Goal: Task Accomplishment & Management: Manage account settings

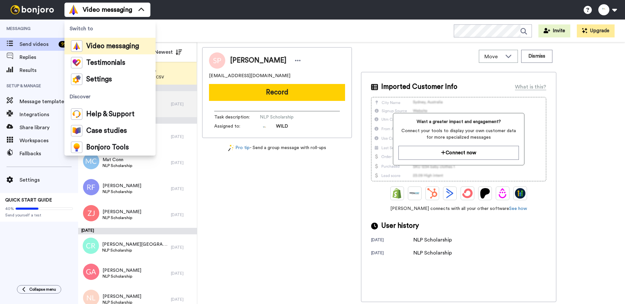
click at [107, 67] on div "Testimonials" at bounding box center [98, 62] width 54 height 11
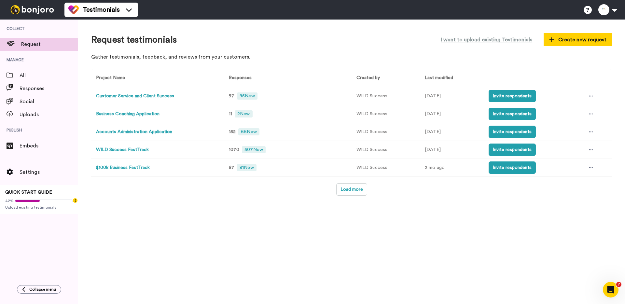
click at [143, 115] on button "Business Coaching Application" at bounding box center [127, 114] width 63 height 7
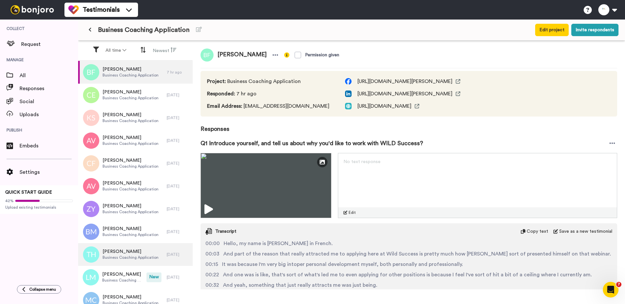
scroll to position [7, 0]
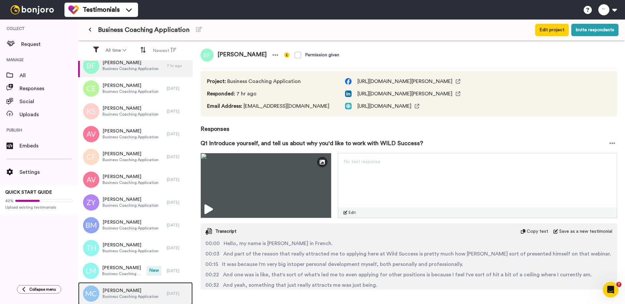
click at [129, 291] on span "Mohamed Chbib" at bounding box center [131, 290] width 56 height 7
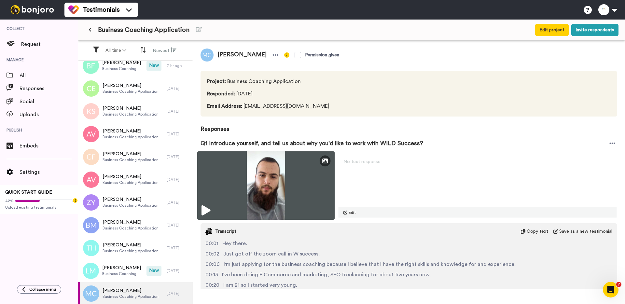
click at [216, 184] on img at bounding box center [265, 185] width 137 height 68
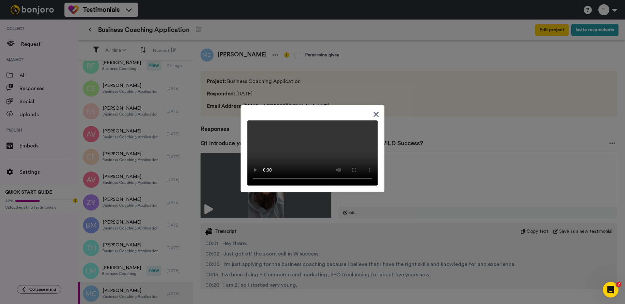
click at [443, 148] on div at bounding box center [312, 152] width 625 height 304
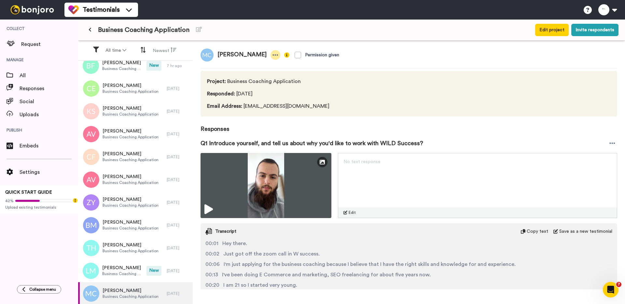
click at [272, 56] on icon at bounding box center [275, 55] width 6 height 7
click at [261, 75] on li "Delete response" at bounding box center [250, 75] width 56 height 9
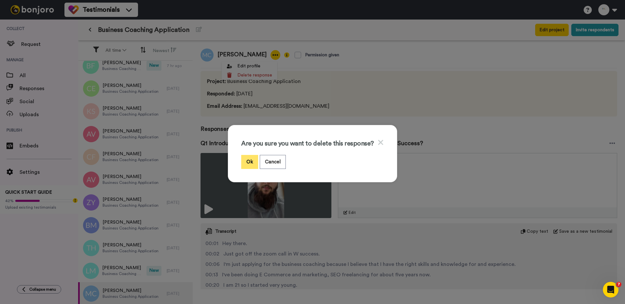
click at [250, 157] on button "Ok" at bounding box center [249, 162] width 17 height 14
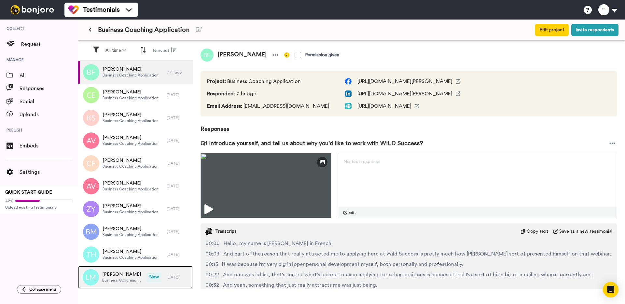
click at [134, 271] on div "Laban Martin-Lowe Business Coaching Application" at bounding box center [112, 277] width 68 height 23
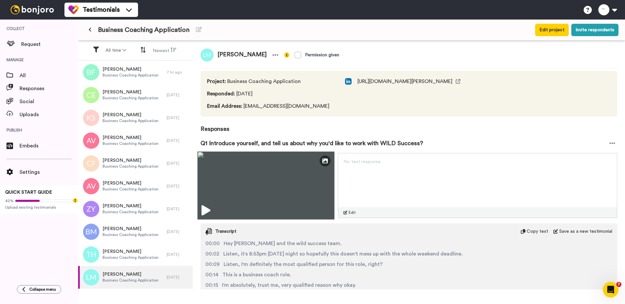
click at [206, 214] on icon at bounding box center [206, 210] width 9 height 10
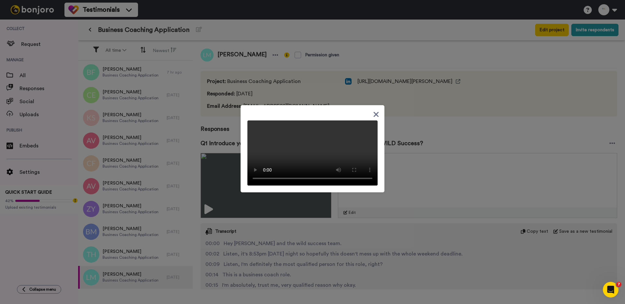
click at [436, 90] on div at bounding box center [312, 152] width 625 height 304
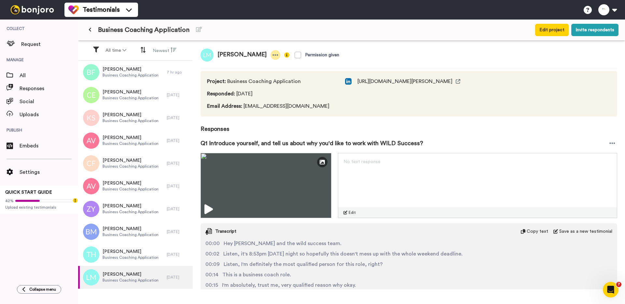
click at [277, 55] on icon at bounding box center [275, 55] width 6 height 7
click at [261, 75] on li "Delete response" at bounding box center [257, 75] width 56 height 9
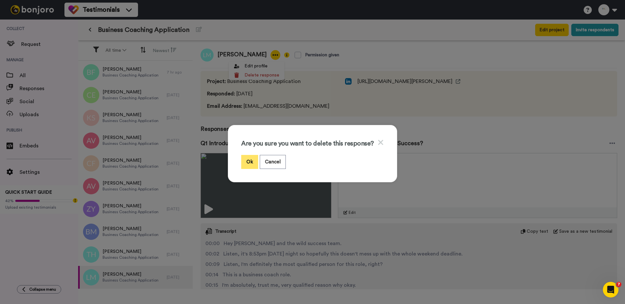
click at [245, 163] on button "Ok" at bounding box center [249, 162] width 17 height 14
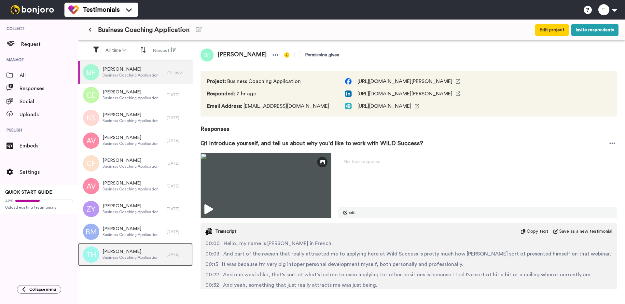
click at [132, 261] on div "Tom Hitchcock Business Coaching Application" at bounding box center [122, 254] width 89 height 23
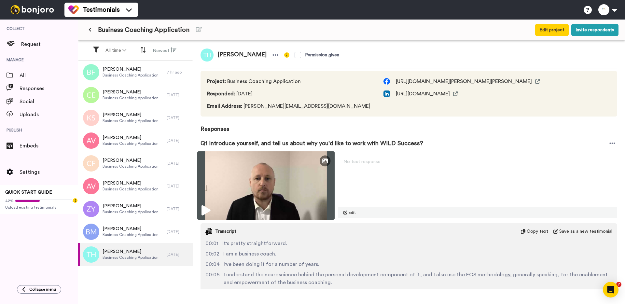
click at [209, 209] on icon at bounding box center [206, 210] width 9 height 10
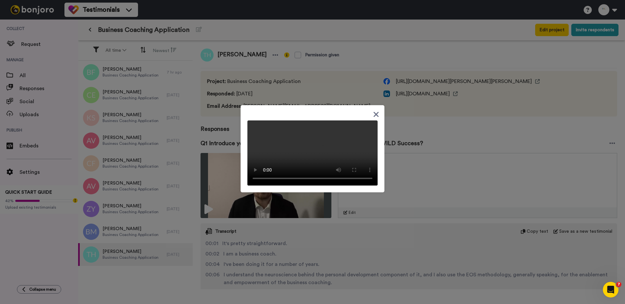
click at [332, 220] on div at bounding box center [312, 152] width 625 height 304
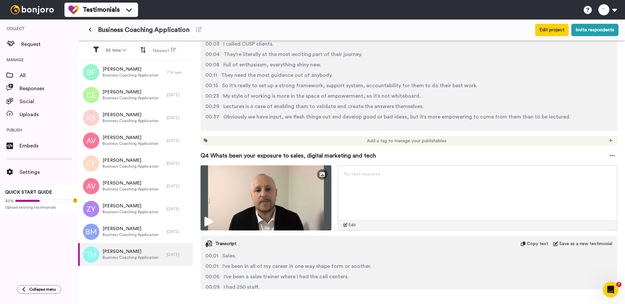
scroll to position [614, 0]
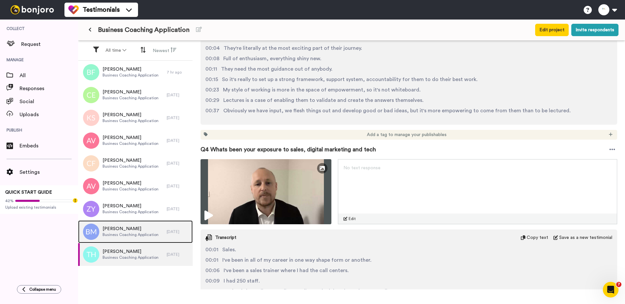
click at [129, 234] on span "Business Coaching Application" at bounding box center [131, 234] width 56 height 5
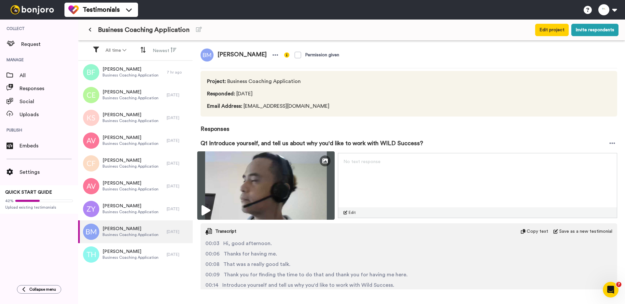
click at [207, 206] on icon at bounding box center [206, 210] width 9 height 10
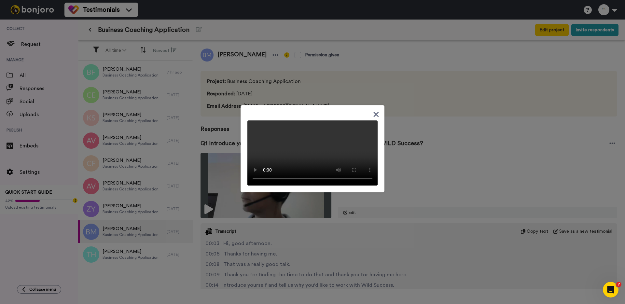
click at [266, 78] on div at bounding box center [312, 152] width 625 height 304
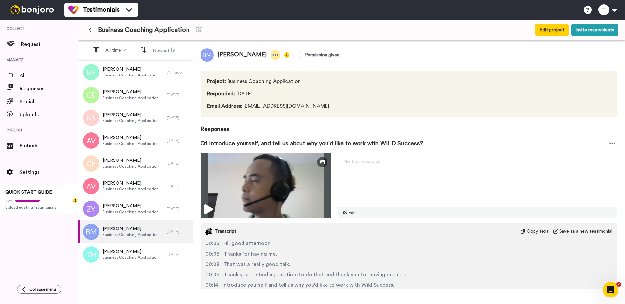
click at [272, 54] on icon at bounding box center [275, 55] width 6 height 7
click at [254, 76] on li "Delete response" at bounding box center [241, 75] width 56 height 9
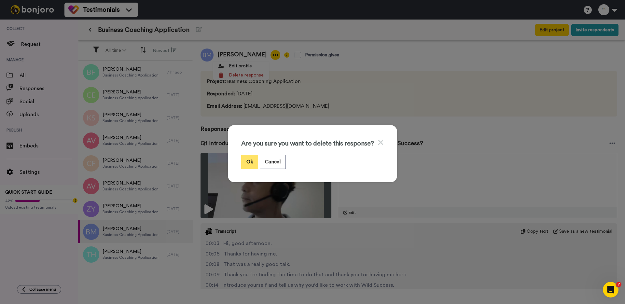
click at [247, 162] on button "Ok" at bounding box center [249, 162] width 17 height 14
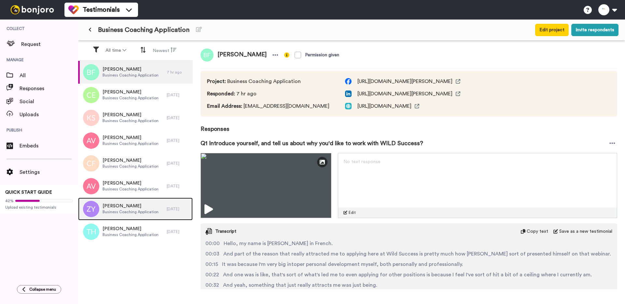
click at [126, 207] on span "[PERSON_NAME]" at bounding box center [131, 206] width 56 height 7
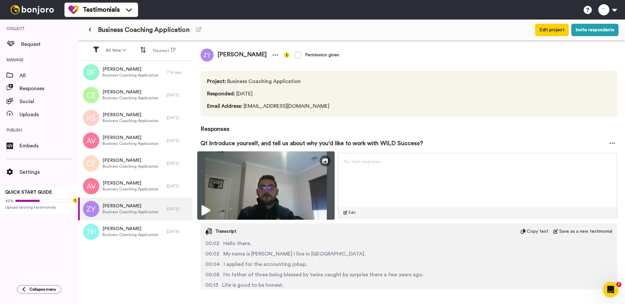
click at [202, 209] on icon at bounding box center [206, 210] width 9 height 10
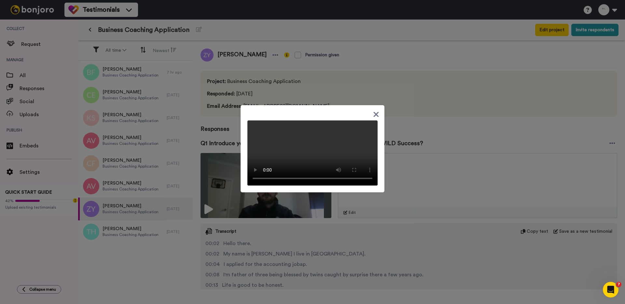
click at [235, 175] on div at bounding box center [312, 152] width 625 height 304
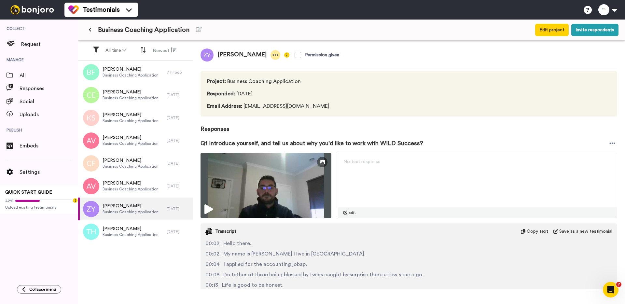
click at [271, 58] on div at bounding box center [276, 55] width 10 height 10
click at [236, 75] on li "Delete response" at bounding box center [232, 75] width 56 height 9
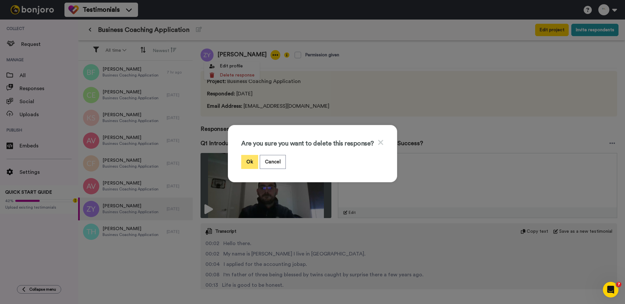
click at [249, 163] on button "Ok" at bounding box center [249, 162] width 17 height 14
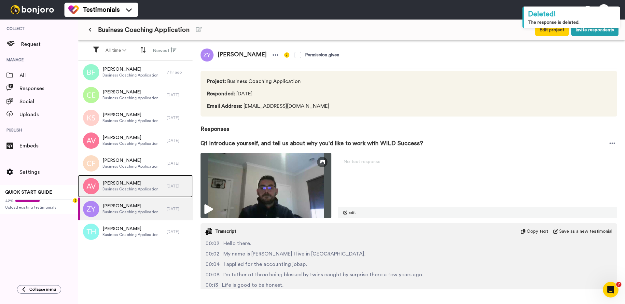
click at [146, 188] on span "Business Coaching Application" at bounding box center [131, 189] width 56 height 5
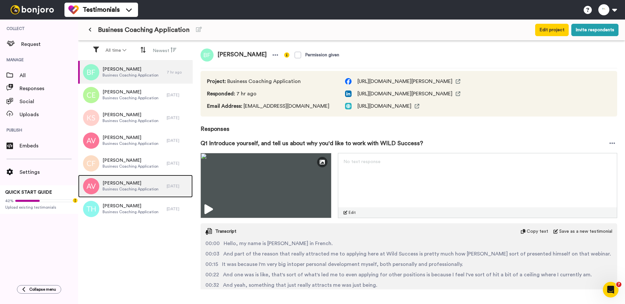
click at [139, 186] on div "Alexandra Vassilopoulos Business Coaching Application" at bounding box center [131, 186] width 56 height 12
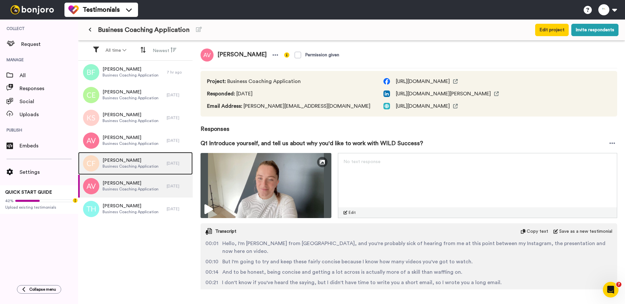
click at [127, 160] on span "Chantel Ferguson" at bounding box center [131, 160] width 56 height 7
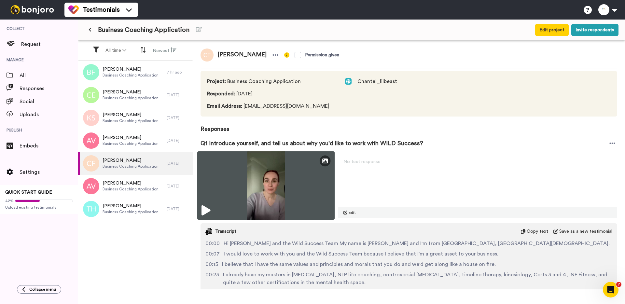
click at [206, 212] on icon at bounding box center [206, 210] width 9 height 10
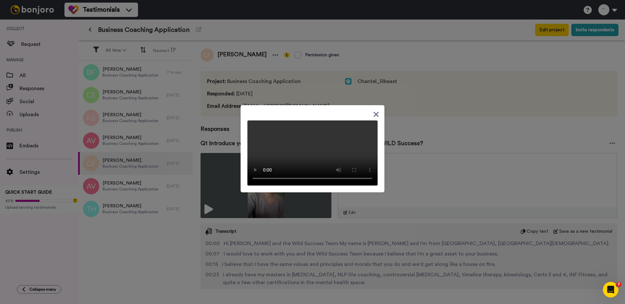
click at [227, 230] on div at bounding box center [312, 152] width 625 height 304
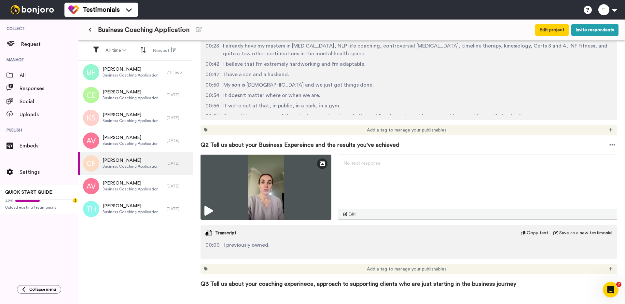
scroll to position [266, 0]
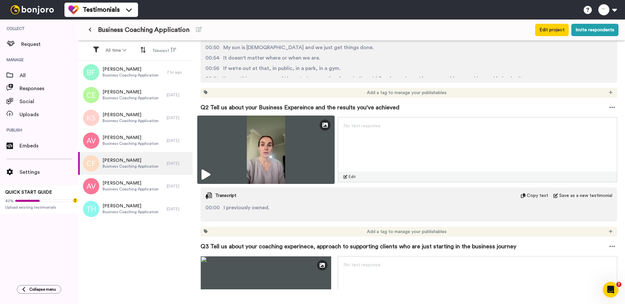
click at [227, 179] on img at bounding box center [265, 150] width 137 height 68
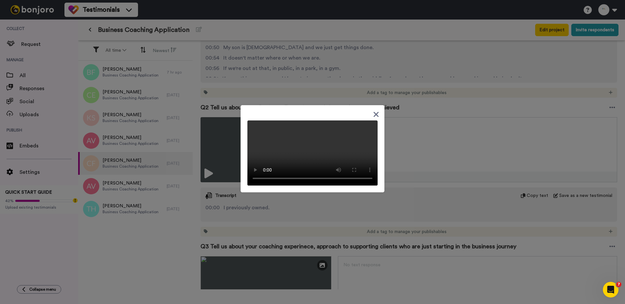
click at [221, 200] on div at bounding box center [312, 152] width 625 height 304
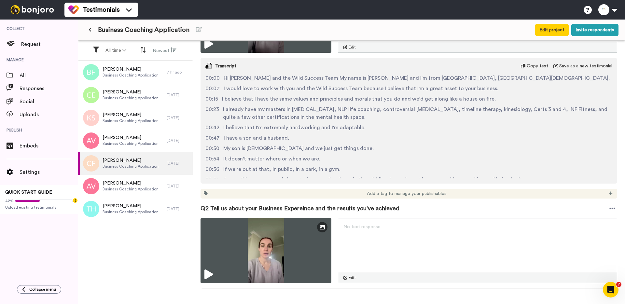
scroll to position [0, 0]
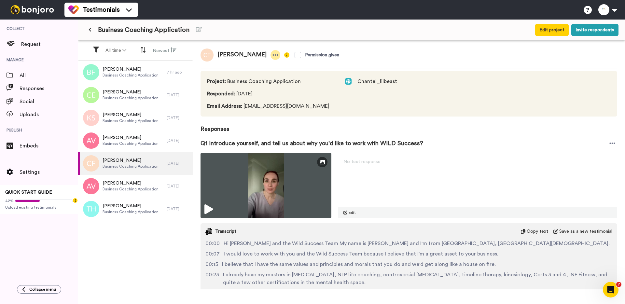
click at [272, 56] on icon at bounding box center [275, 55] width 6 height 7
click at [259, 77] on li "Delete response" at bounding box center [252, 75] width 56 height 9
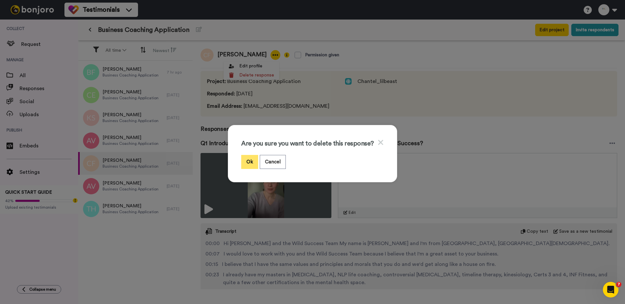
click at [254, 162] on button "Ok" at bounding box center [249, 162] width 17 height 14
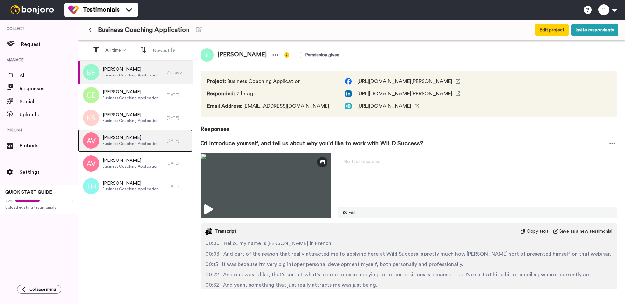
click at [134, 142] on span "Business Coaching Application" at bounding box center [131, 143] width 56 height 5
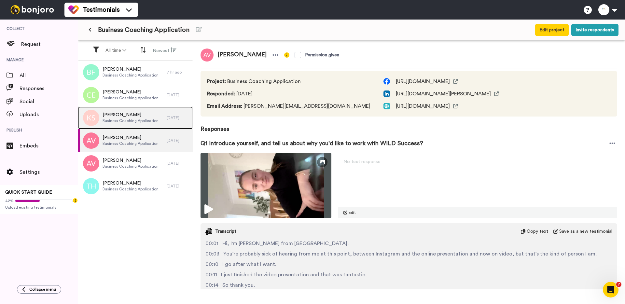
click at [127, 122] on span "Business Coaching Application" at bounding box center [131, 120] width 56 height 5
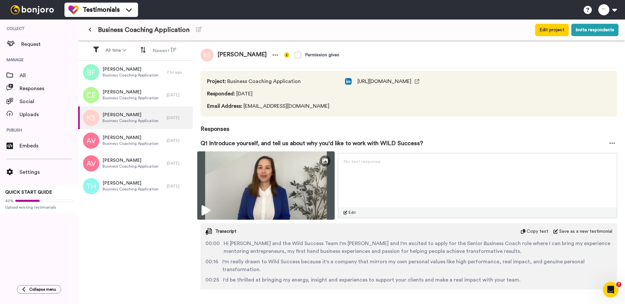
click at [250, 178] on img at bounding box center [265, 185] width 137 height 68
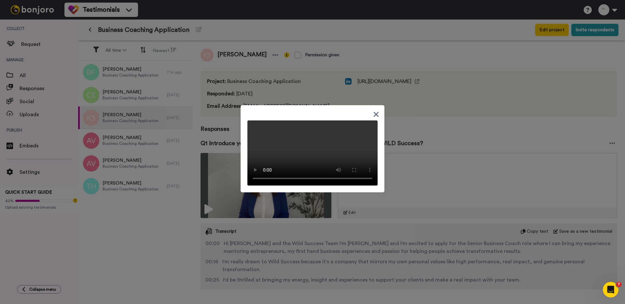
click at [413, 94] on div at bounding box center [312, 152] width 625 height 304
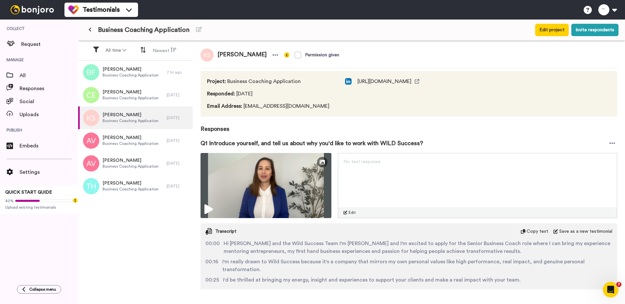
click at [411, 82] on span "https://www.linkedin.com/in/krystalseang/" at bounding box center [384, 81] width 54 height 8
click at [419, 82] on icon at bounding box center [417, 81] width 5 height 5
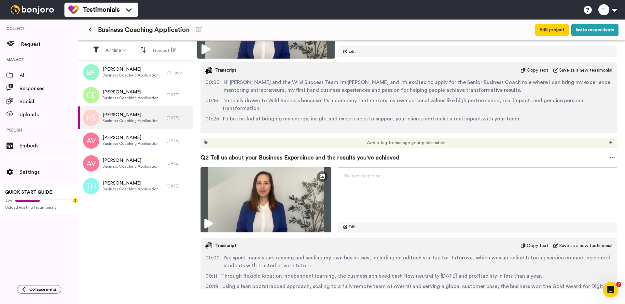
scroll to position [205, 0]
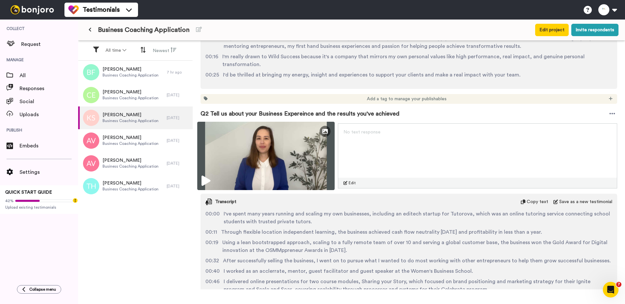
click at [206, 176] on icon at bounding box center [206, 181] width 9 height 10
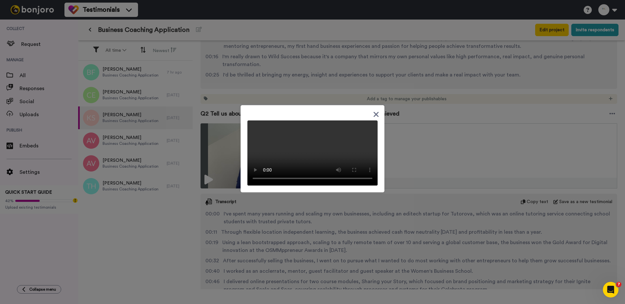
click at [194, 158] on div at bounding box center [312, 152] width 625 height 304
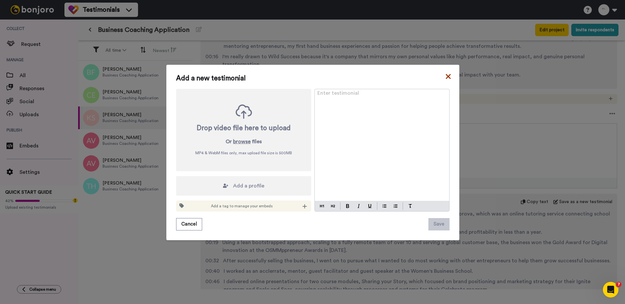
click at [450, 76] on icon at bounding box center [448, 77] width 7 height 8
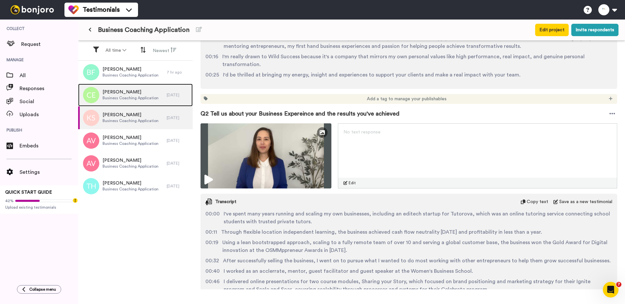
click at [104, 89] on span "Chris Elder" at bounding box center [131, 92] width 56 height 7
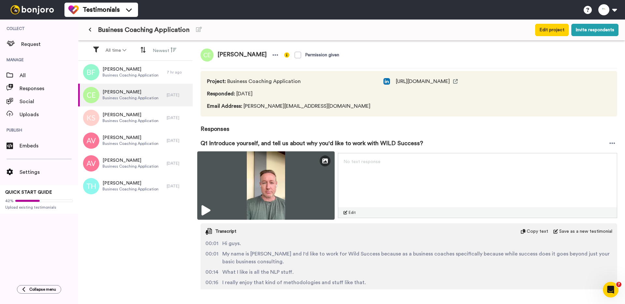
click at [206, 186] on img at bounding box center [265, 185] width 137 height 68
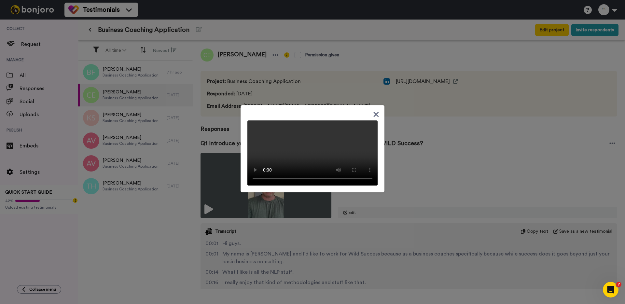
click at [222, 187] on div at bounding box center [312, 152] width 625 height 304
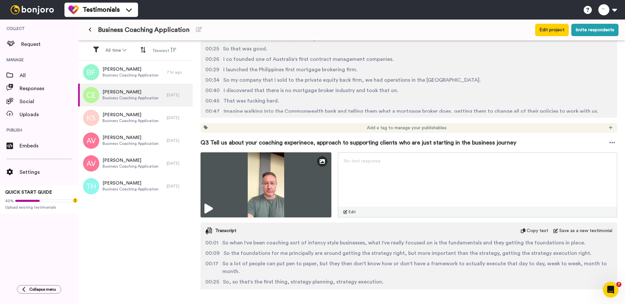
scroll to position [448, 0]
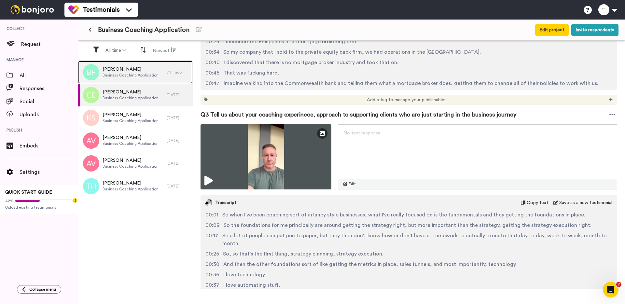
click at [130, 75] on span "Business Coaching Application" at bounding box center [131, 75] width 56 height 5
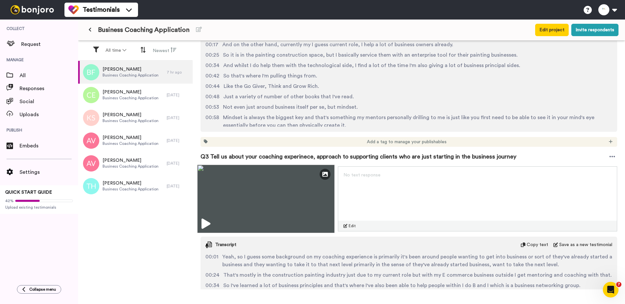
click at [203, 213] on img at bounding box center [265, 199] width 137 height 68
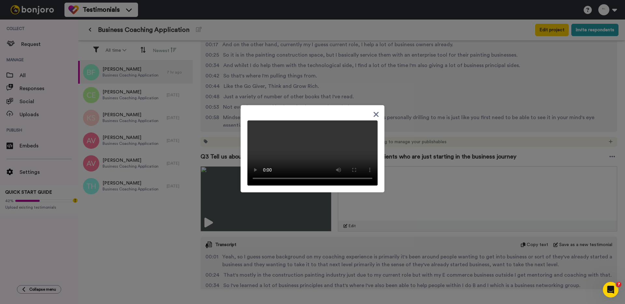
click at [227, 189] on div at bounding box center [312, 152] width 625 height 304
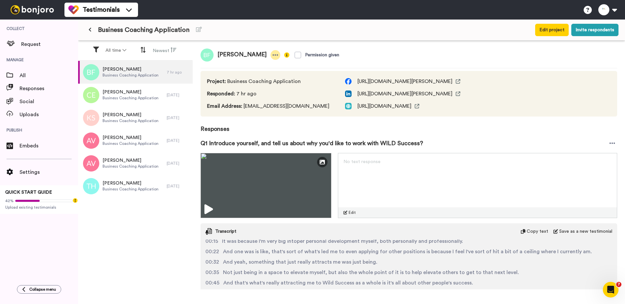
click at [272, 53] on icon at bounding box center [275, 55] width 6 height 7
click at [246, 77] on li "Delete response" at bounding box center [247, 75] width 56 height 9
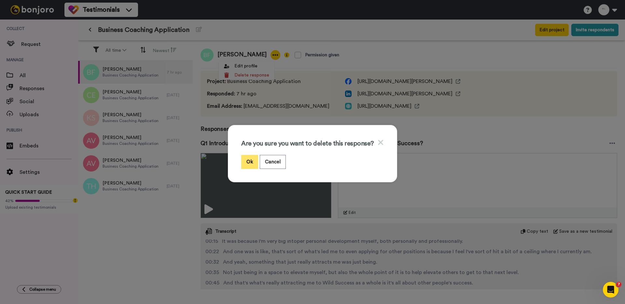
click at [248, 164] on button "Ok" at bounding box center [249, 162] width 17 height 14
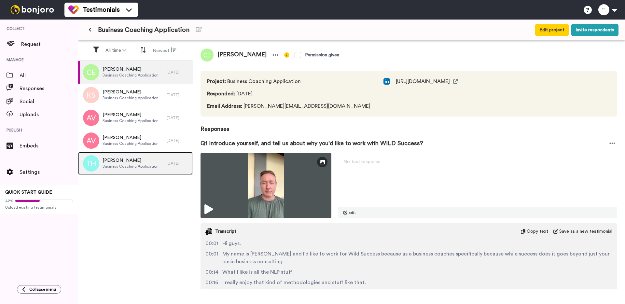
click at [132, 161] on span "[PERSON_NAME]" at bounding box center [131, 160] width 56 height 7
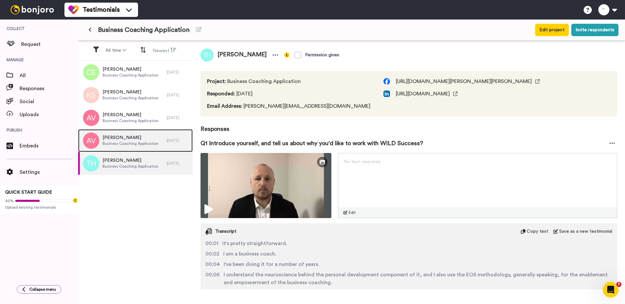
click at [128, 139] on span "[PERSON_NAME]" at bounding box center [131, 137] width 56 height 7
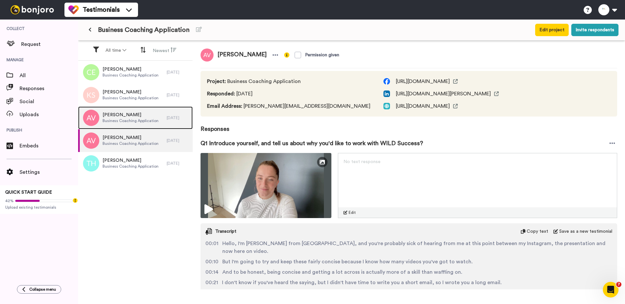
click at [130, 119] on span "Business Coaching Application" at bounding box center [131, 120] width 56 height 5
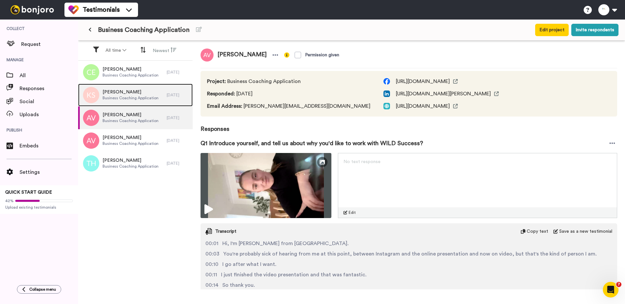
click at [130, 99] on span "Business Coaching Application" at bounding box center [131, 97] width 56 height 5
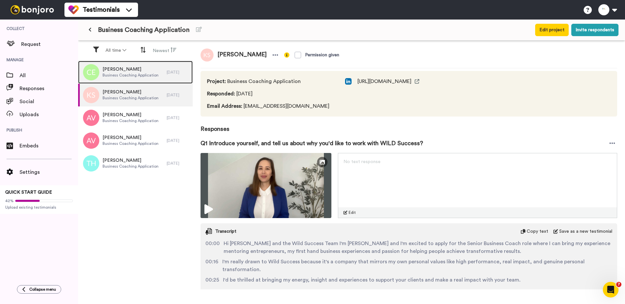
click at [136, 75] on span "Business Coaching Application" at bounding box center [131, 75] width 56 height 5
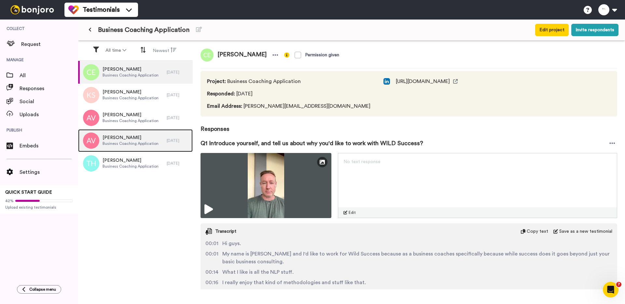
click at [127, 132] on div "[PERSON_NAME] Business Coaching Application" at bounding box center [122, 140] width 89 height 23
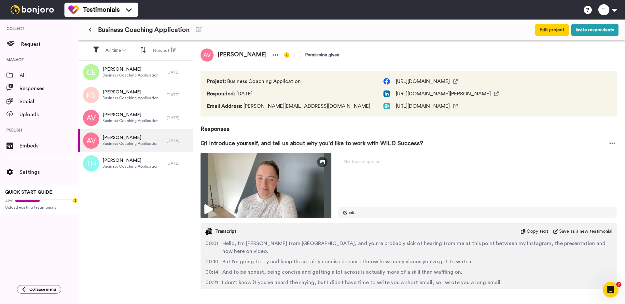
click at [91, 31] on button at bounding box center [90, 30] width 11 height 12
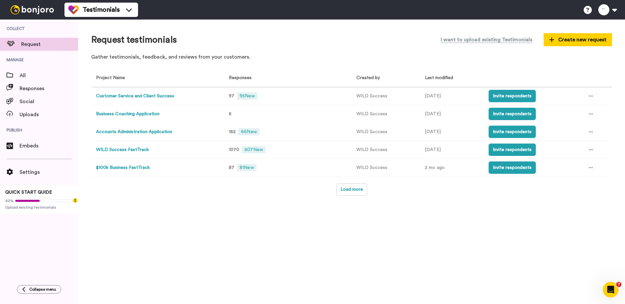
click at [158, 131] on button "Accounts Administration Application" at bounding box center [134, 132] width 76 height 7
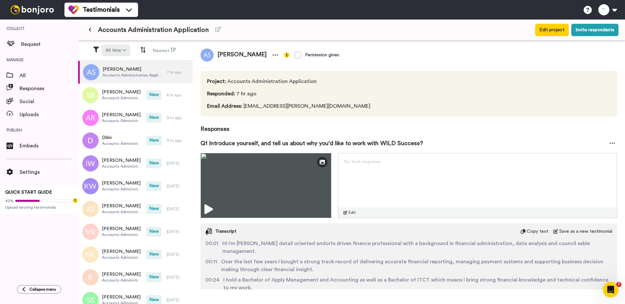
click at [126, 51] on icon at bounding box center [124, 50] width 4 height 5
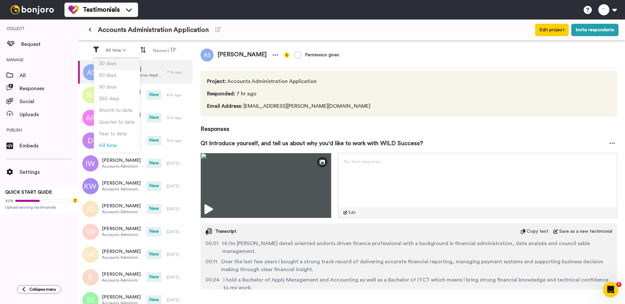
click at [122, 64] on li "30 days" at bounding box center [117, 65] width 46 height 12
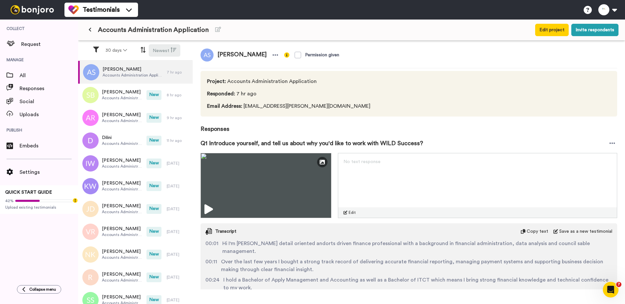
click at [163, 51] on button "Newest" at bounding box center [165, 50] width 32 height 12
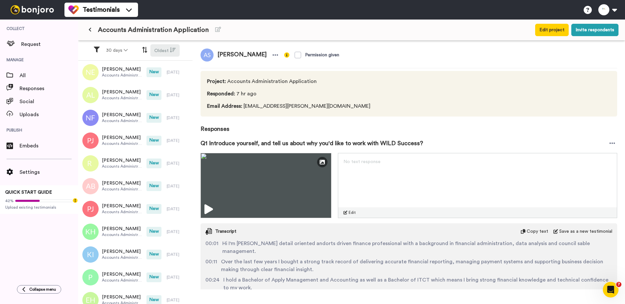
click at [162, 51] on button "Oldest" at bounding box center [164, 50] width 29 height 12
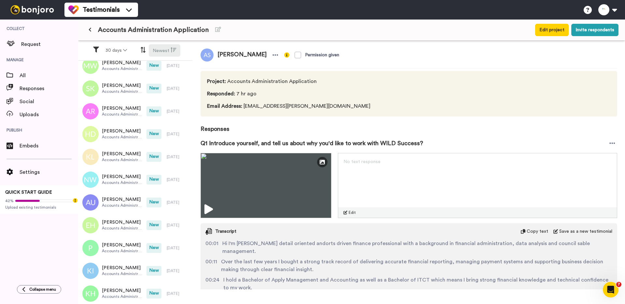
scroll to position [599, 0]
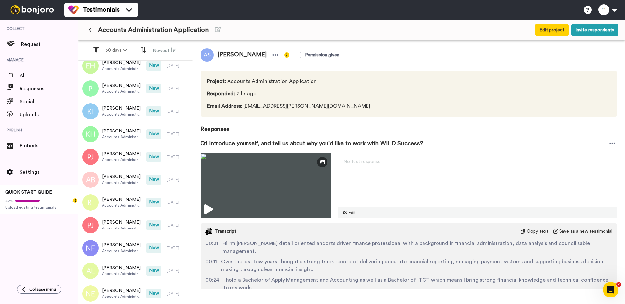
click at [200, 266] on div "[PERSON_NAME] Permission given Project : Accounts Administration Application Re…" at bounding box center [409, 165] width 432 height 249
click at [125, 292] on span "[PERSON_NAME]" at bounding box center [122, 290] width 41 height 7
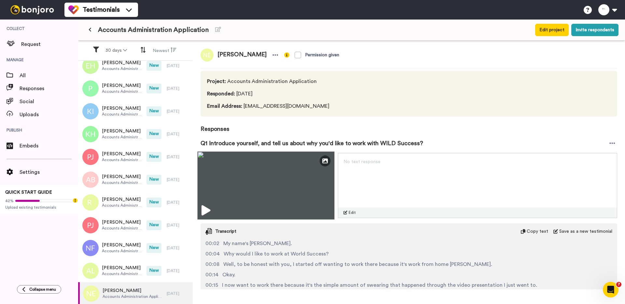
click at [210, 211] on icon at bounding box center [206, 210] width 9 height 10
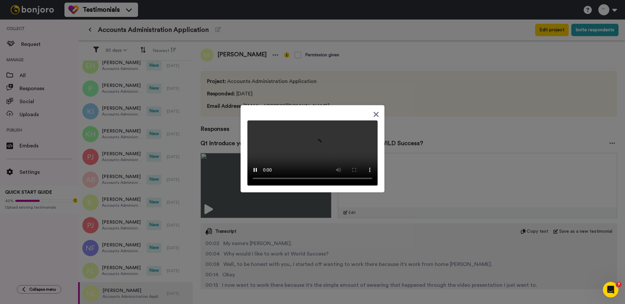
click at [197, 212] on div at bounding box center [312, 152] width 625 height 304
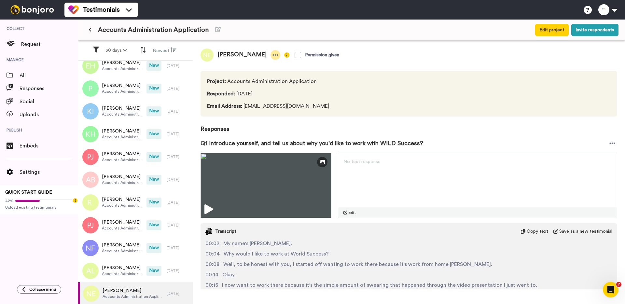
click at [272, 55] on icon at bounding box center [275, 55] width 6 height 7
click at [256, 74] on li "Delete response" at bounding box center [251, 75] width 56 height 9
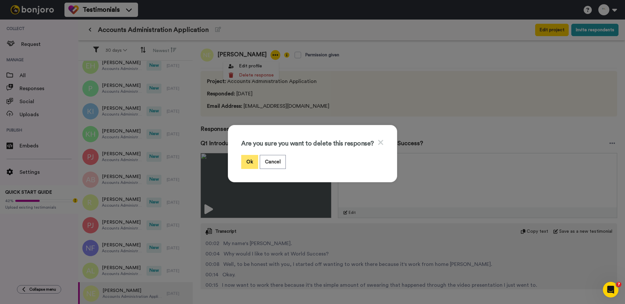
click at [254, 163] on button "Ok" at bounding box center [249, 162] width 17 height 14
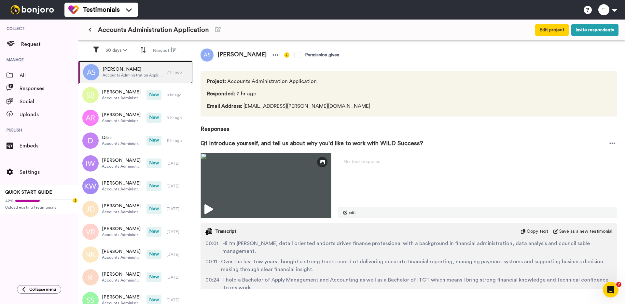
click at [124, 75] on span "Accounts Administration Application" at bounding box center [133, 75] width 61 height 5
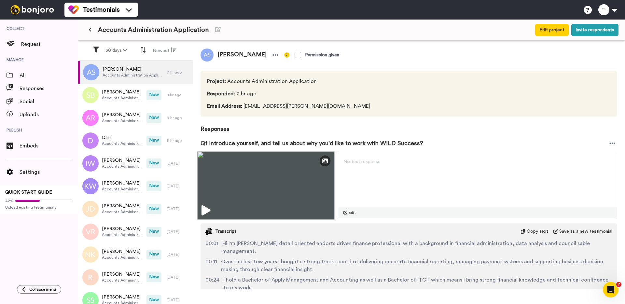
click at [215, 194] on img at bounding box center [265, 185] width 137 height 68
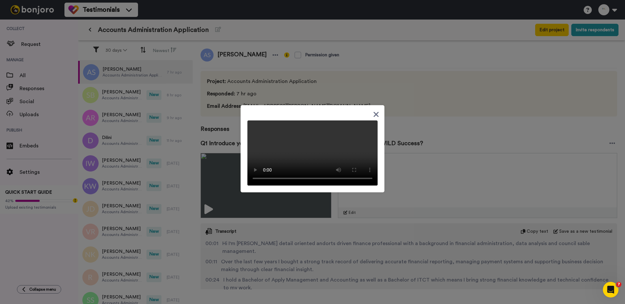
click at [246, 86] on div at bounding box center [312, 152] width 625 height 304
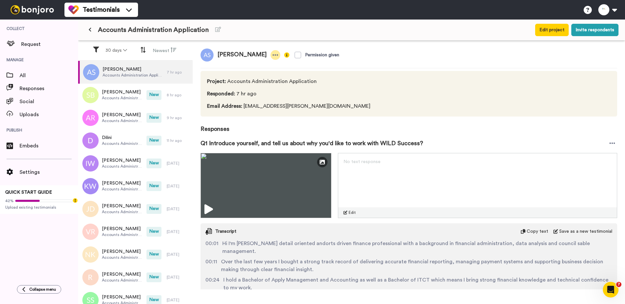
click at [272, 53] on icon at bounding box center [275, 55] width 6 height 7
click at [256, 77] on li "Delete response" at bounding box center [252, 75] width 56 height 9
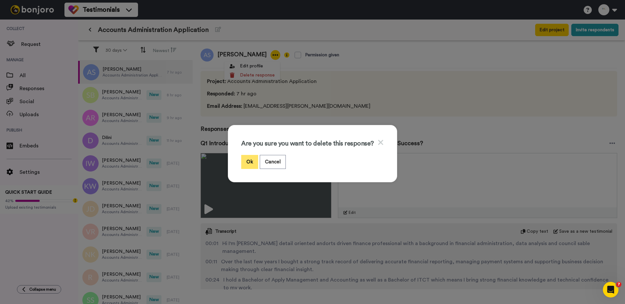
click at [254, 156] on button "Ok" at bounding box center [249, 162] width 17 height 14
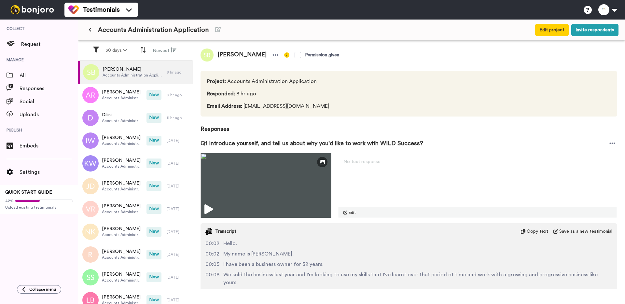
click at [250, 172] on img at bounding box center [266, 185] width 131 height 65
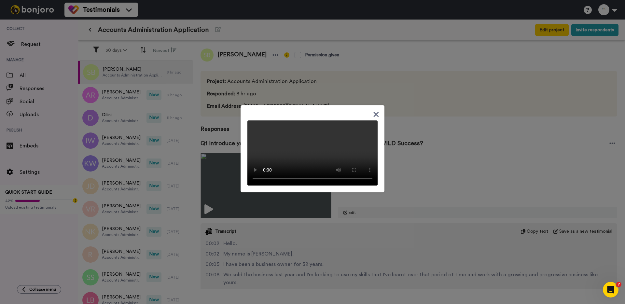
click at [266, 65] on div at bounding box center [312, 152] width 625 height 304
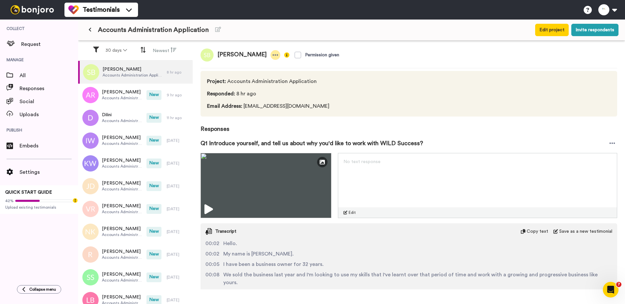
click at [271, 51] on div at bounding box center [276, 55] width 10 height 10
click at [256, 79] on li "Delete response" at bounding box center [245, 75] width 56 height 9
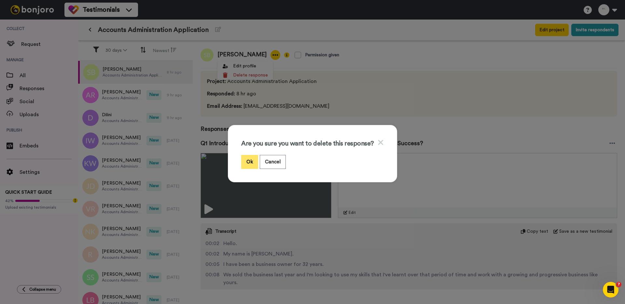
click at [246, 156] on button "Ok" at bounding box center [249, 162] width 17 height 14
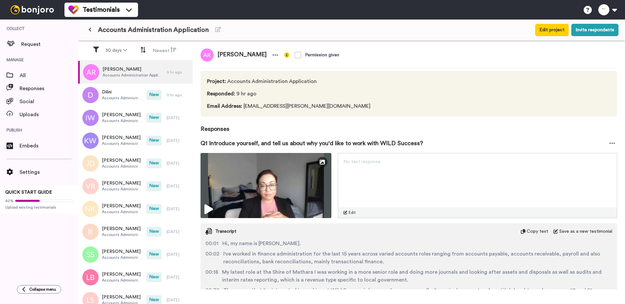
click at [254, 184] on img at bounding box center [266, 185] width 131 height 65
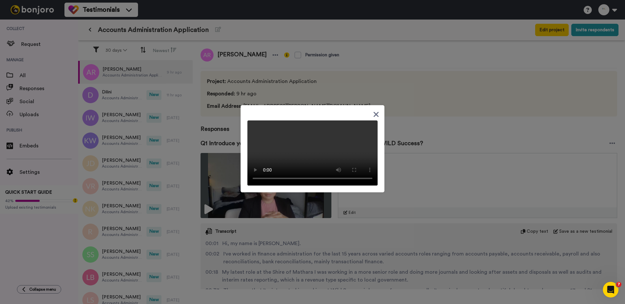
click at [125, 98] on div at bounding box center [312, 152] width 625 height 304
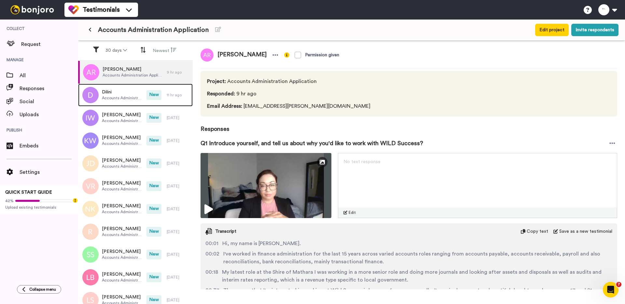
click at [125, 98] on span "Accounts Administration Application" at bounding box center [122, 97] width 41 height 5
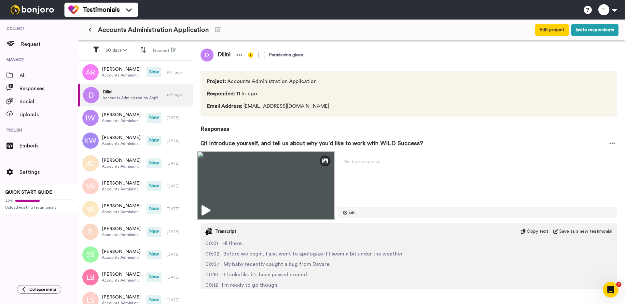
click at [234, 163] on img at bounding box center [265, 185] width 137 height 68
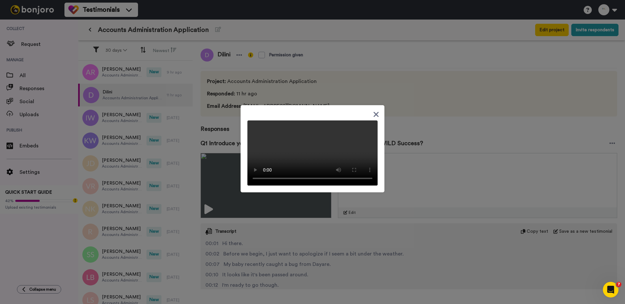
click at [222, 126] on div at bounding box center [312, 152] width 625 height 304
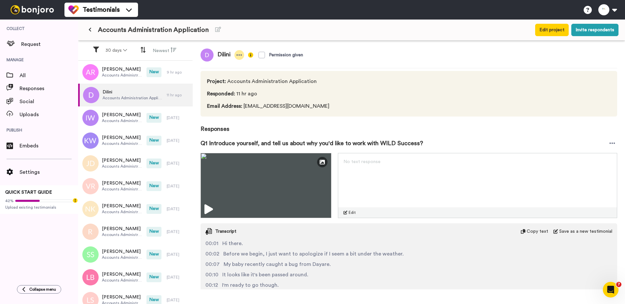
click at [241, 56] on icon at bounding box center [239, 55] width 6 height 7
click at [228, 80] on span "Project : Accounts Administration Application" at bounding box center [269, 81] width 125 height 8
click at [229, 77] on div "Project : Accounts Administration Application Responded : 11 hr ago Email Addre…" at bounding box center [409, 94] width 417 height 46
click at [240, 53] on icon at bounding box center [239, 55] width 6 height 7
click at [237, 70] on li "Edit profile" at bounding box center [219, 66] width 56 height 9
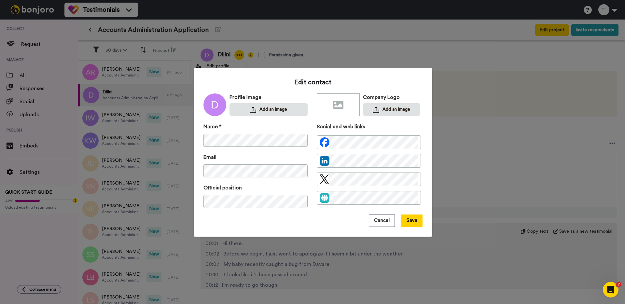
click at [254, 53] on div "Edit contact Profile Image Add an image Company Logo Add an image Name * Email …" at bounding box center [312, 152] width 625 height 304
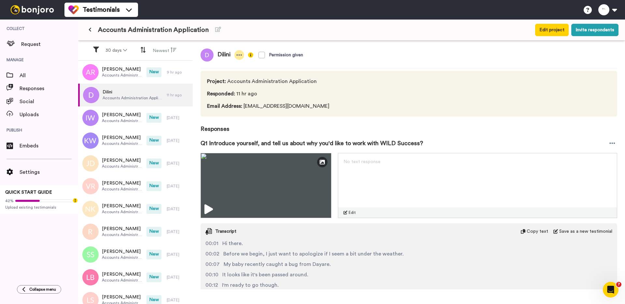
click at [242, 58] on icon at bounding box center [239, 55] width 6 height 7
click at [236, 76] on li "Delete response" at bounding box center [219, 75] width 56 height 9
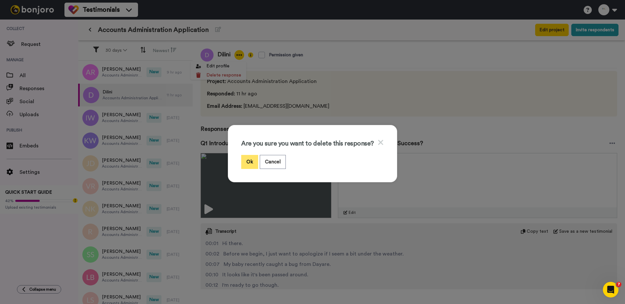
click at [246, 165] on button "Ok" at bounding box center [249, 162] width 17 height 14
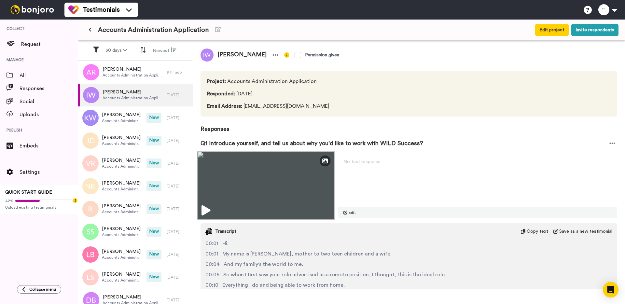
click at [222, 188] on img at bounding box center [265, 185] width 137 height 68
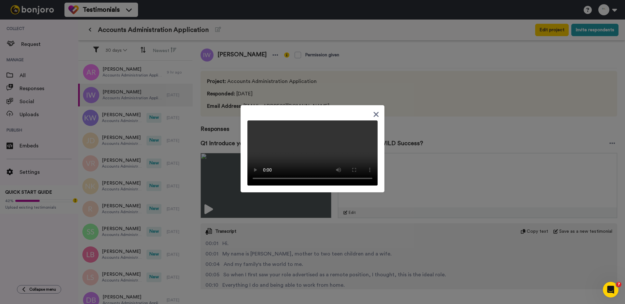
click at [225, 177] on div at bounding box center [312, 152] width 625 height 304
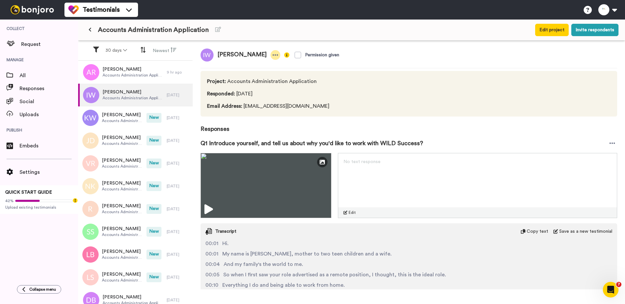
click at [272, 53] on icon at bounding box center [275, 55] width 6 height 7
click at [250, 75] on li "Delete response" at bounding box center [248, 75] width 56 height 9
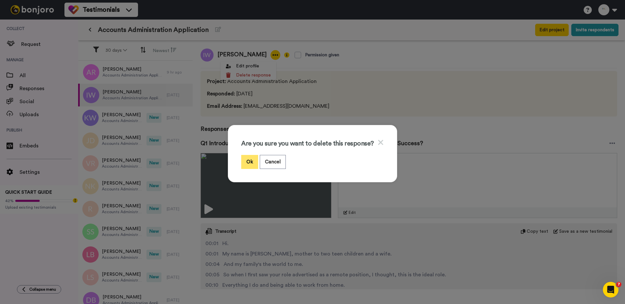
click at [249, 160] on button "Ok" at bounding box center [249, 162] width 17 height 14
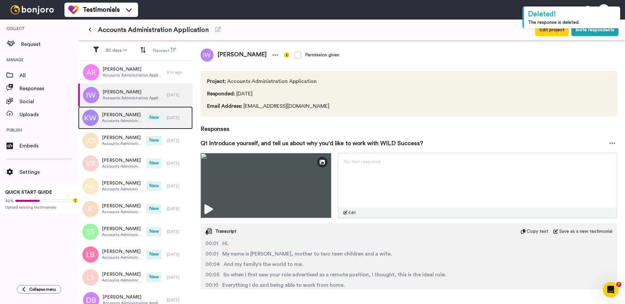
click at [148, 113] on span "New" at bounding box center [153, 118] width 15 height 10
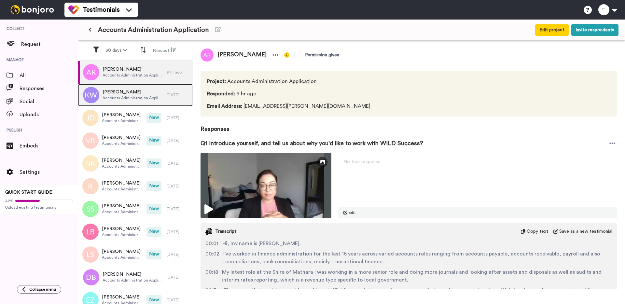
click at [126, 94] on span "[PERSON_NAME]" at bounding box center [133, 92] width 61 height 7
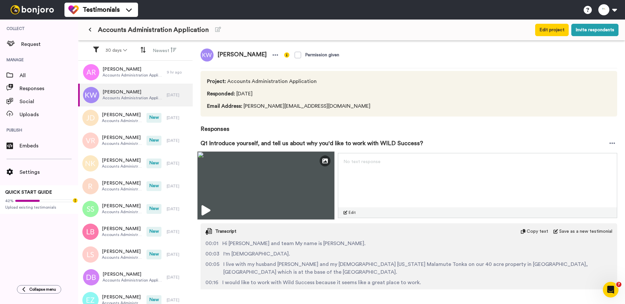
click at [247, 166] on img at bounding box center [265, 185] width 137 height 68
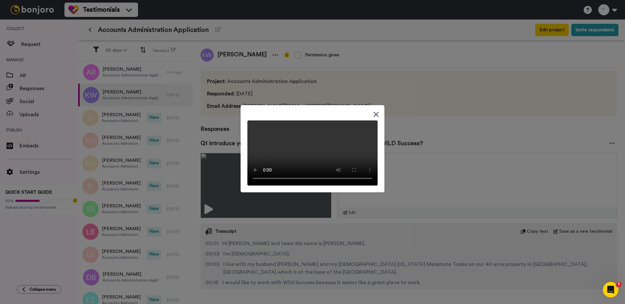
click at [223, 128] on div at bounding box center [312, 152] width 625 height 304
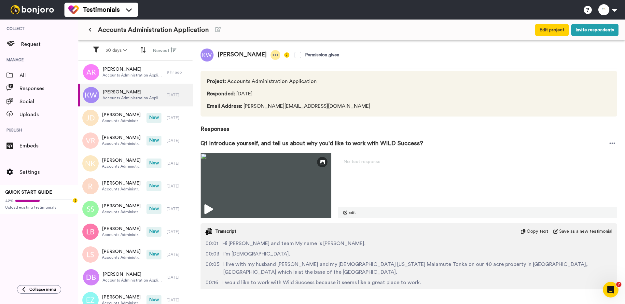
click at [272, 57] on icon at bounding box center [275, 55] width 6 height 7
click at [248, 76] on li "Delete response" at bounding box center [239, 75] width 56 height 9
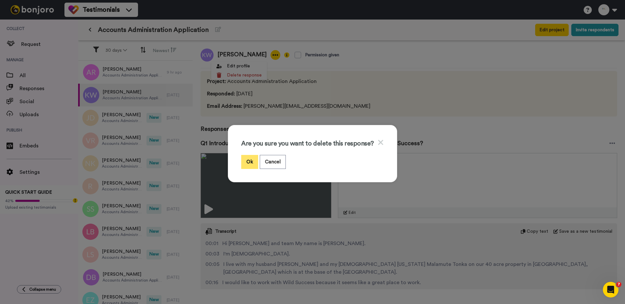
click at [252, 158] on button "Ok" at bounding box center [249, 162] width 17 height 14
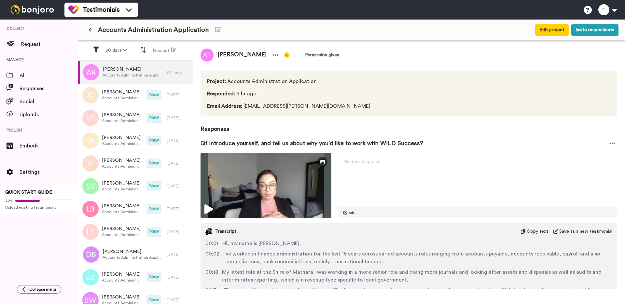
click at [138, 121] on span "Accounts Administration Application" at bounding box center [122, 120] width 41 height 5
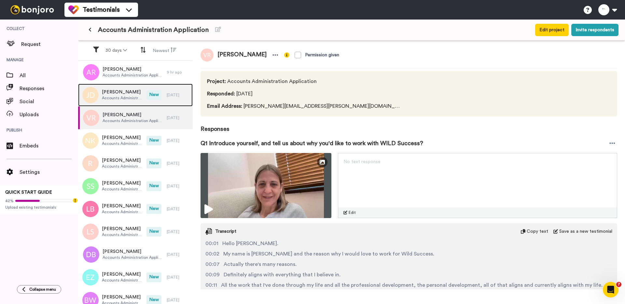
click at [152, 101] on div "Jasmin Dearlove Accounts Administration Application New 1 day ago" at bounding box center [135, 95] width 115 height 23
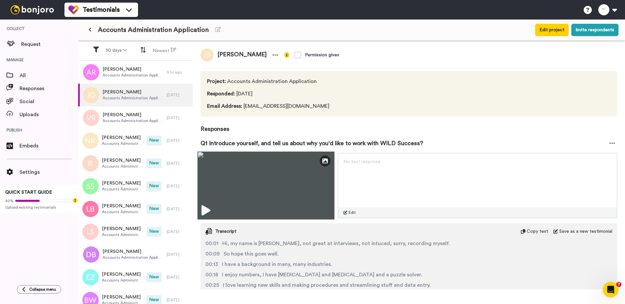
click at [233, 204] on img at bounding box center [265, 185] width 137 height 68
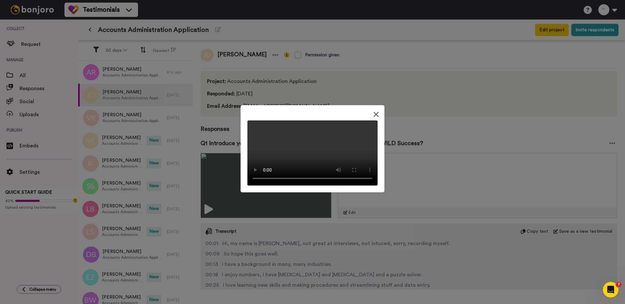
click at [216, 140] on div at bounding box center [312, 152] width 625 height 304
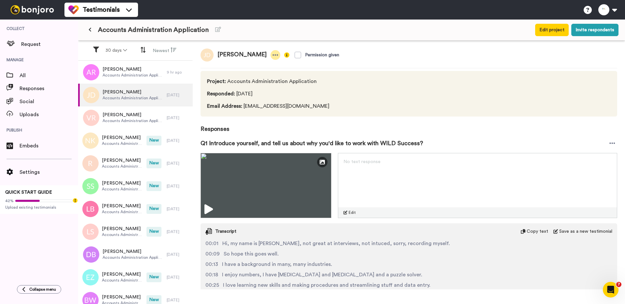
click at [273, 55] on icon at bounding box center [276, 54] width 6 height 1
click at [258, 79] on li "Delete response" at bounding box center [249, 75] width 56 height 9
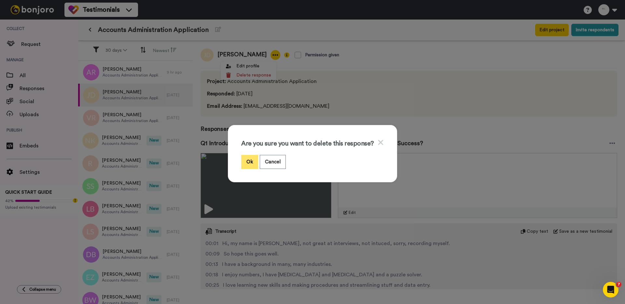
click at [251, 161] on button "Ok" at bounding box center [249, 162] width 17 height 14
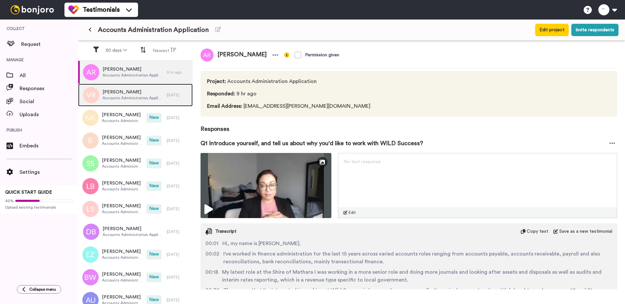
click at [123, 93] on span "[PERSON_NAME]" at bounding box center [133, 92] width 61 height 7
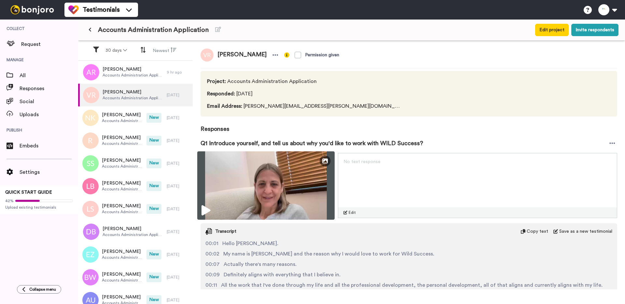
click at [240, 186] on img at bounding box center [265, 185] width 137 height 68
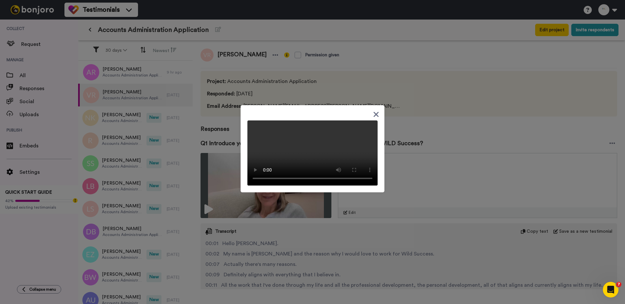
click at [236, 238] on div at bounding box center [312, 152] width 625 height 304
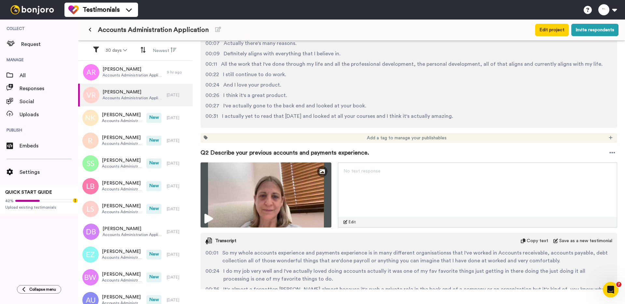
scroll to position [271, 0]
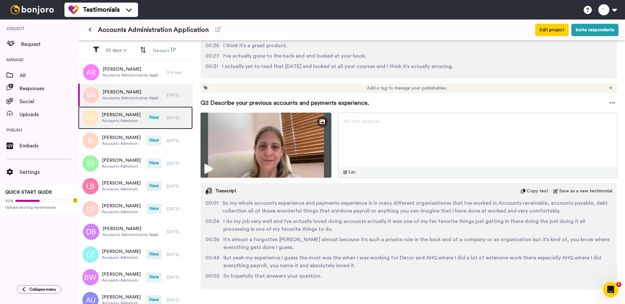
click at [120, 120] on span "Accounts Administration Application" at bounding box center [122, 120] width 41 height 5
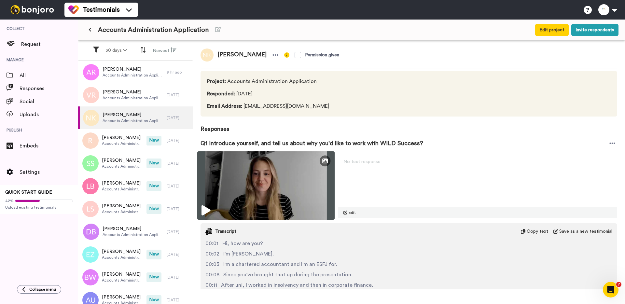
click at [205, 185] on img at bounding box center [265, 185] width 137 height 68
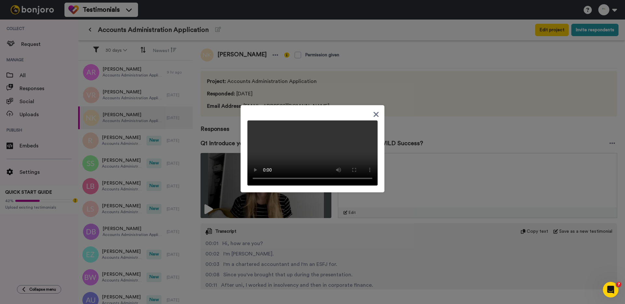
click at [212, 209] on div at bounding box center [312, 152] width 625 height 304
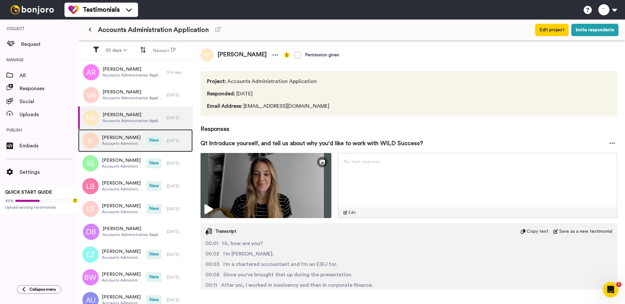
click at [136, 134] on div "Roberta Accounts Administration Application" at bounding box center [112, 140] width 68 height 23
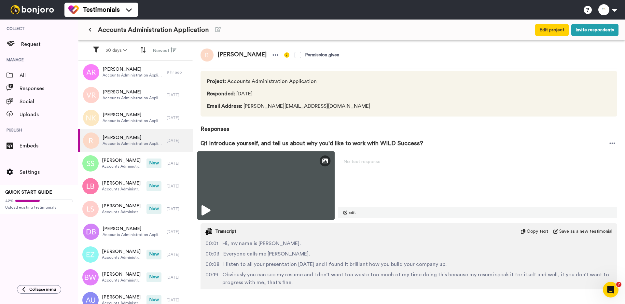
click at [227, 181] on img at bounding box center [265, 185] width 137 height 68
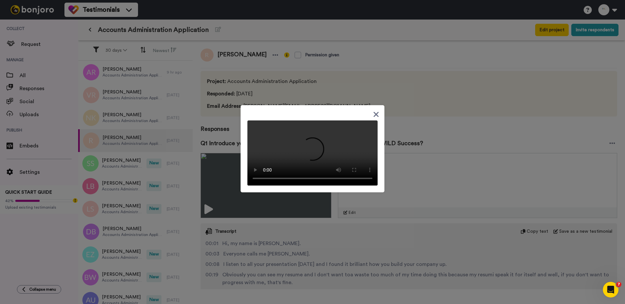
click at [223, 124] on div at bounding box center [312, 152] width 625 height 304
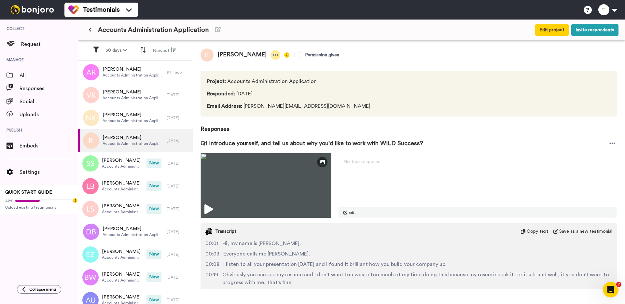
click at [273, 54] on icon at bounding box center [276, 54] width 6 height 1
click at [234, 75] on li "Delete response" at bounding box center [226, 75] width 56 height 9
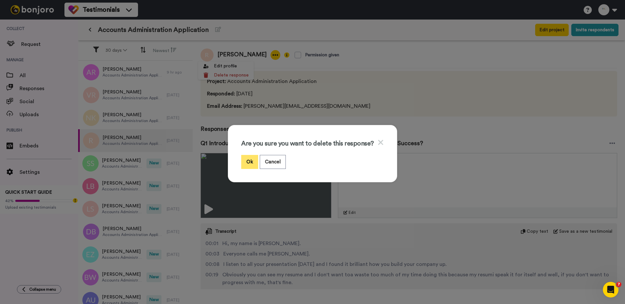
click at [250, 158] on button "Ok" at bounding box center [249, 162] width 17 height 14
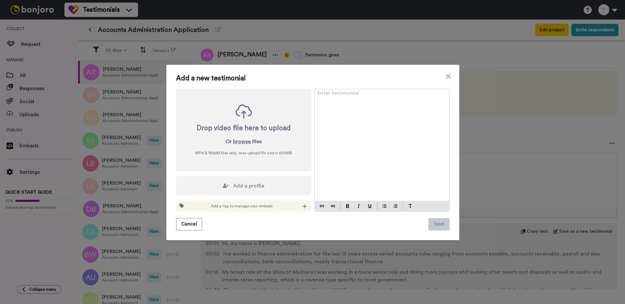
click at [127, 143] on div "Add a new testimonial Drop video file here to upload Or browse files MP4 & WebM…" at bounding box center [312, 152] width 625 height 304
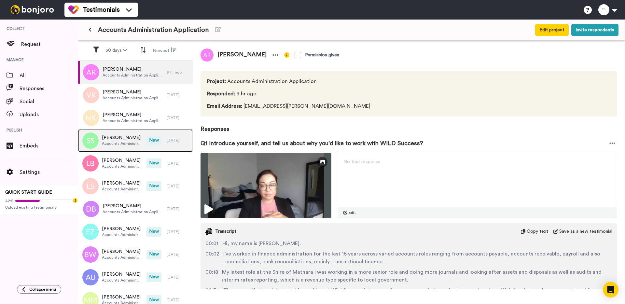
click at [120, 143] on span "Accounts Administration Application" at bounding box center [122, 143] width 41 height 5
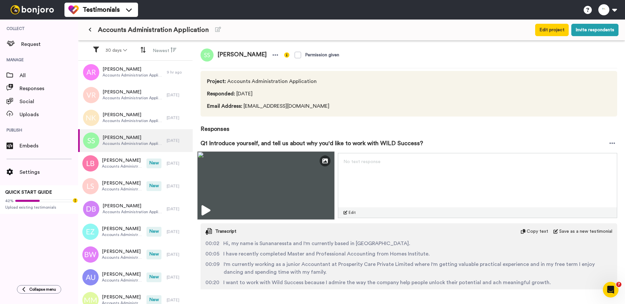
click at [223, 180] on img at bounding box center [265, 185] width 137 height 68
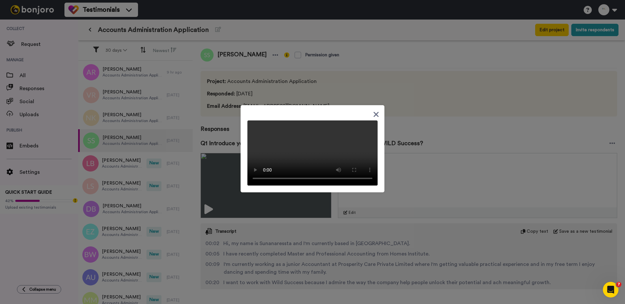
click at [221, 180] on div at bounding box center [312, 152] width 625 height 304
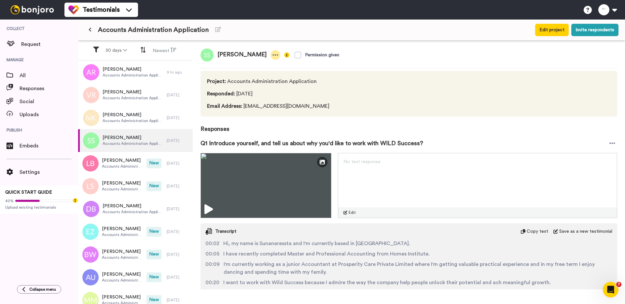
click at [278, 56] on icon at bounding box center [275, 55] width 6 height 7
click at [256, 72] on li "Delete response" at bounding box center [255, 75] width 56 height 9
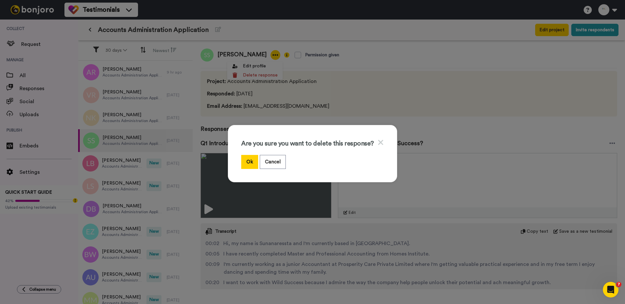
click at [250, 154] on div "Are you sure you want to delete this response?" at bounding box center [312, 146] width 143 height 17
click at [249, 162] on button "Ok" at bounding box center [249, 162] width 17 height 14
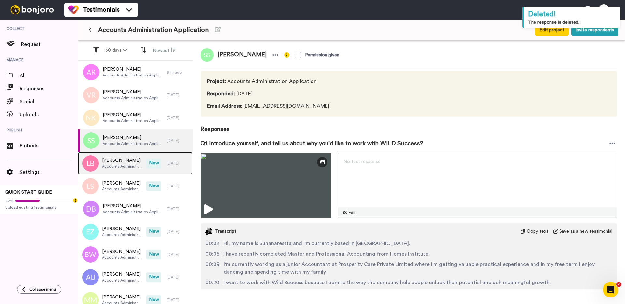
click at [126, 162] on span "[PERSON_NAME]" at bounding box center [122, 160] width 41 height 7
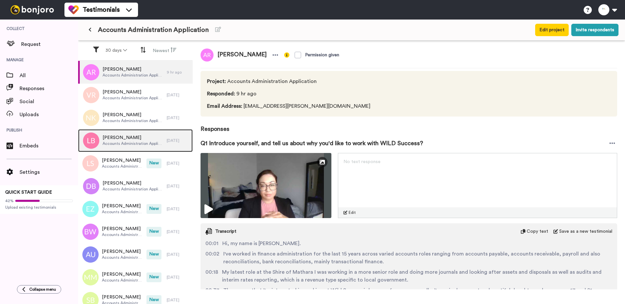
click at [132, 145] on span "Accounts Administration Application" at bounding box center [133, 143] width 61 height 5
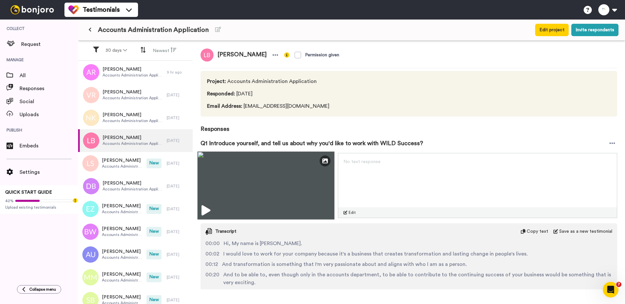
click at [262, 191] on img at bounding box center [265, 185] width 137 height 68
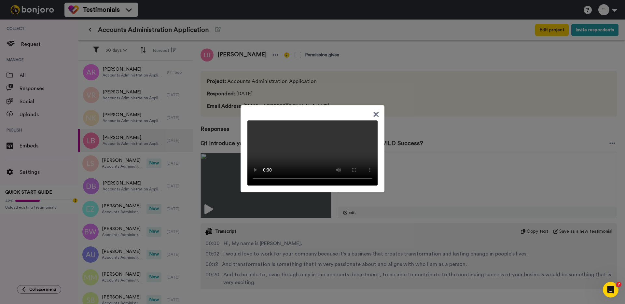
click at [224, 174] on div at bounding box center [312, 152] width 625 height 304
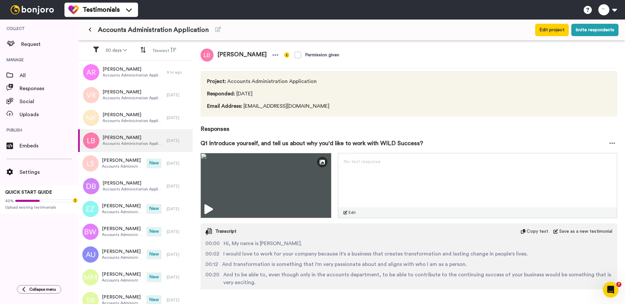
click at [265, 60] on div "Luciana Briganti" at bounding box center [241, 55] width 80 height 13
click at [272, 54] on icon at bounding box center [275, 55] width 6 height 7
click at [260, 73] on li "Delete response" at bounding box center [247, 75] width 56 height 9
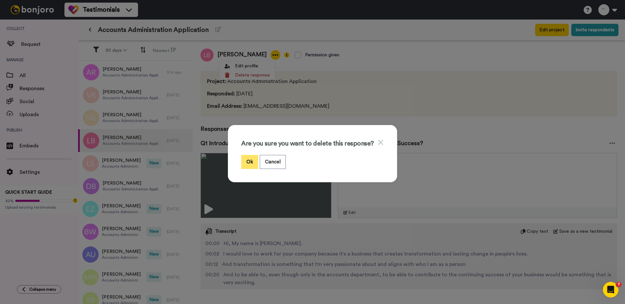
click at [255, 163] on button "Ok" at bounding box center [249, 162] width 17 height 14
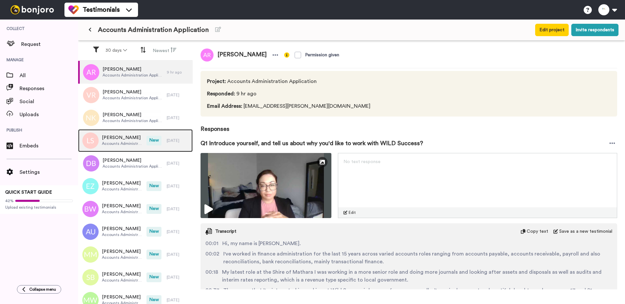
click at [125, 139] on span "[PERSON_NAME]" at bounding box center [122, 137] width 41 height 7
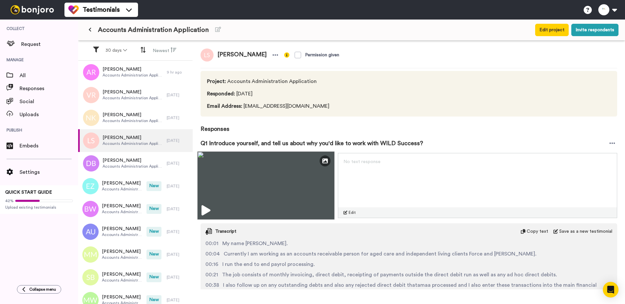
click at [228, 181] on img at bounding box center [265, 185] width 137 height 68
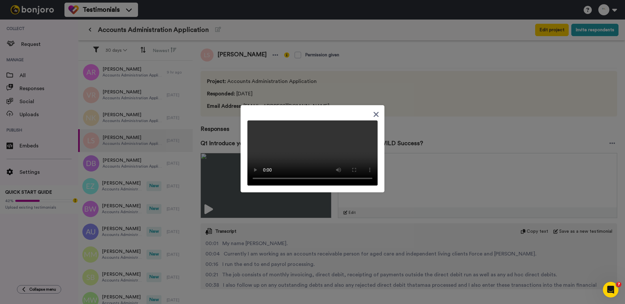
click at [221, 146] on div at bounding box center [312, 152] width 625 height 304
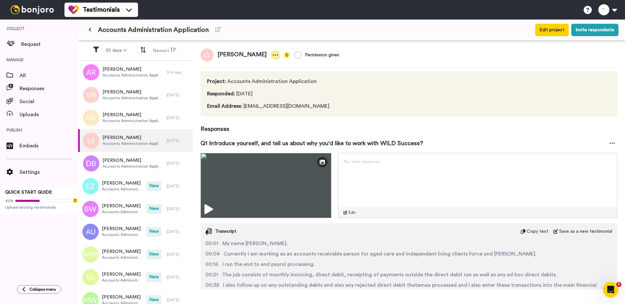
click at [271, 53] on div at bounding box center [276, 55] width 10 height 10
click at [242, 76] on li "Delete response" at bounding box center [240, 75] width 56 height 9
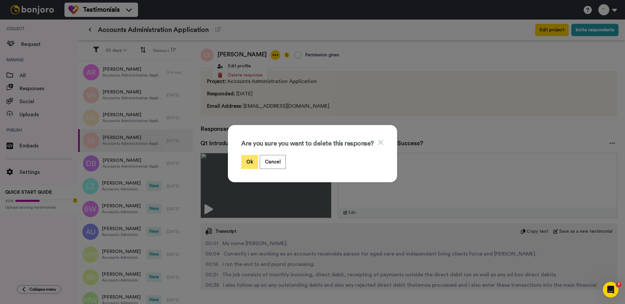
click at [252, 165] on button "Ok" at bounding box center [249, 162] width 17 height 14
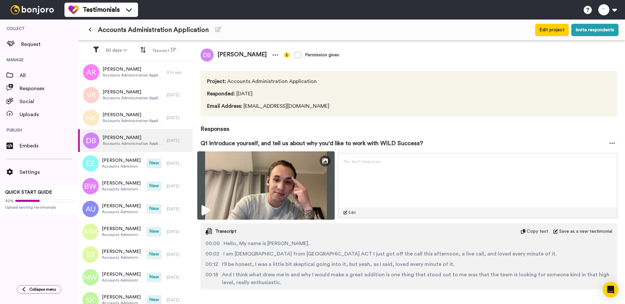
click at [236, 191] on img at bounding box center [265, 185] width 137 height 68
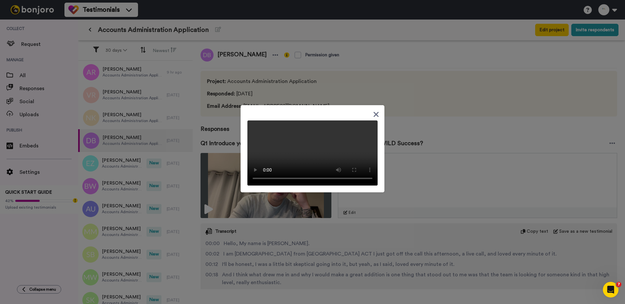
click at [244, 199] on div at bounding box center [313, 152] width 144 height 94
click at [240, 240] on div at bounding box center [312, 152] width 625 height 304
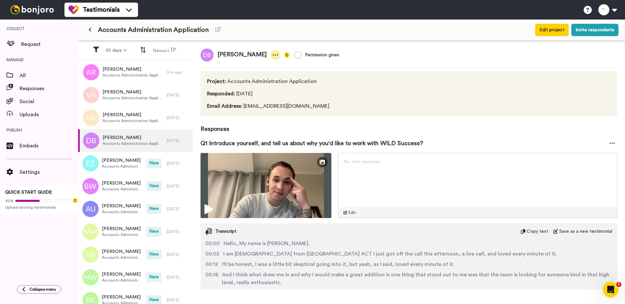
click at [272, 53] on icon at bounding box center [275, 55] width 6 height 7
click at [243, 78] on li "Delete response" at bounding box center [237, 75] width 56 height 9
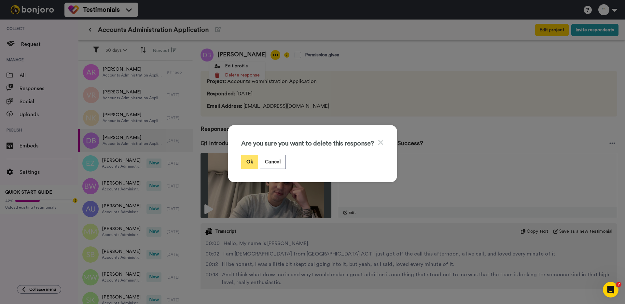
click at [256, 167] on button "Ok" at bounding box center [249, 162] width 17 height 14
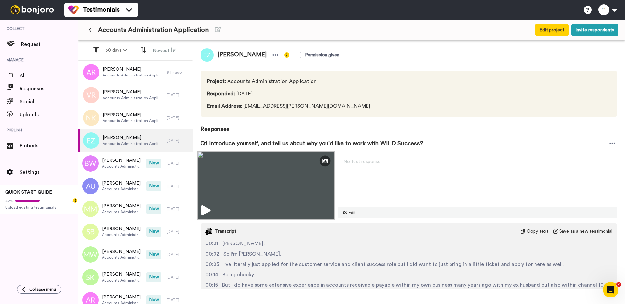
click at [204, 207] on icon at bounding box center [206, 210] width 9 height 10
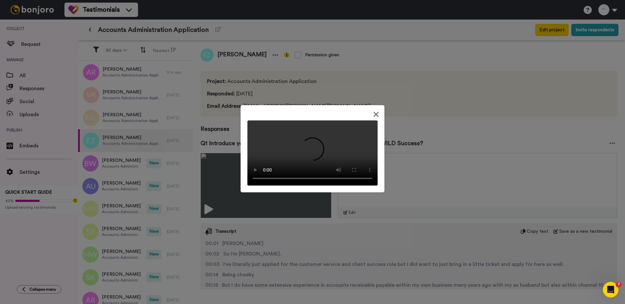
click at [222, 217] on div at bounding box center [312, 152] width 625 height 304
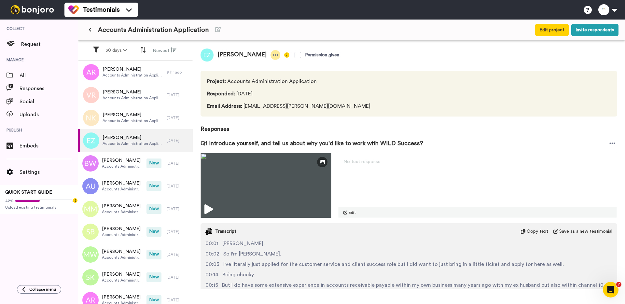
click at [272, 56] on icon at bounding box center [275, 55] width 6 height 7
click at [235, 77] on li "Delete response" at bounding box center [230, 75] width 56 height 9
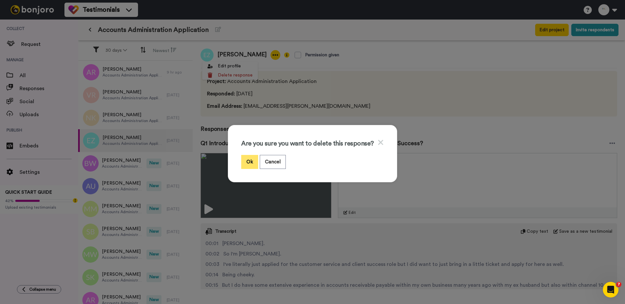
click at [247, 161] on button "Ok" at bounding box center [249, 162] width 17 height 14
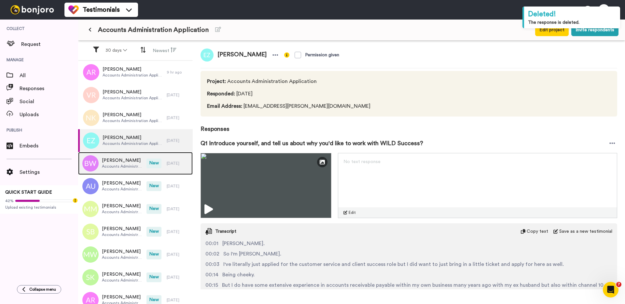
click at [110, 161] on span "[PERSON_NAME]" at bounding box center [122, 160] width 41 height 7
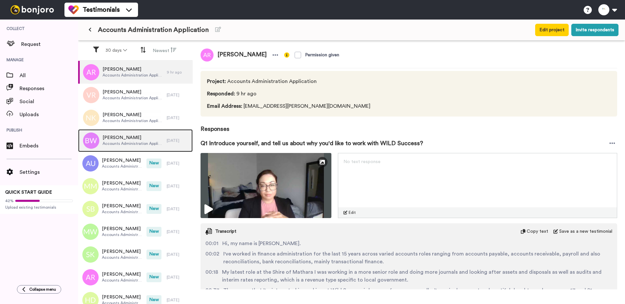
click at [115, 144] on span "Accounts Administration Application" at bounding box center [133, 143] width 61 height 5
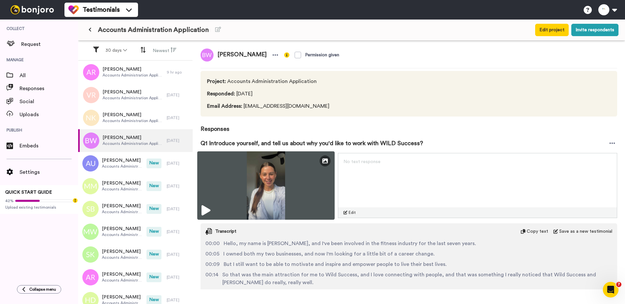
click at [231, 173] on img at bounding box center [265, 185] width 137 height 68
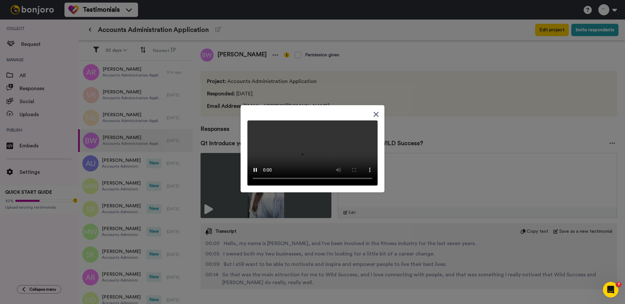
click at [222, 145] on div at bounding box center [312, 152] width 625 height 304
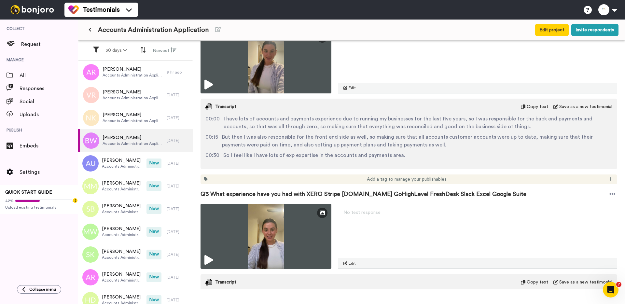
scroll to position [386, 0]
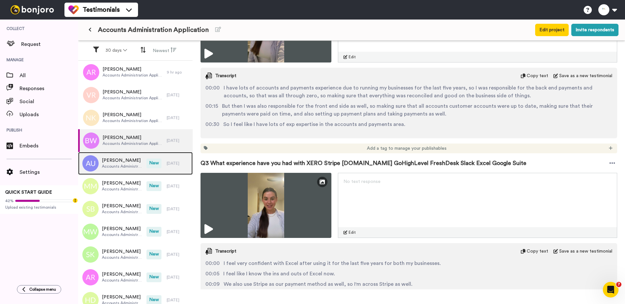
click at [121, 161] on span "[PERSON_NAME]" at bounding box center [122, 160] width 41 height 7
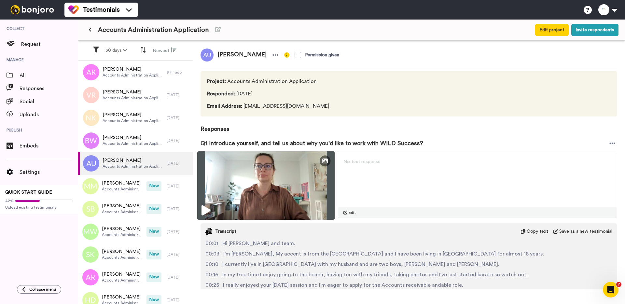
click at [212, 186] on img at bounding box center [265, 185] width 137 height 68
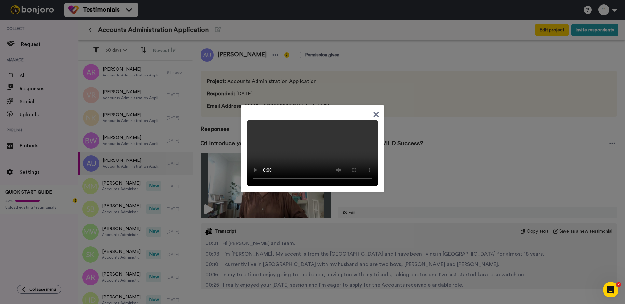
click at [237, 223] on div at bounding box center [312, 152] width 625 height 304
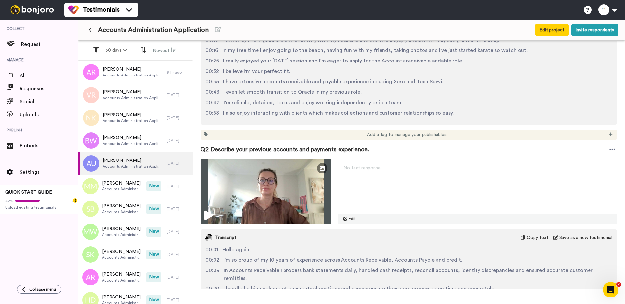
scroll to position [289, 0]
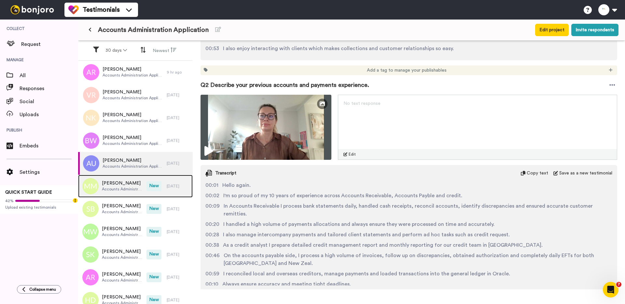
click at [125, 183] on span "[PERSON_NAME]" at bounding box center [122, 183] width 41 height 7
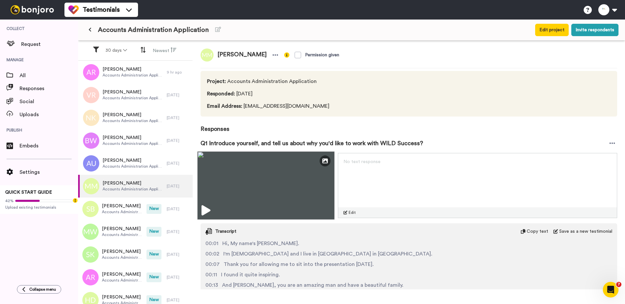
click at [218, 181] on img at bounding box center [265, 185] width 137 height 68
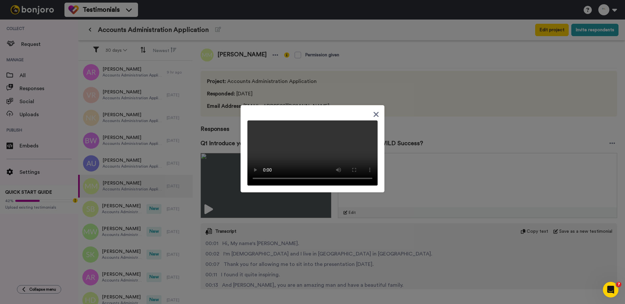
click at [210, 139] on div at bounding box center [312, 152] width 625 height 304
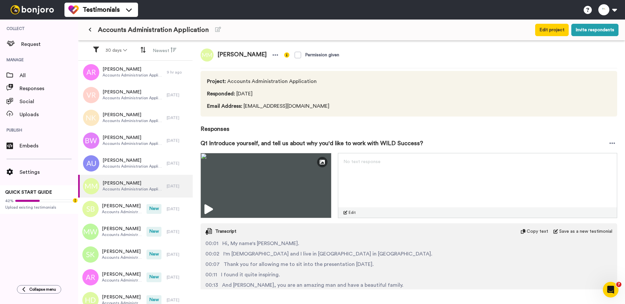
click at [264, 55] on span "[PERSON_NAME]" at bounding box center [242, 55] width 57 height 13
click at [273, 55] on icon at bounding box center [276, 54] width 6 height 1
click at [241, 71] on li "Delete response" at bounding box center [249, 75] width 56 height 9
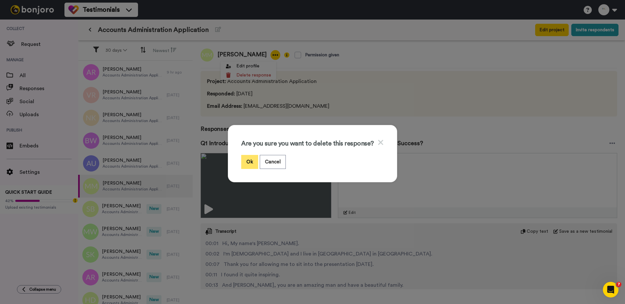
click at [246, 157] on button "Ok" at bounding box center [249, 162] width 17 height 14
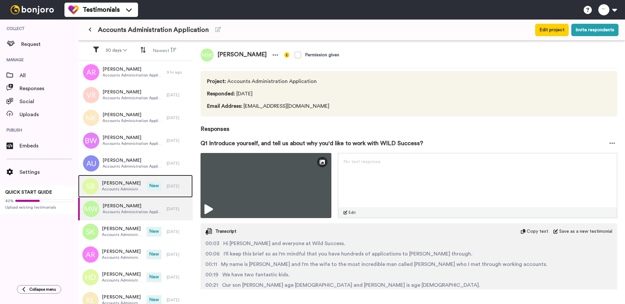
click at [128, 188] on span "Accounts Administration Application" at bounding box center [122, 189] width 41 height 5
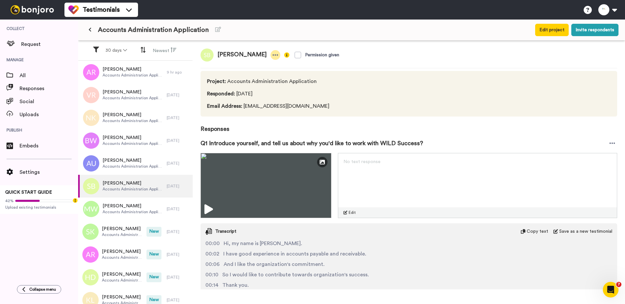
click at [272, 56] on icon at bounding box center [275, 55] width 6 height 7
click at [257, 77] on li "Delete response" at bounding box center [250, 75] width 56 height 9
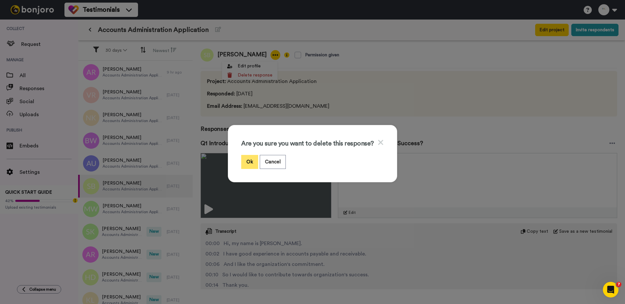
click at [248, 160] on button "Ok" at bounding box center [249, 162] width 17 height 14
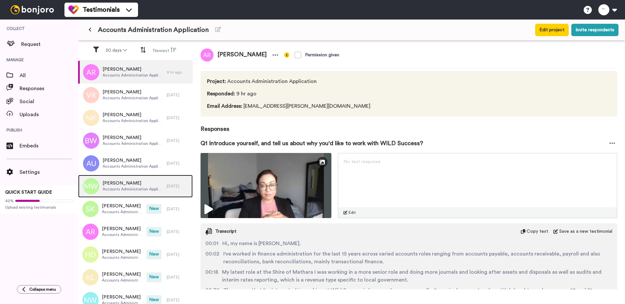
click at [127, 186] on span "[PERSON_NAME]" at bounding box center [133, 183] width 61 height 7
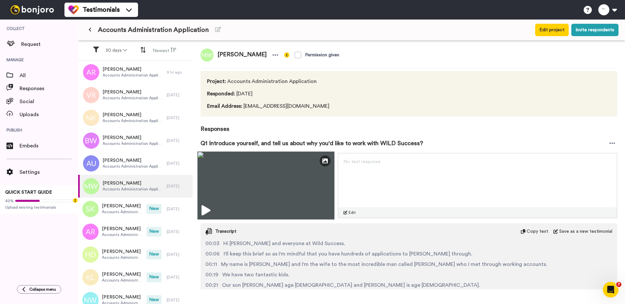
click at [241, 185] on img at bounding box center [265, 185] width 137 height 68
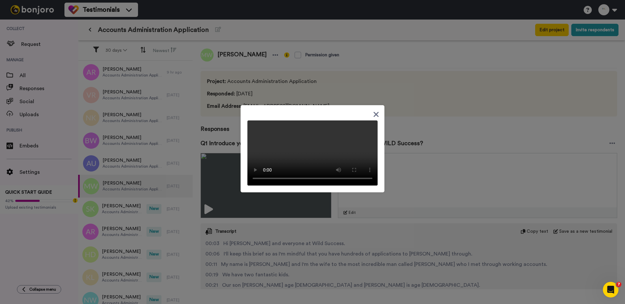
click at [261, 70] on div at bounding box center [312, 152] width 625 height 304
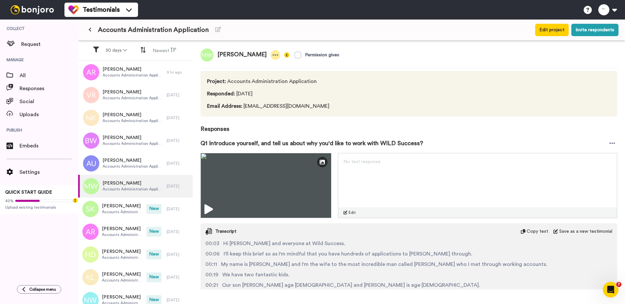
click at [271, 55] on div at bounding box center [276, 55] width 10 height 10
click at [257, 76] on li "Delete response" at bounding box center [246, 75] width 56 height 9
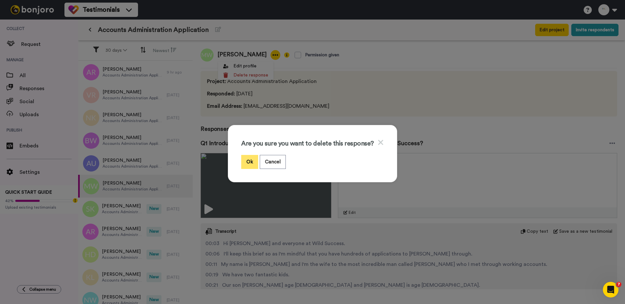
click at [255, 157] on button "Ok" at bounding box center [249, 162] width 17 height 14
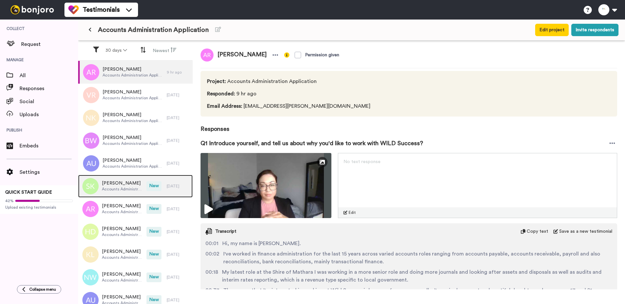
click at [125, 191] on span "Accounts Administration Application" at bounding box center [122, 189] width 41 height 5
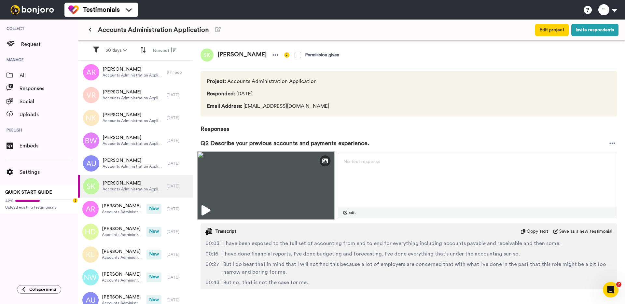
click at [238, 185] on img at bounding box center [265, 185] width 137 height 68
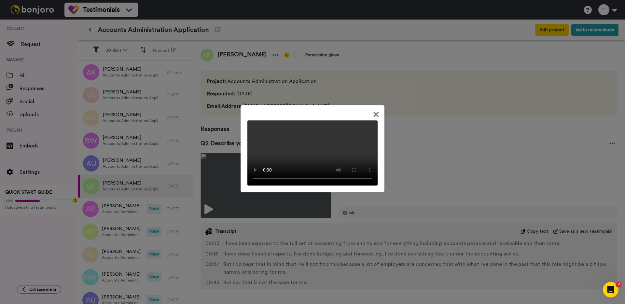
click at [216, 146] on div at bounding box center [312, 152] width 625 height 304
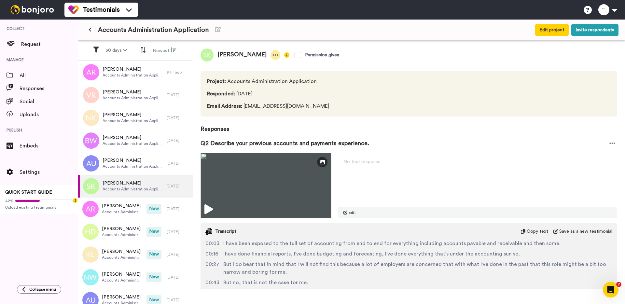
click at [272, 55] on icon at bounding box center [275, 55] width 6 height 7
click at [241, 76] on li "Delete response" at bounding box center [235, 75] width 56 height 9
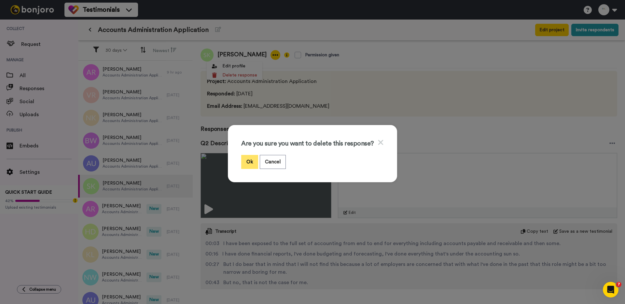
click at [245, 159] on button "Ok" at bounding box center [249, 162] width 17 height 14
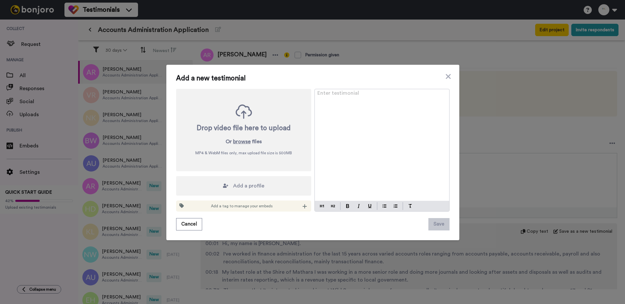
click at [113, 186] on div "Add a new testimonial Drop video file here to upload Or browse files MP4 & WebM…" at bounding box center [312, 152] width 625 height 304
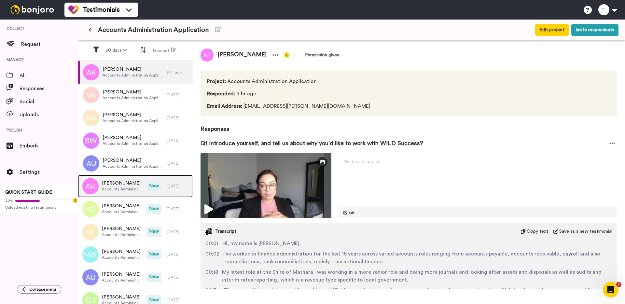
click at [114, 187] on span "Accounts Administration Application" at bounding box center [122, 189] width 41 height 5
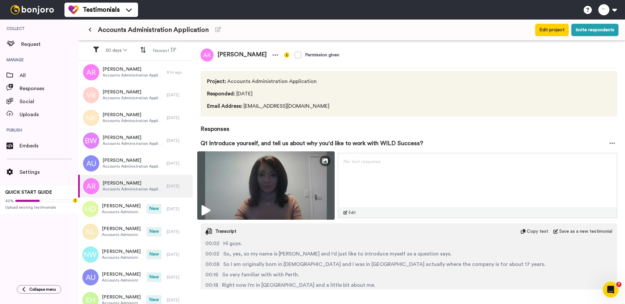
click at [211, 193] on img at bounding box center [265, 185] width 137 height 68
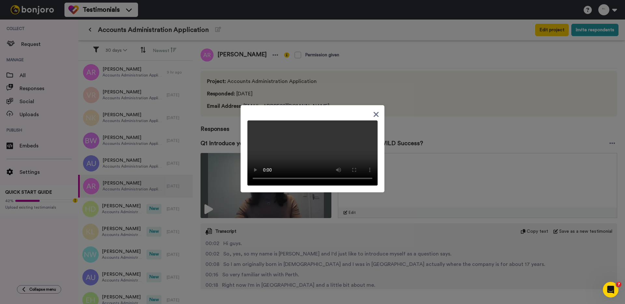
click at [233, 223] on div at bounding box center [312, 152] width 625 height 304
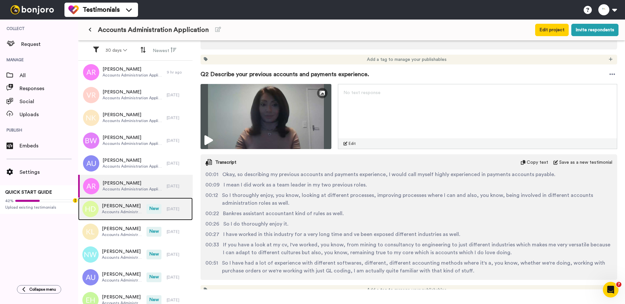
click at [134, 206] on span "Helen Donpon" at bounding box center [122, 206] width 41 height 7
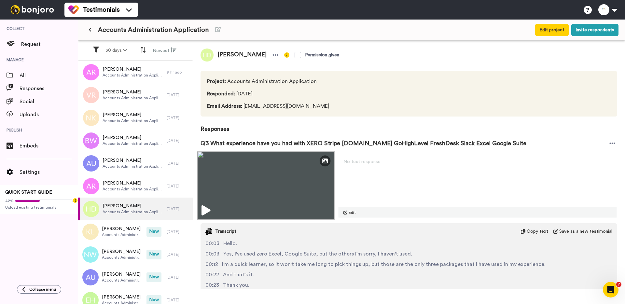
click at [236, 175] on img at bounding box center [265, 185] width 137 height 68
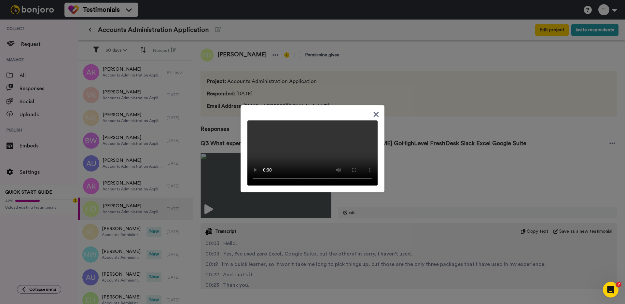
click at [214, 180] on div at bounding box center [312, 152] width 625 height 304
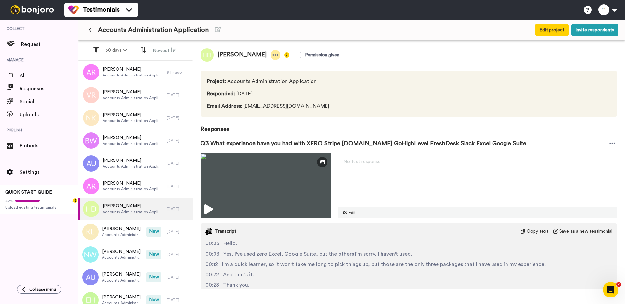
click at [273, 55] on icon at bounding box center [276, 54] width 6 height 1
click at [253, 78] on li "Delete response" at bounding box center [243, 75] width 56 height 9
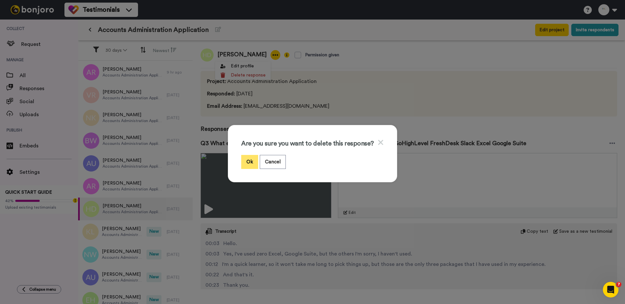
click at [254, 161] on button "Ok" at bounding box center [249, 162] width 17 height 14
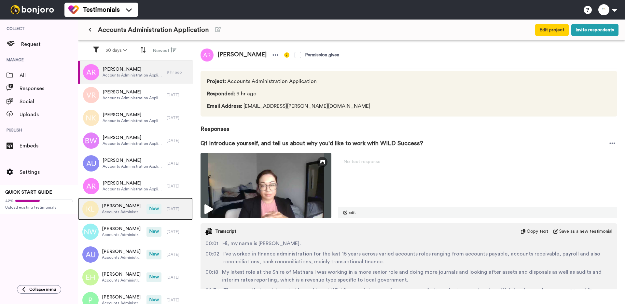
click at [131, 209] on span "Accounts Administration Application" at bounding box center [122, 211] width 41 height 5
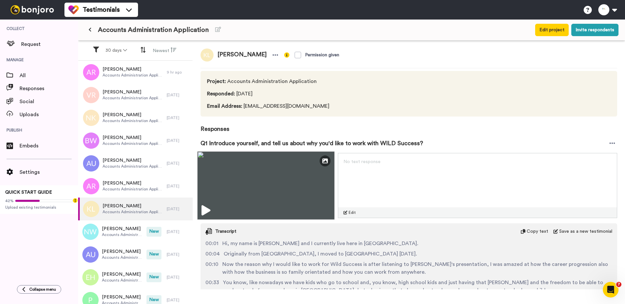
click at [212, 184] on img at bounding box center [265, 185] width 137 height 68
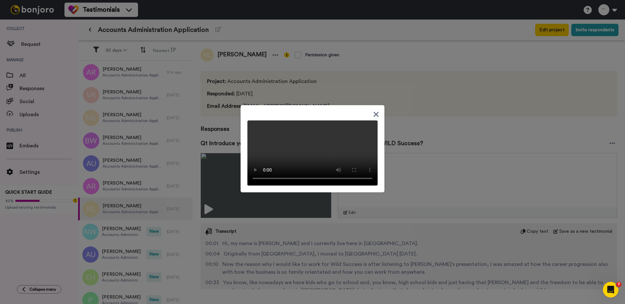
click at [216, 175] on div at bounding box center [312, 152] width 625 height 304
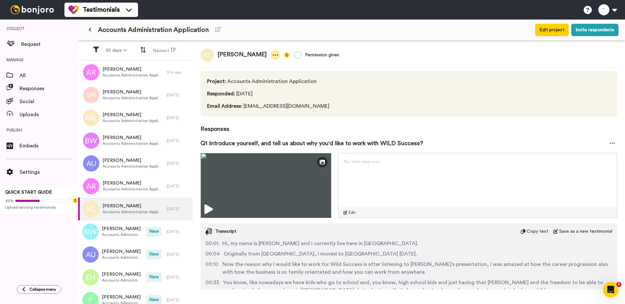
click at [272, 56] on icon at bounding box center [275, 55] width 6 height 7
click at [237, 77] on li "Delete response" at bounding box center [233, 75] width 56 height 9
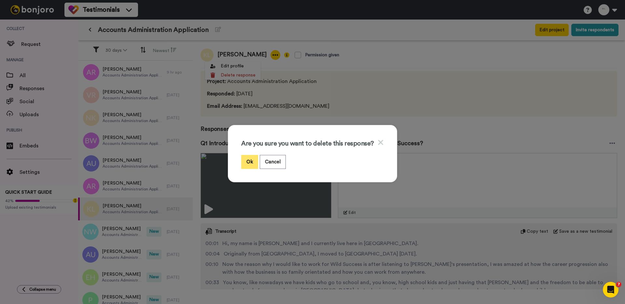
click at [249, 163] on button "Ok" at bounding box center [249, 162] width 17 height 14
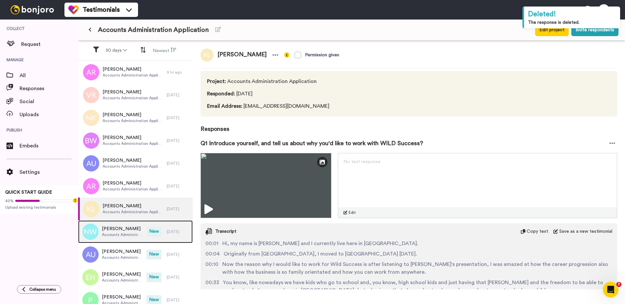
click at [138, 228] on span "Nikola Wood" at bounding box center [122, 229] width 41 height 7
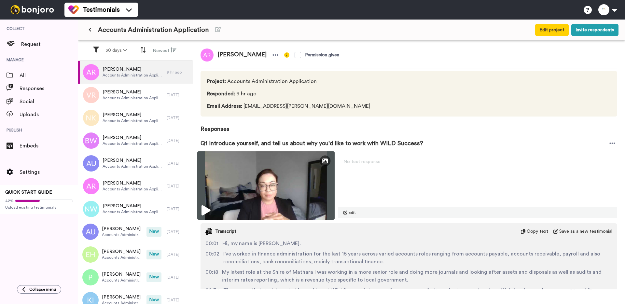
click at [226, 189] on img at bounding box center [265, 185] width 137 height 68
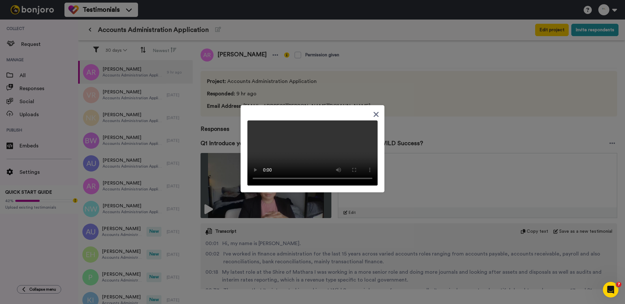
click at [130, 212] on div at bounding box center [312, 152] width 625 height 304
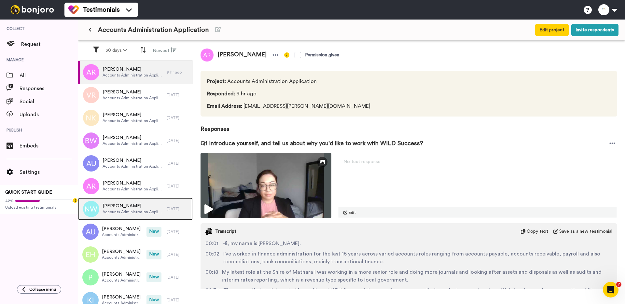
click at [125, 210] on span "Accounts Administration Application" at bounding box center [133, 211] width 61 height 5
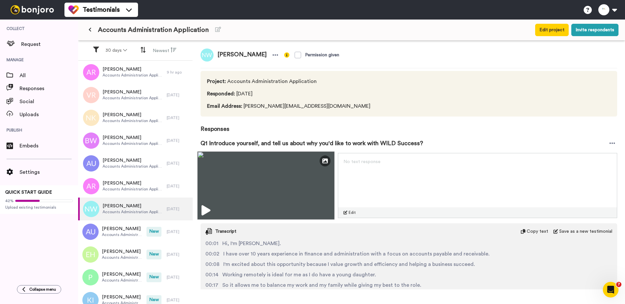
click at [219, 198] on img at bounding box center [265, 185] width 137 height 68
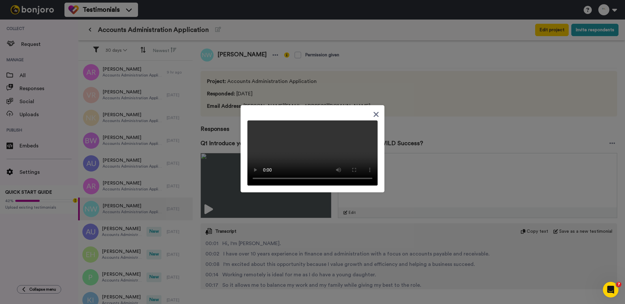
click at [229, 235] on div at bounding box center [312, 152] width 625 height 304
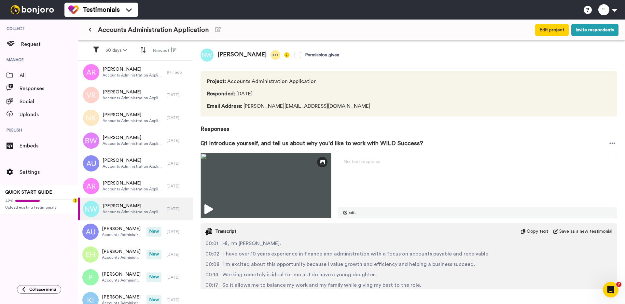
click at [272, 56] on icon at bounding box center [275, 55] width 6 height 7
click at [249, 77] on li "Delete response" at bounding box center [239, 75] width 56 height 9
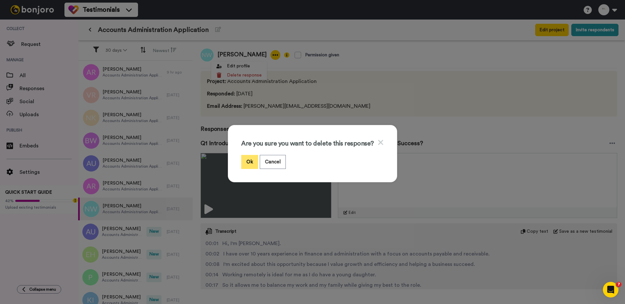
click at [250, 160] on button "Ok" at bounding box center [249, 162] width 17 height 14
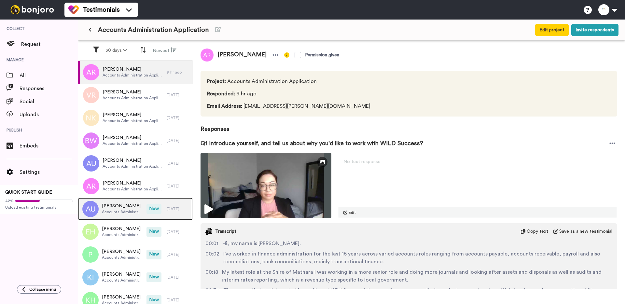
click at [128, 212] on span "Accounts Administration Application" at bounding box center [122, 211] width 41 height 5
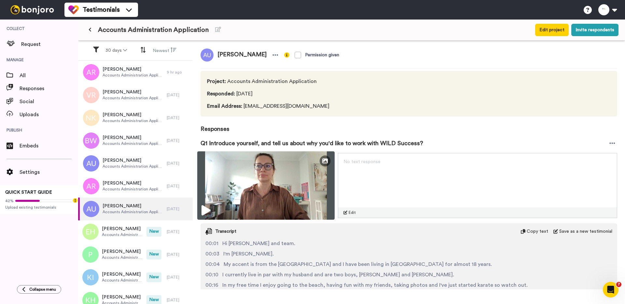
click at [221, 191] on img at bounding box center [265, 185] width 137 height 68
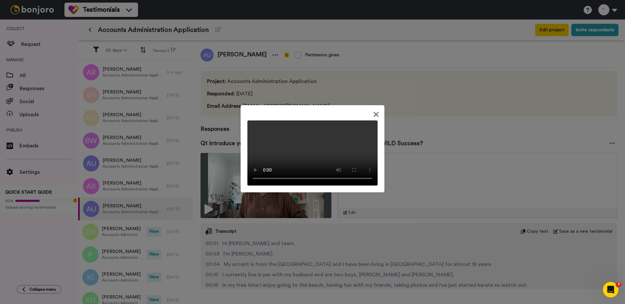
click at [128, 219] on div at bounding box center [312, 152] width 625 height 304
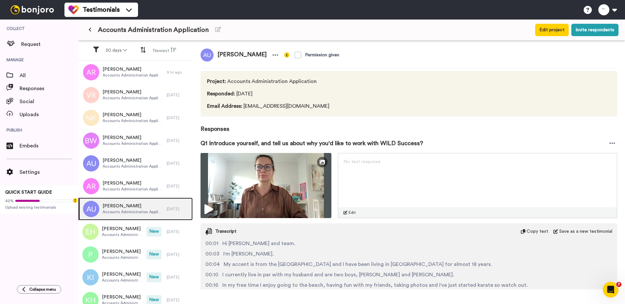
click at [129, 211] on span "Accounts Administration Application" at bounding box center [133, 211] width 61 height 5
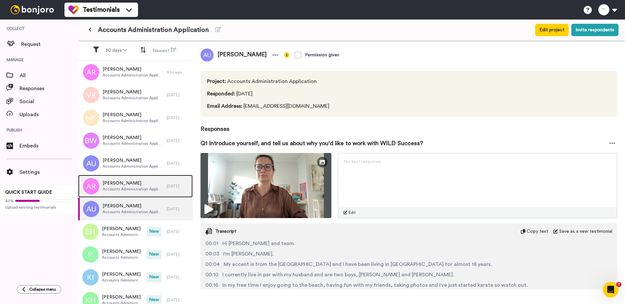
click at [135, 188] on span "Accounts Administration Application" at bounding box center [133, 189] width 61 height 5
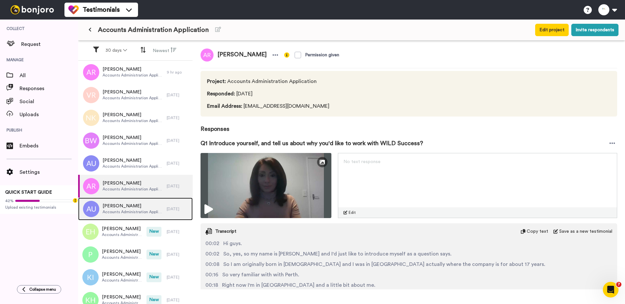
click at [127, 204] on span "[PERSON_NAME]" at bounding box center [133, 206] width 61 height 7
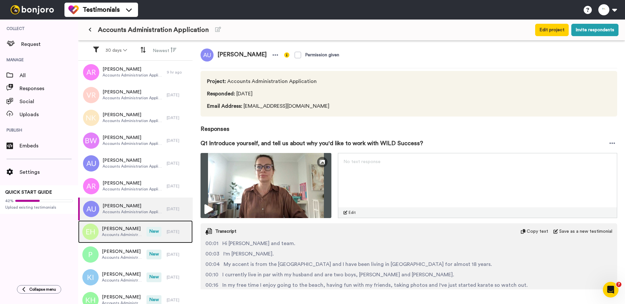
click at [126, 226] on span "Elizabeth Haavisto" at bounding box center [122, 229] width 41 height 7
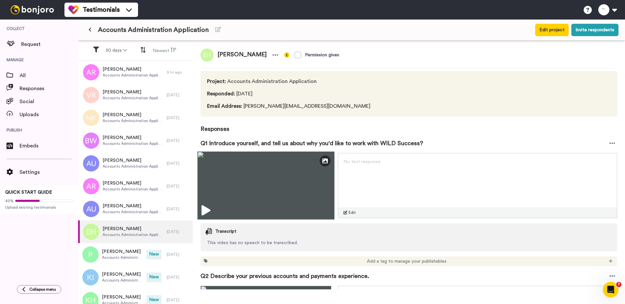
click at [227, 186] on img at bounding box center [265, 185] width 137 height 68
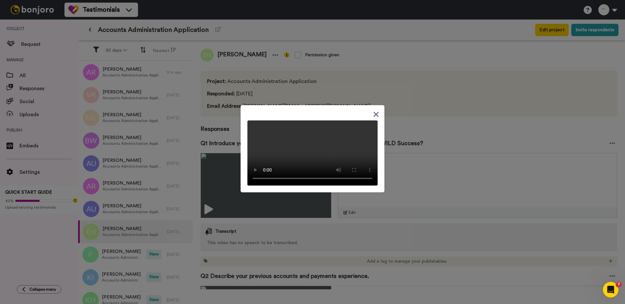
click at [223, 207] on div at bounding box center [312, 152] width 625 height 304
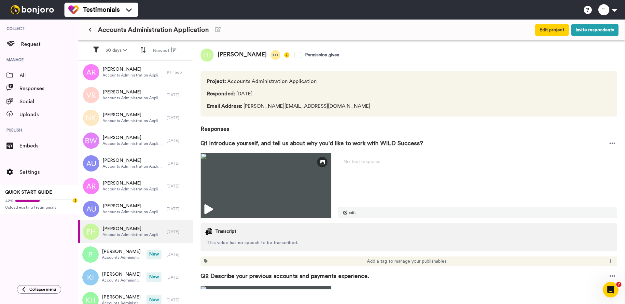
click at [273, 56] on icon at bounding box center [275, 55] width 6 height 7
click at [263, 79] on li "Delete response" at bounding box center [254, 75] width 56 height 9
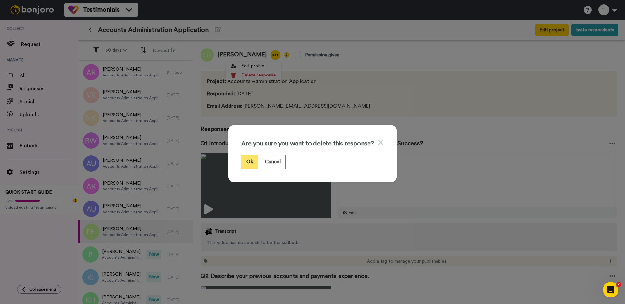
click at [248, 160] on button "Ok" at bounding box center [249, 162] width 17 height 14
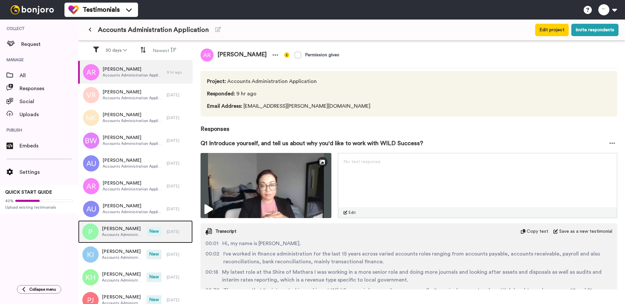
click at [129, 235] on span "Accounts Administration Application" at bounding box center [122, 234] width 41 height 5
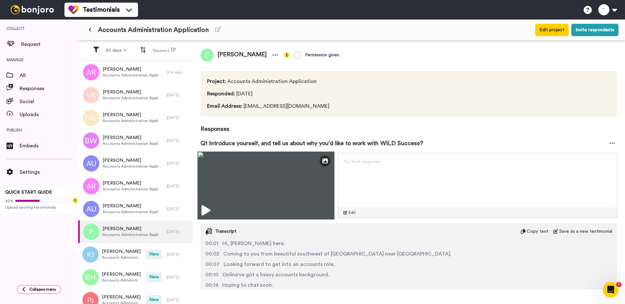
click at [220, 198] on img at bounding box center [265, 185] width 137 height 68
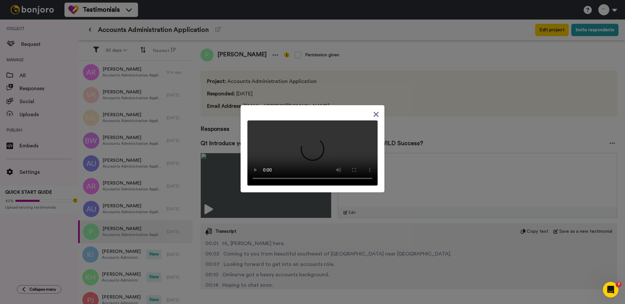
click at [220, 159] on div at bounding box center [312, 152] width 625 height 304
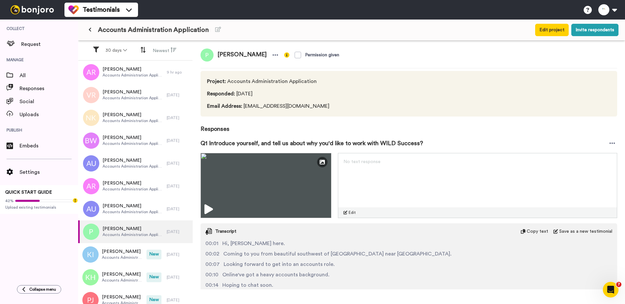
click at [241, 49] on div "Paula" at bounding box center [241, 55] width 80 height 13
click at [272, 52] on icon at bounding box center [275, 55] width 6 height 7
click at [233, 77] on li "Delete response" at bounding box center [219, 75] width 56 height 9
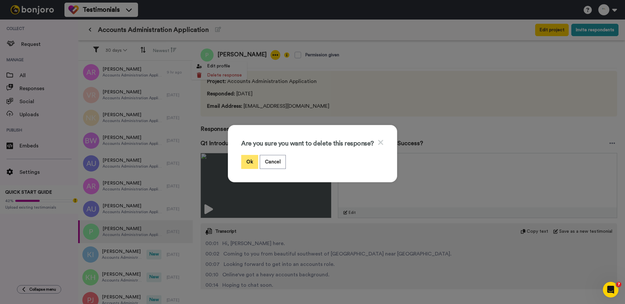
click at [253, 158] on button "Ok" at bounding box center [249, 162] width 17 height 14
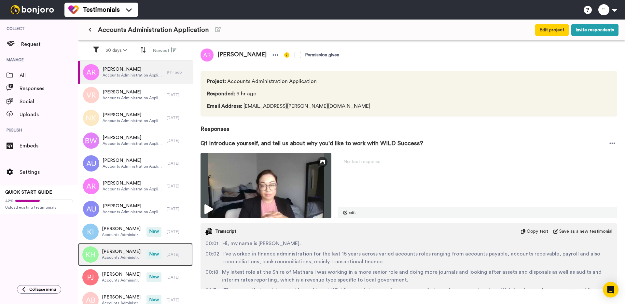
click at [128, 243] on div "[PERSON_NAME] Accounts Administration Application" at bounding box center [112, 254] width 68 height 23
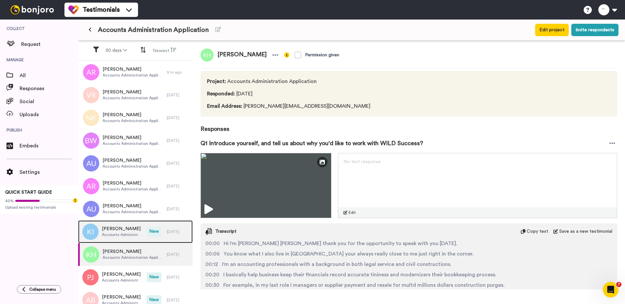
click at [130, 231] on span "[PERSON_NAME]" at bounding box center [122, 229] width 41 height 7
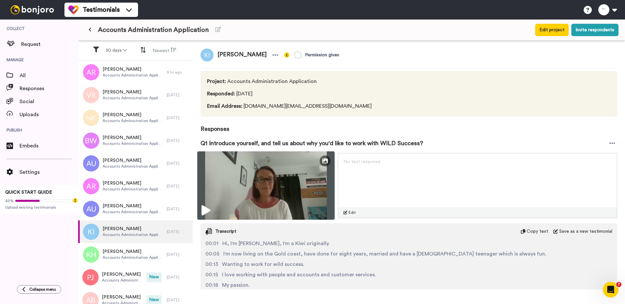
click at [224, 201] on img at bounding box center [265, 185] width 137 height 68
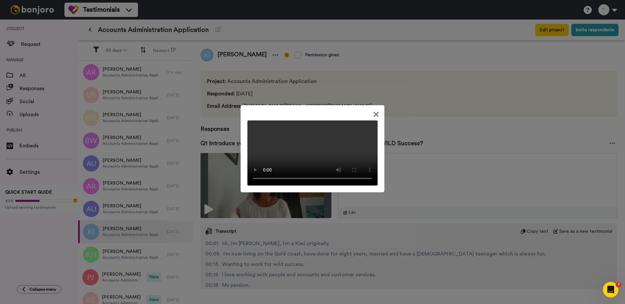
click at [223, 201] on div at bounding box center [312, 152] width 625 height 304
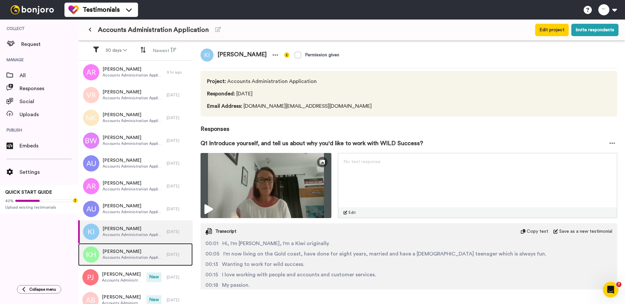
click at [135, 254] on span "[PERSON_NAME]" at bounding box center [133, 251] width 61 height 7
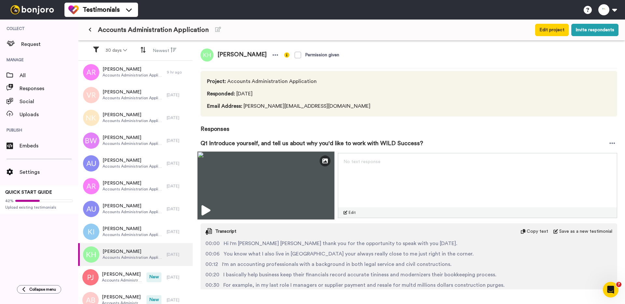
click at [224, 188] on img at bounding box center [265, 185] width 137 height 68
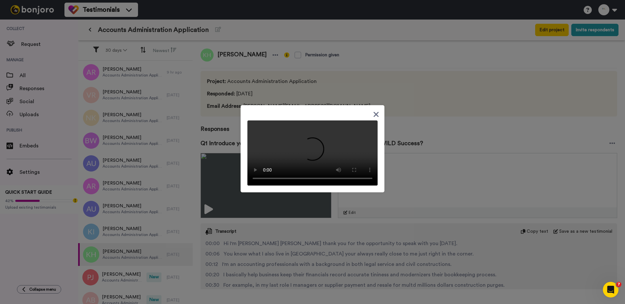
click at [218, 179] on div at bounding box center [312, 152] width 625 height 304
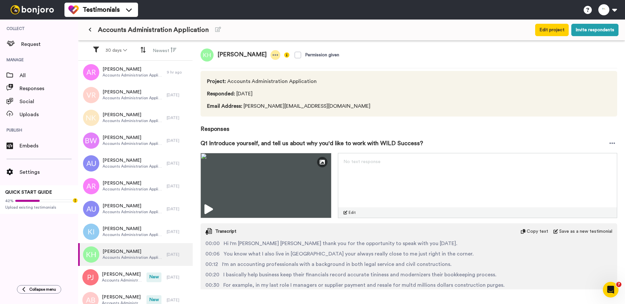
click at [272, 53] on icon at bounding box center [275, 55] width 6 height 7
click at [246, 75] on li "Delete response" at bounding box center [232, 75] width 56 height 9
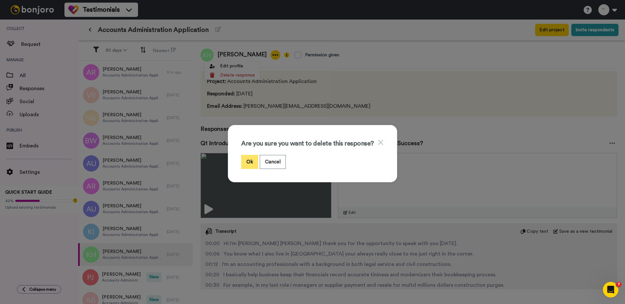
click at [251, 162] on button "Ok" at bounding box center [249, 162] width 17 height 14
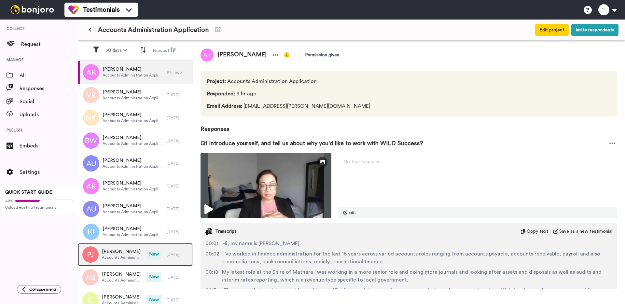
click at [140, 257] on span "Accounts Administration Application" at bounding box center [122, 257] width 41 height 5
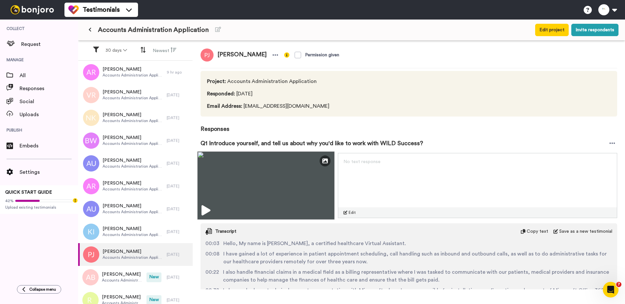
click at [237, 198] on img at bounding box center [265, 185] width 137 height 68
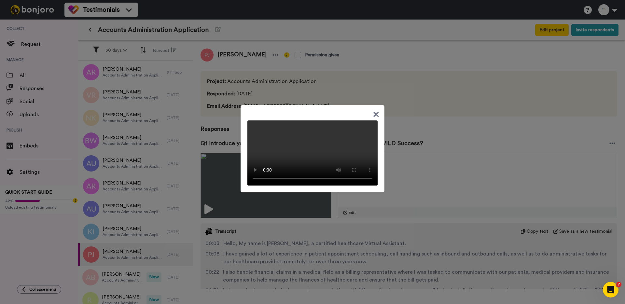
click at [228, 199] on div at bounding box center [312, 152] width 625 height 304
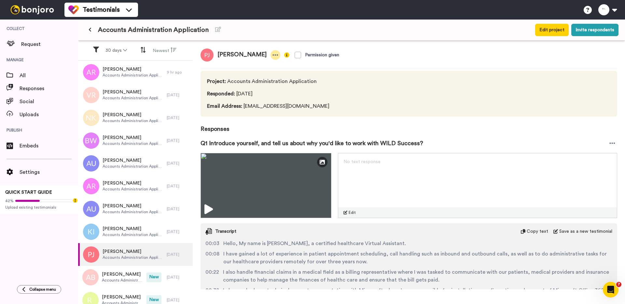
click at [274, 57] on icon at bounding box center [275, 55] width 6 height 7
click at [263, 77] on li "Delete response" at bounding box center [256, 75] width 56 height 9
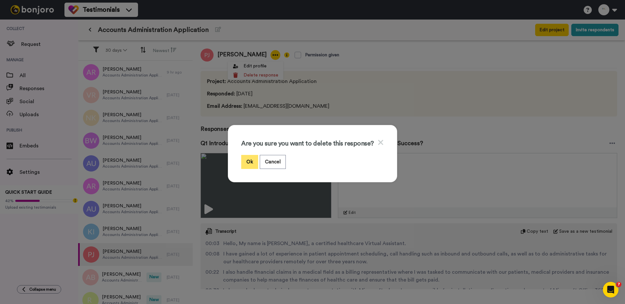
click at [244, 162] on button "Ok" at bounding box center [249, 162] width 17 height 14
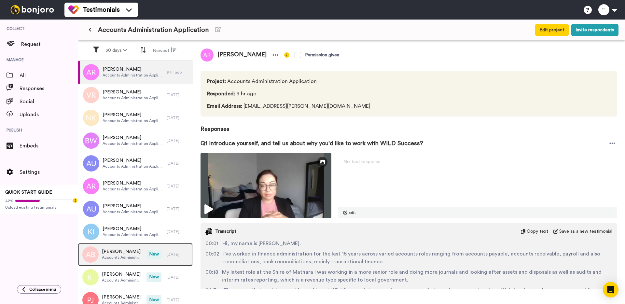
click at [131, 255] on span "Accounts Administration Application" at bounding box center [122, 257] width 41 height 5
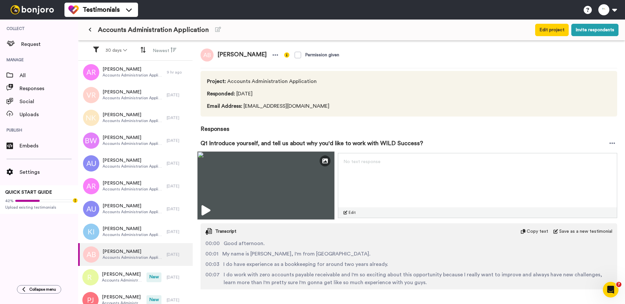
click at [233, 212] on img at bounding box center [265, 185] width 137 height 68
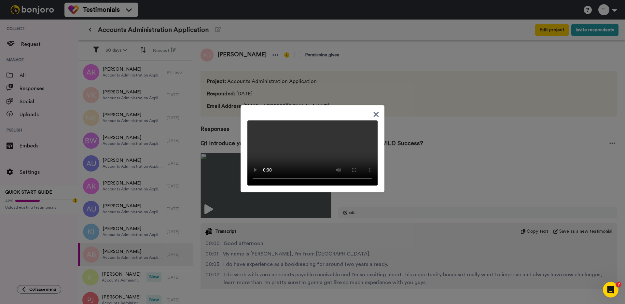
click at [222, 240] on div at bounding box center [312, 152] width 625 height 304
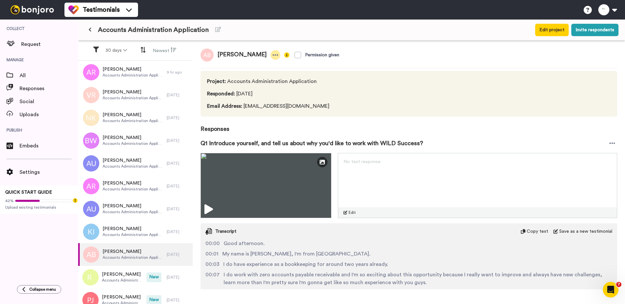
click at [272, 56] on icon at bounding box center [275, 55] width 6 height 7
click at [257, 79] on li "Delete response" at bounding box center [248, 75] width 56 height 9
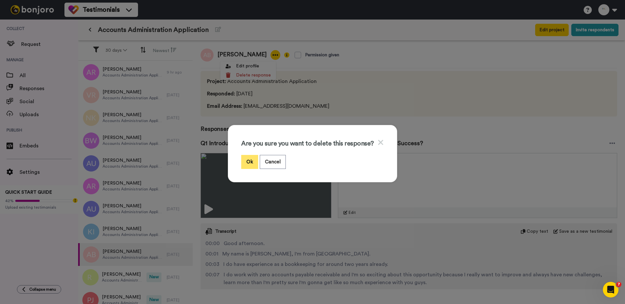
click at [250, 163] on button "Ok" at bounding box center [249, 162] width 17 height 14
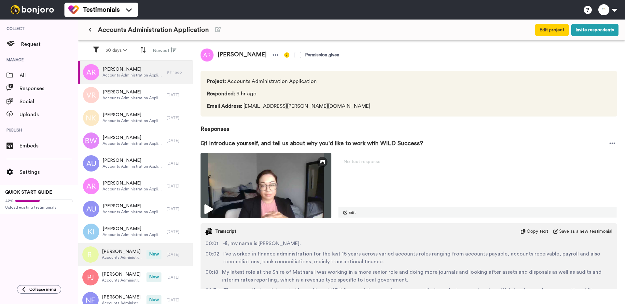
scroll to position [29, 0]
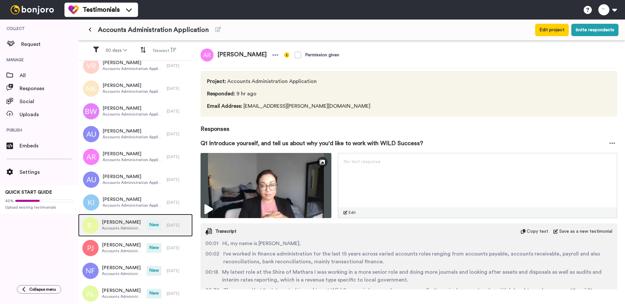
click at [126, 220] on span "Rebecca Johnson" at bounding box center [122, 222] width 41 height 7
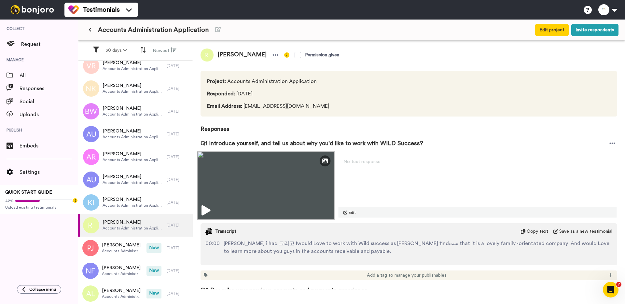
click at [218, 185] on img at bounding box center [265, 185] width 137 height 68
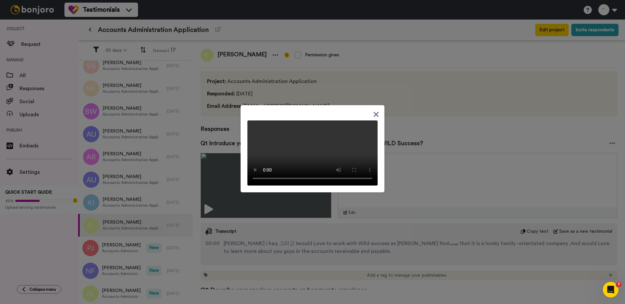
click at [214, 183] on div at bounding box center [312, 152] width 625 height 304
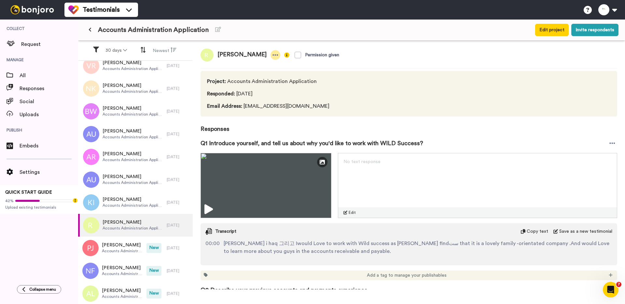
click at [273, 54] on icon at bounding box center [275, 55] width 6 height 7
click at [259, 75] on li "Delete response" at bounding box center [251, 75] width 56 height 9
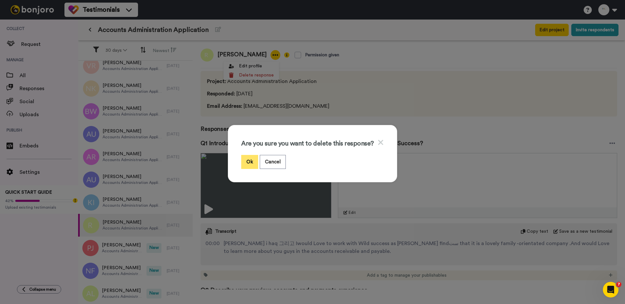
click at [248, 162] on button "Ok" at bounding box center [249, 162] width 17 height 14
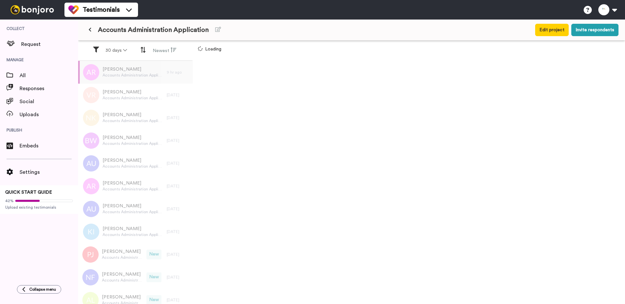
scroll to position [7, 0]
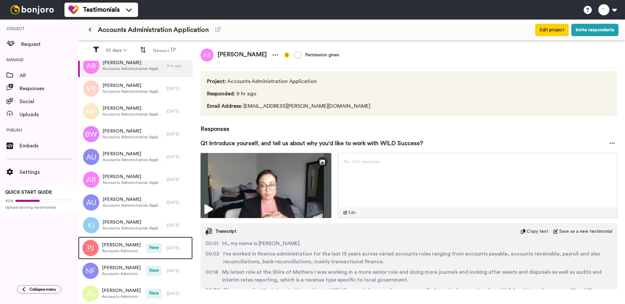
click at [131, 244] on span "[PERSON_NAME]" at bounding box center [122, 245] width 41 height 7
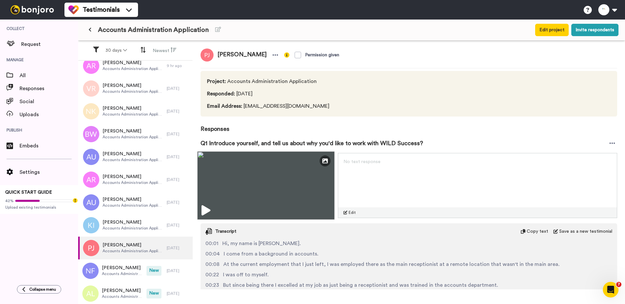
click at [237, 196] on img at bounding box center [265, 185] width 137 height 68
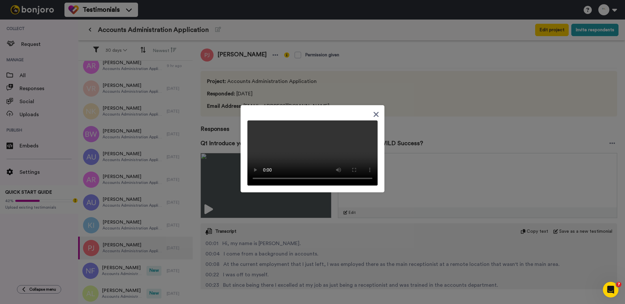
click at [216, 128] on div at bounding box center [312, 152] width 625 height 304
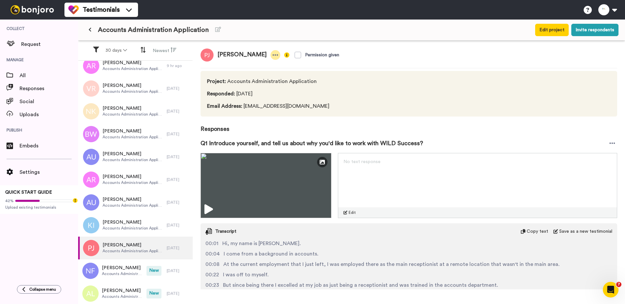
click at [273, 55] on icon at bounding box center [276, 54] width 6 height 1
click at [241, 77] on li "Delete response" at bounding box center [237, 75] width 56 height 9
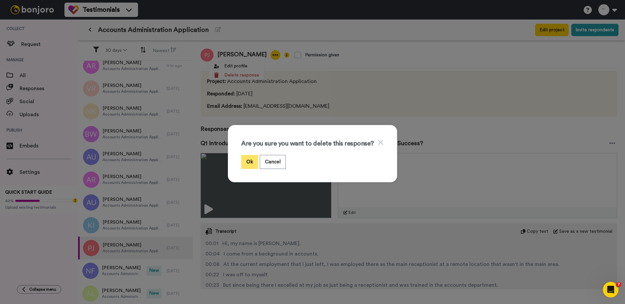
click at [250, 161] on button "Ok" at bounding box center [249, 162] width 17 height 14
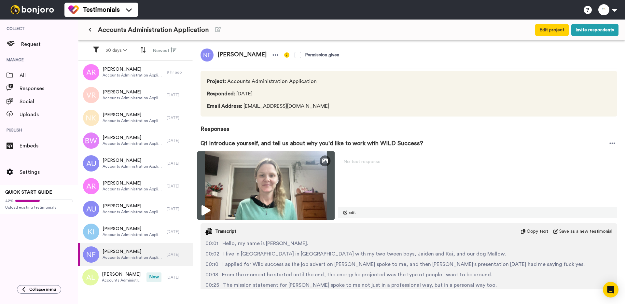
click at [222, 198] on img at bounding box center [265, 185] width 137 height 68
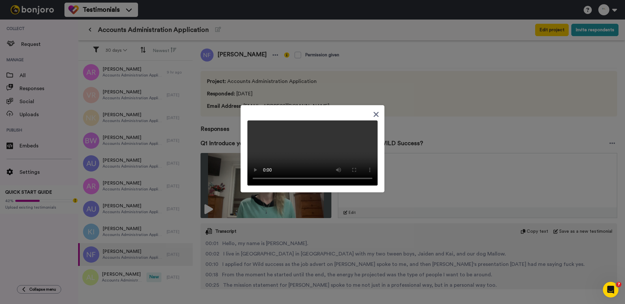
click at [232, 193] on div at bounding box center [312, 152] width 625 height 304
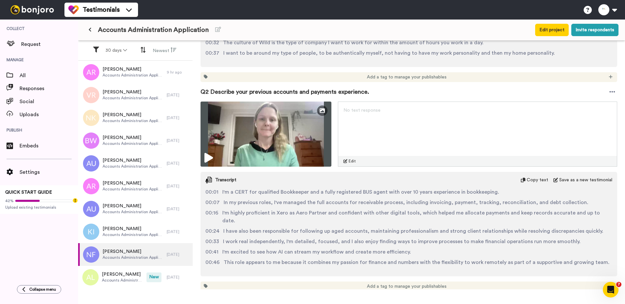
scroll to position [257, 0]
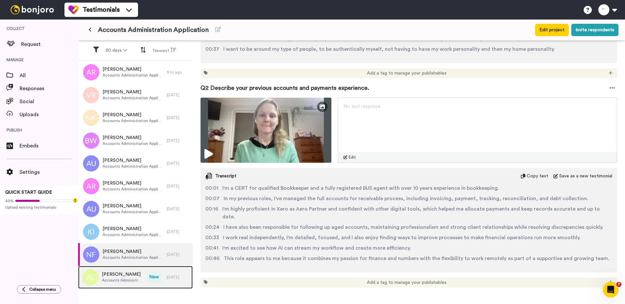
click at [146, 274] on div "Adrianne Luafalealo Accounts Administration Application" at bounding box center [112, 277] width 68 height 23
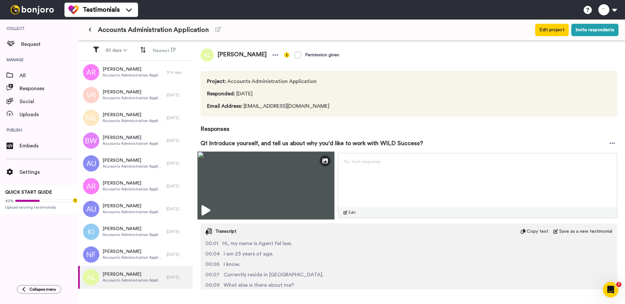
click at [240, 187] on img at bounding box center [265, 185] width 137 height 68
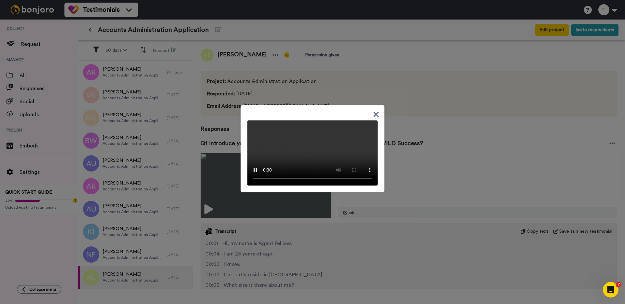
click at [233, 210] on div at bounding box center [312, 152] width 625 height 304
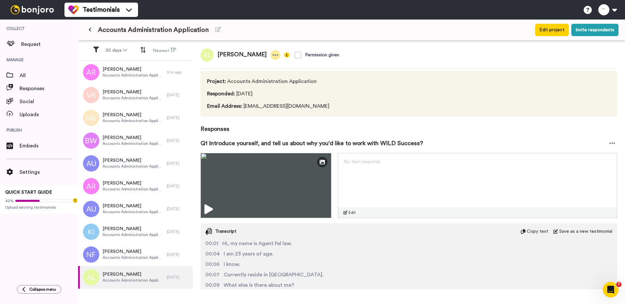
click at [280, 51] on div at bounding box center [276, 55] width 10 height 10
click at [268, 75] on li "Delete response" at bounding box center [258, 75] width 56 height 9
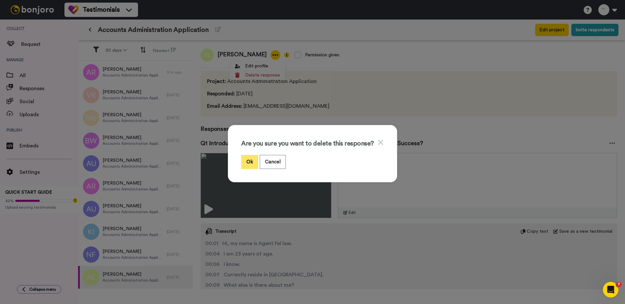
click at [244, 157] on button "Ok" at bounding box center [249, 162] width 17 height 14
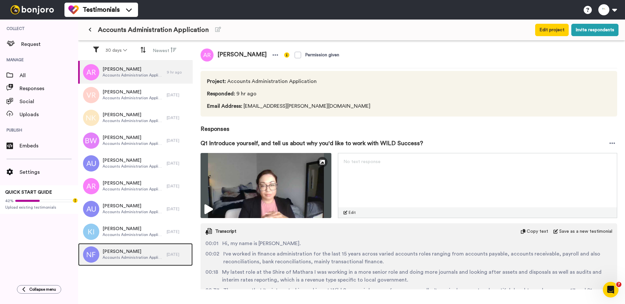
click at [136, 261] on div "[PERSON_NAME] Accounts Administration Application" at bounding box center [122, 254] width 89 height 23
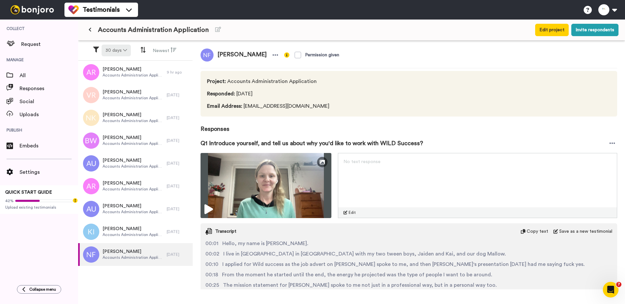
click at [120, 52] on button "30 days" at bounding box center [116, 51] width 29 height 12
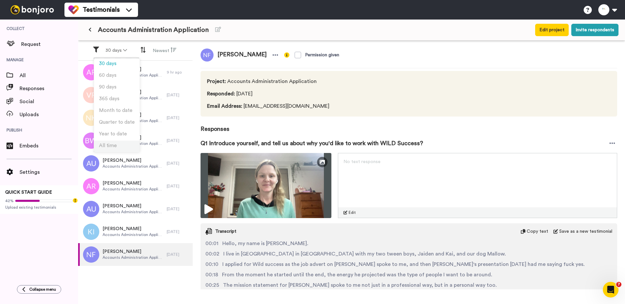
click at [118, 145] on li "All time" at bounding box center [117, 147] width 46 height 12
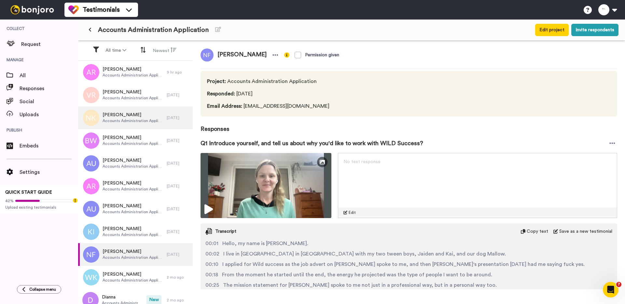
scroll to position [98, 0]
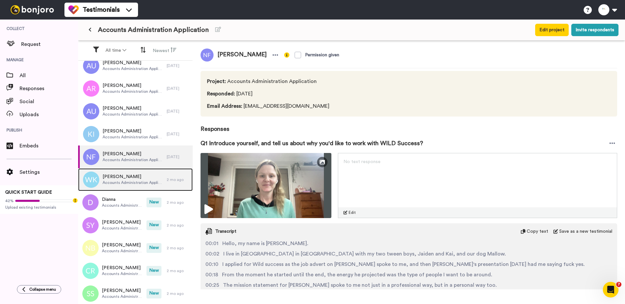
click at [137, 179] on span "Wasileh Khamassi" at bounding box center [133, 177] width 61 height 7
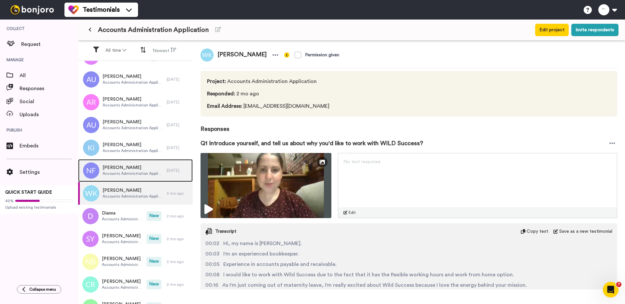
scroll to position [80, 0]
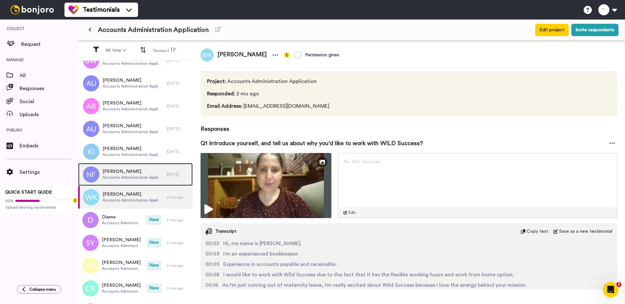
click at [137, 177] on div "Natasha Foster Accounts Administration Application" at bounding box center [122, 174] width 89 height 23
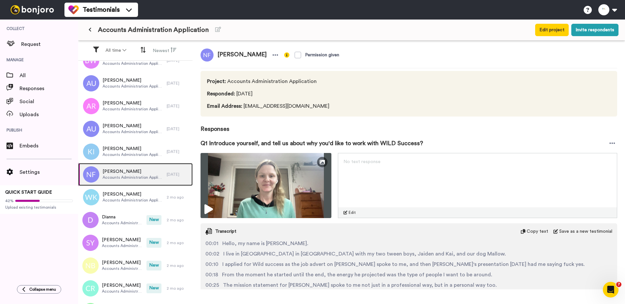
click at [132, 178] on span "Accounts Administration Application" at bounding box center [133, 177] width 61 height 5
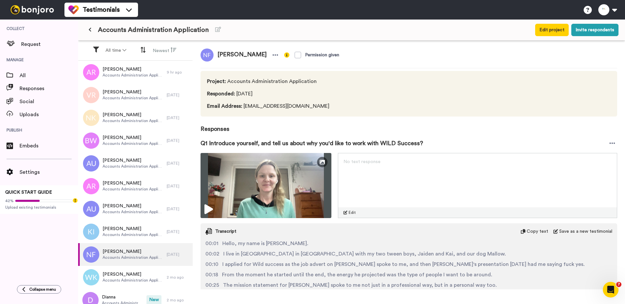
click at [91, 32] on button at bounding box center [90, 30] width 11 height 12
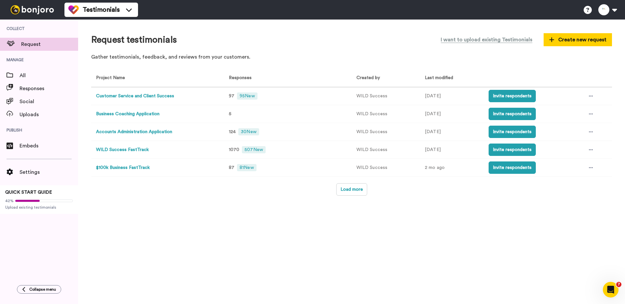
click at [146, 98] on button "Customer Service and Client Success" at bounding box center [135, 96] width 78 height 7
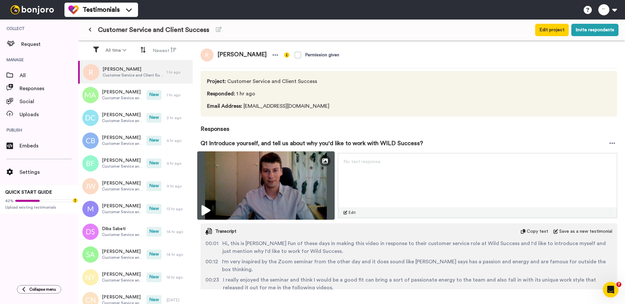
click at [217, 197] on img at bounding box center [265, 185] width 137 height 68
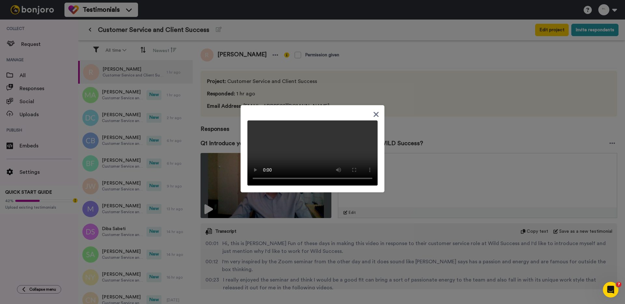
click at [131, 95] on div at bounding box center [312, 152] width 625 height 304
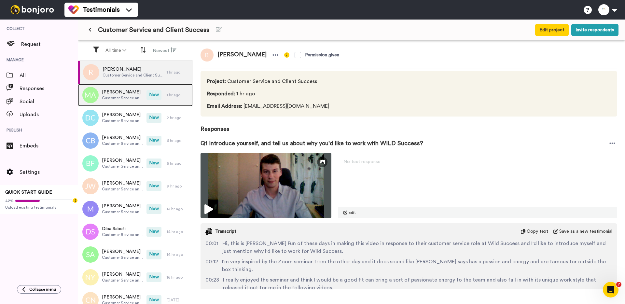
click at [125, 95] on span "Mahamud Ali" at bounding box center [122, 92] width 41 height 7
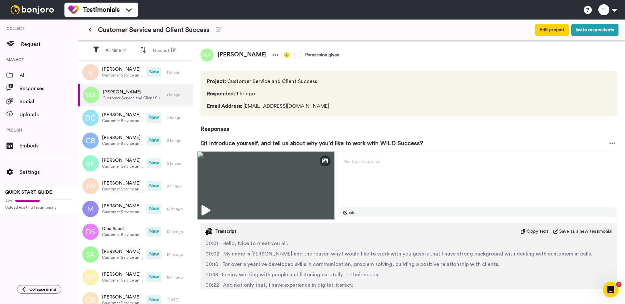
click at [246, 195] on img at bounding box center [265, 185] width 137 height 68
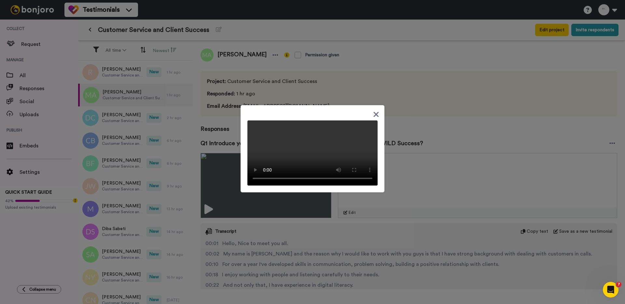
click at [217, 124] on div at bounding box center [312, 152] width 625 height 304
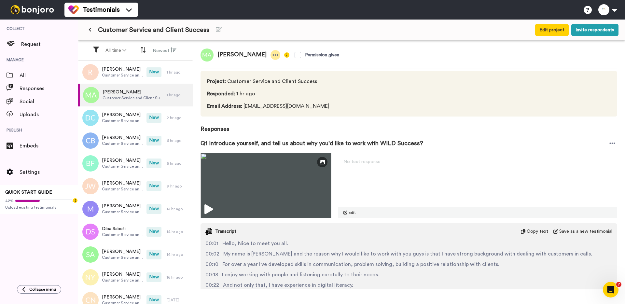
click at [272, 58] on icon at bounding box center [275, 55] width 6 height 7
click at [248, 79] on li "Delete response" at bounding box center [240, 75] width 56 height 9
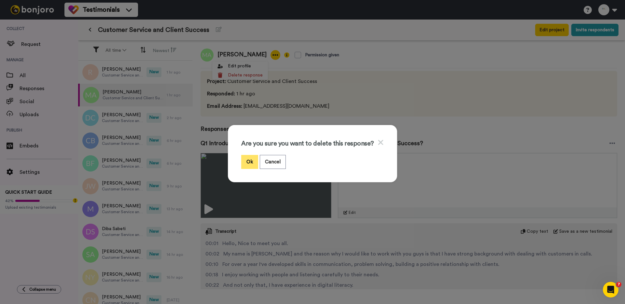
click at [250, 164] on button "Ok" at bounding box center [249, 162] width 17 height 14
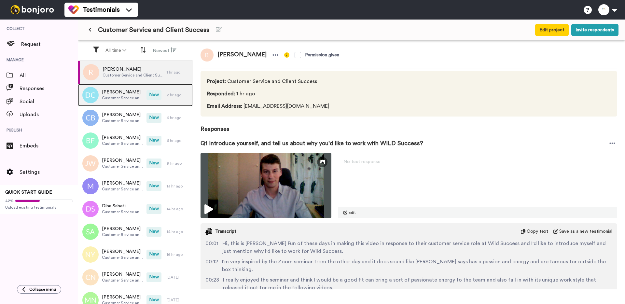
click at [119, 97] on span "Customer Service and Client Success" at bounding box center [122, 97] width 41 height 5
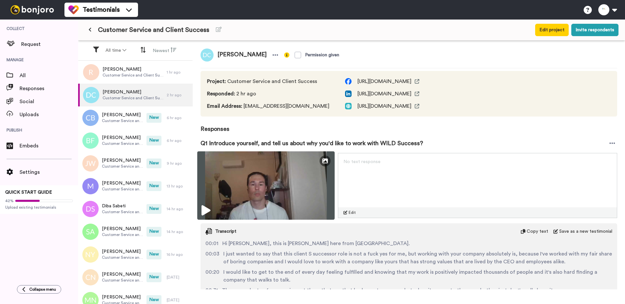
click at [233, 183] on img at bounding box center [265, 185] width 137 height 68
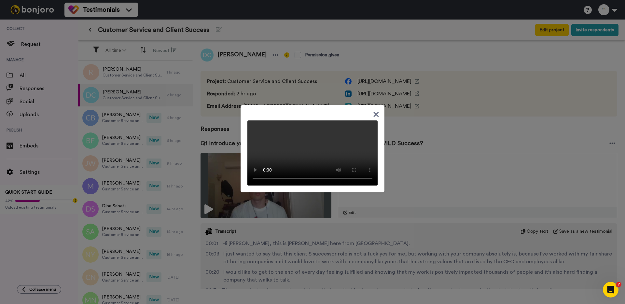
click at [191, 196] on div at bounding box center [312, 152] width 625 height 304
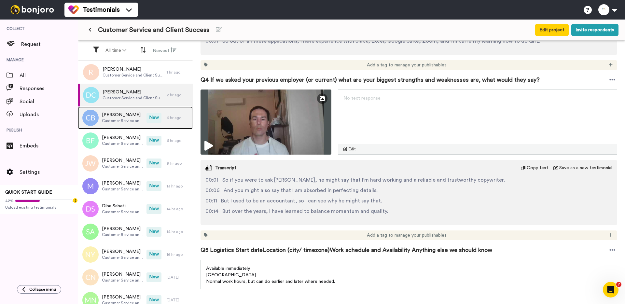
click at [122, 119] on span "Customer Service and Client Success" at bounding box center [122, 120] width 41 height 5
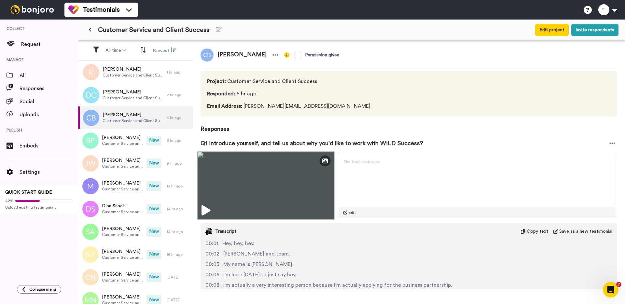
click at [211, 184] on img at bounding box center [265, 185] width 137 height 68
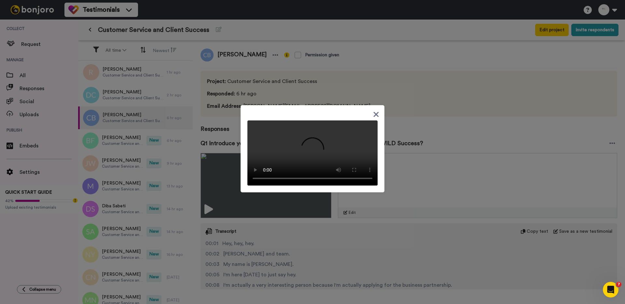
click at [211, 183] on div at bounding box center [312, 152] width 625 height 304
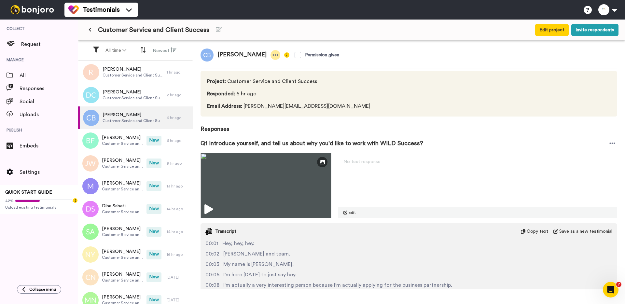
click at [278, 54] on icon at bounding box center [276, 54] width 6 height 1
click at [267, 76] on li "Delete response" at bounding box center [259, 75] width 56 height 9
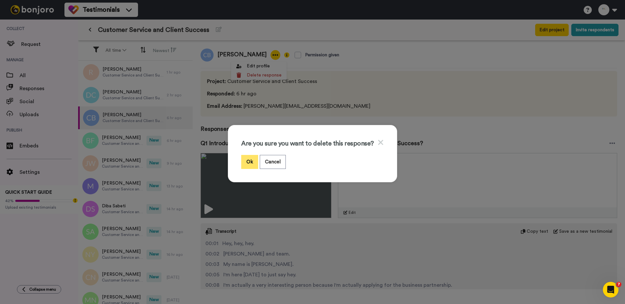
click at [246, 165] on button "Ok" at bounding box center [249, 162] width 17 height 14
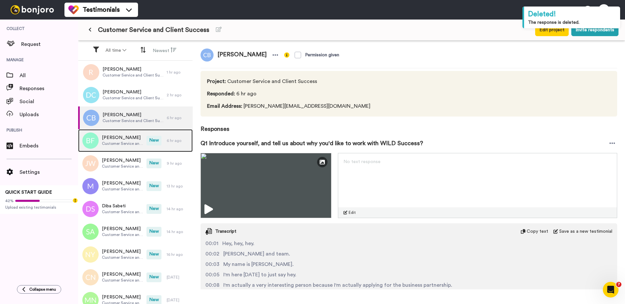
click at [124, 136] on span "[PERSON_NAME]" at bounding box center [122, 137] width 41 height 7
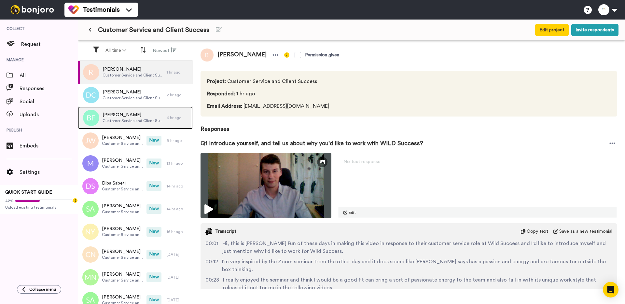
click at [124, 122] on span "Customer Service and Client Success" at bounding box center [133, 120] width 61 height 5
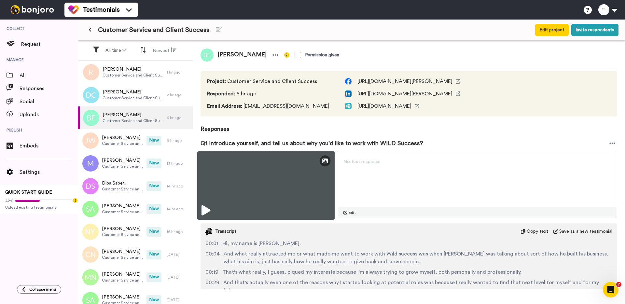
click at [236, 169] on img at bounding box center [265, 185] width 137 height 68
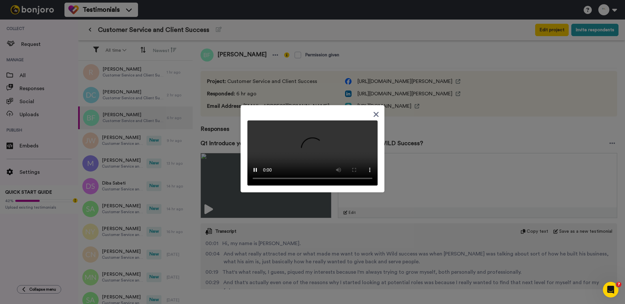
click at [235, 164] on div at bounding box center [312, 152] width 625 height 304
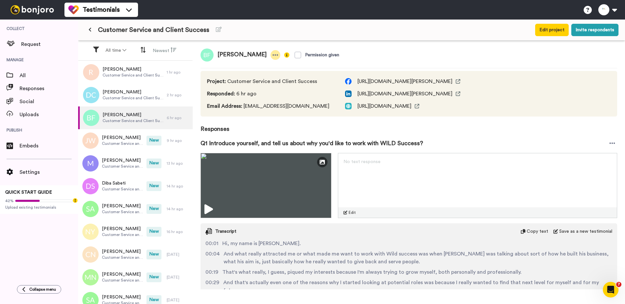
click at [272, 53] on icon at bounding box center [275, 55] width 6 height 7
click at [260, 78] on li "Delete response" at bounding box center [247, 75] width 56 height 9
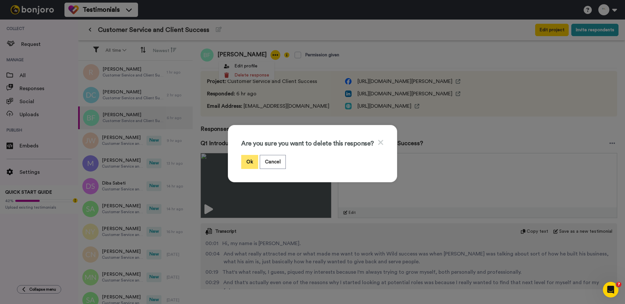
click at [257, 159] on button "Ok" at bounding box center [249, 162] width 17 height 14
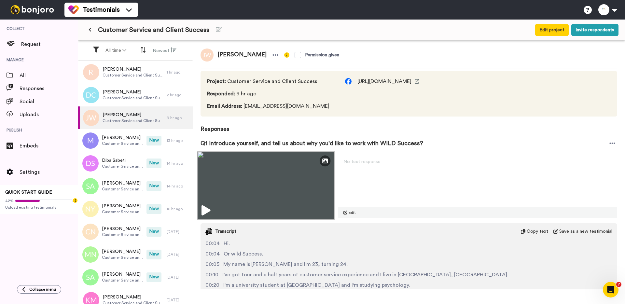
click at [220, 193] on img at bounding box center [265, 185] width 137 height 68
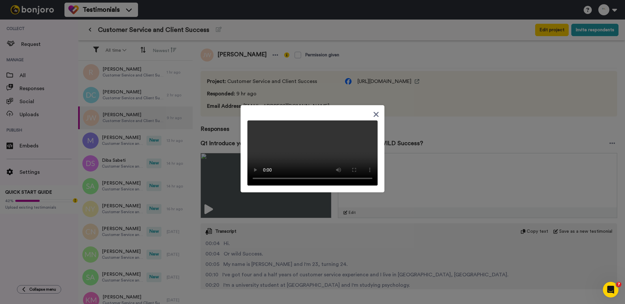
click at [223, 158] on div at bounding box center [312, 152] width 625 height 304
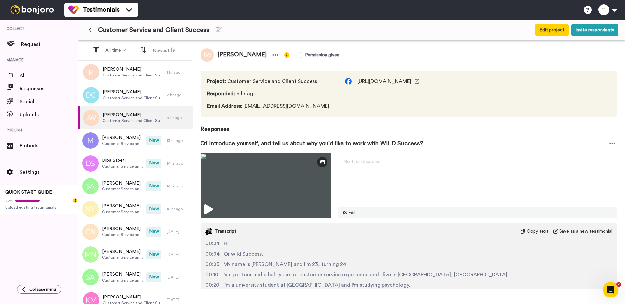
click at [252, 56] on span "Jake Winter" at bounding box center [242, 55] width 57 height 13
click at [272, 56] on icon at bounding box center [275, 55] width 6 height 7
click at [248, 77] on li "Delete response" at bounding box center [237, 75] width 56 height 9
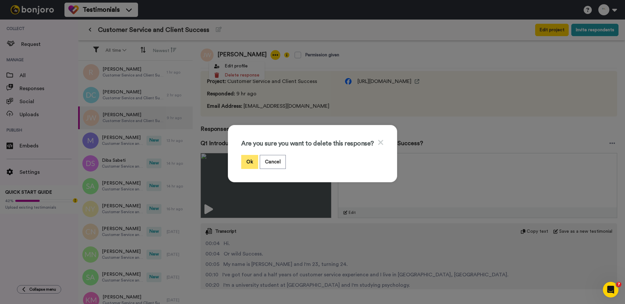
click at [252, 163] on button "Ok" at bounding box center [249, 162] width 17 height 14
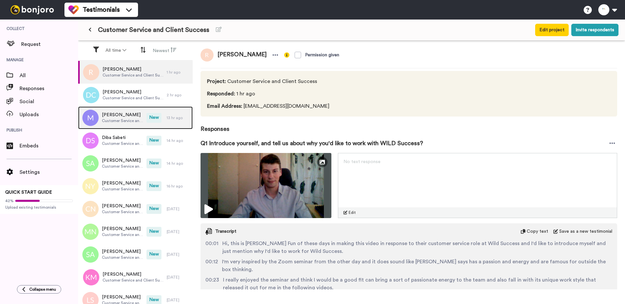
click at [132, 117] on span "[PERSON_NAME]" at bounding box center [122, 115] width 41 height 7
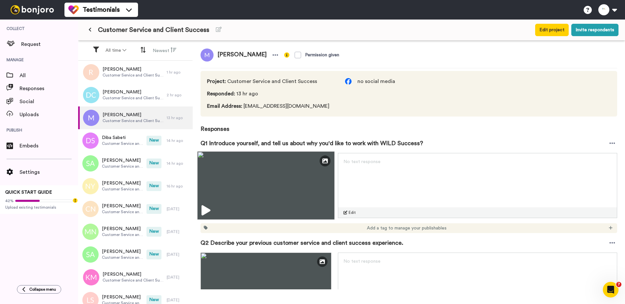
click at [218, 182] on img at bounding box center [265, 185] width 137 height 68
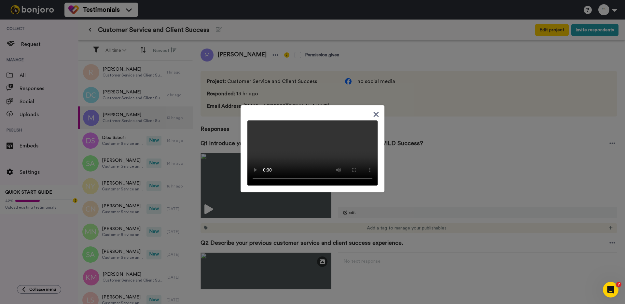
click at [230, 182] on div at bounding box center [312, 152] width 625 height 304
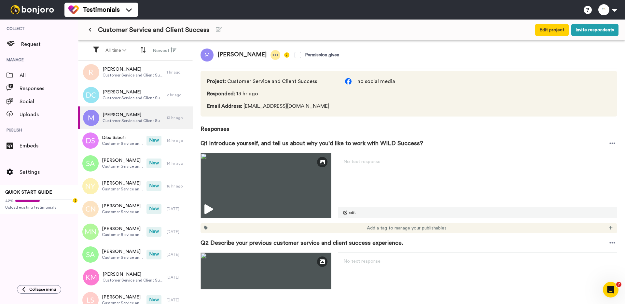
click at [272, 54] on icon at bounding box center [275, 55] width 6 height 7
click at [227, 75] on li "Delete response" at bounding box center [220, 75] width 56 height 9
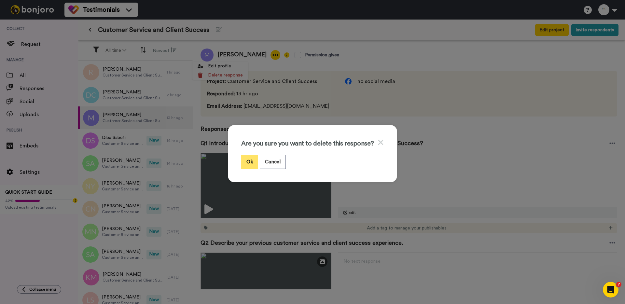
click at [249, 158] on button "Ok" at bounding box center [249, 162] width 17 height 14
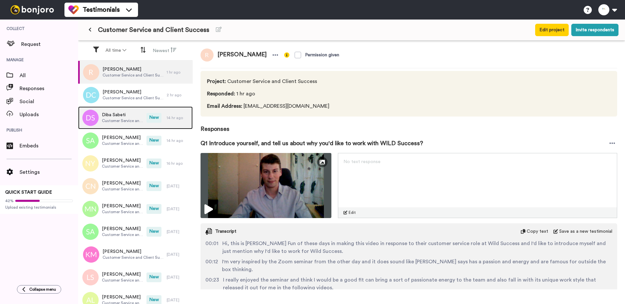
click at [132, 121] on span "Customer Service and Client Success" at bounding box center [122, 120] width 41 height 5
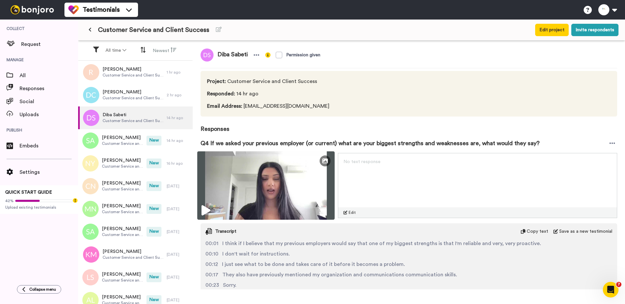
click at [216, 179] on img at bounding box center [265, 185] width 137 height 68
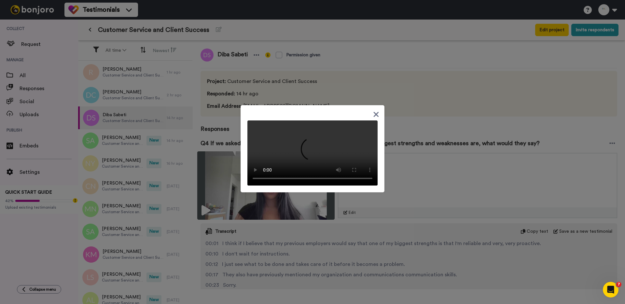
click at [216, 179] on div at bounding box center [312, 152] width 625 height 304
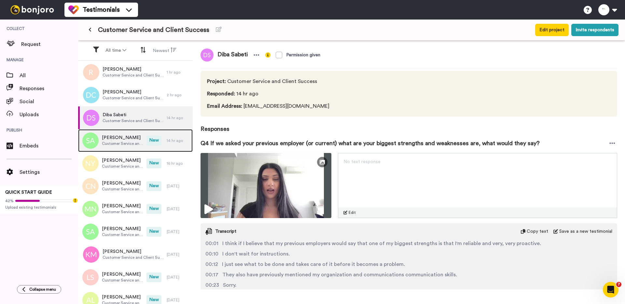
click at [142, 134] on span "[PERSON_NAME]" at bounding box center [122, 137] width 41 height 7
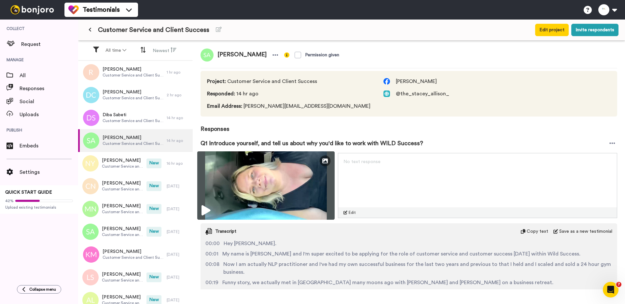
click at [218, 177] on img at bounding box center [265, 185] width 137 height 68
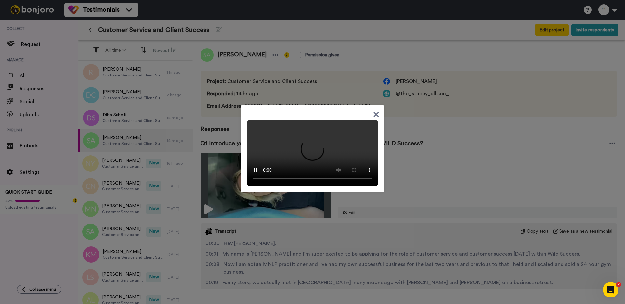
click at [220, 146] on div at bounding box center [312, 152] width 625 height 304
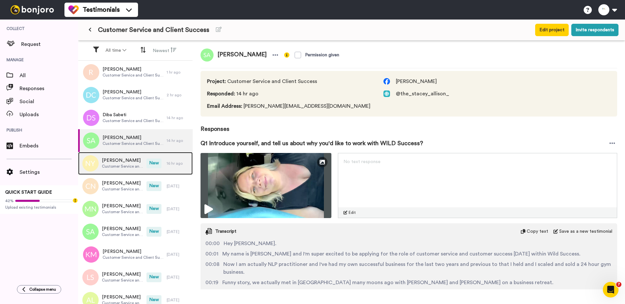
click at [121, 160] on span "[PERSON_NAME]" at bounding box center [122, 160] width 41 height 7
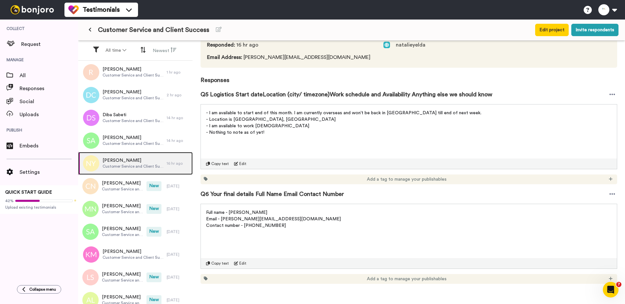
scroll to position [68, 0]
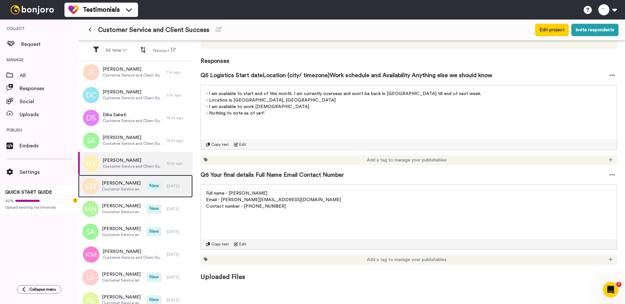
click at [132, 190] on span "Customer Service and Client Success" at bounding box center [122, 189] width 41 height 5
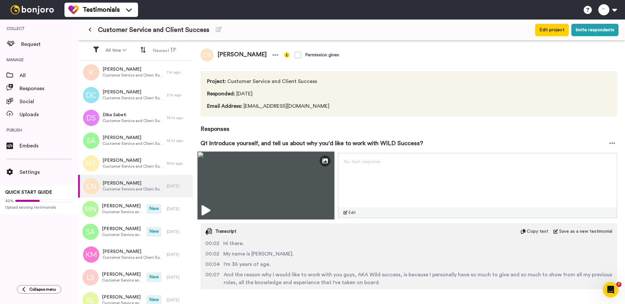
click at [221, 185] on img at bounding box center [265, 185] width 137 height 68
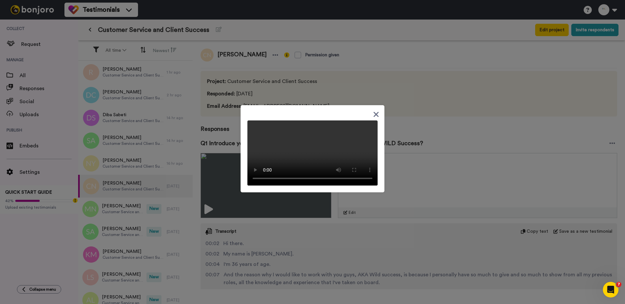
click at [220, 136] on div at bounding box center [312, 152] width 625 height 304
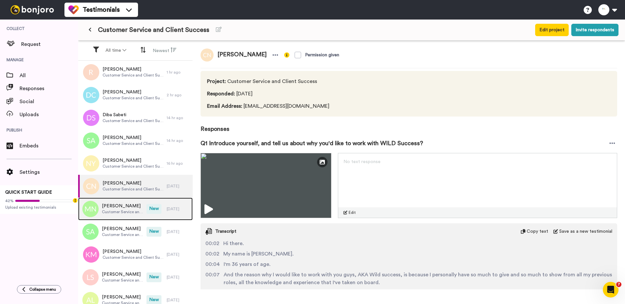
click at [124, 205] on span "[PERSON_NAME]" at bounding box center [122, 206] width 41 height 7
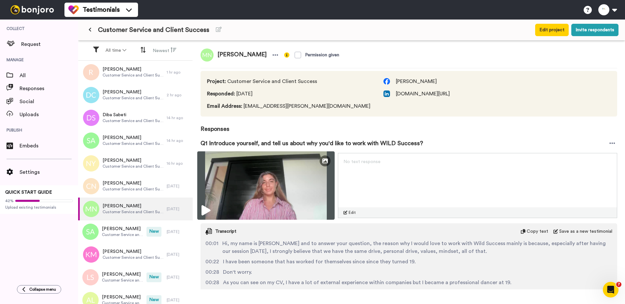
click at [214, 184] on img at bounding box center [265, 185] width 137 height 68
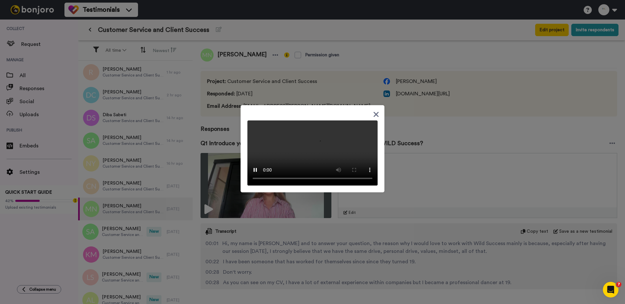
click at [135, 189] on div at bounding box center [312, 152] width 625 height 304
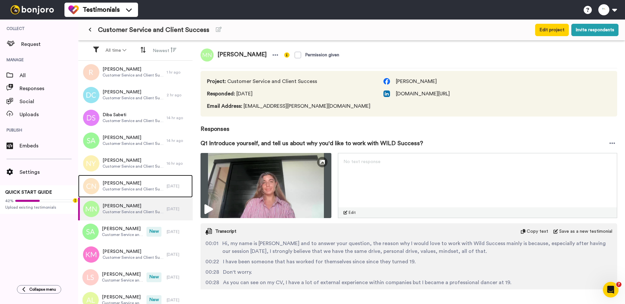
click at [135, 189] on span "Customer Service and Client Success" at bounding box center [133, 189] width 61 height 5
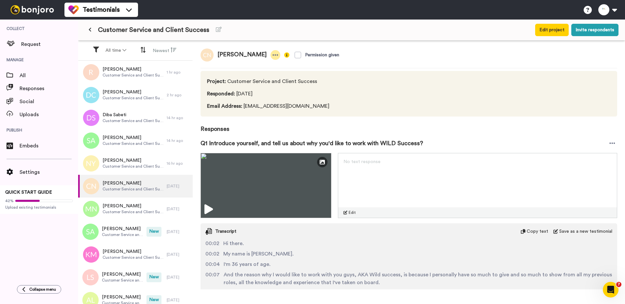
click at [271, 57] on div at bounding box center [276, 55] width 10 height 10
click at [254, 77] on li "Delete response" at bounding box center [245, 75] width 56 height 9
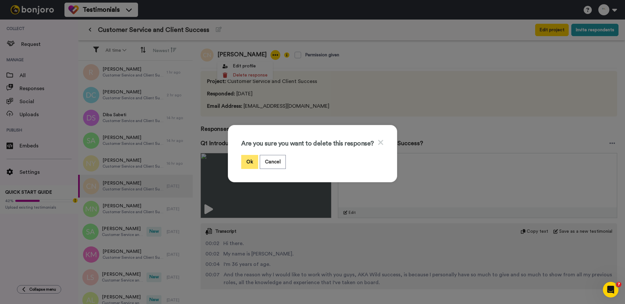
click at [249, 162] on button "Ok" at bounding box center [249, 162] width 17 height 14
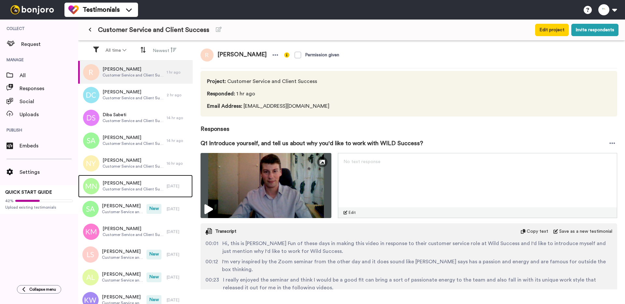
click at [138, 187] on span "Customer Service and Client Success" at bounding box center [133, 189] width 61 height 5
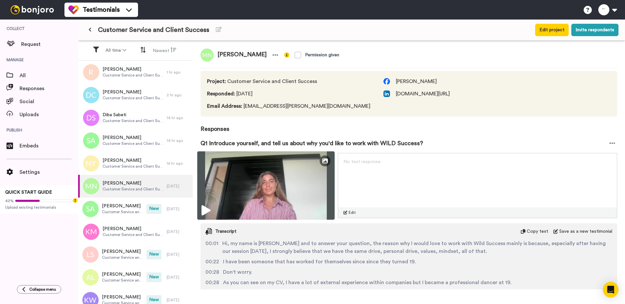
click at [244, 193] on img at bounding box center [265, 185] width 137 height 68
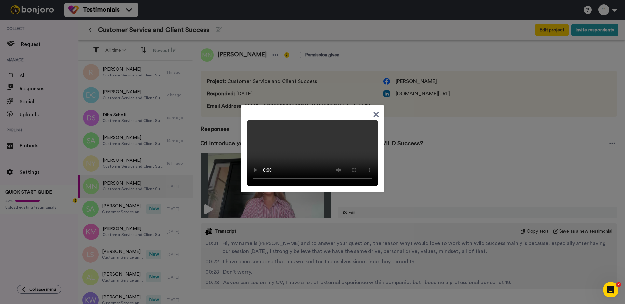
click at [221, 198] on div at bounding box center [312, 152] width 625 height 304
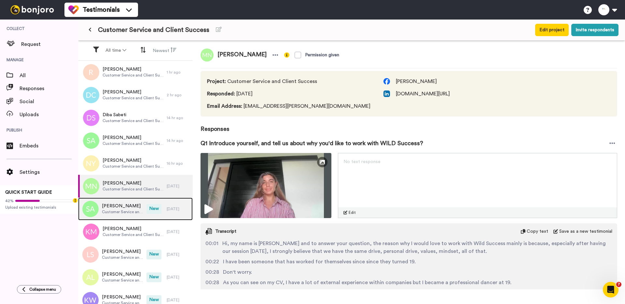
click at [120, 212] on span "Customer Service and Client Success" at bounding box center [122, 211] width 41 height 5
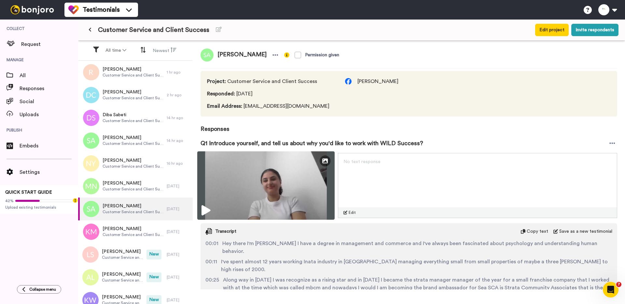
click at [234, 195] on img at bounding box center [265, 185] width 137 height 68
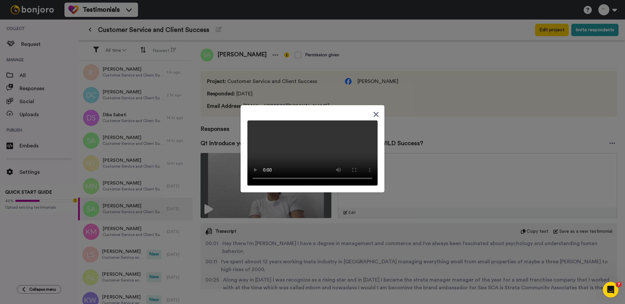
click at [231, 196] on div at bounding box center [312, 152] width 625 height 304
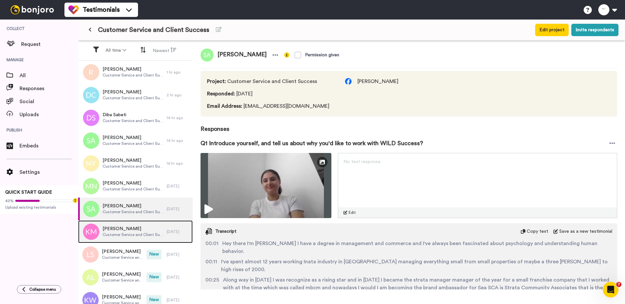
click at [132, 222] on div "Kara Morgan Customer Service and Client Success" at bounding box center [122, 231] width 89 height 23
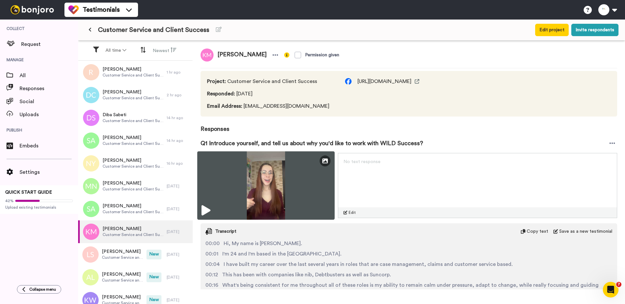
click at [223, 197] on img at bounding box center [265, 185] width 137 height 68
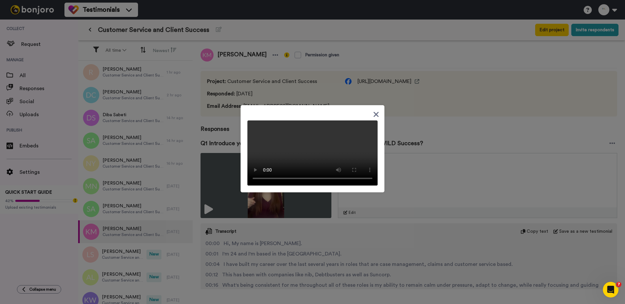
click at [221, 197] on div at bounding box center [312, 152] width 625 height 304
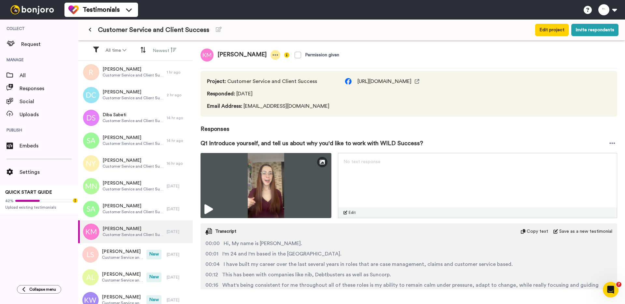
click at [272, 55] on icon at bounding box center [275, 55] width 6 height 7
click at [243, 76] on li "Delete response" at bounding box center [240, 75] width 56 height 9
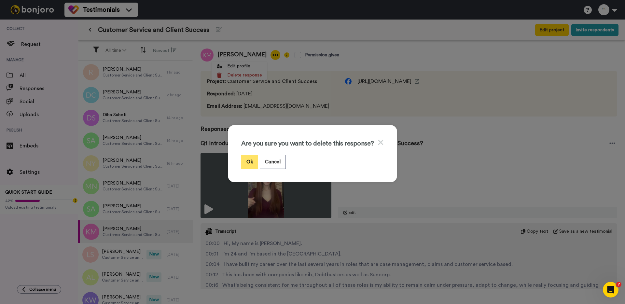
click at [250, 162] on button "Ok" at bounding box center [249, 162] width 17 height 14
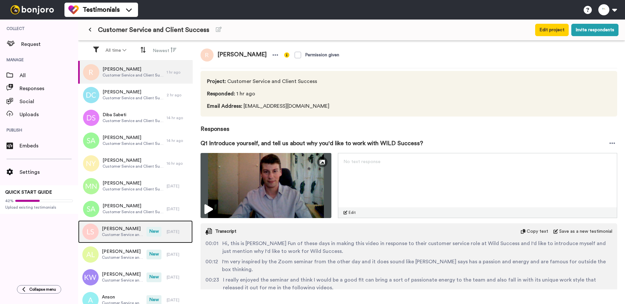
click at [127, 231] on span "[PERSON_NAME]" at bounding box center [122, 229] width 41 height 7
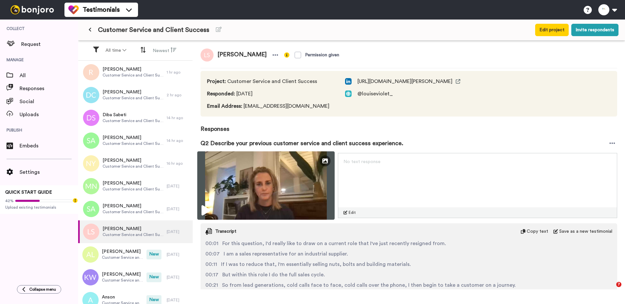
click at [249, 184] on img at bounding box center [265, 185] width 137 height 68
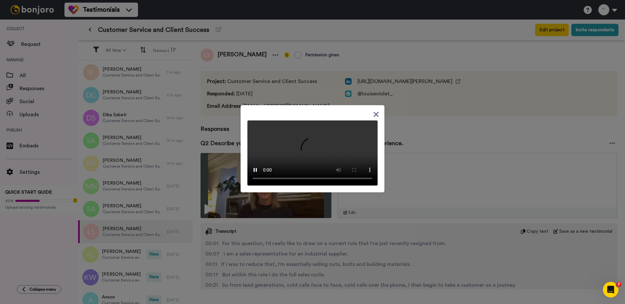
click at [134, 219] on div at bounding box center [312, 152] width 625 height 304
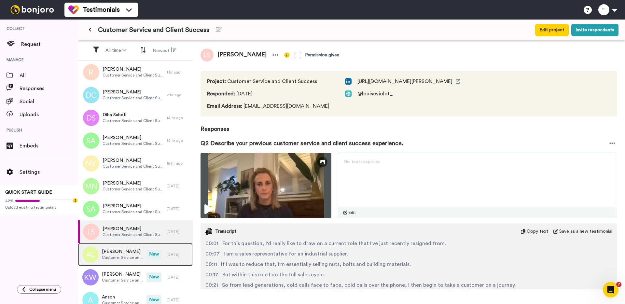
click at [113, 253] on span "[PERSON_NAME]" at bounding box center [122, 251] width 41 height 7
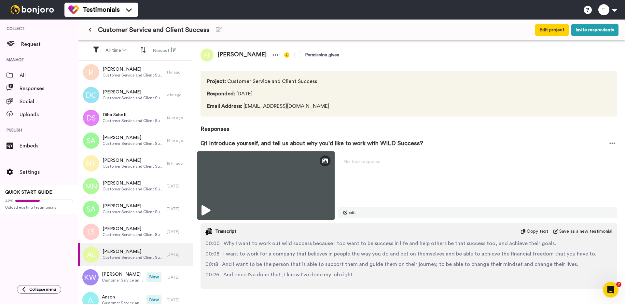
click at [226, 196] on img at bounding box center [265, 185] width 137 height 68
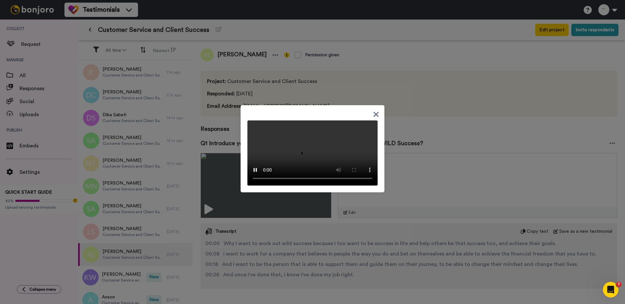
click at [240, 127] on div at bounding box center [312, 152] width 625 height 304
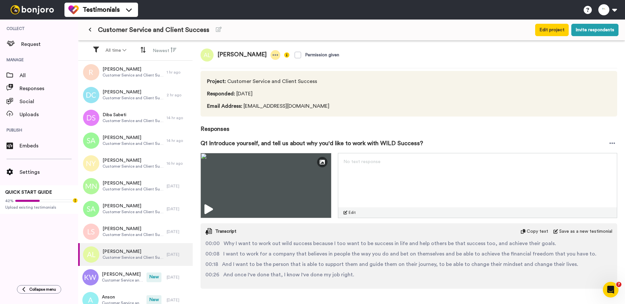
click at [272, 56] on icon at bounding box center [275, 55] width 6 height 7
click at [233, 74] on li "Delete response" at bounding box center [224, 75] width 56 height 9
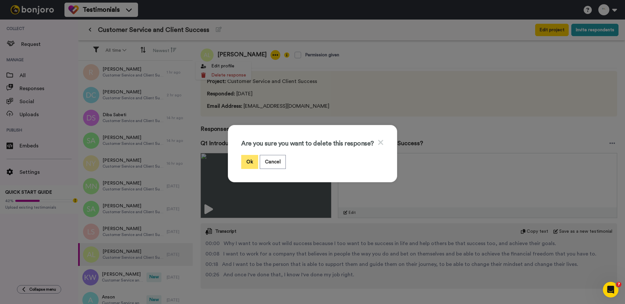
click at [251, 161] on button "Ok" at bounding box center [249, 162] width 17 height 14
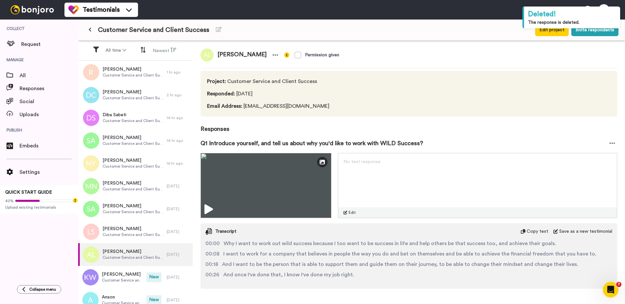
scroll to position [15, 0]
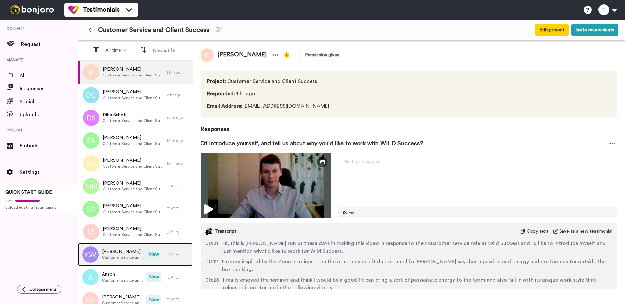
click at [126, 251] on span "[PERSON_NAME]" at bounding box center [122, 251] width 41 height 7
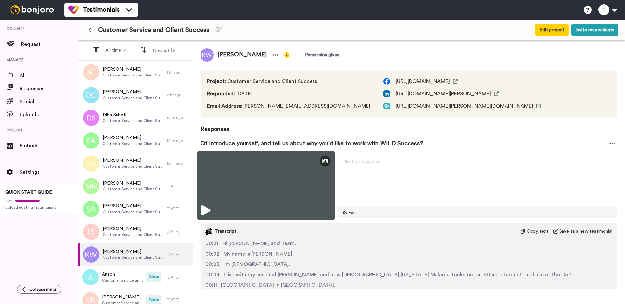
click at [234, 191] on img at bounding box center [265, 185] width 137 height 68
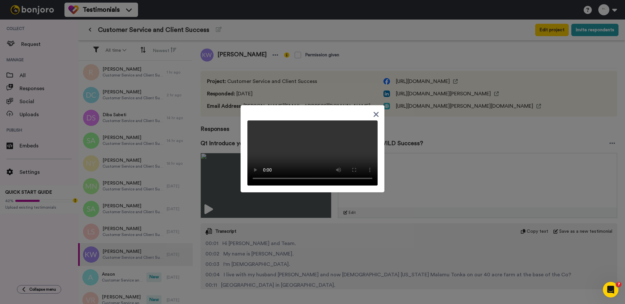
click at [260, 55] on div at bounding box center [312, 152] width 625 height 304
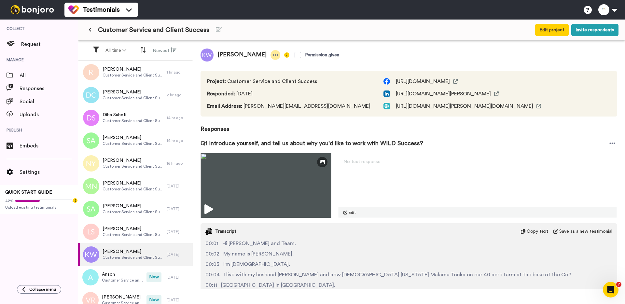
click at [272, 57] on icon at bounding box center [275, 55] width 6 height 7
click at [254, 72] on li "Delete response" at bounding box center [239, 75] width 56 height 9
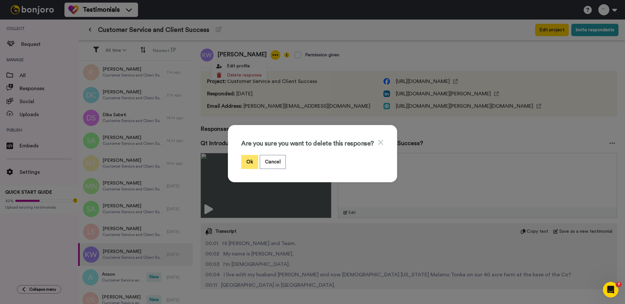
click at [251, 158] on button "Ok" at bounding box center [249, 162] width 17 height 14
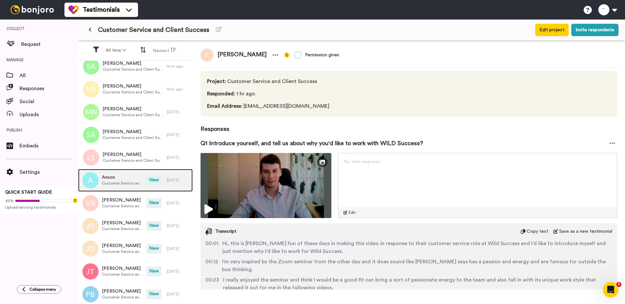
click at [136, 185] on span "Customer Service and Client Success" at bounding box center [122, 183] width 41 height 5
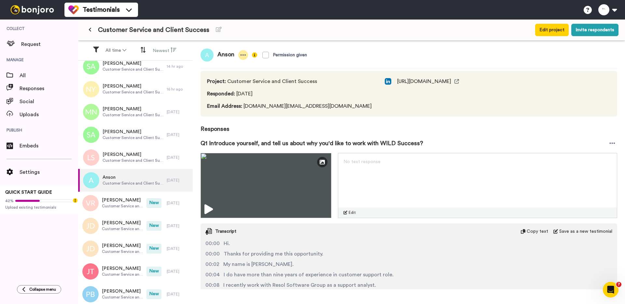
click at [243, 53] on icon at bounding box center [243, 55] width 6 height 7
click at [235, 76] on li "Delete response" at bounding box center [222, 75] width 56 height 9
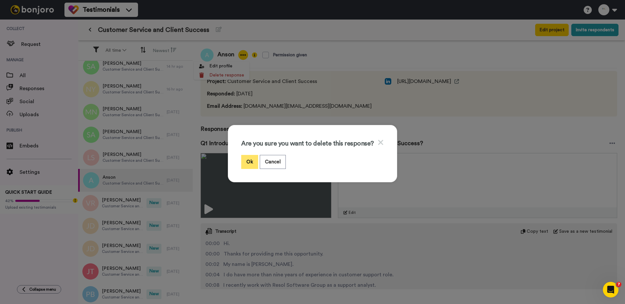
click at [248, 161] on button "Ok" at bounding box center [249, 162] width 17 height 14
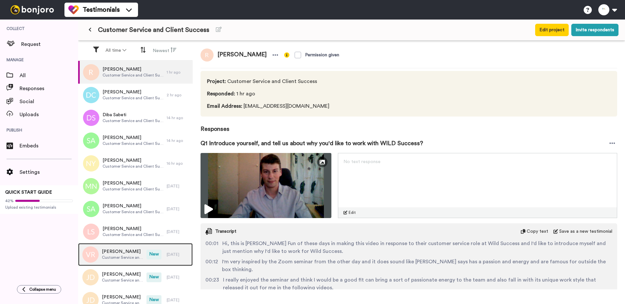
click at [130, 244] on div "[PERSON_NAME] Customer Service and Client Success" at bounding box center [112, 254] width 68 height 23
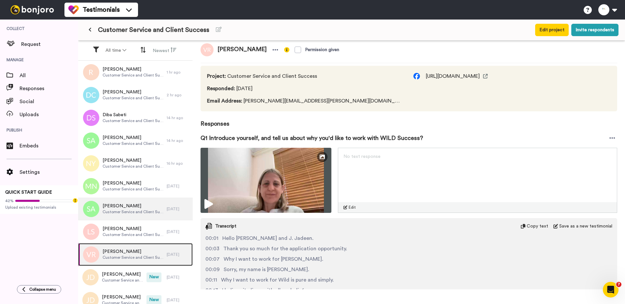
scroll to position [49, 0]
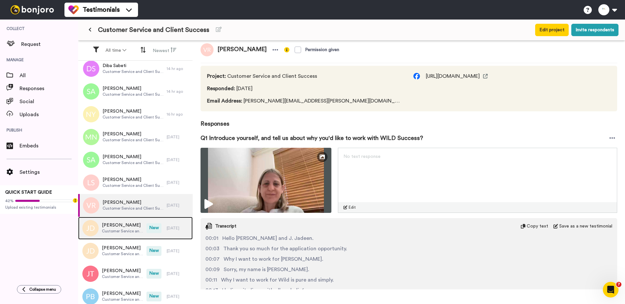
click at [134, 233] on span "Customer Service and Client Success" at bounding box center [122, 231] width 41 height 5
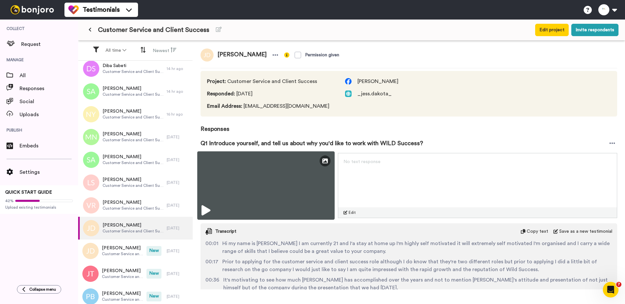
click at [213, 188] on img at bounding box center [265, 185] width 137 height 68
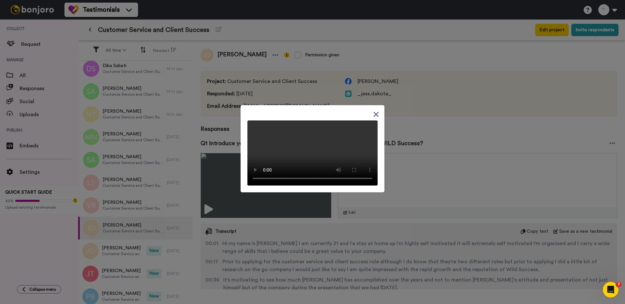
click at [229, 140] on div at bounding box center [312, 152] width 625 height 304
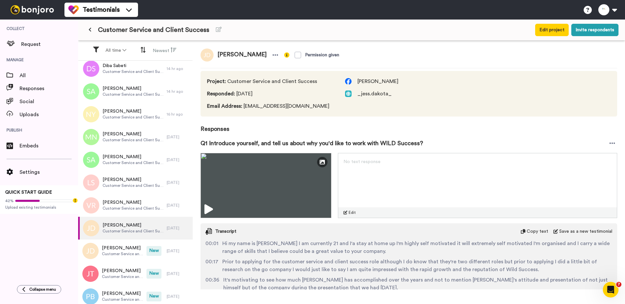
click at [259, 60] on div "[PERSON_NAME]" at bounding box center [241, 55] width 80 height 13
click at [272, 56] on icon at bounding box center [275, 55] width 6 height 7
click at [249, 75] on li "Delete response" at bounding box center [240, 75] width 56 height 9
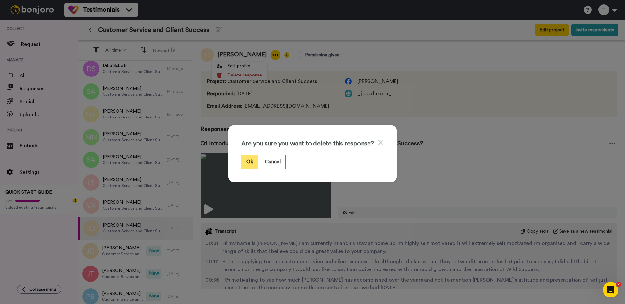
click at [248, 160] on button "Ok" at bounding box center [249, 162] width 17 height 14
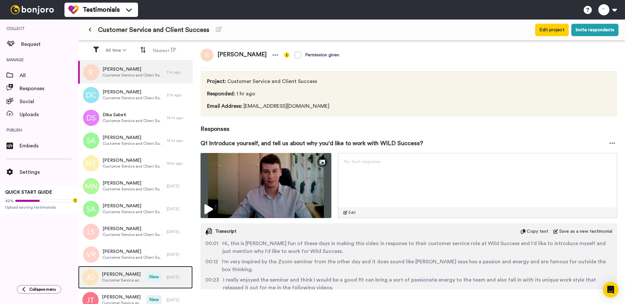
click at [133, 270] on div "Jasmin Dearlove Customer Service and Client Success" at bounding box center [112, 277] width 68 height 23
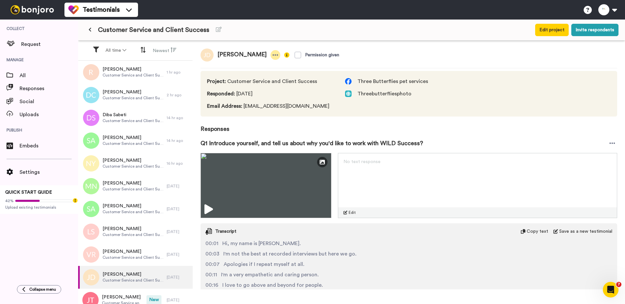
click at [272, 53] on icon at bounding box center [275, 55] width 6 height 7
click at [255, 71] on li "Delete response" at bounding box center [249, 75] width 56 height 9
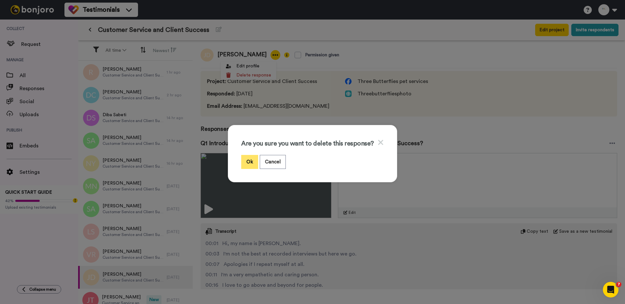
click at [252, 162] on button "Ok" at bounding box center [249, 162] width 17 height 14
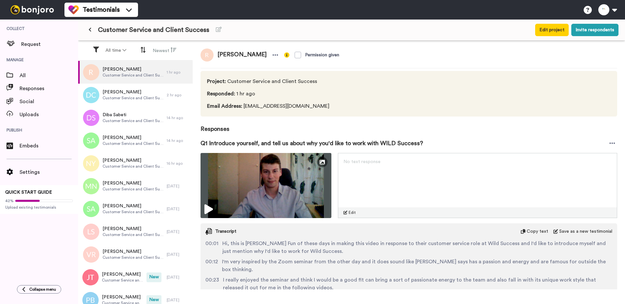
scroll to position [86, 0]
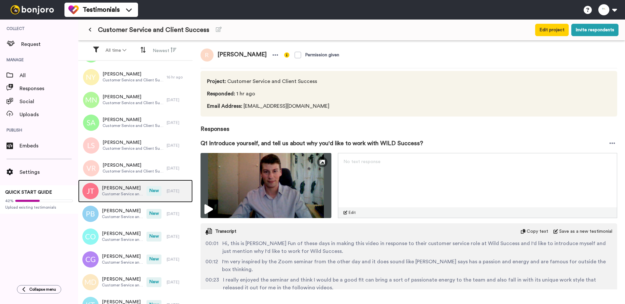
click at [130, 197] on div "[PERSON_NAME] Customer Service and Client Success" at bounding box center [112, 191] width 68 height 23
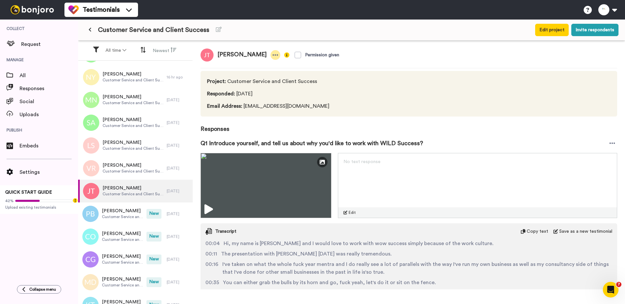
click at [272, 56] on icon at bounding box center [275, 55] width 6 height 7
click at [248, 75] on li "Delete response" at bounding box center [238, 75] width 56 height 9
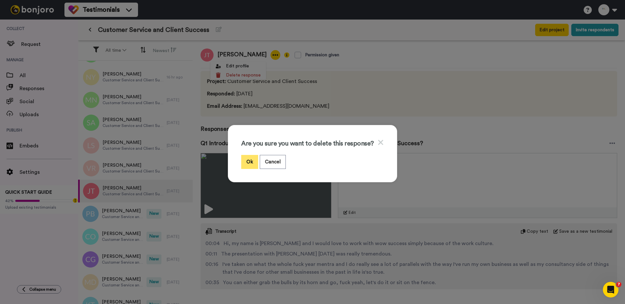
click at [246, 161] on button "Ok" at bounding box center [249, 162] width 17 height 14
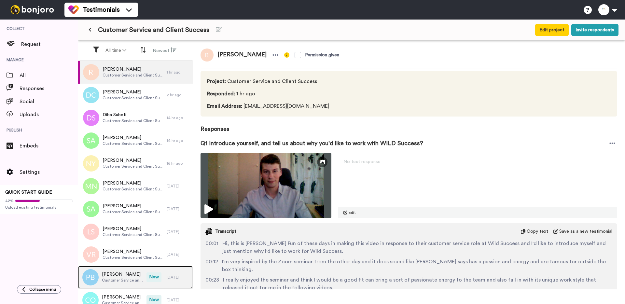
click at [129, 276] on span "[PERSON_NAME]" at bounding box center [122, 274] width 41 height 7
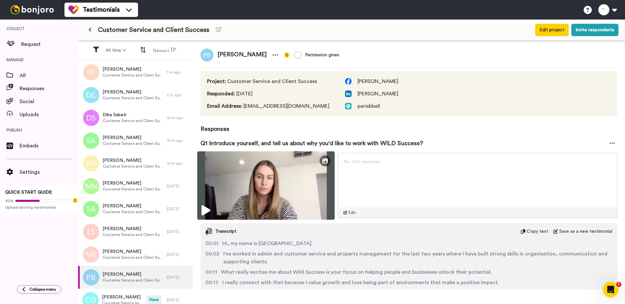
click at [218, 181] on img at bounding box center [265, 185] width 137 height 68
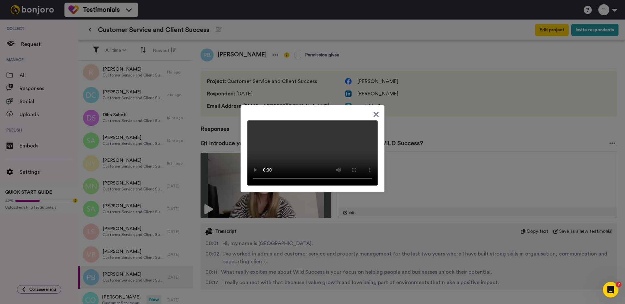
click at [167, 195] on div at bounding box center [312, 152] width 625 height 304
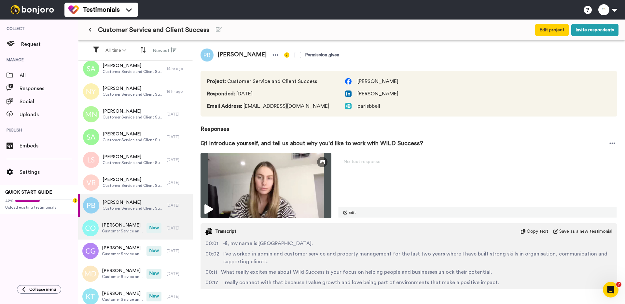
scroll to position [98, 0]
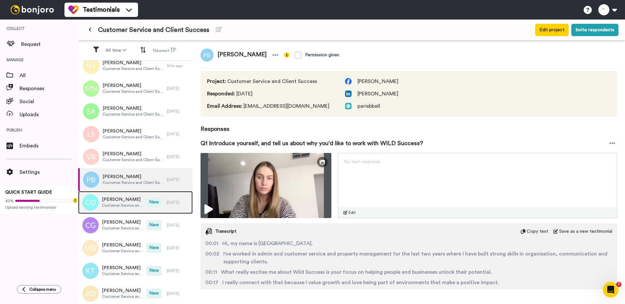
click at [132, 199] on span "Caroline Orn" at bounding box center [122, 199] width 41 height 7
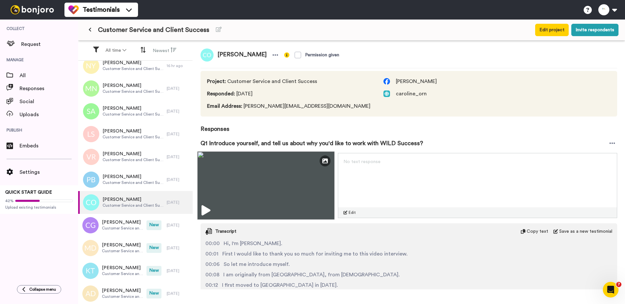
click at [213, 191] on img at bounding box center [265, 185] width 137 height 68
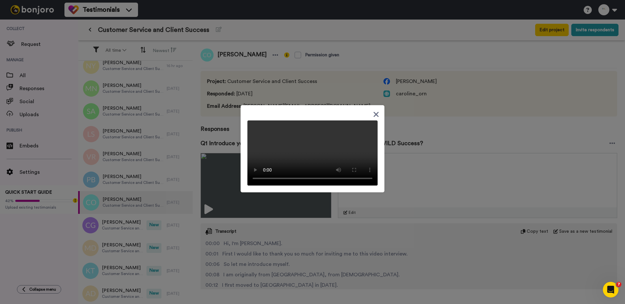
click at [218, 133] on div at bounding box center [312, 152] width 625 height 304
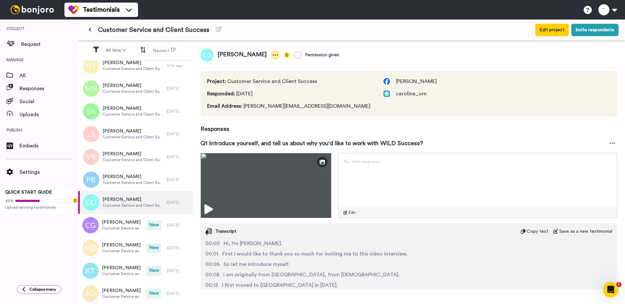
click at [272, 52] on icon at bounding box center [275, 55] width 6 height 7
click at [250, 74] on li "Delete response" at bounding box center [239, 75] width 56 height 9
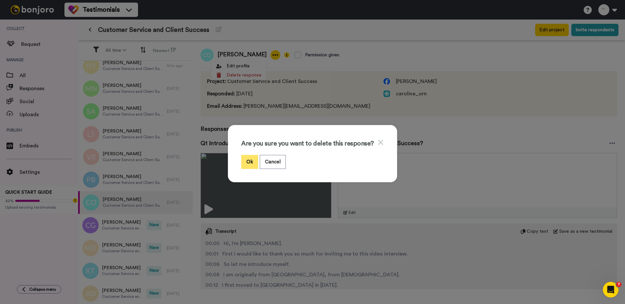
click at [249, 159] on button "Ok" at bounding box center [249, 162] width 17 height 14
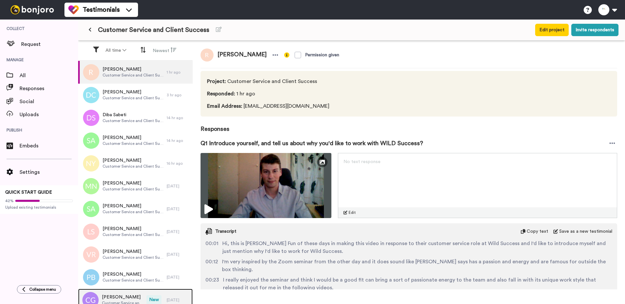
scroll to position [108, 0]
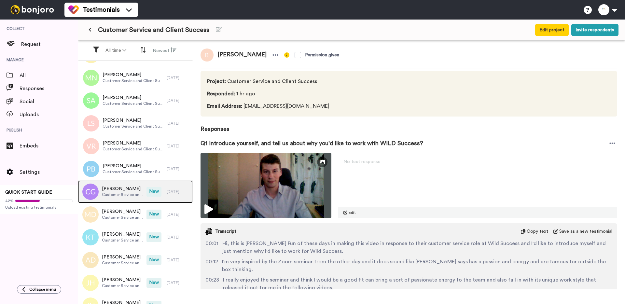
click at [124, 194] on span "Customer Service and Client Success" at bounding box center [122, 194] width 41 height 5
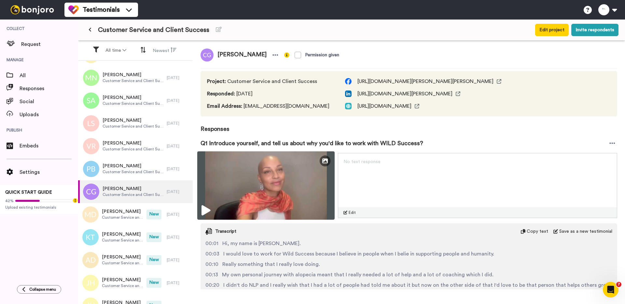
click at [216, 188] on img at bounding box center [265, 185] width 137 height 68
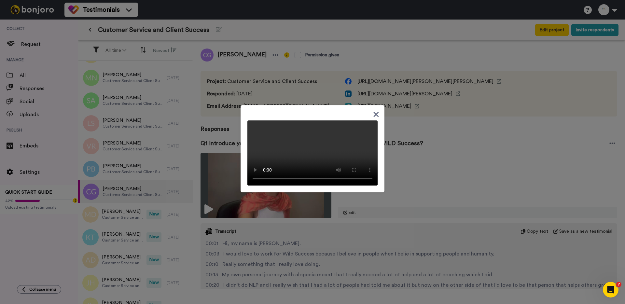
click at [221, 166] on div at bounding box center [312, 152] width 625 height 304
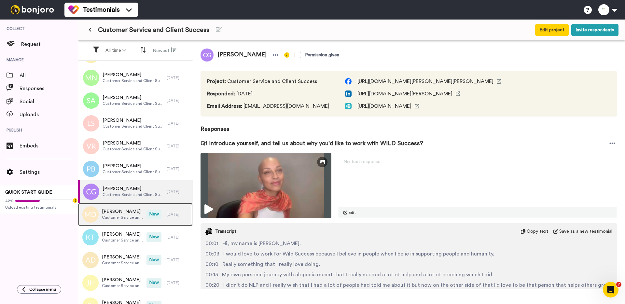
click at [137, 213] on span "[PERSON_NAME]" at bounding box center [122, 211] width 41 height 7
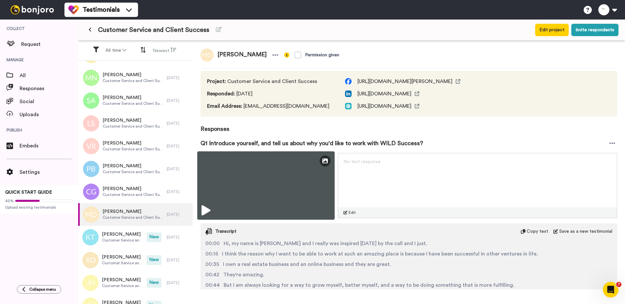
click at [233, 196] on img at bounding box center [265, 185] width 137 height 68
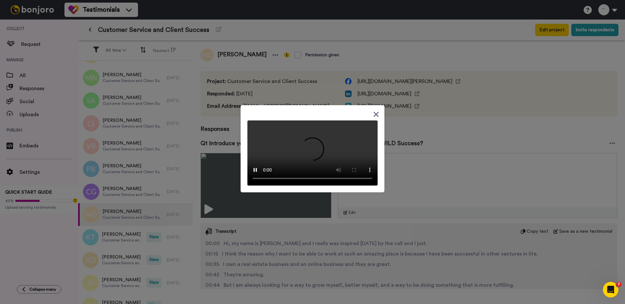
click at [209, 142] on div at bounding box center [312, 152] width 625 height 304
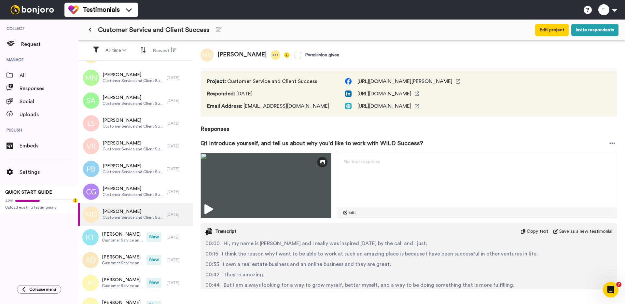
click at [271, 54] on div at bounding box center [276, 55] width 10 height 10
click at [261, 76] on li "Delete response" at bounding box center [252, 75] width 56 height 9
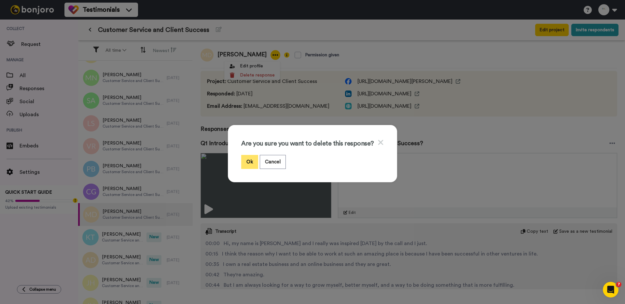
click at [249, 164] on button "Ok" at bounding box center [249, 162] width 17 height 14
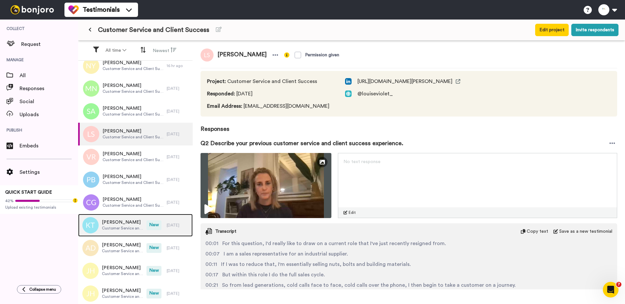
click at [125, 227] on span "Customer Service and Client Success" at bounding box center [122, 228] width 41 height 5
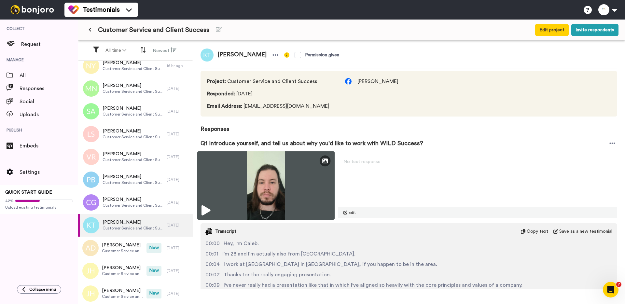
click at [230, 189] on img at bounding box center [265, 185] width 137 height 68
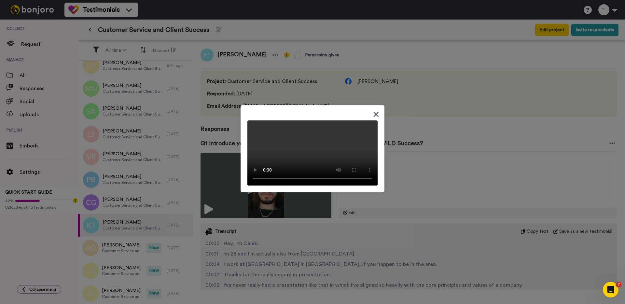
click at [223, 144] on div at bounding box center [312, 152] width 625 height 304
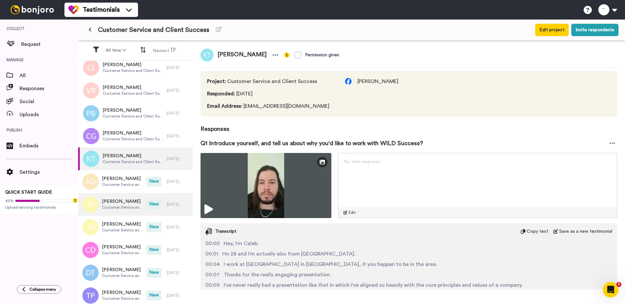
scroll to position [175, 0]
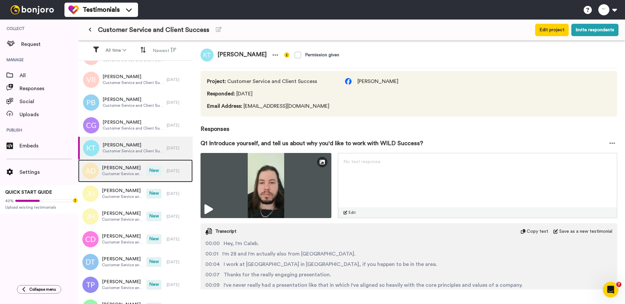
click at [115, 179] on div "[PERSON_NAME] Customer Service and Client Success" at bounding box center [112, 171] width 68 height 23
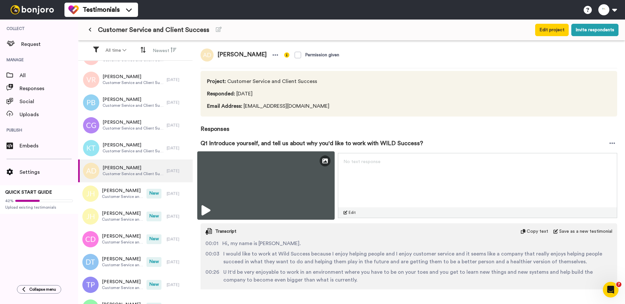
click at [242, 179] on img at bounding box center [265, 185] width 137 height 68
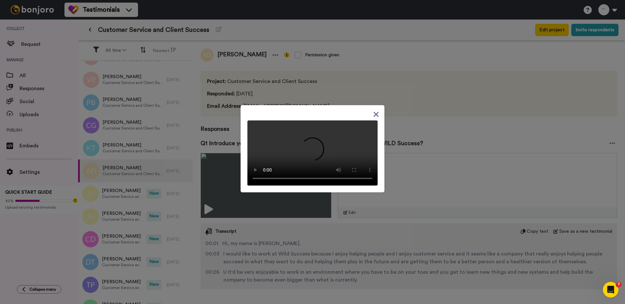
click at [225, 142] on div at bounding box center [312, 152] width 625 height 304
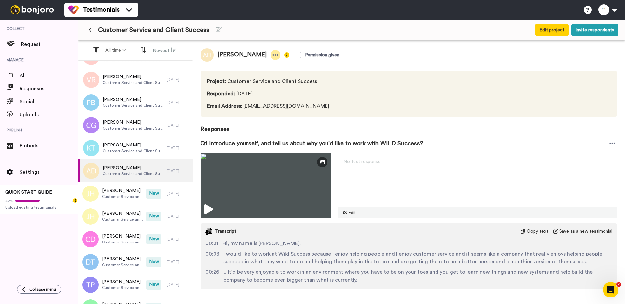
click at [273, 55] on icon at bounding box center [276, 54] width 6 height 1
click at [255, 77] on li "Delete response" at bounding box center [241, 75] width 56 height 9
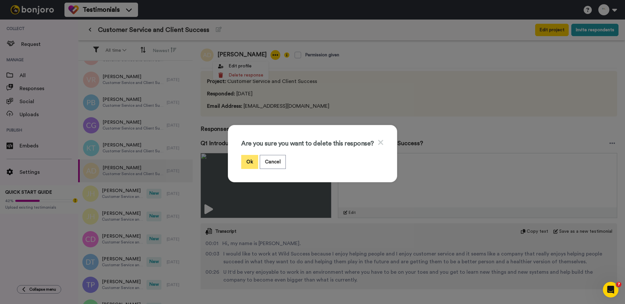
click at [247, 161] on button "Ok" at bounding box center [249, 162] width 17 height 14
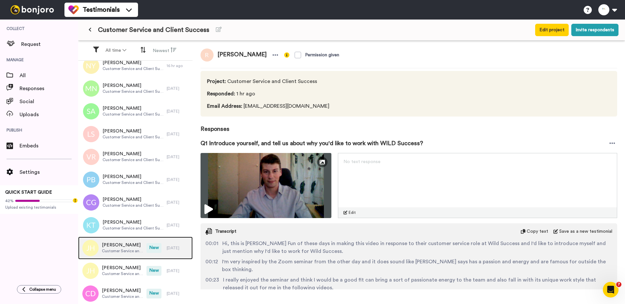
click at [121, 248] on span "Customer Service and Client Success" at bounding box center [122, 250] width 41 height 5
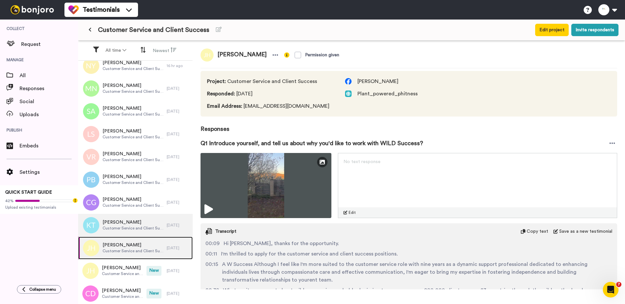
scroll to position [135, 0]
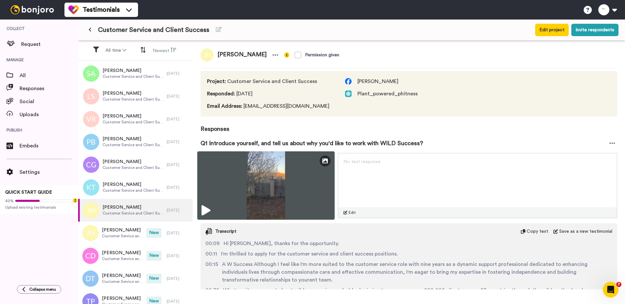
click at [240, 205] on img at bounding box center [265, 185] width 137 height 68
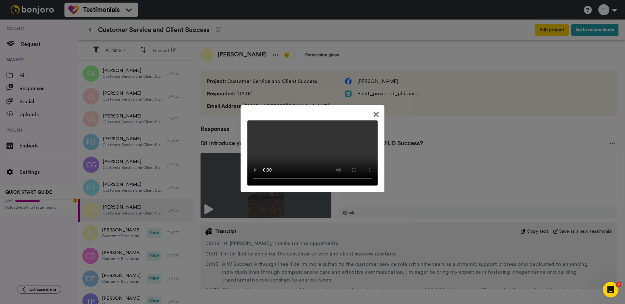
click at [211, 196] on div at bounding box center [312, 152] width 625 height 304
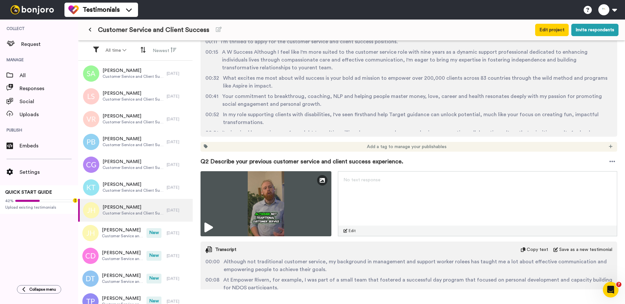
scroll to position [255, 0]
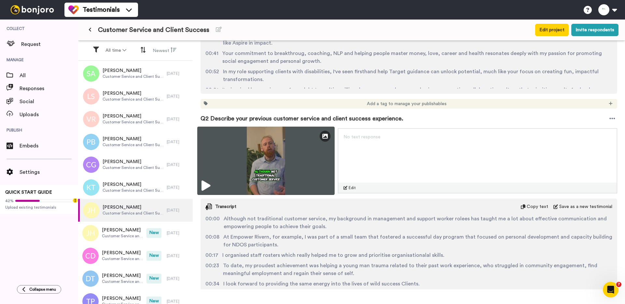
click at [245, 170] on img at bounding box center [265, 161] width 137 height 68
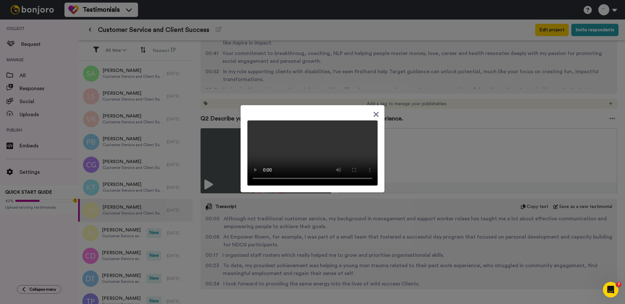
click at [439, 151] on div at bounding box center [312, 152] width 625 height 304
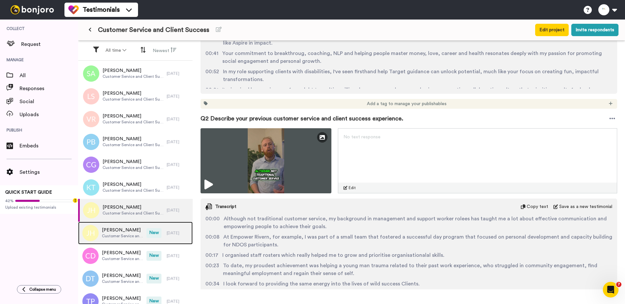
click at [118, 227] on span "[PERSON_NAME]" at bounding box center [122, 230] width 41 height 7
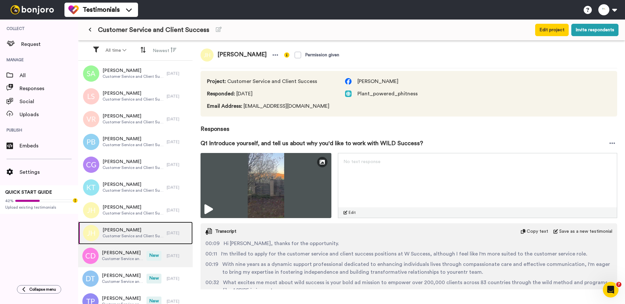
scroll to position [160, 0]
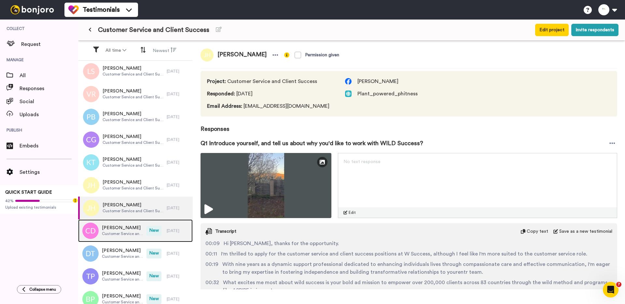
click at [120, 234] on span "Customer Service and Client Success" at bounding box center [122, 233] width 41 height 5
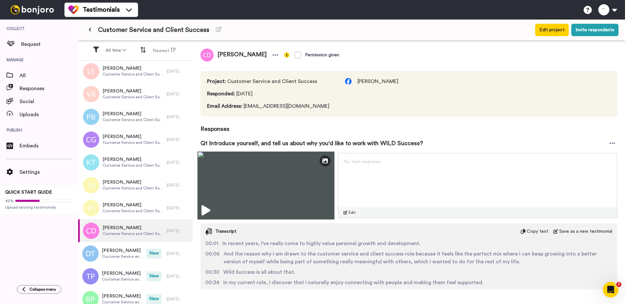
click at [223, 200] on img at bounding box center [265, 185] width 137 height 68
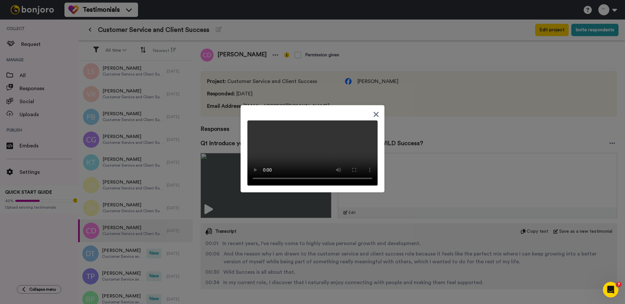
click at [226, 131] on div at bounding box center [312, 152] width 625 height 304
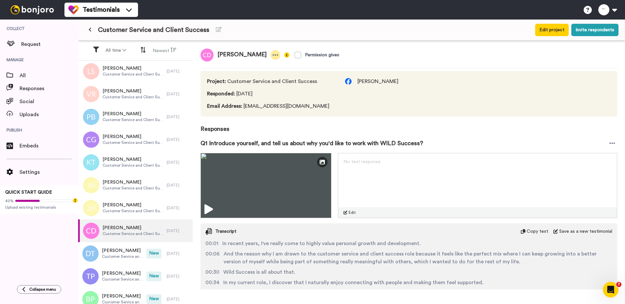
click at [271, 55] on div at bounding box center [276, 55] width 10 height 10
click at [250, 75] on li "Delete response" at bounding box center [243, 75] width 56 height 9
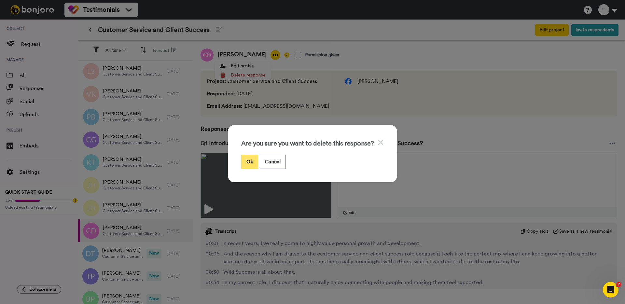
click at [251, 164] on button "Ok" at bounding box center [249, 162] width 17 height 14
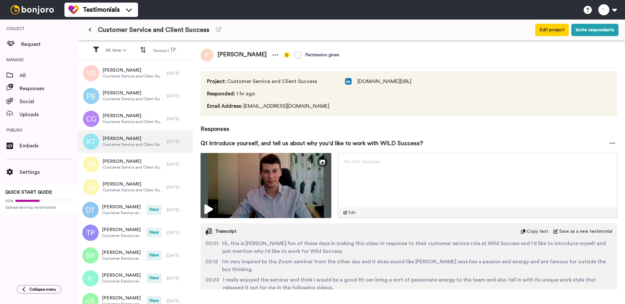
scroll to position [196, 0]
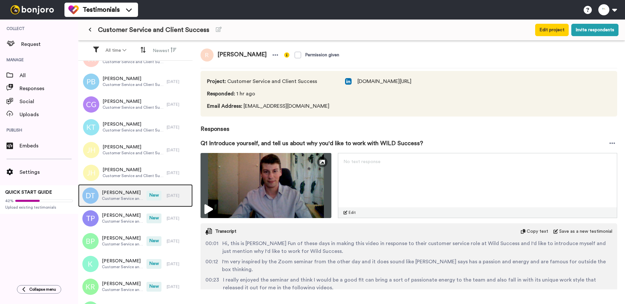
click at [129, 198] on span "Customer Service and Client Success" at bounding box center [122, 198] width 41 height 5
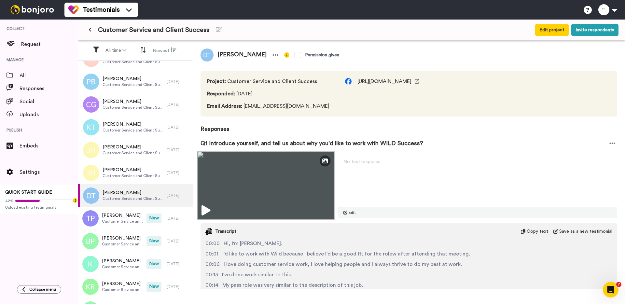
click at [249, 189] on img at bounding box center [265, 185] width 137 height 68
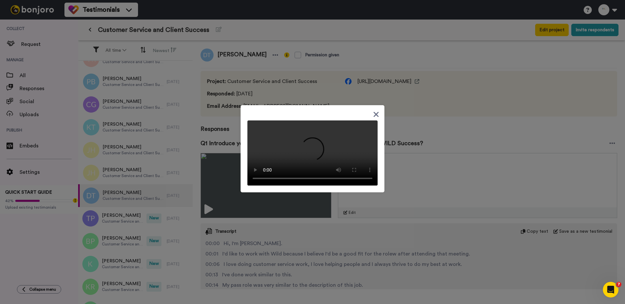
click at [222, 137] on div at bounding box center [312, 152] width 625 height 304
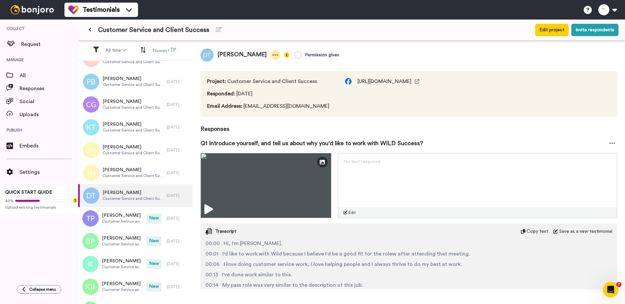
click at [272, 55] on icon at bounding box center [275, 55] width 6 height 7
click at [258, 76] on li "Delete response" at bounding box center [250, 75] width 56 height 9
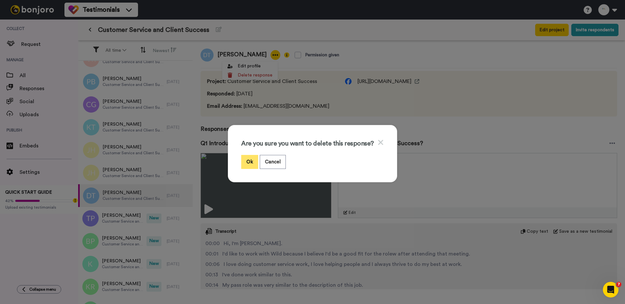
click at [245, 161] on button "Ok" at bounding box center [249, 162] width 17 height 14
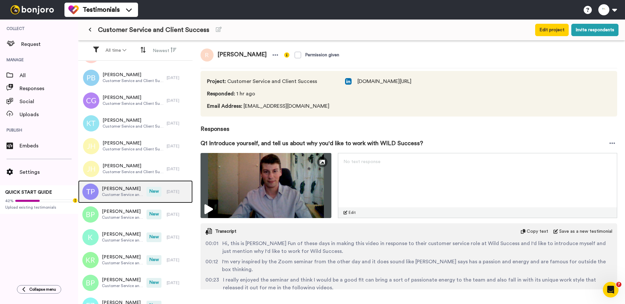
click at [123, 196] on span "Customer Service and Client Success" at bounding box center [122, 194] width 41 height 5
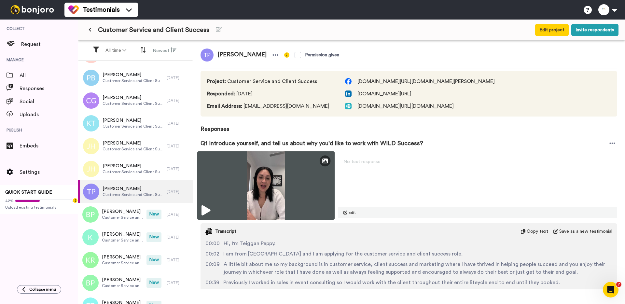
click at [216, 192] on img at bounding box center [265, 185] width 137 height 68
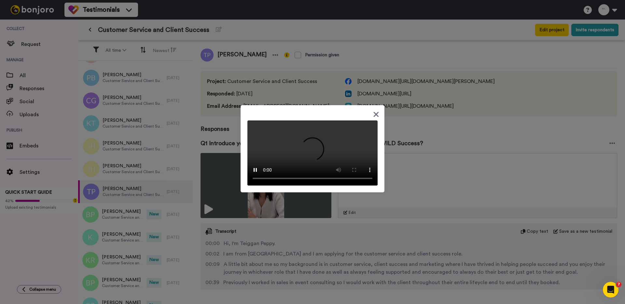
click at [221, 130] on div at bounding box center [312, 152] width 625 height 304
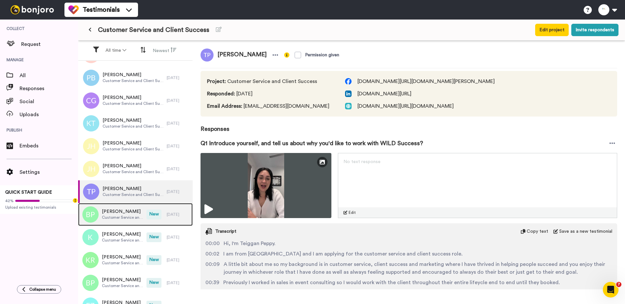
click at [134, 207] on div "[PERSON_NAME] Customer Service and Client Success" at bounding box center [112, 214] width 68 height 23
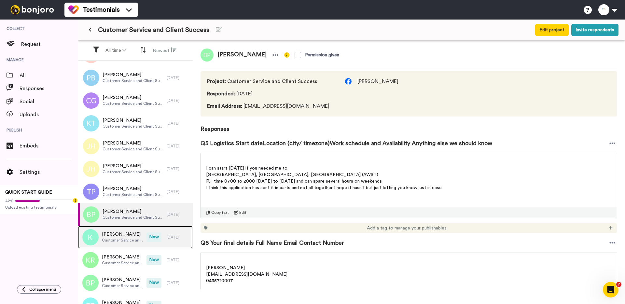
click at [124, 240] on span "Customer Service and Client Success" at bounding box center [122, 240] width 41 height 5
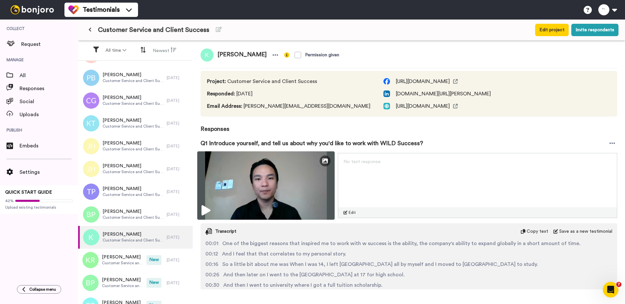
click at [220, 197] on img at bounding box center [265, 185] width 137 height 68
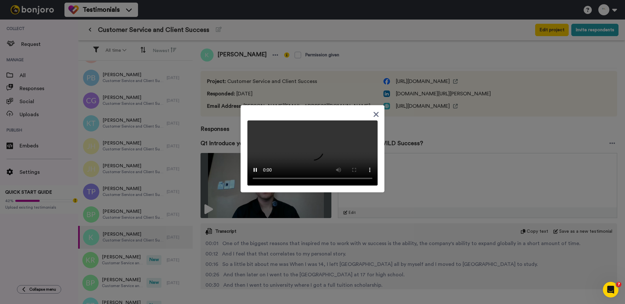
click at [118, 257] on div at bounding box center [312, 152] width 625 height 304
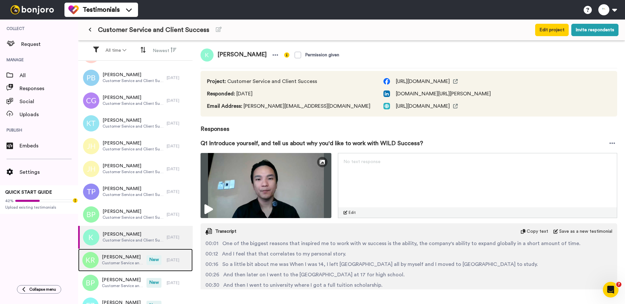
click at [118, 255] on span "[PERSON_NAME]" at bounding box center [122, 257] width 41 height 7
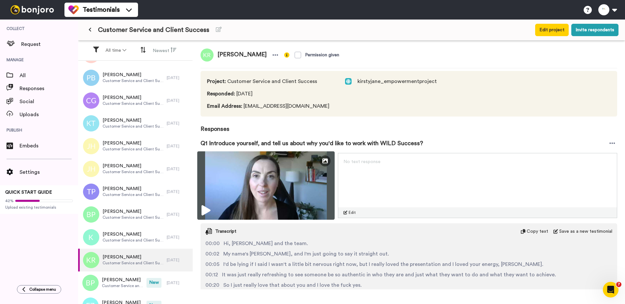
click at [241, 205] on img at bounding box center [265, 185] width 137 height 68
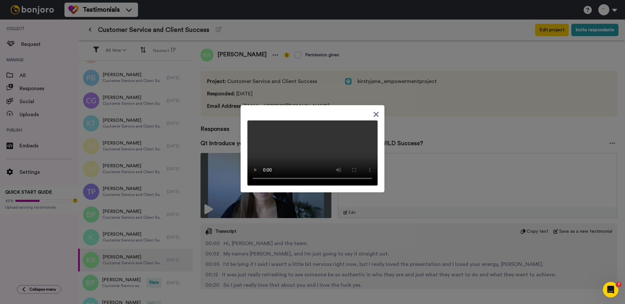
click at [141, 243] on div at bounding box center [312, 152] width 625 height 304
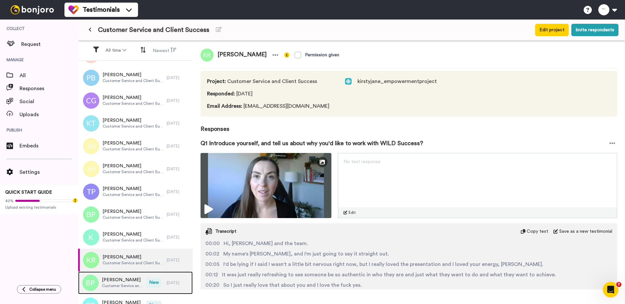
click at [130, 283] on span "[PERSON_NAME]" at bounding box center [122, 280] width 41 height 7
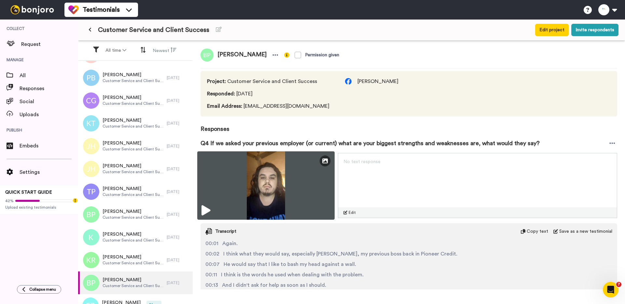
click at [235, 196] on img at bounding box center [265, 185] width 137 height 68
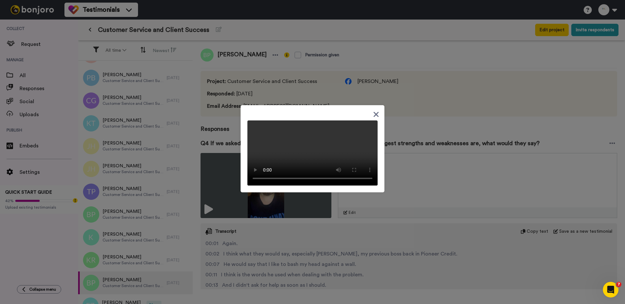
click at [239, 212] on div at bounding box center [312, 152] width 625 height 304
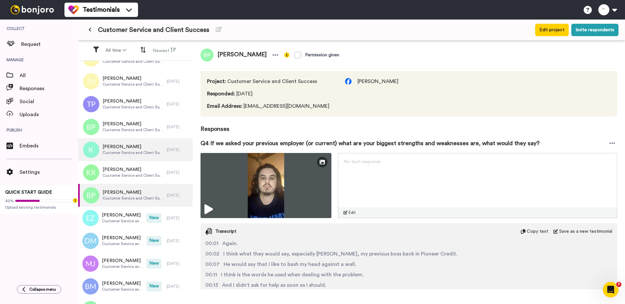
scroll to position [296, 0]
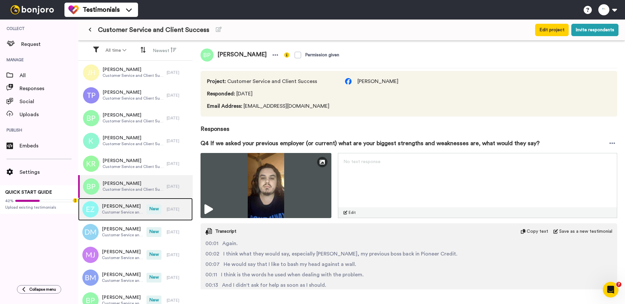
click at [134, 211] on span "Customer Service and Client Success" at bounding box center [122, 212] width 41 height 5
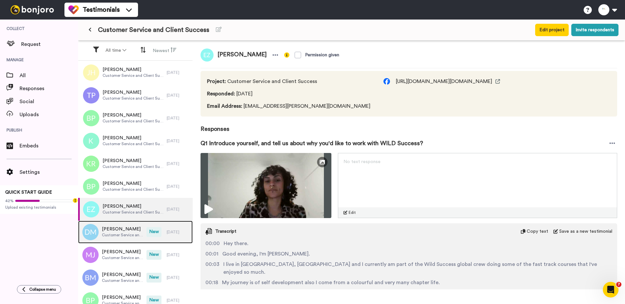
click at [113, 228] on span "[PERSON_NAME]" at bounding box center [122, 229] width 41 height 7
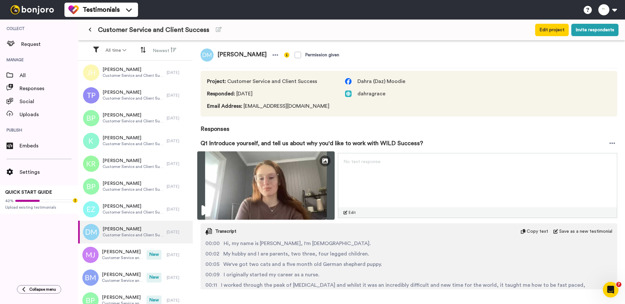
click at [245, 196] on img at bounding box center [265, 185] width 137 height 68
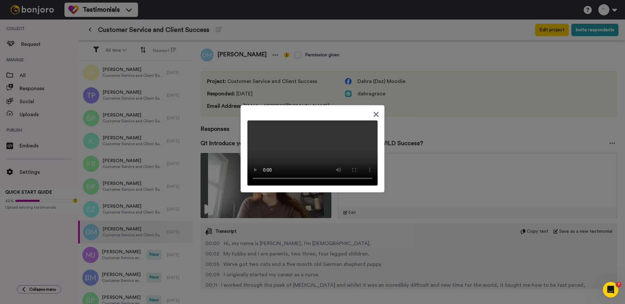
click at [132, 253] on div at bounding box center [312, 152] width 625 height 304
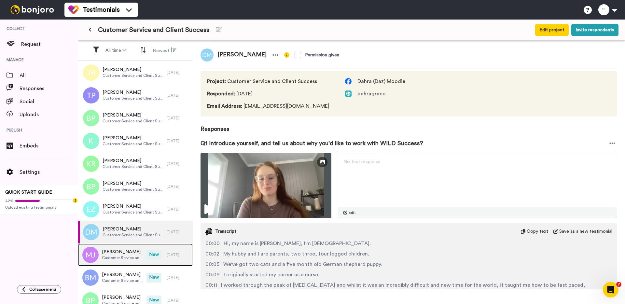
click at [129, 253] on span "[PERSON_NAME]" at bounding box center [122, 252] width 41 height 7
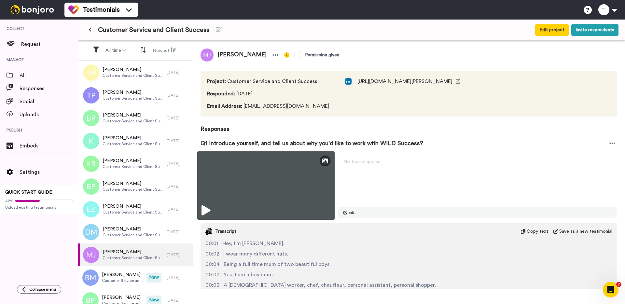
click at [235, 181] on img at bounding box center [265, 185] width 137 height 68
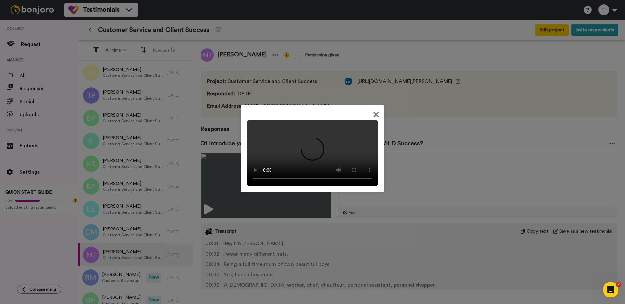
click at [232, 138] on div at bounding box center [312, 152] width 625 height 304
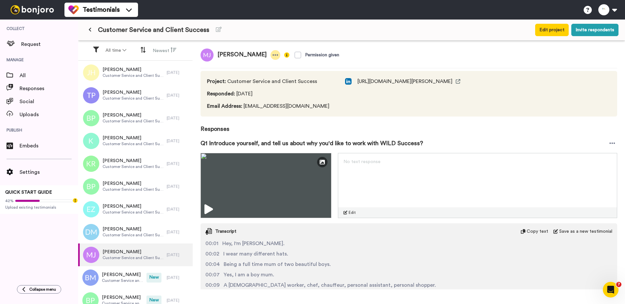
click at [272, 55] on icon at bounding box center [275, 55] width 6 height 7
click at [259, 76] on li "Delete response" at bounding box center [251, 75] width 56 height 9
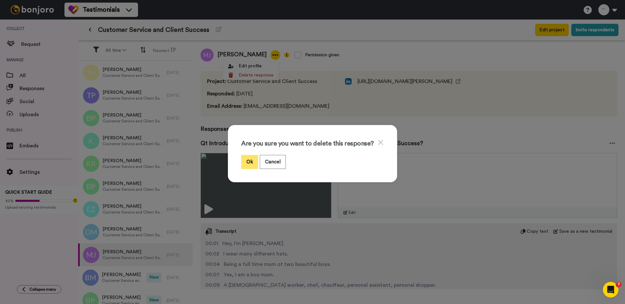
click at [245, 160] on button "Ok" at bounding box center [249, 162] width 17 height 14
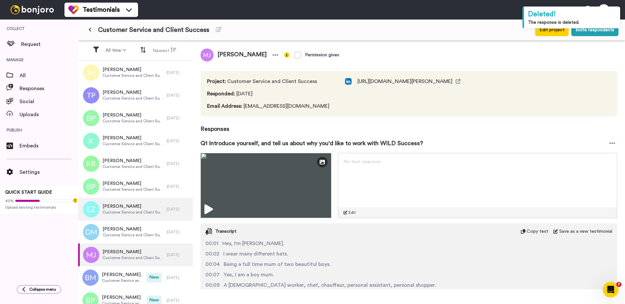
scroll to position [347, 0]
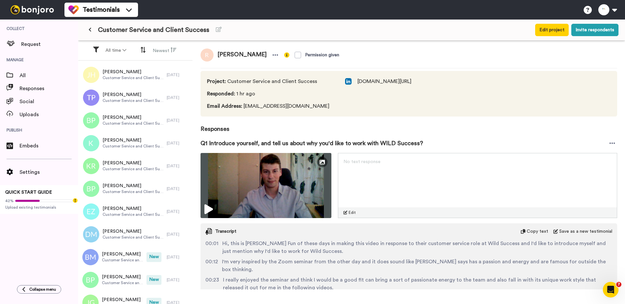
scroll to position [390, 0]
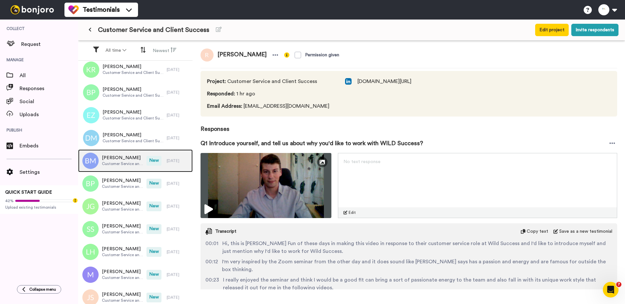
click at [120, 162] on span "Customer Service and Client Success" at bounding box center [122, 163] width 41 height 5
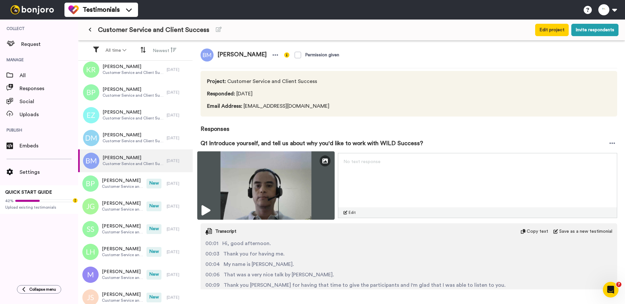
click at [234, 199] on img at bounding box center [265, 185] width 137 height 68
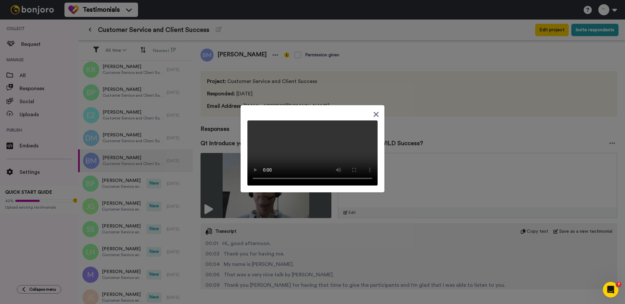
click at [146, 183] on div at bounding box center [312, 152] width 625 height 304
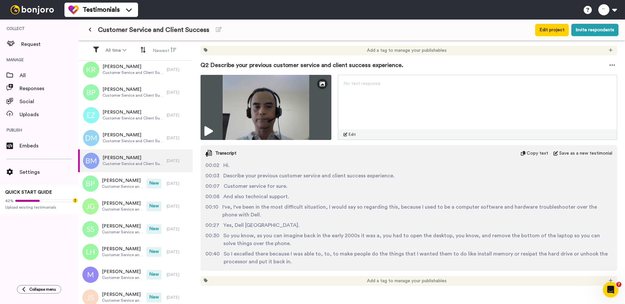
scroll to position [380, 0]
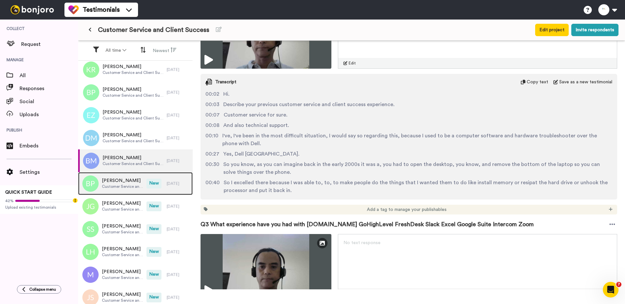
click at [127, 180] on span "[PERSON_NAME]" at bounding box center [122, 180] width 41 height 7
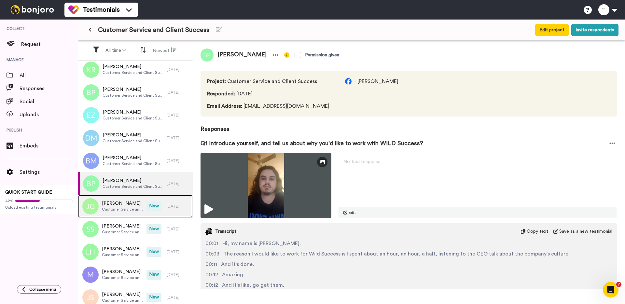
click at [128, 211] on span "Customer Service and Client Success" at bounding box center [122, 209] width 41 height 5
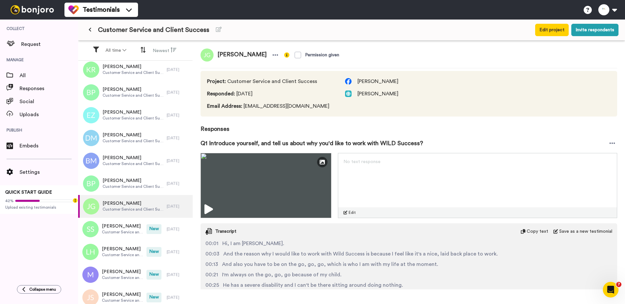
click at [261, 49] on div "[PERSON_NAME]" at bounding box center [241, 55] width 80 height 13
click at [272, 53] on icon at bounding box center [275, 55] width 6 height 7
click at [251, 75] on li "Delete response" at bounding box center [242, 75] width 56 height 9
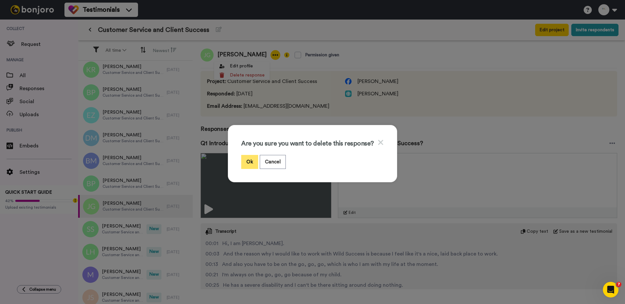
click at [250, 161] on button "Ok" at bounding box center [249, 162] width 17 height 14
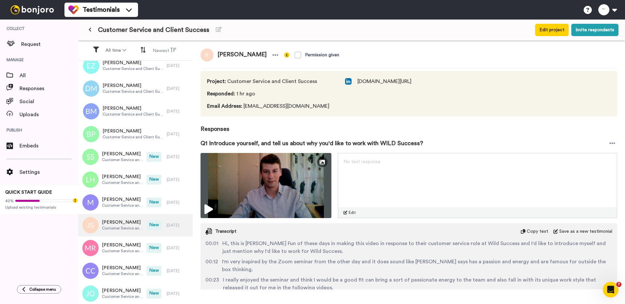
scroll to position [442, 0]
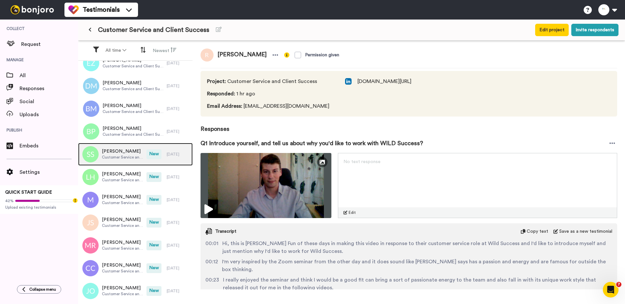
click at [133, 162] on div "Selena Schock Customer Service and Client Success" at bounding box center [112, 154] width 68 height 23
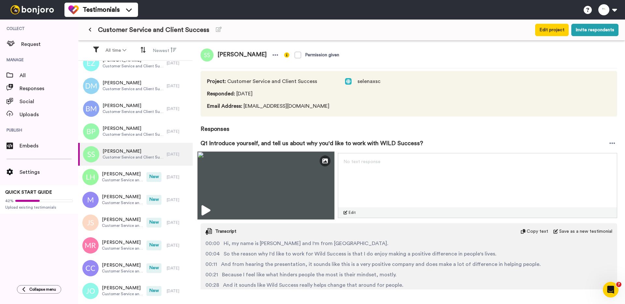
click at [238, 178] on img at bounding box center [265, 185] width 137 height 68
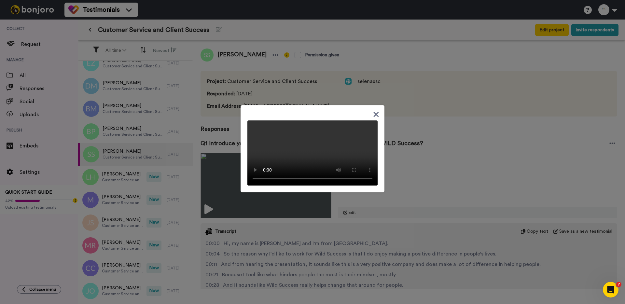
click at [297, 77] on div at bounding box center [312, 152] width 625 height 304
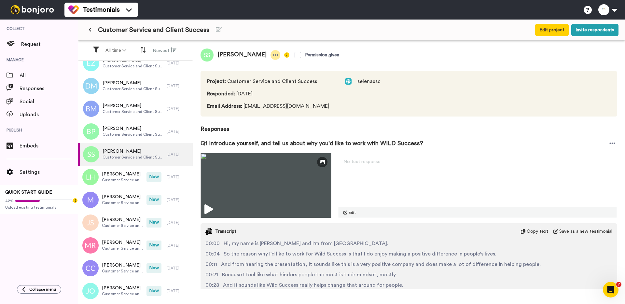
click at [272, 57] on icon at bounding box center [275, 55] width 6 height 7
click at [261, 76] on li "Delete response" at bounding box center [244, 75] width 56 height 9
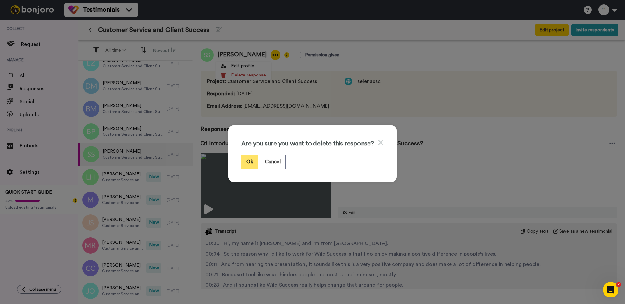
click at [250, 165] on button "Ok" at bounding box center [249, 162] width 17 height 14
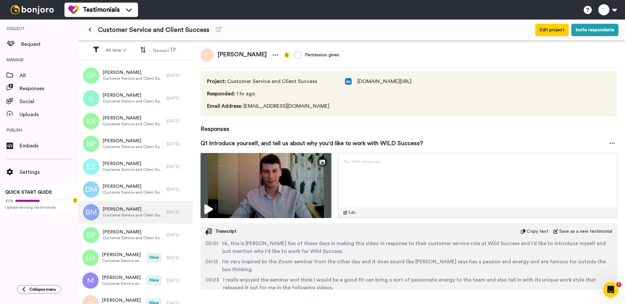
scroll to position [399, 0]
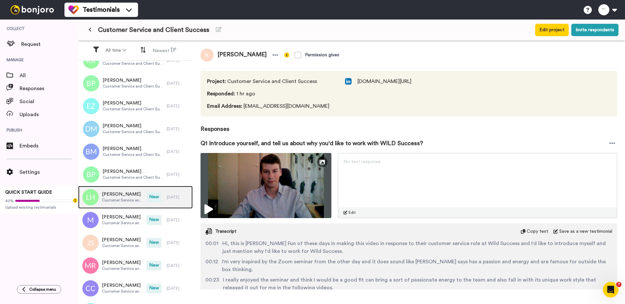
click at [124, 190] on div "[PERSON_NAME] Customer Service and Client Success" at bounding box center [112, 197] width 68 height 23
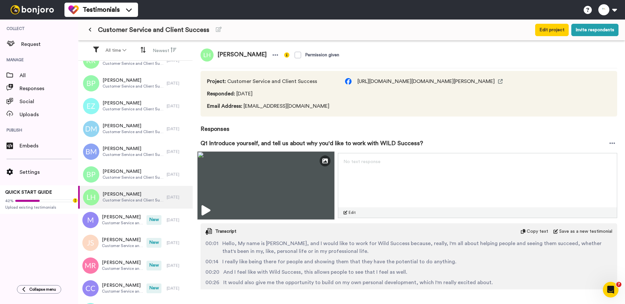
click at [249, 184] on img at bounding box center [265, 185] width 137 height 68
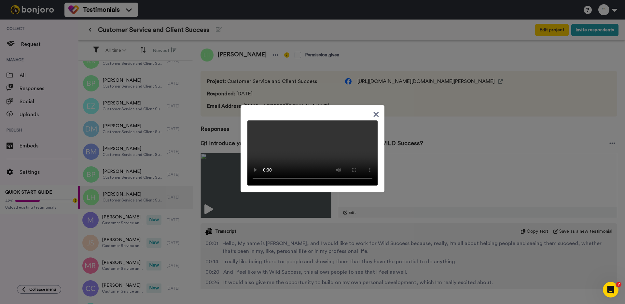
click at [239, 152] on div at bounding box center [312, 152] width 625 height 304
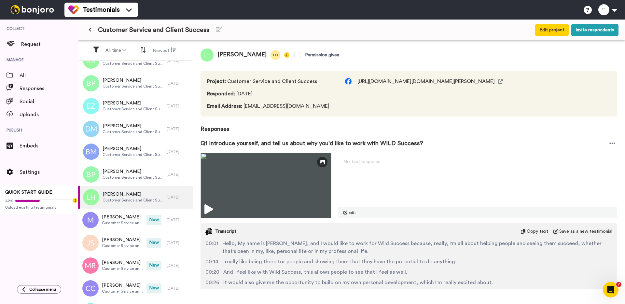
click at [273, 55] on icon at bounding box center [276, 54] width 6 height 1
click at [245, 77] on li "Delete response" at bounding box center [230, 75] width 56 height 9
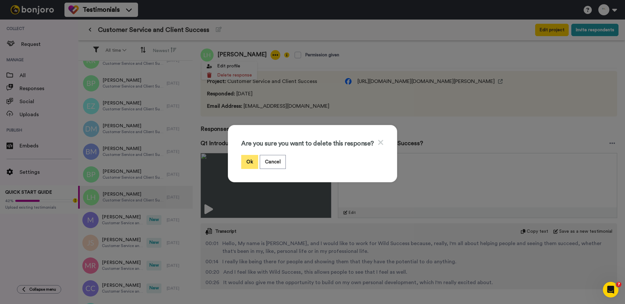
click at [249, 155] on button "Ok" at bounding box center [249, 162] width 17 height 14
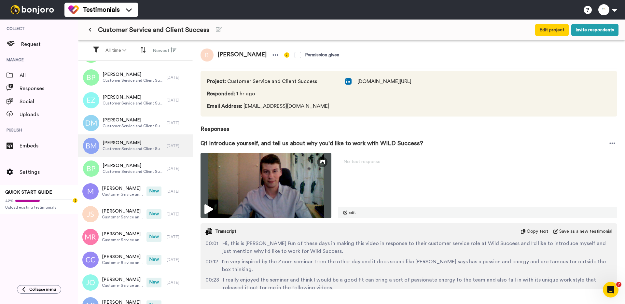
scroll to position [413, 0]
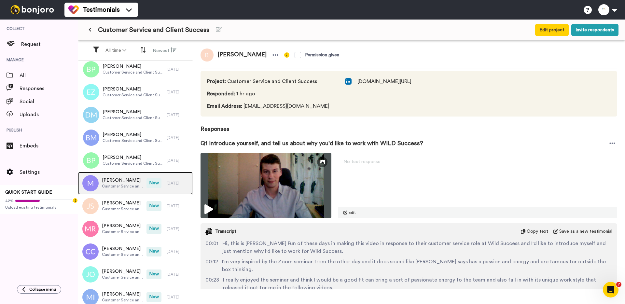
click at [122, 184] on span "Customer Service and Client Success" at bounding box center [122, 186] width 41 height 5
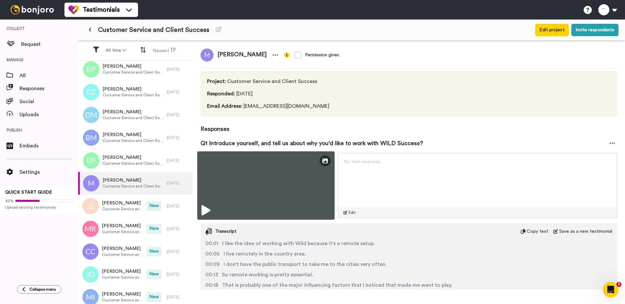
click at [228, 190] on img at bounding box center [265, 185] width 137 height 68
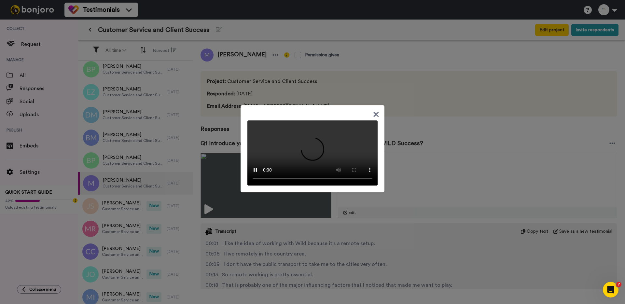
click at [221, 155] on div at bounding box center [312, 152] width 625 height 304
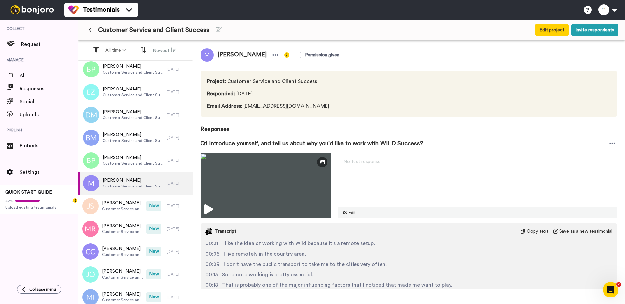
click at [240, 54] on span "Monica" at bounding box center [242, 55] width 57 height 13
click at [272, 54] on icon at bounding box center [275, 55] width 6 height 7
click at [239, 76] on li "Delete response" at bounding box center [225, 75] width 56 height 9
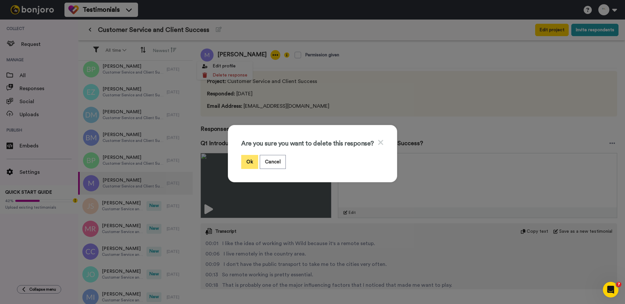
click at [246, 161] on button "Ok" at bounding box center [249, 162] width 17 height 14
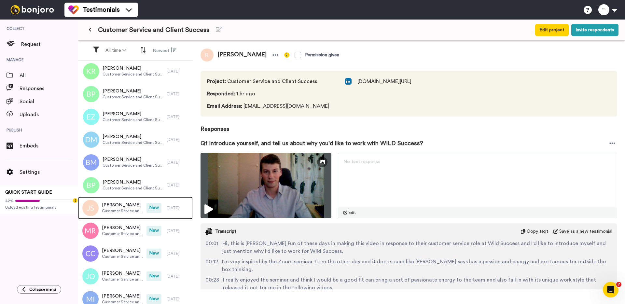
click at [124, 207] on span "[PERSON_NAME]" at bounding box center [122, 205] width 41 height 7
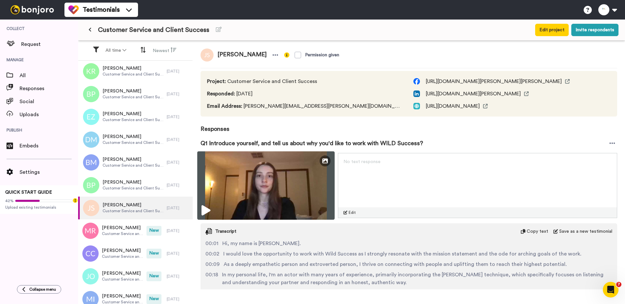
click at [233, 181] on img at bounding box center [265, 185] width 137 height 68
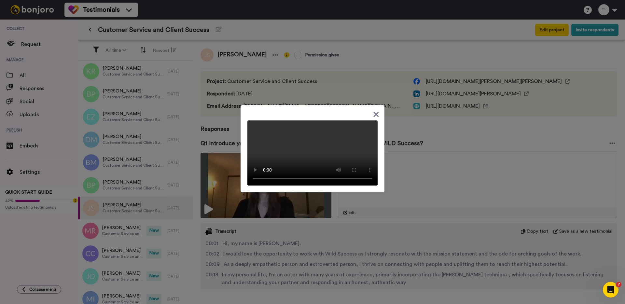
click at [200, 179] on div at bounding box center [312, 152] width 625 height 304
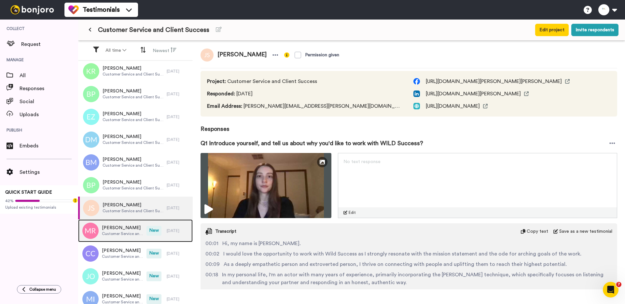
click at [113, 232] on span "Customer Service and Client Success" at bounding box center [122, 233] width 41 height 5
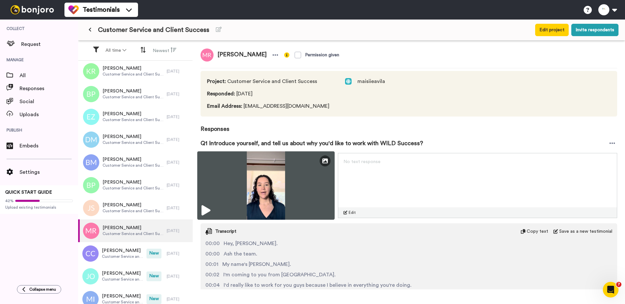
click at [232, 198] on img at bounding box center [265, 185] width 137 height 68
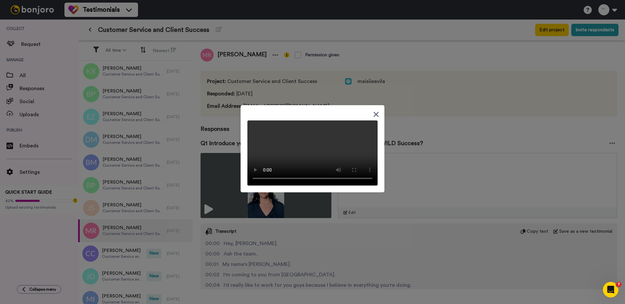
click at [123, 247] on div at bounding box center [312, 152] width 625 height 304
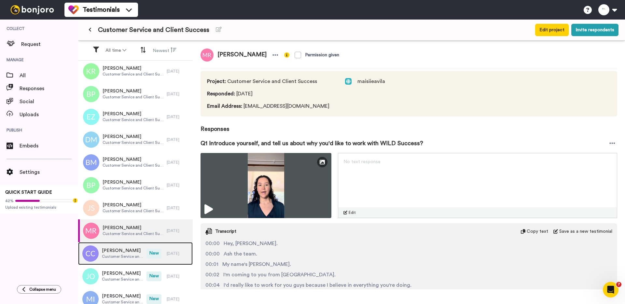
click at [118, 253] on span "[PERSON_NAME]" at bounding box center [122, 250] width 41 height 7
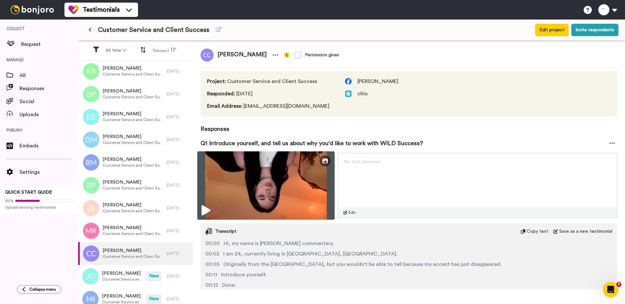
click at [226, 189] on img at bounding box center [265, 185] width 137 height 68
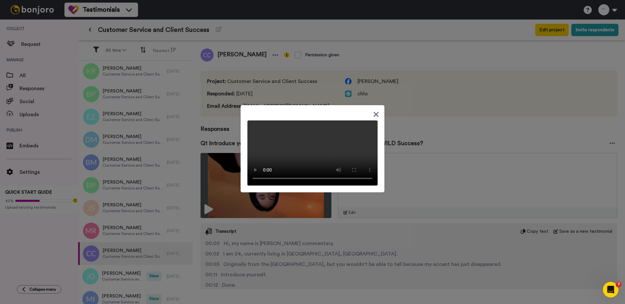
click at [314, 235] on div at bounding box center [312, 152] width 625 height 304
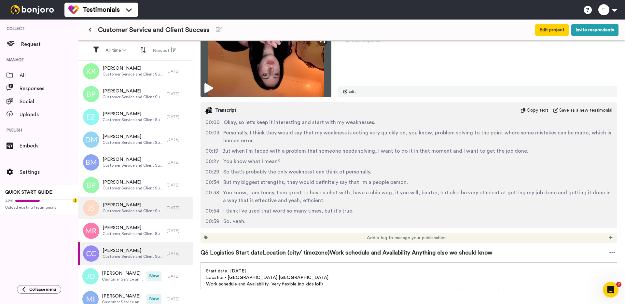
scroll to position [449, 0]
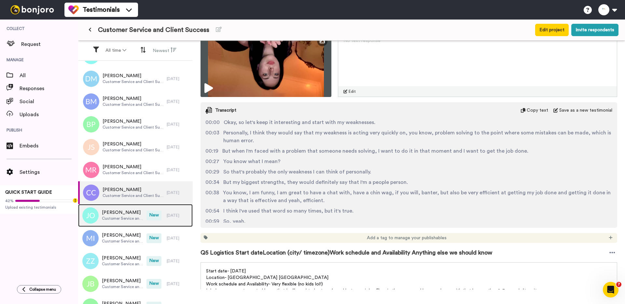
click at [108, 219] on span "Customer Service and Client Success" at bounding box center [122, 218] width 41 height 5
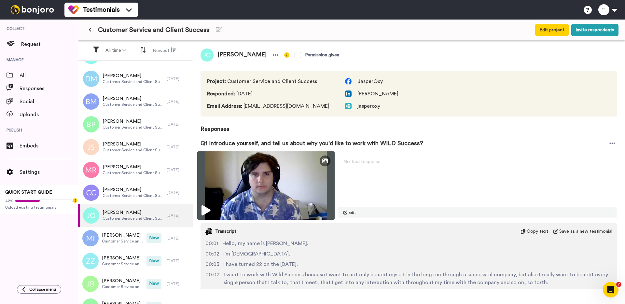
click at [231, 163] on img at bounding box center [265, 185] width 137 height 68
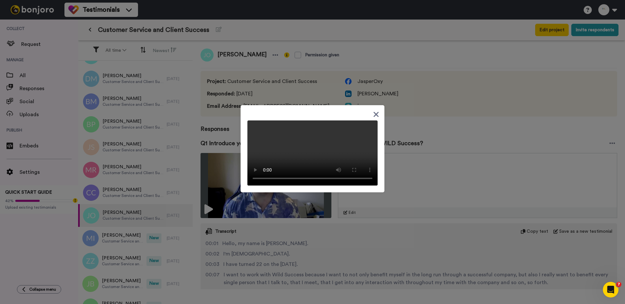
click at [121, 246] on div at bounding box center [312, 152] width 625 height 304
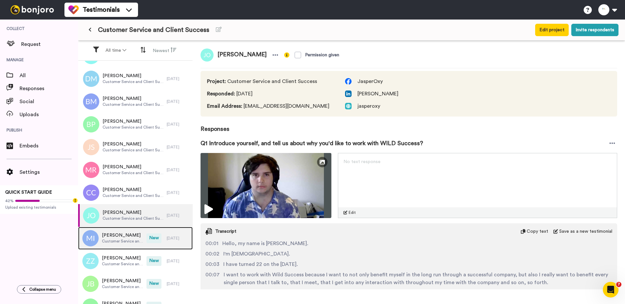
click at [126, 231] on div "Melissa Ingram Customer Service and Client Success" at bounding box center [112, 238] width 68 height 23
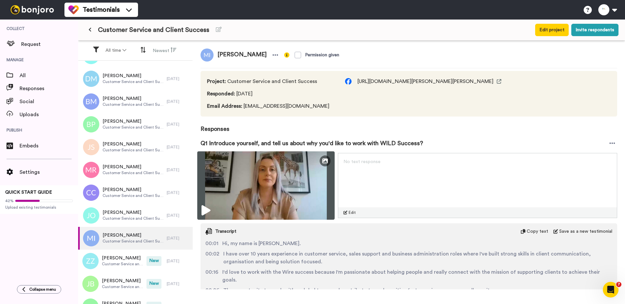
click at [230, 183] on img at bounding box center [265, 185] width 137 height 68
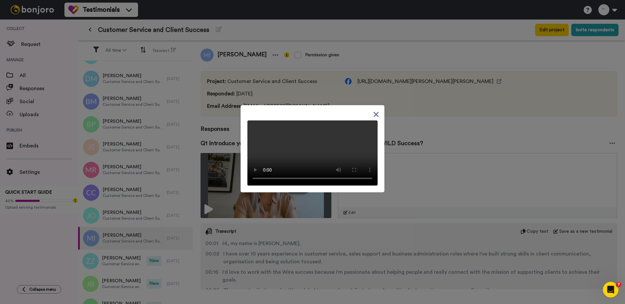
click at [158, 211] on div at bounding box center [312, 152] width 625 height 304
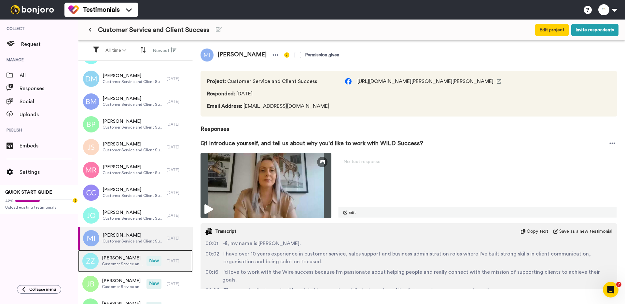
click at [127, 256] on span "[PERSON_NAME]" at bounding box center [122, 258] width 41 height 7
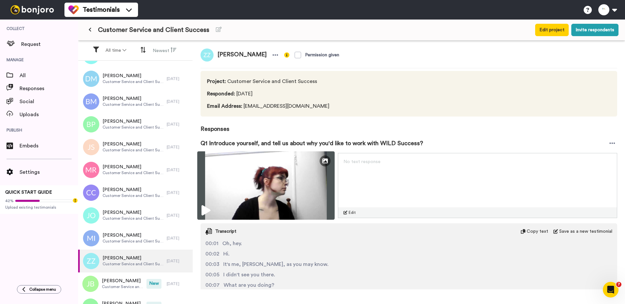
click at [210, 204] on img at bounding box center [265, 185] width 137 height 68
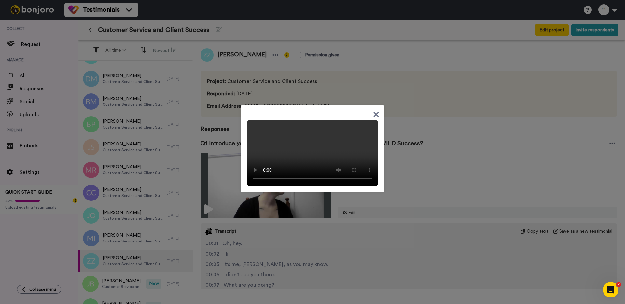
click at [225, 180] on div at bounding box center [312, 152] width 625 height 304
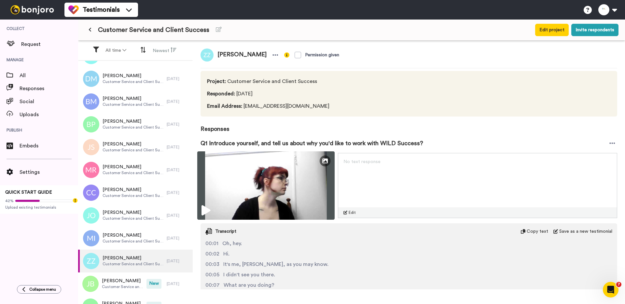
click at [222, 188] on img at bounding box center [265, 185] width 137 height 68
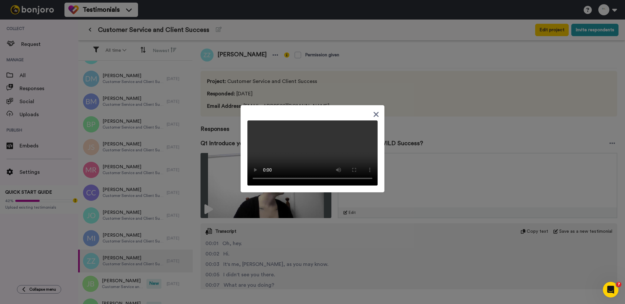
click at [327, 155] on video at bounding box center [312, 152] width 130 height 65
click at [146, 223] on div at bounding box center [312, 152] width 625 height 304
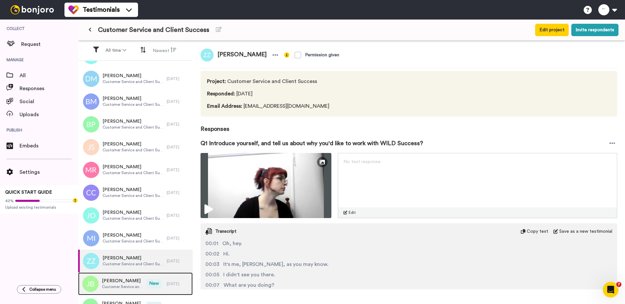
click at [117, 282] on span "Jarrad Blair" at bounding box center [122, 281] width 41 height 7
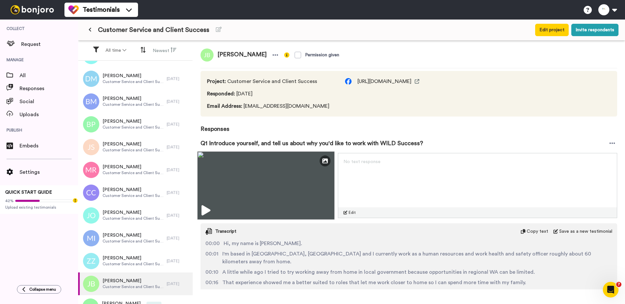
click at [256, 195] on img at bounding box center [265, 185] width 137 height 68
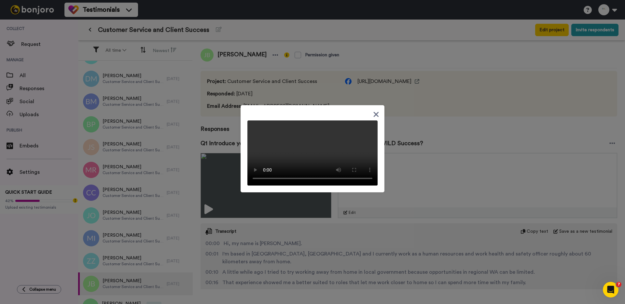
click at [223, 91] on div at bounding box center [312, 152] width 625 height 304
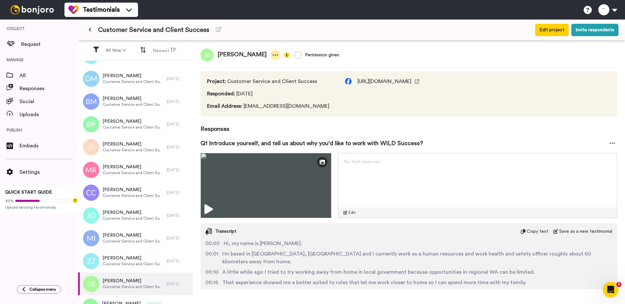
click at [272, 53] on icon at bounding box center [275, 55] width 6 height 7
click at [245, 78] on li "Delete response" at bounding box center [235, 75] width 56 height 9
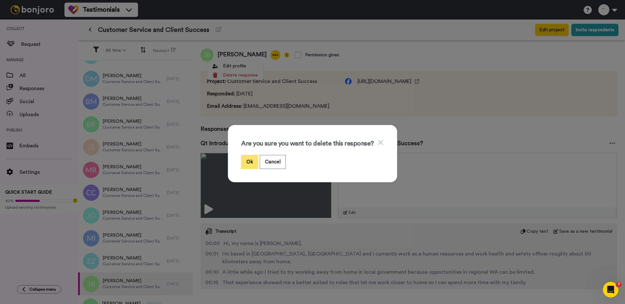
click at [256, 161] on button "Ok" at bounding box center [249, 162] width 17 height 14
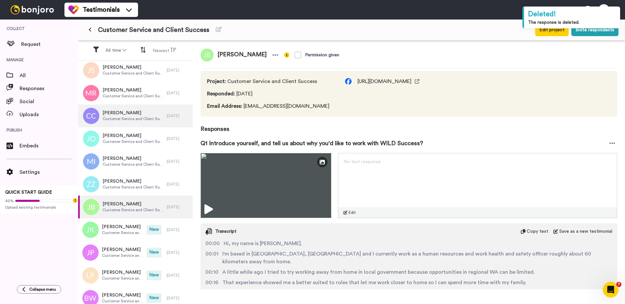
scroll to position [542, 0]
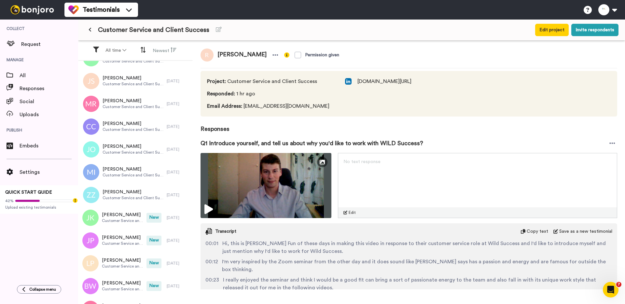
scroll to position [520, 0]
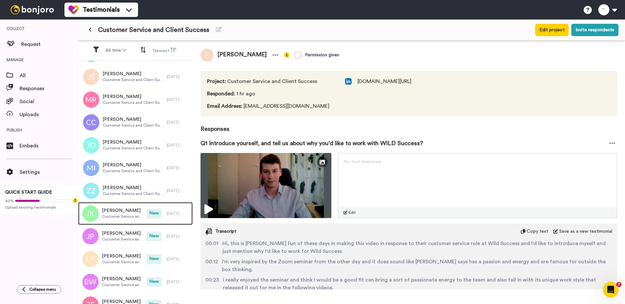
click at [127, 213] on span "[PERSON_NAME]" at bounding box center [122, 210] width 41 height 7
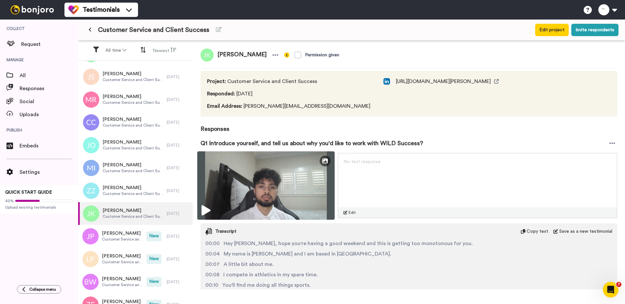
click at [227, 188] on img at bounding box center [265, 185] width 137 height 68
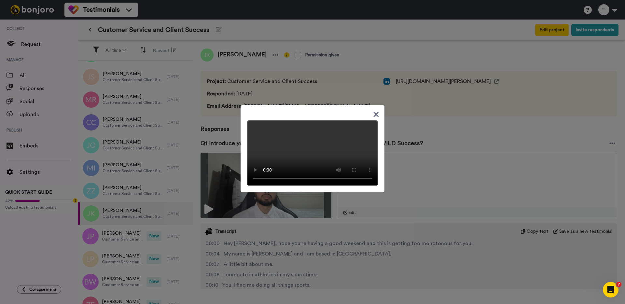
click at [326, 209] on div at bounding box center [312, 152] width 625 height 304
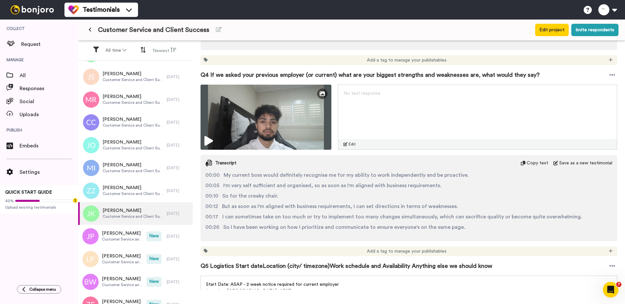
scroll to position [662, 0]
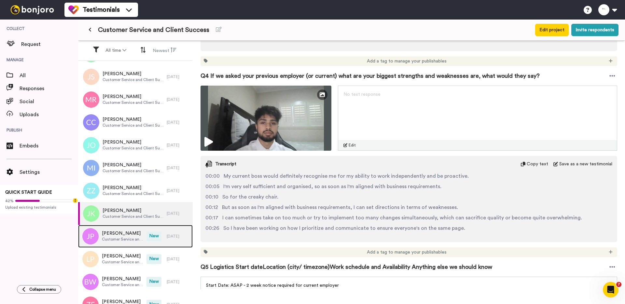
click at [137, 241] on span "Customer Service and Client Success" at bounding box center [122, 239] width 41 height 5
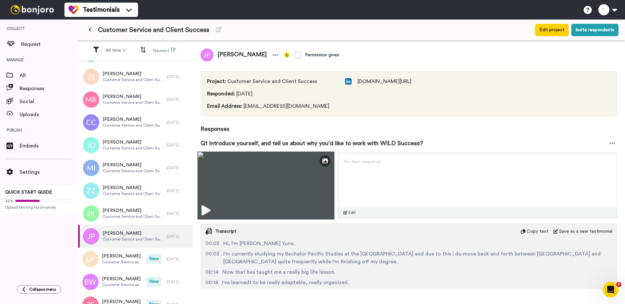
click at [255, 186] on img at bounding box center [265, 185] width 137 height 68
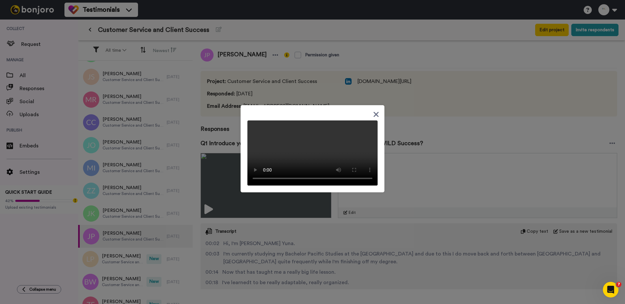
click at [263, 53] on div at bounding box center [312, 152] width 625 height 304
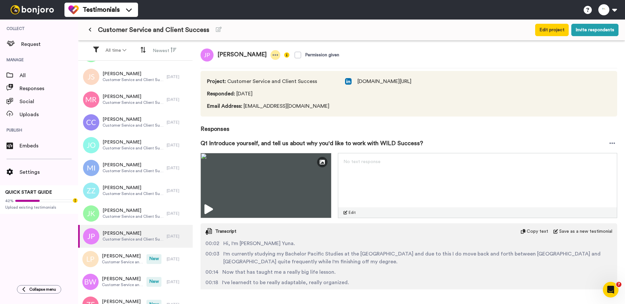
click at [272, 54] on icon at bounding box center [275, 55] width 6 height 7
click at [257, 74] on li "Delete response" at bounding box center [243, 75] width 56 height 9
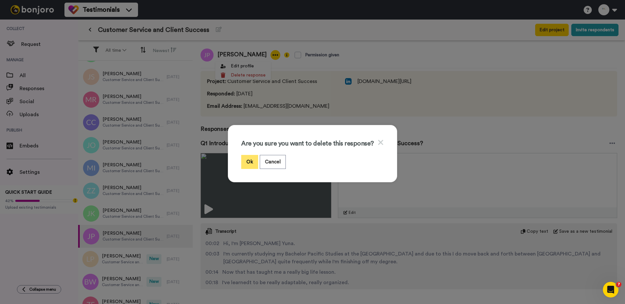
click at [251, 160] on button "Ok" at bounding box center [249, 162] width 17 height 14
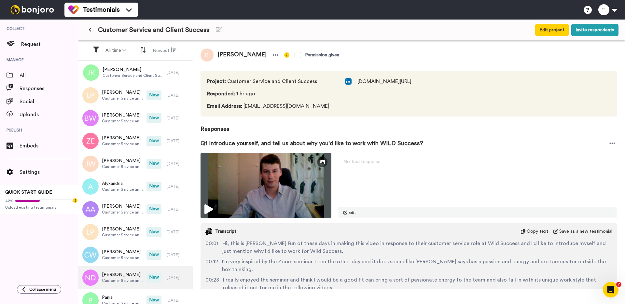
scroll to position [588, 0]
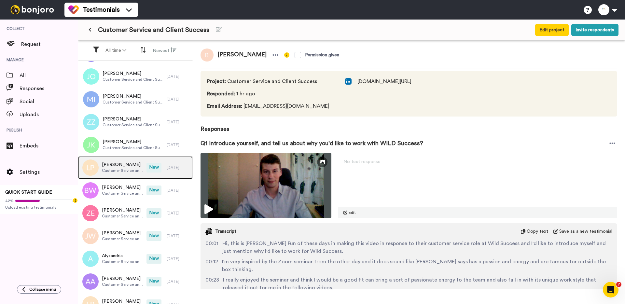
click at [137, 163] on span "[PERSON_NAME]" at bounding box center [122, 164] width 41 height 7
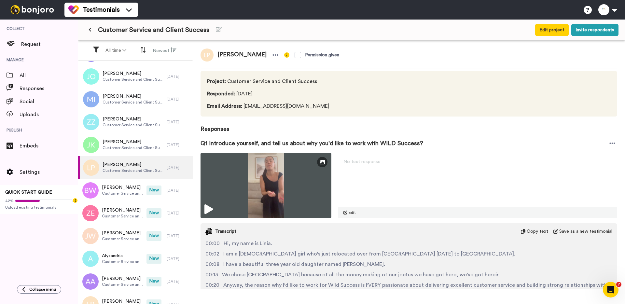
click at [244, 220] on div "Edit Thumbnail No text response Edit Transcript Copy text Save as a new testimo…" at bounding box center [409, 242] width 417 height 179
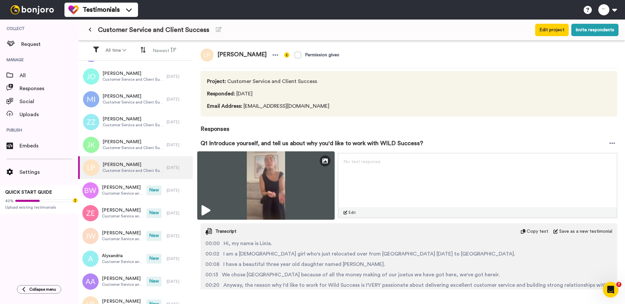
click at [243, 186] on img at bounding box center [265, 185] width 137 height 68
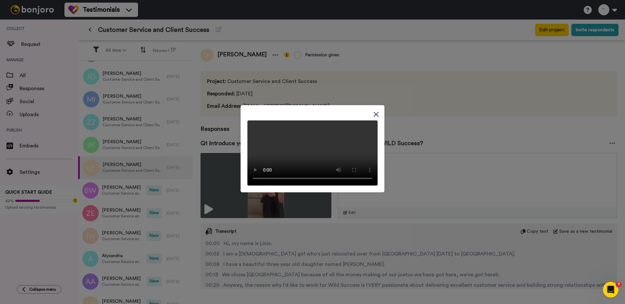
click at [131, 192] on div at bounding box center [312, 152] width 625 height 304
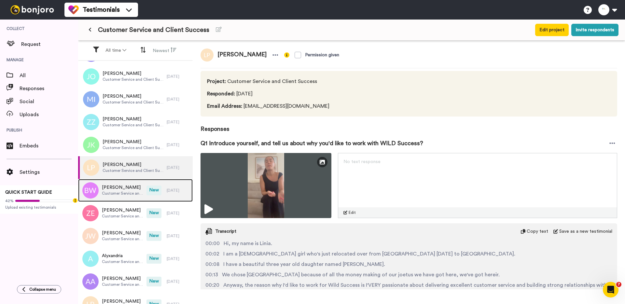
click at [132, 192] on span "Customer Service and Client Success" at bounding box center [122, 193] width 41 height 5
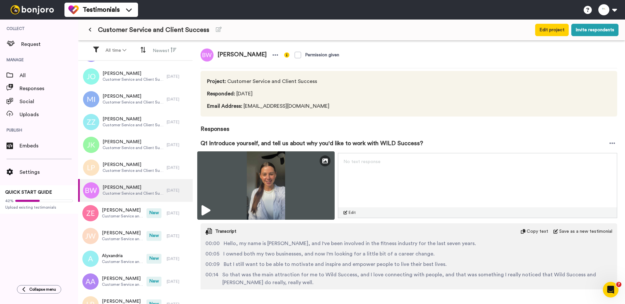
click at [242, 180] on img at bounding box center [265, 185] width 137 height 68
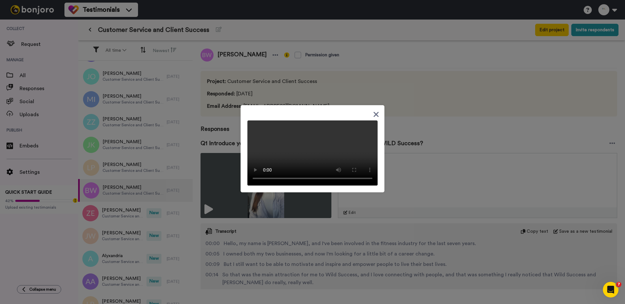
click at [127, 214] on div at bounding box center [312, 152] width 625 height 304
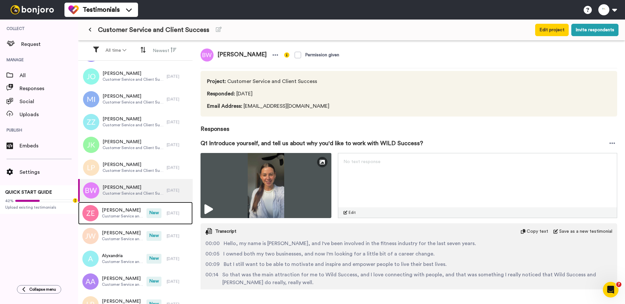
click at [127, 214] on span "Customer Service and Client Success" at bounding box center [122, 216] width 41 height 5
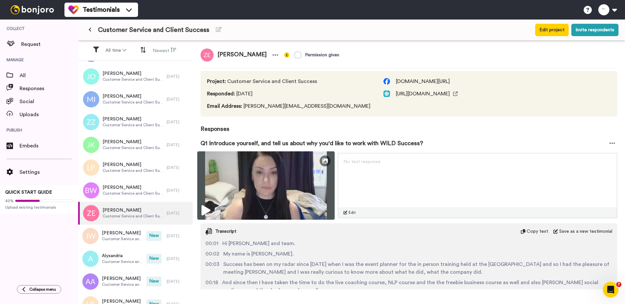
click at [235, 181] on img at bounding box center [265, 185] width 137 height 68
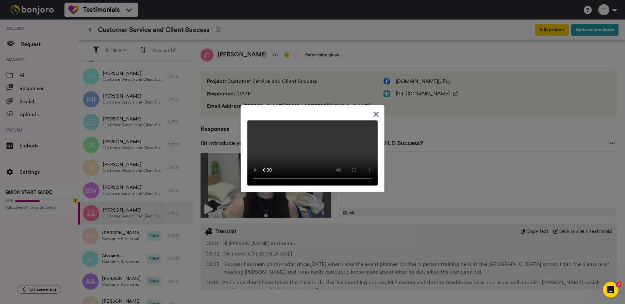
click at [144, 232] on div at bounding box center [312, 152] width 625 height 304
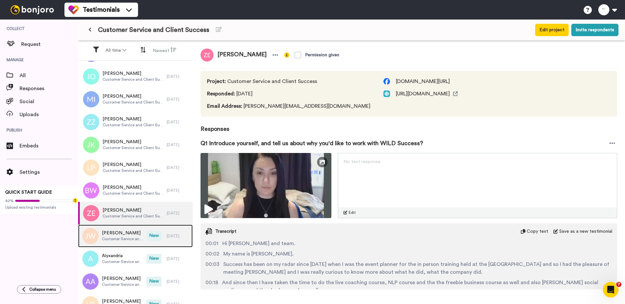
click at [126, 238] on span "Customer Service and Client Success" at bounding box center [122, 238] width 41 height 5
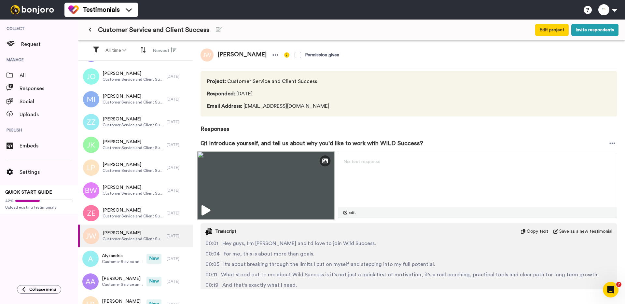
click at [225, 192] on img at bounding box center [265, 185] width 137 height 68
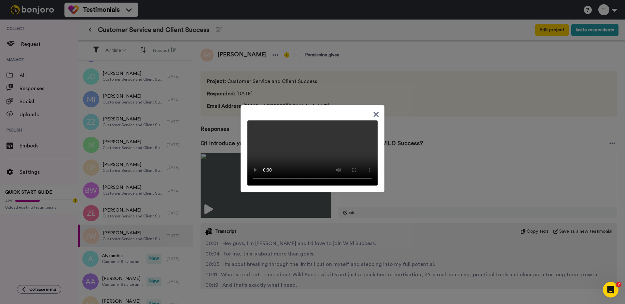
click at [225, 135] on div at bounding box center [312, 152] width 625 height 304
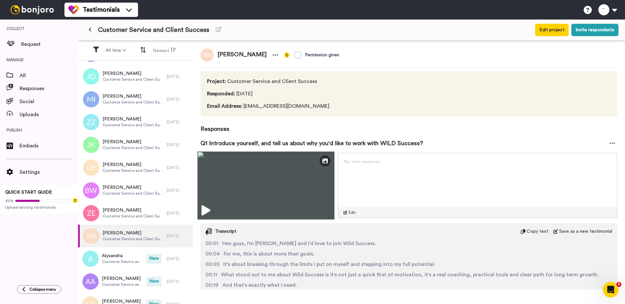
click at [230, 176] on img at bounding box center [265, 185] width 137 height 68
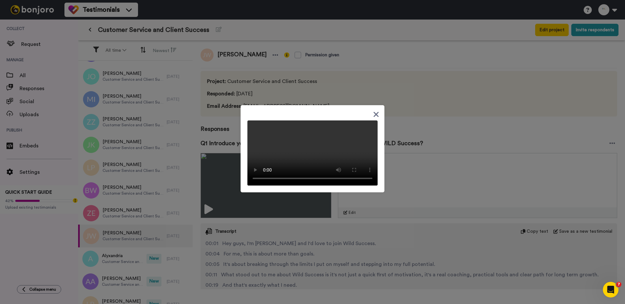
click at [222, 176] on div at bounding box center [312, 152] width 625 height 304
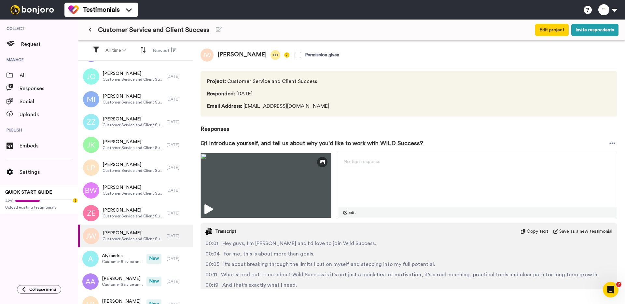
click at [271, 57] on div at bounding box center [276, 55] width 10 height 10
click at [253, 77] on li "Delete response" at bounding box center [250, 75] width 56 height 9
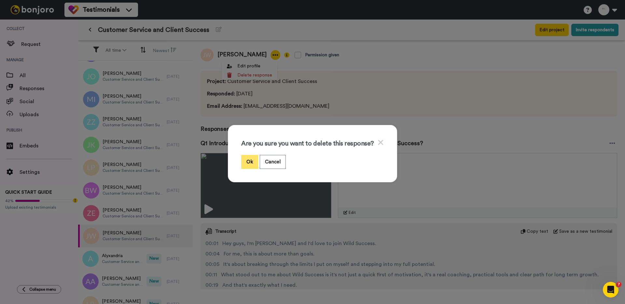
click at [253, 162] on button "Ok" at bounding box center [249, 162] width 17 height 14
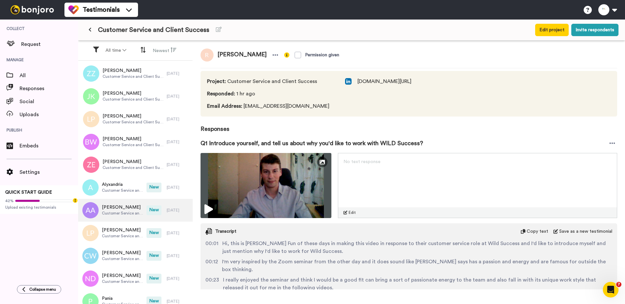
scroll to position [606, 0]
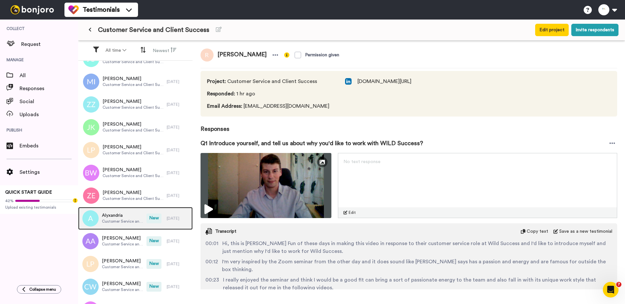
click at [121, 216] on span "Alyxandria" at bounding box center [122, 215] width 41 height 7
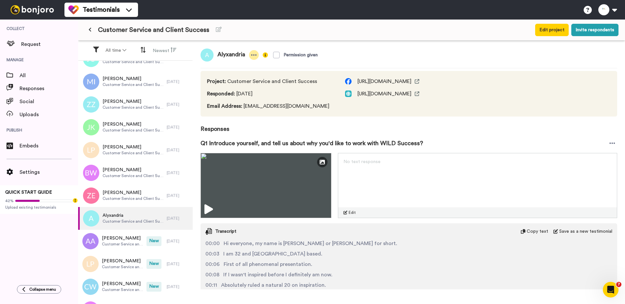
click at [258, 53] on div at bounding box center [254, 55] width 10 height 10
click at [255, 74] on li "Delete response" at bounding box center [233, 75] width 56 height 9
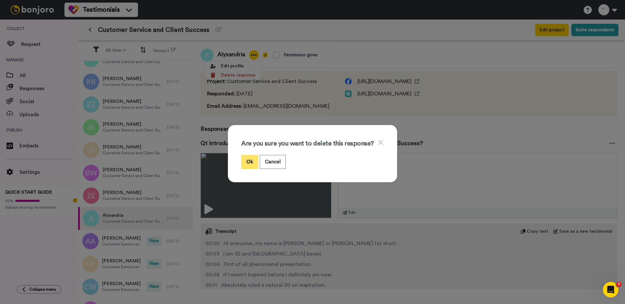
click at [247, 166] on button "Ok" at bounding box center [249, 162] width 17 height 14
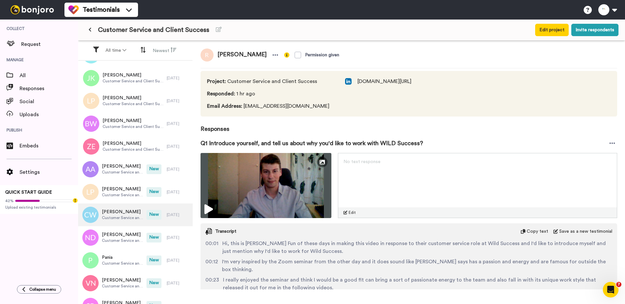
scroll to position [647, 0]
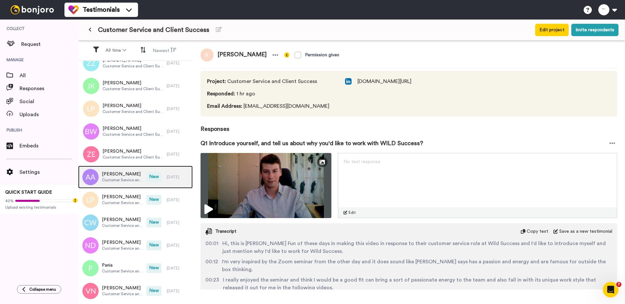
click at [127, 179] on span "Customer Service and Client Success" at bounding box center [122, 179] width 41 height 5
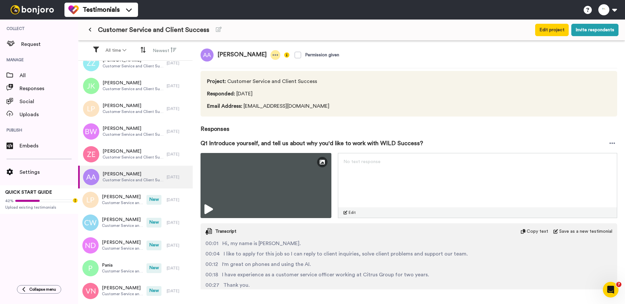
click at [271, 57] on div at bounding box center [276, 55] width 10 height 10
click at [260, 77] on li "Delete response" at bounding box center [246, 75] width 56 height 9
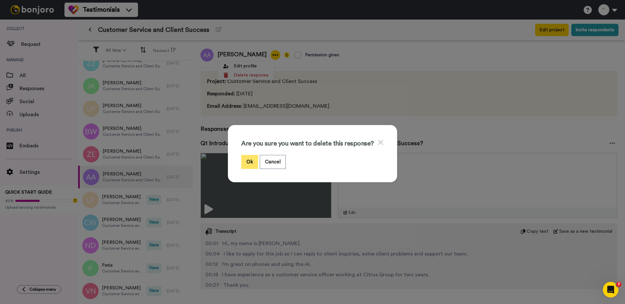
click at [249, 155] on button "Ok" at bounding box center [249, 162] width 17 height 14
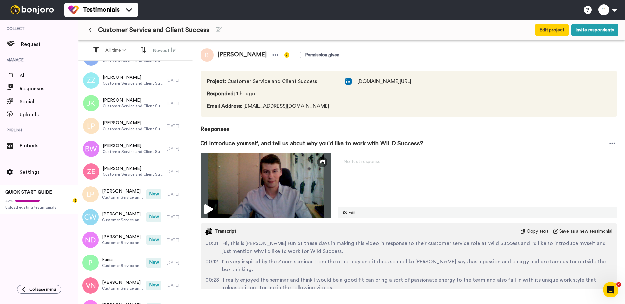
scroll to position [591, 0]
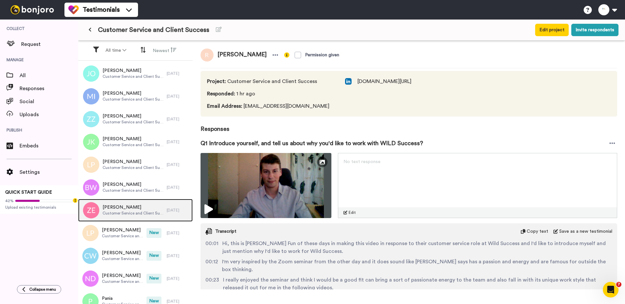
click at [120, 220] on div "[PERSON_NAME] Customer Service and Client Success" at bounding box center [122, 210] width 89 height 23
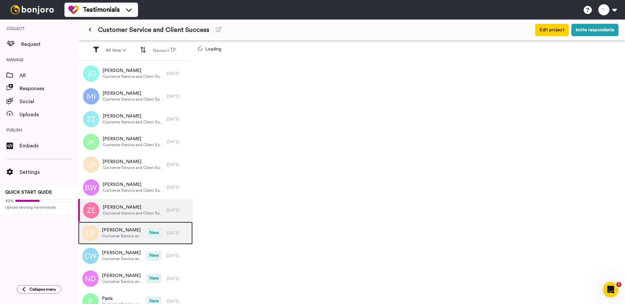
click at [120, 227] on span "[PERSON_NAME]" at bounding box center [122, 230] width 41 height 7
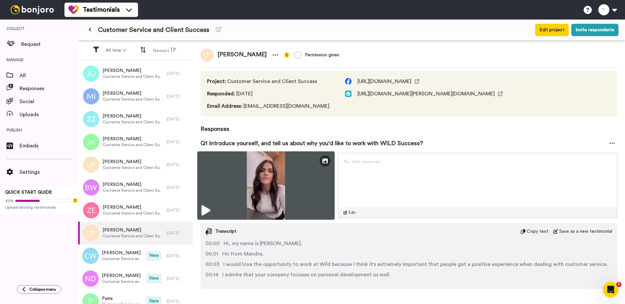
click at [236, 191] on img at bounding box center [265, 185] width 137 height 68
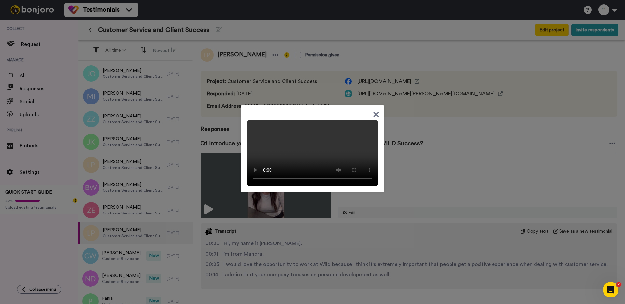
click at [135, 257] on div at bounding box center [312, 152] width 625 height 304
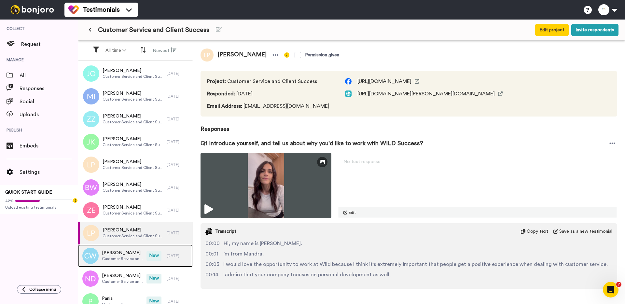
click at [134, 257] on span "Customer Service and Client Success" at bounding box center [122, 258] width 41 height 5
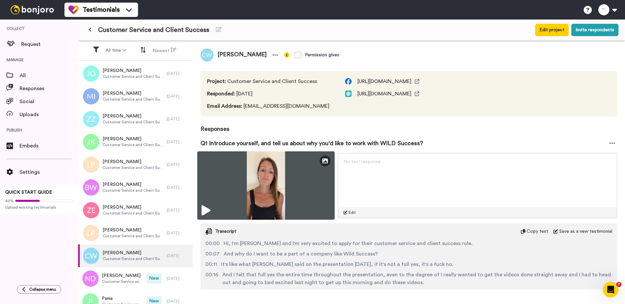
click at [229, 191] on img at bounding box center [265, 185] width 137 height 68
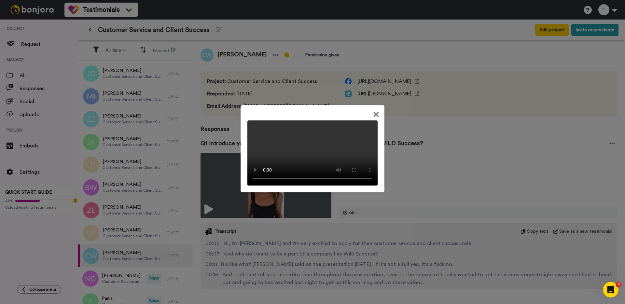
click at [123, 277] on div at bounding box center [312, 152] width 625 height 304
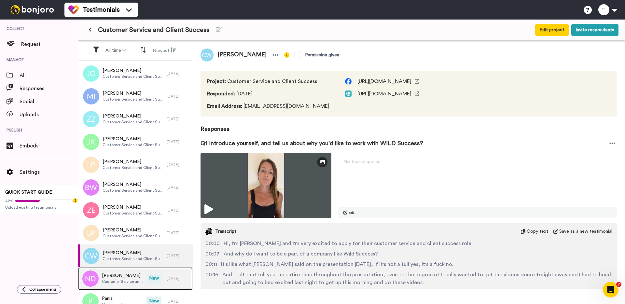
click at [123, 276] on span "Nicholas De Pasquale" at bounding box center [122, 275] width 41 height 7
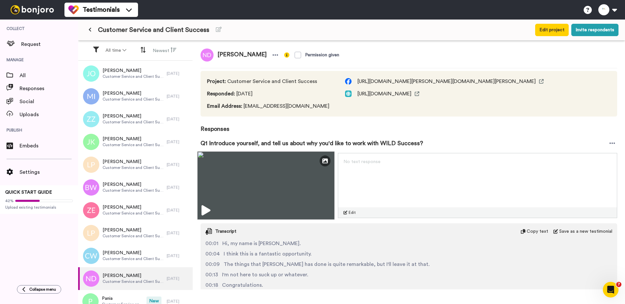
click at [238, 199] on img at bounding box center [265, 185] width 137 height 68
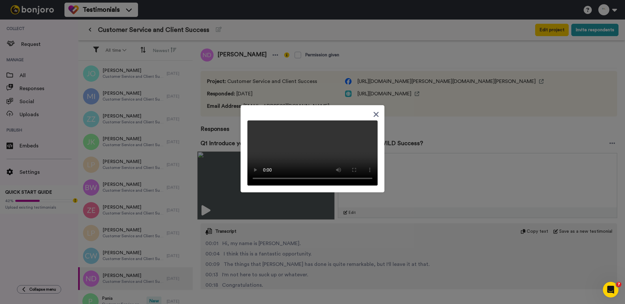
click at [238, 199] on div at bounding box center [312, 152] width 625 height 304
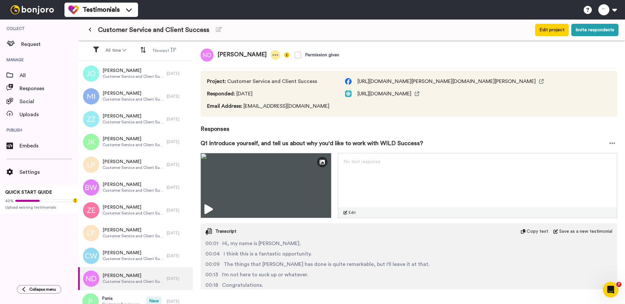
click at [278, 54] on icon at bounding box center [275, 55] width 6 height 7
click at [275, 74] on li "Delete response" at bounding box center [262, 75] width 56 height 9
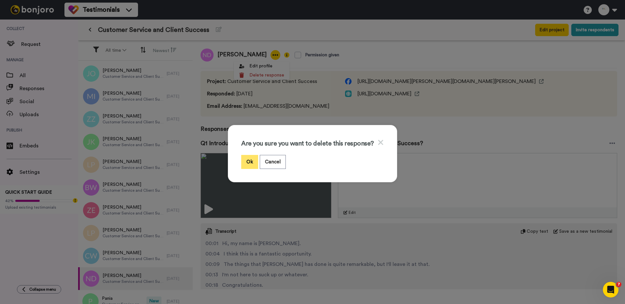
click at [245, 168] on button "Ok" at bounding box center [249, 162] width 17 height 14
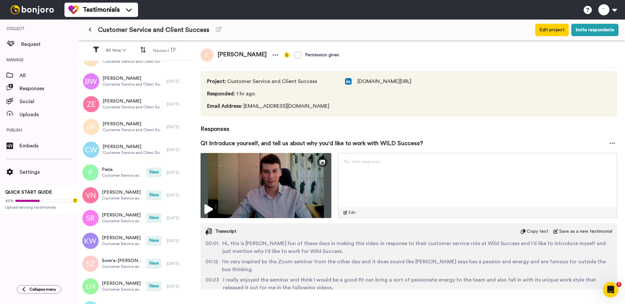
scroll to position [669, 0]
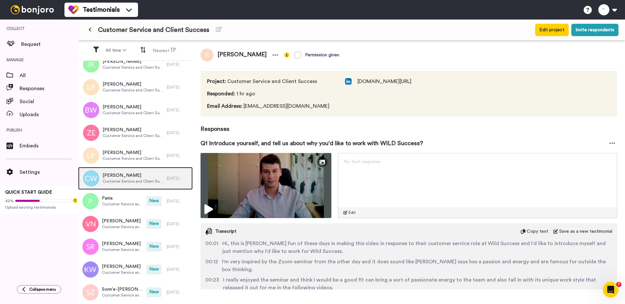
click at [130, 186] on div "[PERSON_NAME] Customer Service and Client Success" at bounding box center [122, 178] width 89 height 23
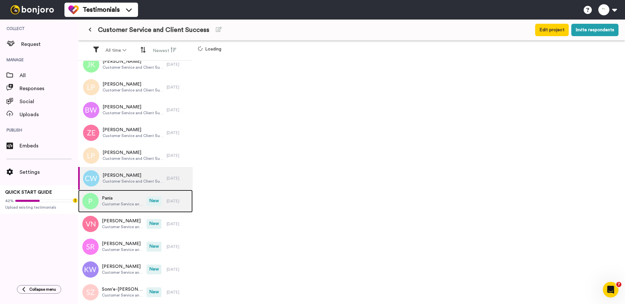
click at [127, 198] on span "Pania" at bounding box center [122, 198] width 41 height 7
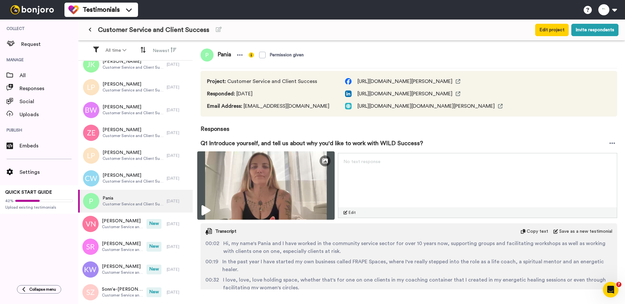
click at [234, 195] on img at bounding box center [265, 185] width 137 height 68
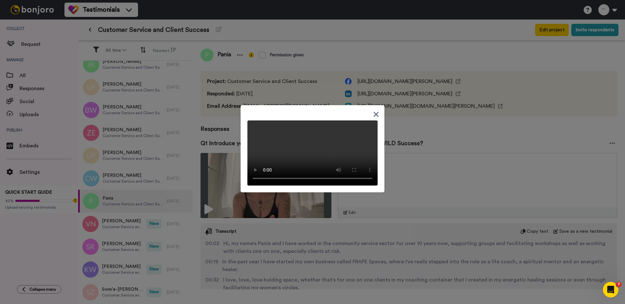
click at [122, 241] on div at bounding box center [312, 152] width 625 height 304
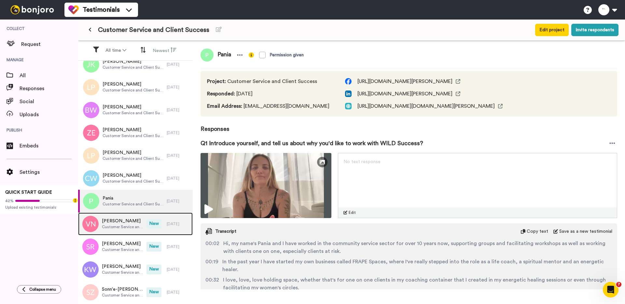
click at [122, 226] on span "Customer Service and Client Success" at bounding box center [122, 226] width 41 height 5
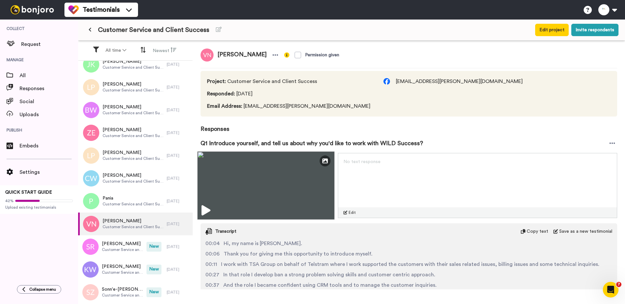
click at [231, 191] on img at bounding box center [265, 185] width 137 height 68
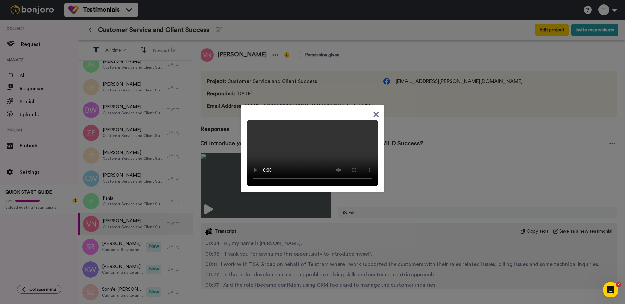
click at [229, 118] on div at bounding box center [312, 152] width 625 height 304
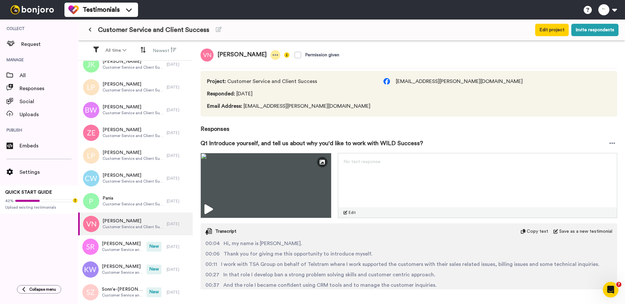
click at [280, 51] on div at bounding box center [276, 55] width 10 height 10
click at [273, 77] on li "Delete response" at bounding box center [259, 75] width 56 height 9
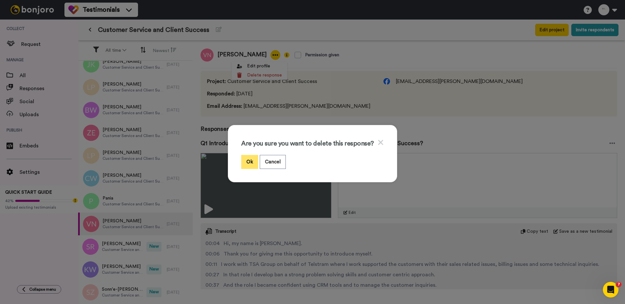
click at [253, 162] on button "Ok" at bounding box center [249, 162] width 17 height 14
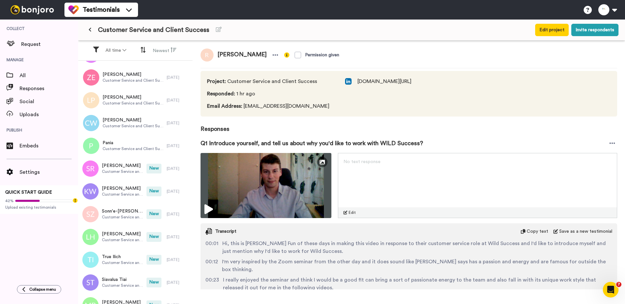
scroll to position [677, 0]
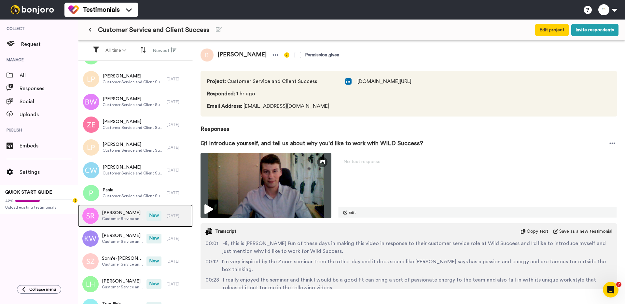
click at [127, 211] on span "[PERSON_NAME]" at bounding box center [122, 213] width 41 height 7
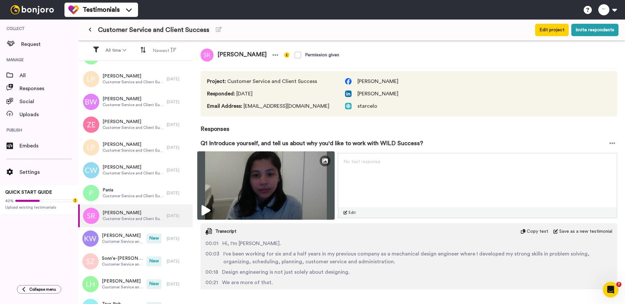
click at [231, 187] on img at bounding box center [265, 185] width 137 height 68
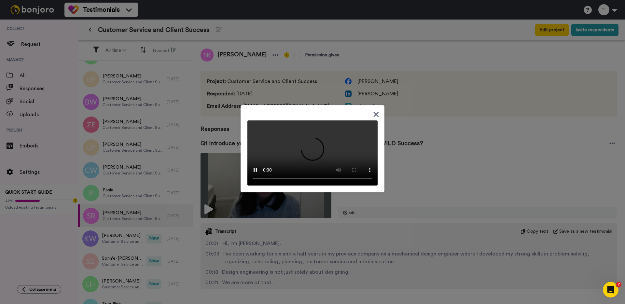
click at [230, 149] on div at bounding box center [312, 152] width 625 height 304
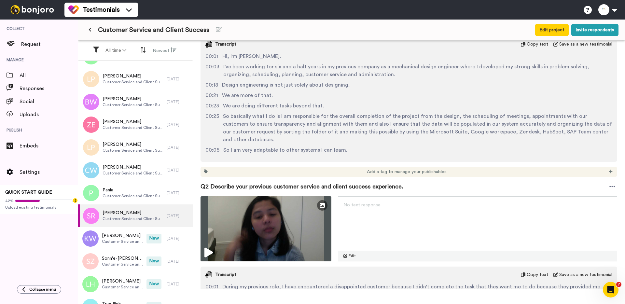
scroll to position [106, 0]
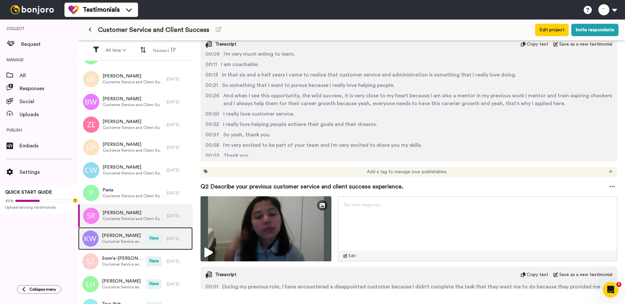
click at [131, 230] on div "Kenjah Waiomio Customer Service and Client Success" at bounding box center [112, 238] width 68 height 23
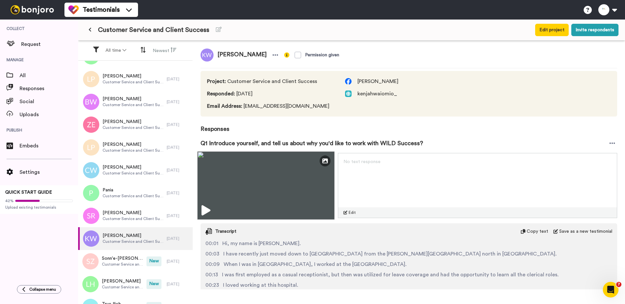
click at [235, 194] on img at bounding box center [265, 185] width 137 height 68
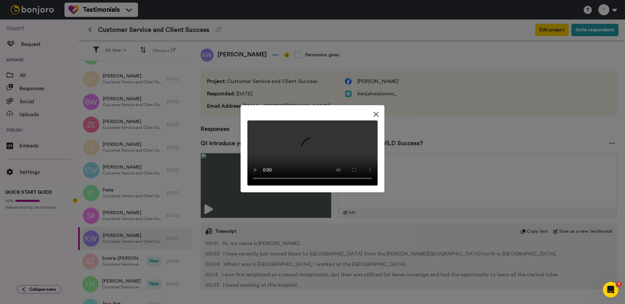
click at [230, 190] on div at bounding box center [312, 152] width 625 height 304
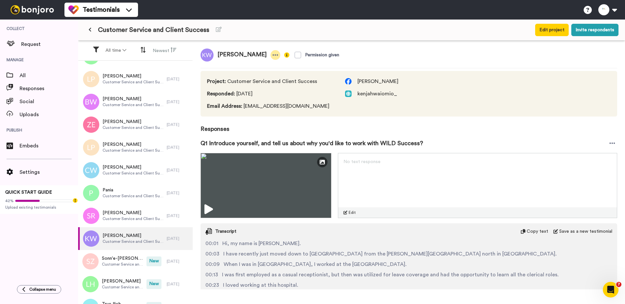
click at [272, 57] on icon at bounding box center [275, 55] width 6 height 7
click at [264, 77] on li "Delete response" at bounding box center [248, 75] width 56 height 9
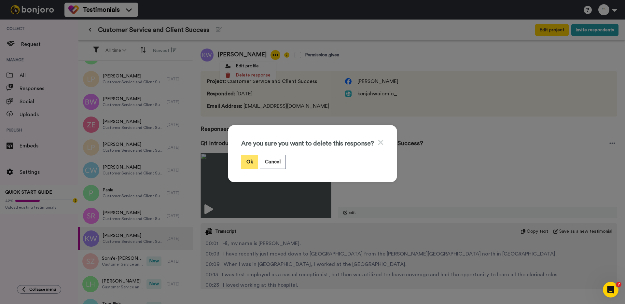
click at [243, 167] on button "Ok" at bounding box center [249, 162] width 17 height 14
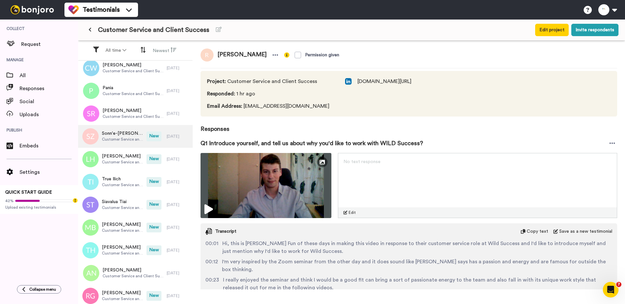
scroll to position [766, 0]
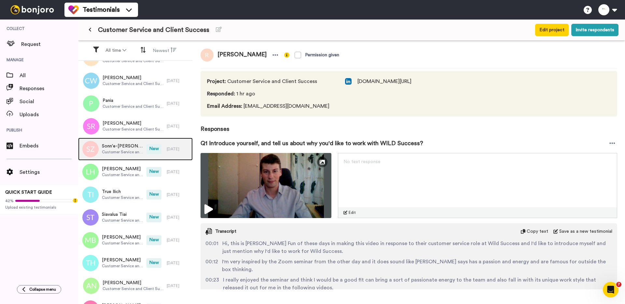
click at [132, 140] on div "Sonn'e-Jade Zephyr Hartfiel Customer Service and Client Success" at bounding box center [112, 149] width 68 height 23
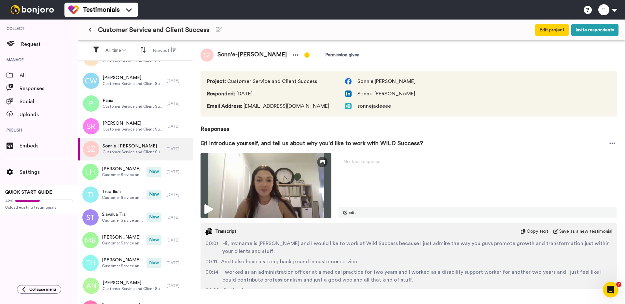
click at [196, 176] on div "Sonn'e-Jade Zephyr Hartfiel Permission given Project : Customer Service and Cli…" at bounding box center [409, 165] width 432 height 249
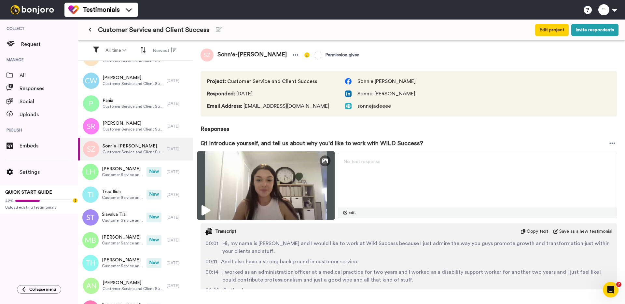
click at [216, 179] on img at bounding box center [265, 185] width 137 height 68
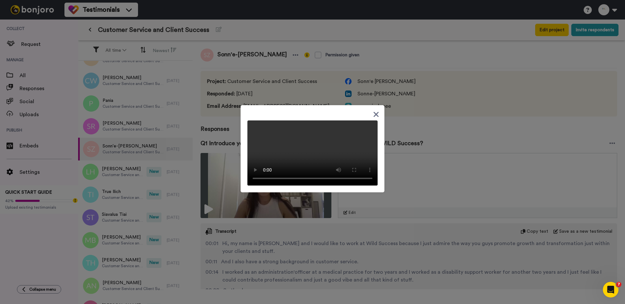
click at [142, 192] on div at bounding box center [312, 152] width 625 height 304
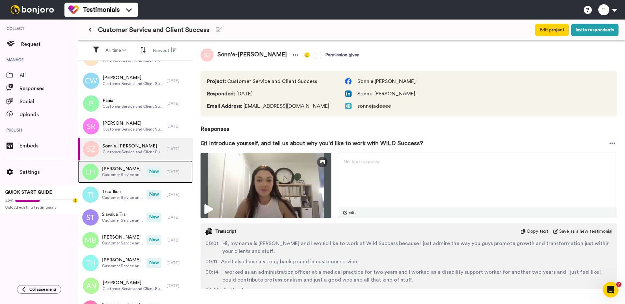
click at [140, 171] on span "[PERSON_NAME]" at bounding box center [122, 169] width 41 height 7
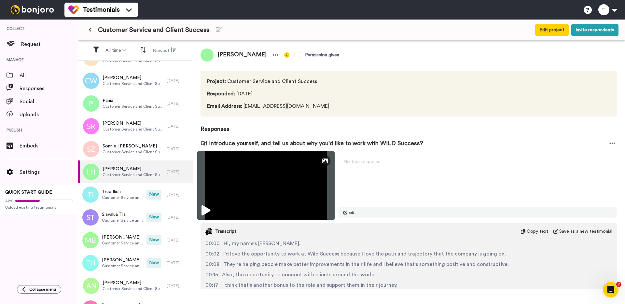
click at [222, 187] on img at bounding box center [265, 185] width 137 height 68
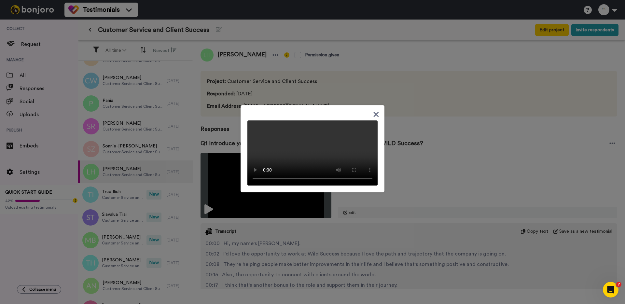
click at [129, 193] on div at bounding box center [312, 152] width 625 height 304
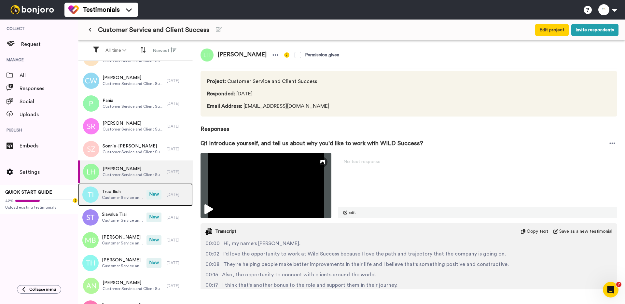
click at [129, 191] on span "True Ilich" at bounding box center [122, 191] width 41 height 7
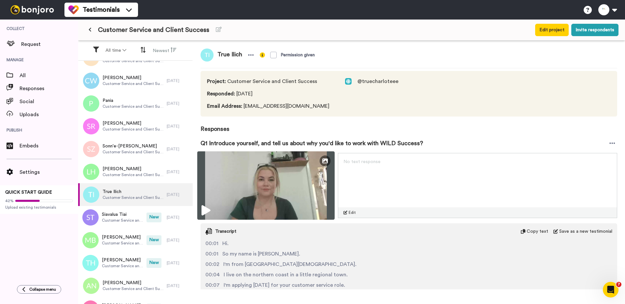
click at [211, 195] on img at bounding box center [265, 185] width 137 height 68
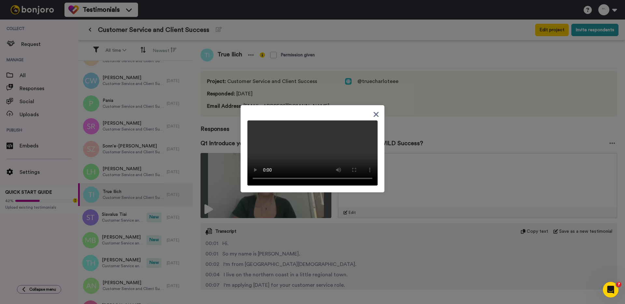
click at [141, 217] on div at bounding box center [312, 152] width 625 height 304
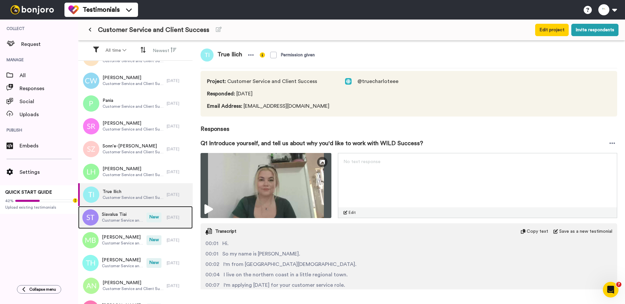
click at [146, 213] on div "Siavalua Tiai Customer Service and Client Success" at bounding box center [112, 217] width 68 height 23
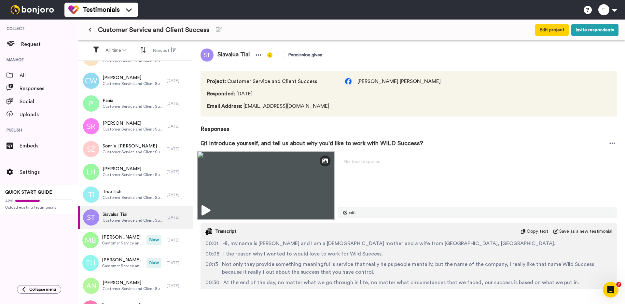
click at [259, 196] on img at bounding box center [265, 185] width 137 height 68
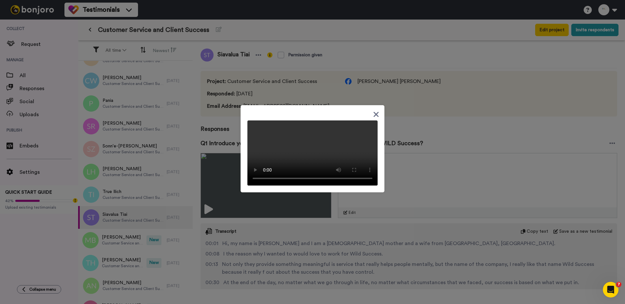
click at [214, 212] on div at bounding box center [312, 152] width 625 height 304
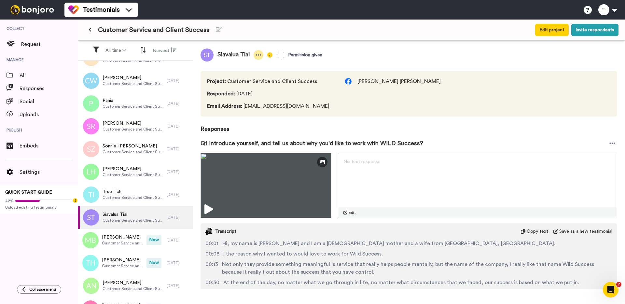
click at [259, 54] on icon at bounding box center [259, 55] width 6 height 7
click at [248, 79] on li "Delete response" at bounding box center [238, 75] width 56 height 9
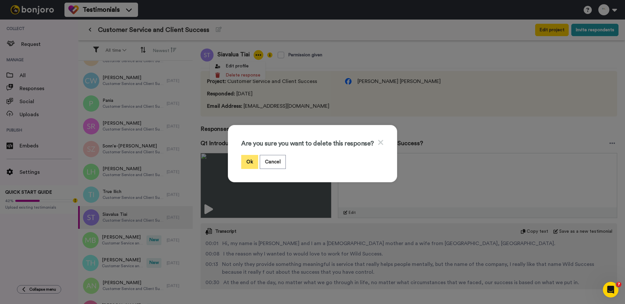
click at [252, 162] on button "Ok" at bounding box center [249, 162] width 17 height 14
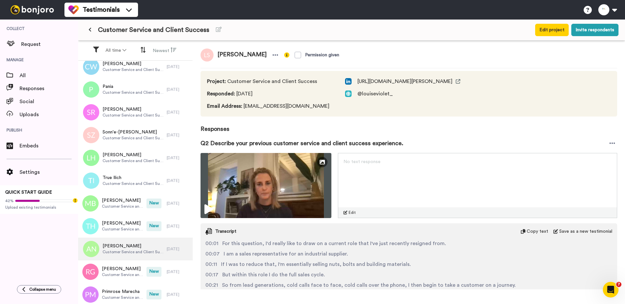
scroll to position [741, 0]
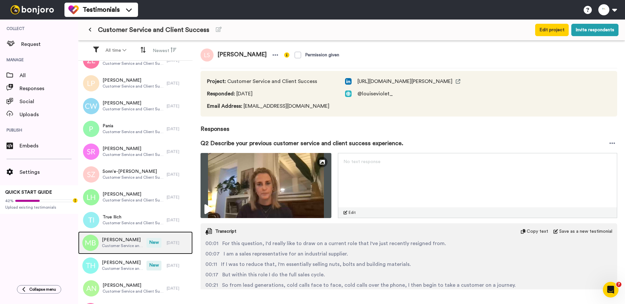
click at [127, 237] on span "Matthew Barahona" at bounding box center [122, 240] width 41 height 7
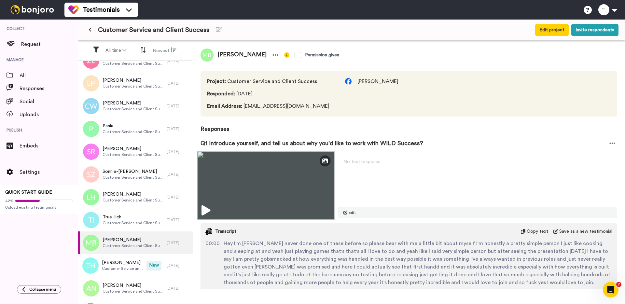
click at [216, 187] on img at bounding box center [265, 185] width 137 height 68
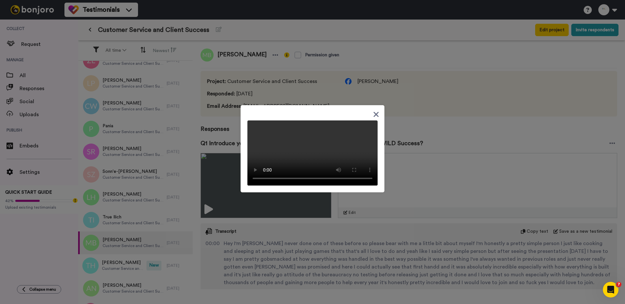
click at [214, 177] on div at bounding box center [312, 152] width 625 height 304
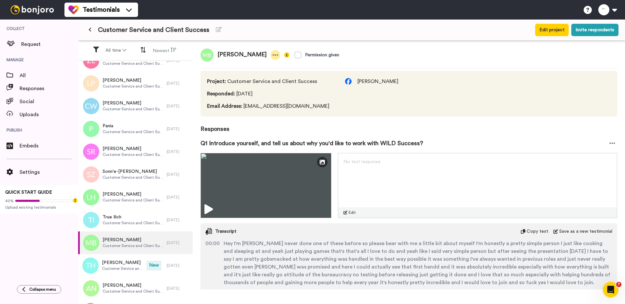
click at [280, 56] on div at bounding box center [276, 55] width 10 height 10
click at [267, 79] on li "Delete response" at bounding box center [255, 75] width 56 height 9
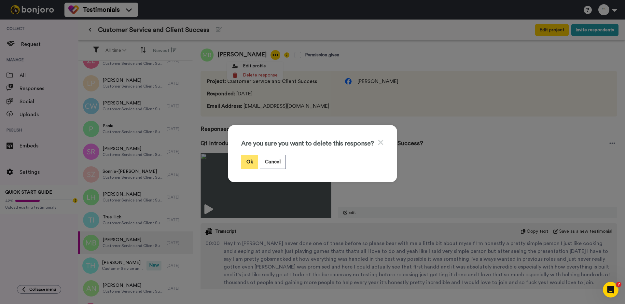
click at [249, 163] on button "Ok" at bounding box center [249, 162] width 17 height 14
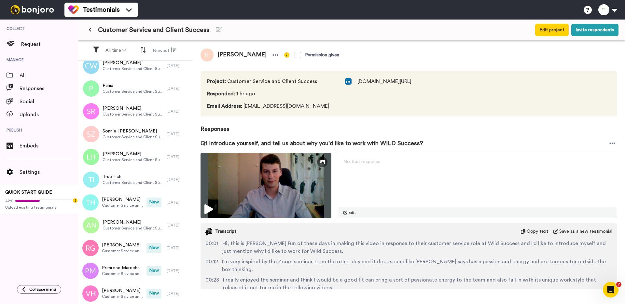
scroll to position [823, 0]
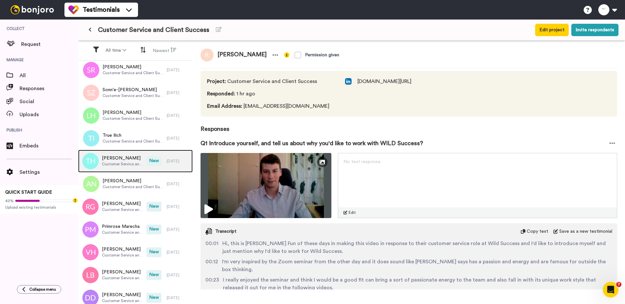
click at [138, 165] on span "Customer Service and Client Success" at bounding box center [122, 163] width 41 height 5
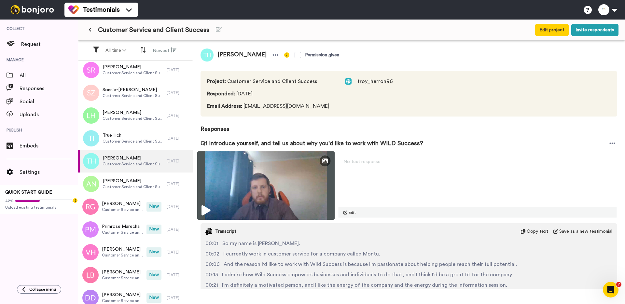
click at [238, 183] on img at bounding box center [265, 185] width 137 height 68
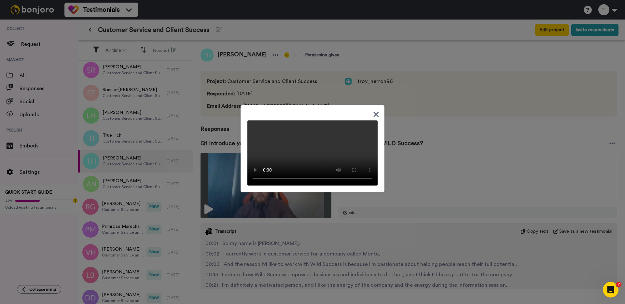
click at [217, 220] on div at bounding box center [312, 152] width 625 height 304
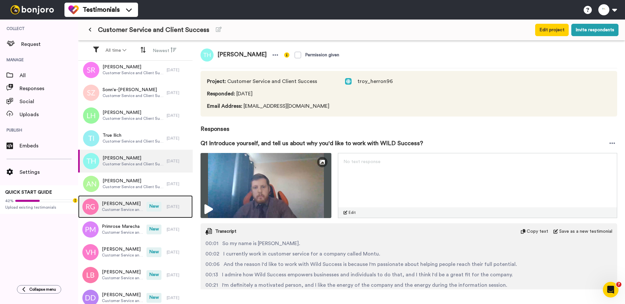
click at [129, 210] on span "Customer Service and Client Success" at bounding box center [122, 209] width 41 height 5
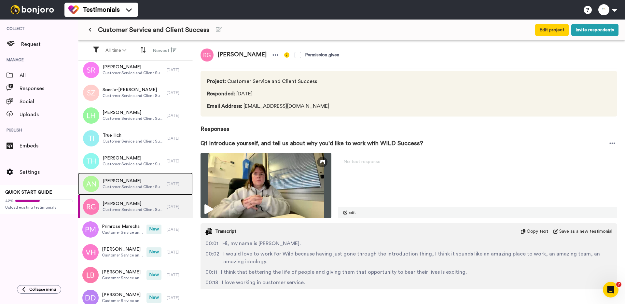
click at [134, 183] on span "[PERSON_NAME]" at bounding box center [133, 181] width 61 height 7
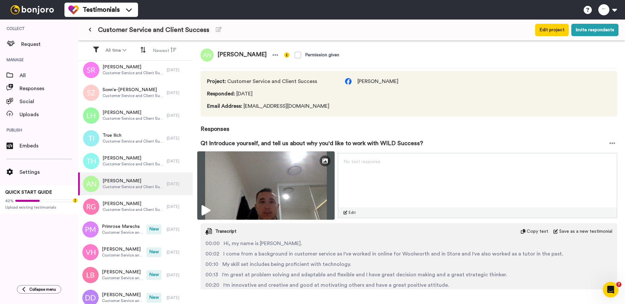
click at [245, 189] on img at bounding box center [265, 185] width 137 height 68
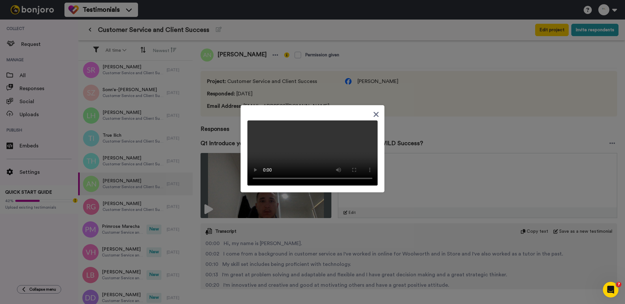
click at [229, 172] on div at bounding box center [312, 152] width 625 height 304
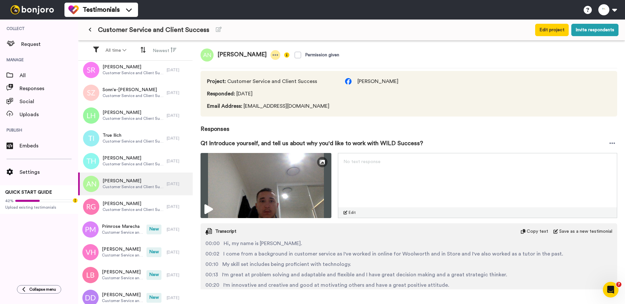
click at [280, 51] on div at bounding box center [276, 55] width 10 height 10
click at [267, 74] on li "Delete response" at bounding box center [260, 75] width 56 height 9
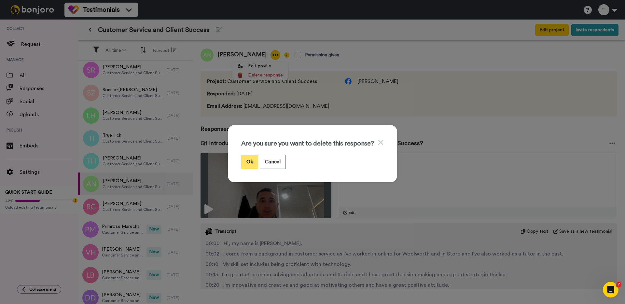
click at [255, 155] on button "Ok" at bounding box center [249, 162] width 17 height 14
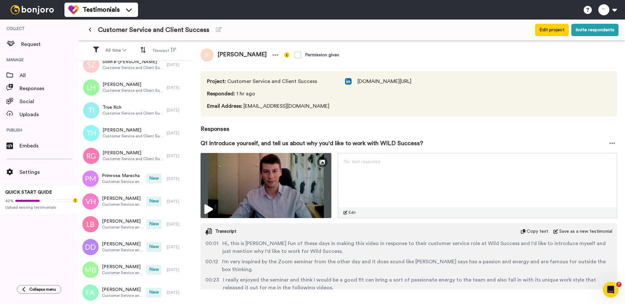
scroll to position [871, 0]
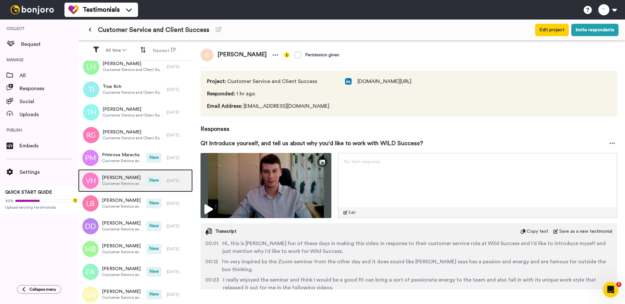
click at [122, 170] on div "[PERSON_NAME] Customer Service and Client Success" at bounding box center [112, 180] width 68 height 23
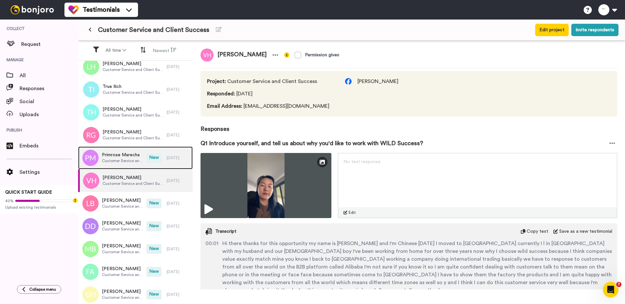
click at [125, 162] on span "Customer Service and Client Success" at bounding box center [122, 160] width 41 height 5
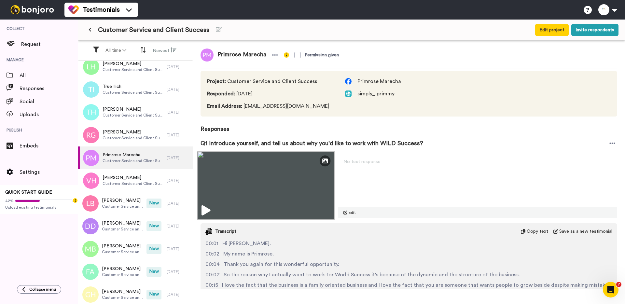
click at [230, 178] on img at bounding box center [265, 185] width 137 height 68
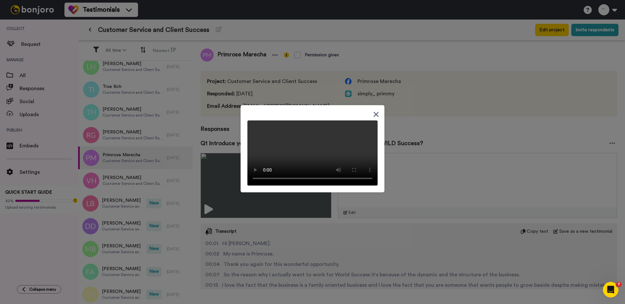
click at [212, 168] on div at bounding box center [312, 152] width 625 height 304
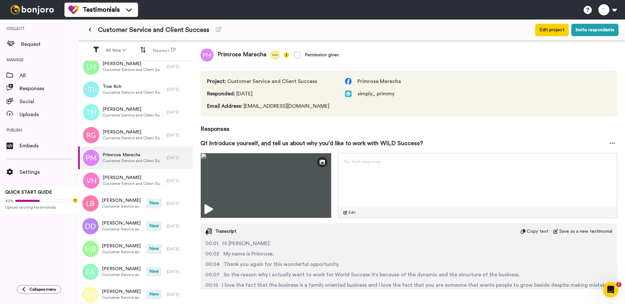
click at [276, 54] on icon at bounding box center [275, 55] width 6 height 7
click at [260, 75] on li "Delete response" at bounding box center [253, 75] width 56 height 9
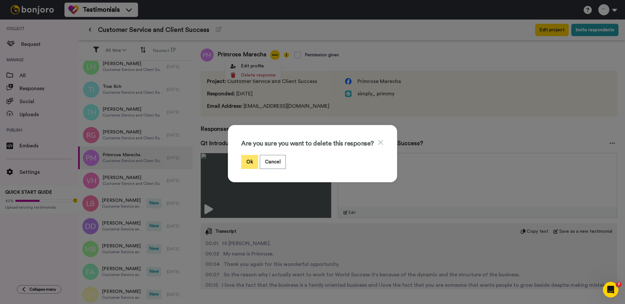
click at [254, 161] on button "Ok" at bounding box center [249, 162] width 17 height 14
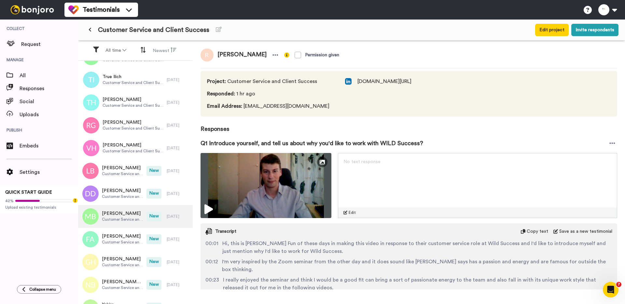
scroll to position [885, 0]
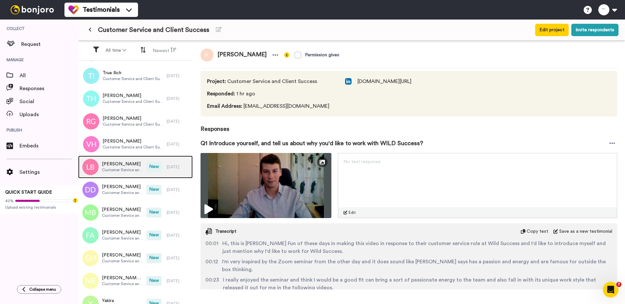
click at [136, 159] on div "Lochie Barnett Customer Service and Client Success" at bounding box center [112, 167] width 68 height 23
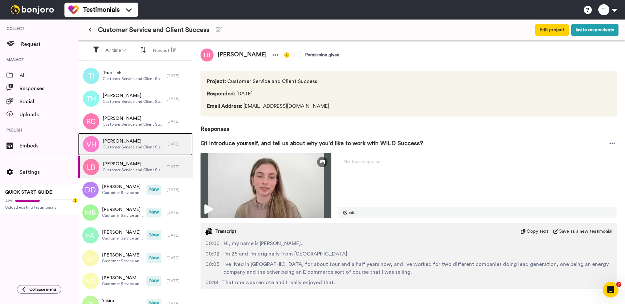
click at [136, 140] on span "[PERSON_NAME]" at bounding box center [133, 141] width 61 height 7
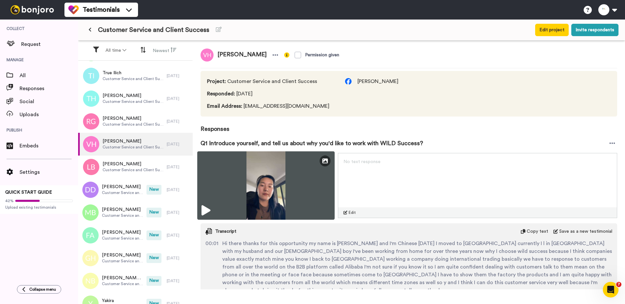
click at [234, 183] on img at bounding box center [265, 185] width 137 height 68
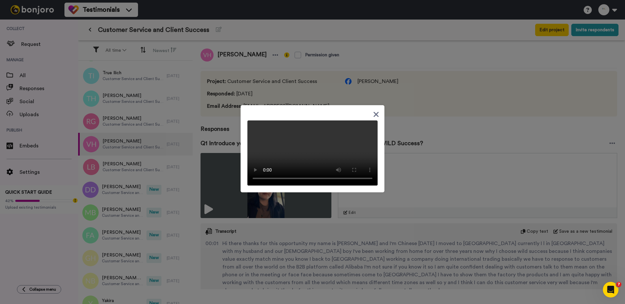
click at [227, 178] on div at bounding box center [312, 152] width 625 height 304
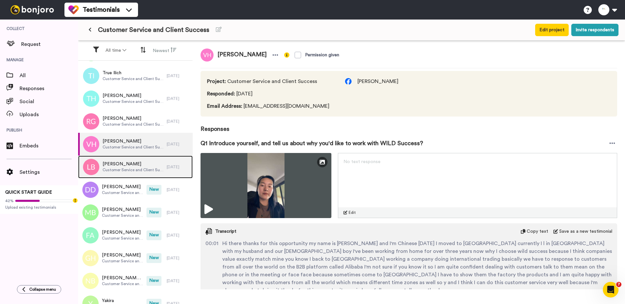
click at [151, 168] on span "Customer Service and Client Success" at bounding box center [133, 169] width 61 height 5
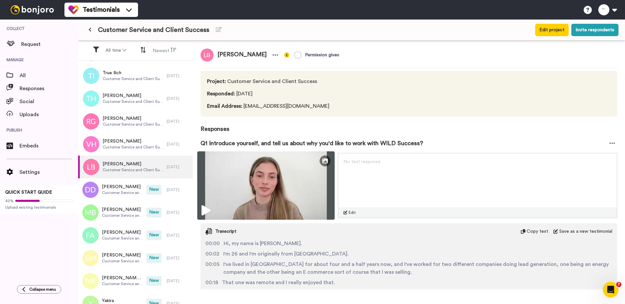
click at [229, 188] on img at bounding box center [265, 185] width 137 height 68
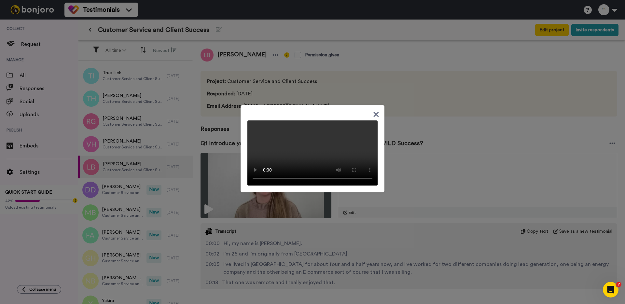
click at [152, 171] on div at bounding box center [312, 152] width 625 height 304
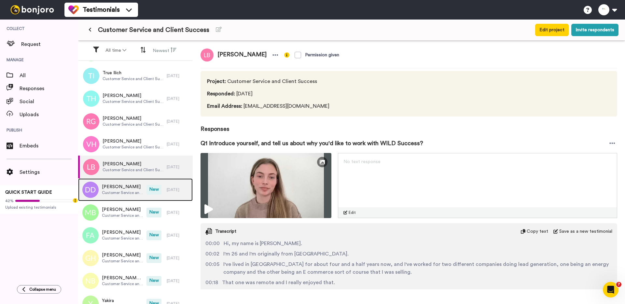
click at [139, 184] on span "[PERSON_NAME]" at bounding box center [122, 187] width 41 height 7
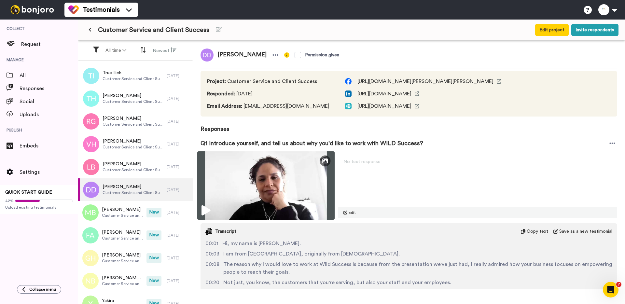
click at [214, 194] on img at bounding box center [265, 185] width 137 height 68
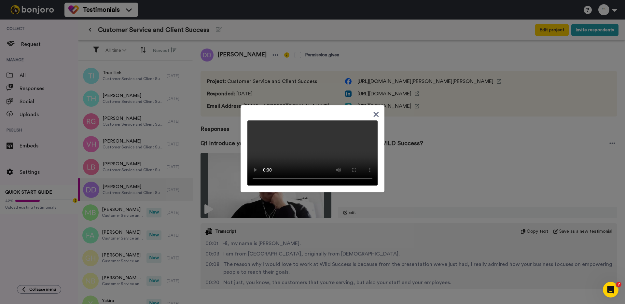
click at [156, 213] on div at bounding box center [312, 152] width 625 height 304
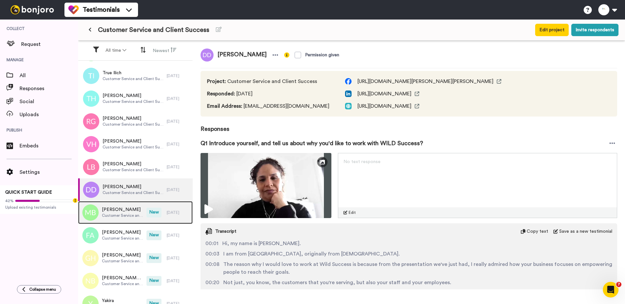
click at [138, 216] on span "Customer Service and Client Success" at bounding box center [122, 215] width 41 height 5
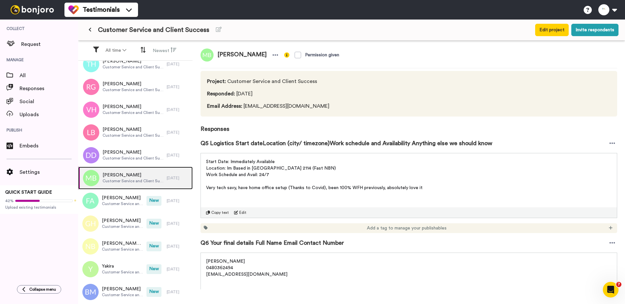
scroll to position [928, 0]
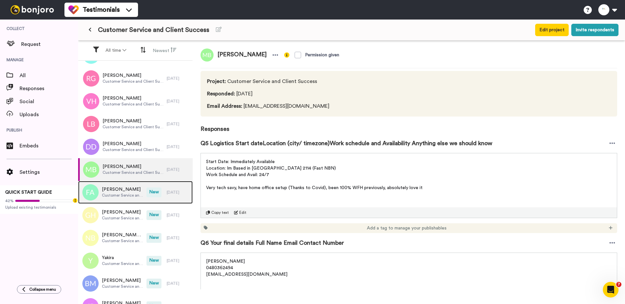
click at [136, 192] on div "Fakhria Ali Customer Service and Client Success" at bounding box center [122, 192] width 41 height 12
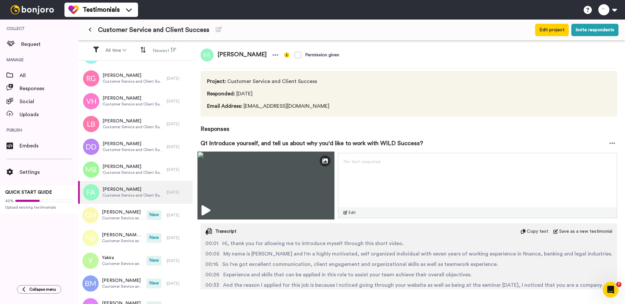
click at [240, 205] on img at bounding box center [265, 185] width 137 height 68
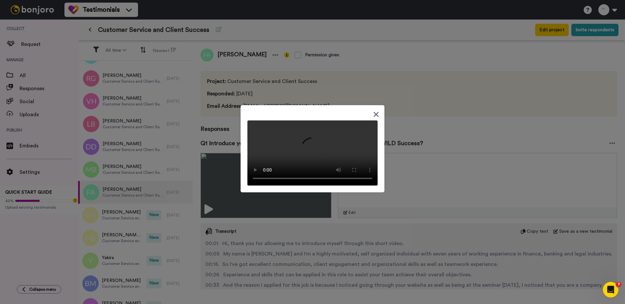
click at [247, 155] on div at bounding box center [313, 148] width 144 height 87
click at [256, 58] on div at bounding box center [312, 152] width 625 height 304
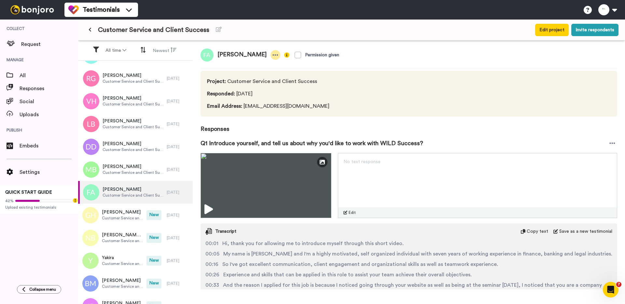
click at [272, 54] on icon at bounding box center [275, 55] width 6 height 7
click at [241, 75] on li "Delete response" at bounding box center [233, 75] width 56 height 9
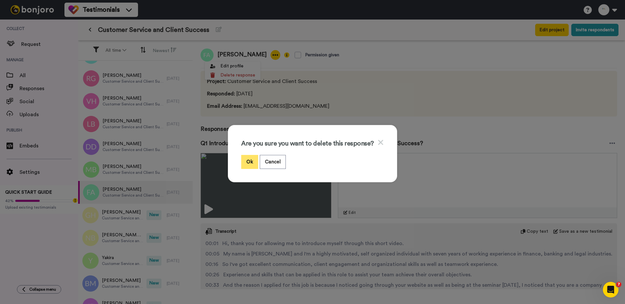
click at [250, 160] on button "Ok" at bounding box center [249, 162] width 17 height 14
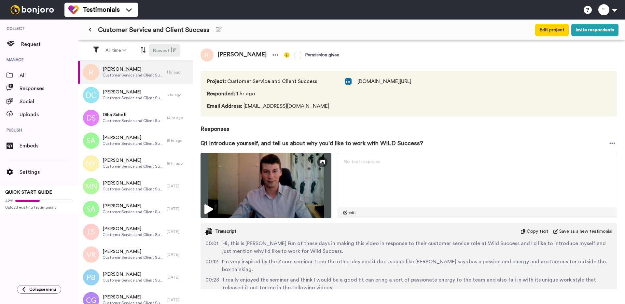
click at [157, 52] on button "Newest" at bounding box center [165, 50] width 32 height 12
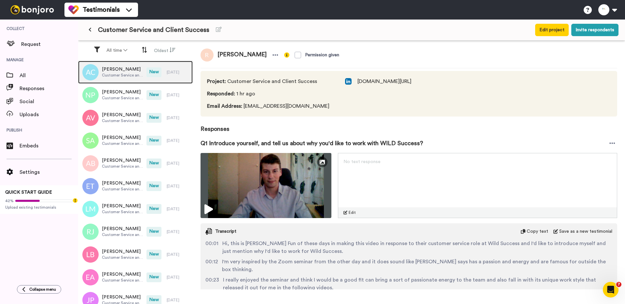
click at [132, 74] on span "Customer Service and Client Success" at bounding box center [122, 75] width 41 height 5
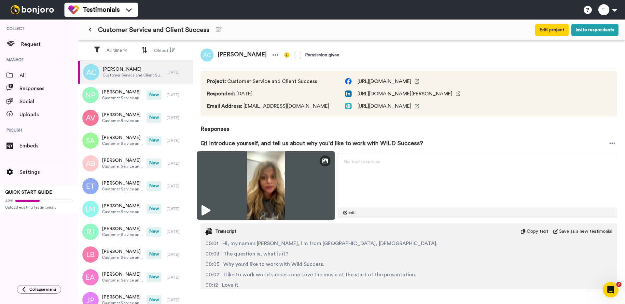
click at [219, 189] on img at bounding box center [265, 185] width 137 height 68
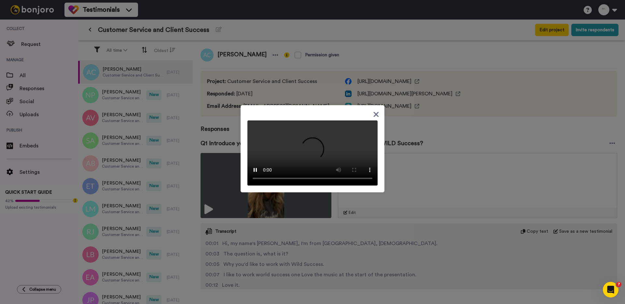
click at [140, 94] on div at bounding box center [312, 152] width 625 height 304
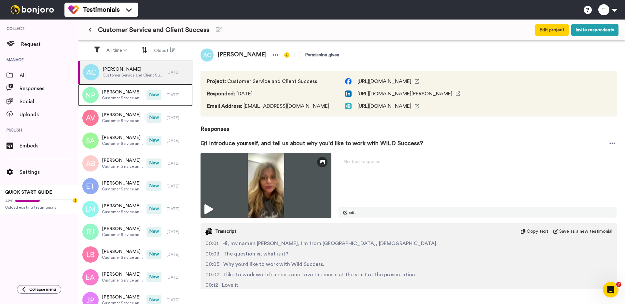
click at [140, 94] on span "Nathan-Thong Pham" at bounding box center [122, 92] width 41 height 7
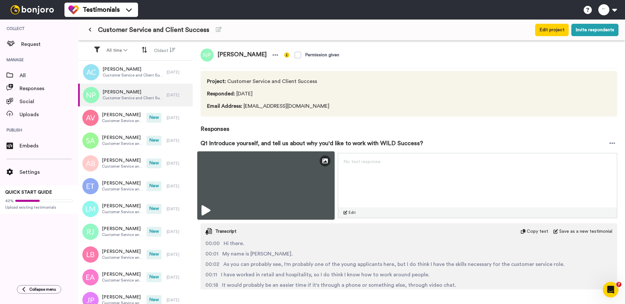
click at [233, 187] on img at bounding box center [265, 185] width 137 height 68
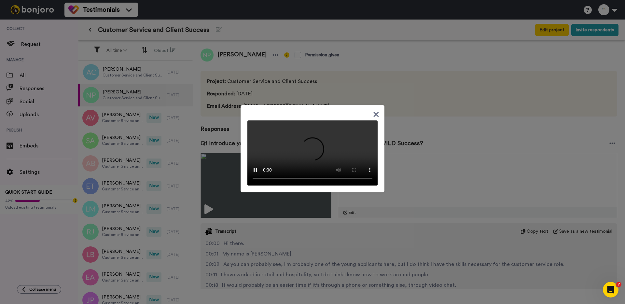
click at [229, 147] on div at bounding box center [312, 152] width 625 height 304
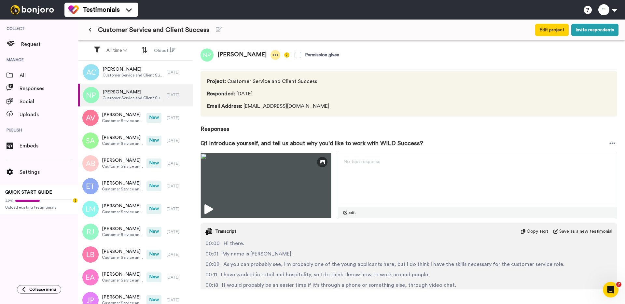
click at [280, 59] on div at bounding box center [276, 55] width 10 height 10
click at [278, 56] on icon at bounding box center [275, 55] width 6 height 7
click at [278, 57] on icon at bounding box center [275, 55] width 6 height 7
click at [267, 75] on li "Delete response" at bounding box center [259, 75] width 56 height 9
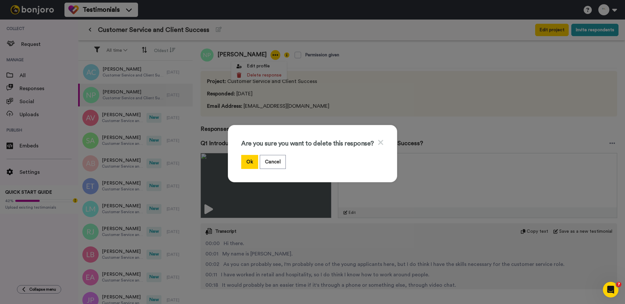
click at [249, 170] on div "Are you sure you want to delete this response? Ok Cancel" at bounding box center [312, 153] width 169 height 57
click at [249, 163] on button "Ok" at bounding box center [249, 162] width 17 height 14
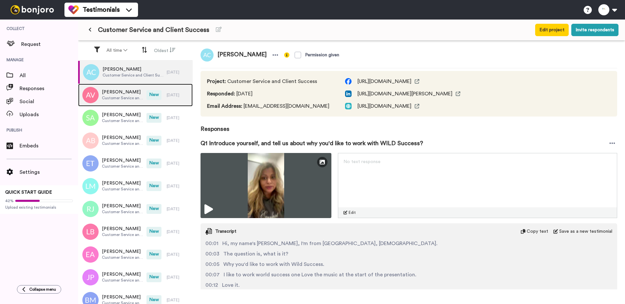
click at [130, 102] on div "[PERSON_NAME] Customer Service and Client Success" at bounding box center [112, 95] width 68 height 23
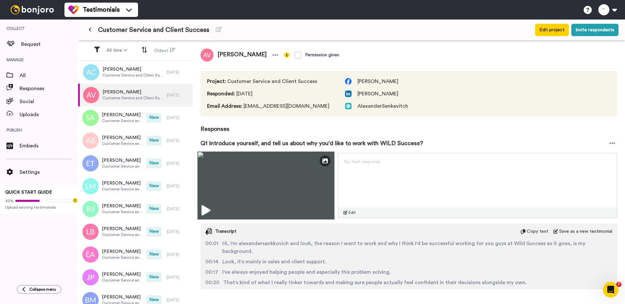
click at [234, 186] on img at bounding box center [265, 185] width 137 height 68
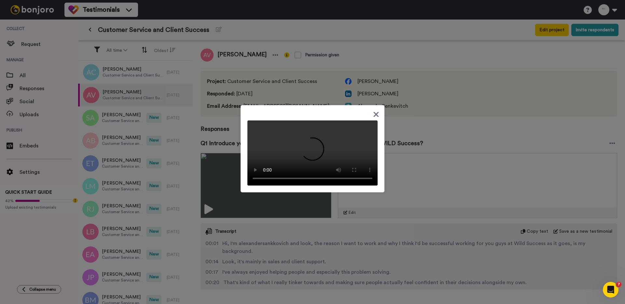
click at [308, 55] on div at bounding box center [312, 152] width 625 height 304
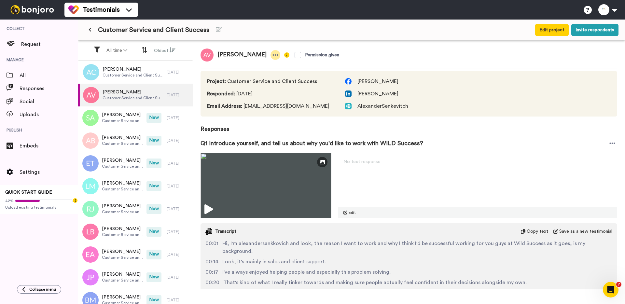
click at [278, 55] on icon at bounding box center [275, 55] width 6 height 7
click at [300, 74] on li "Delete response" at bounding box center [285, 75] width 56 height 9
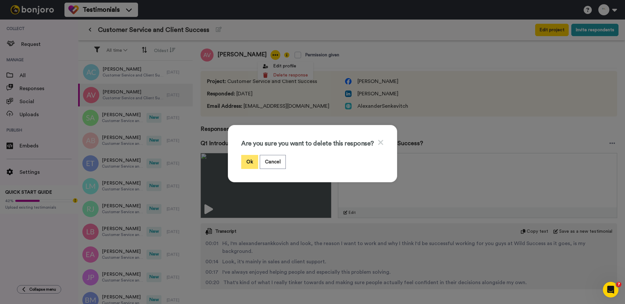
click at [251, 162] on button "Ok" at bounding box center [249, 162] width 17 height 14
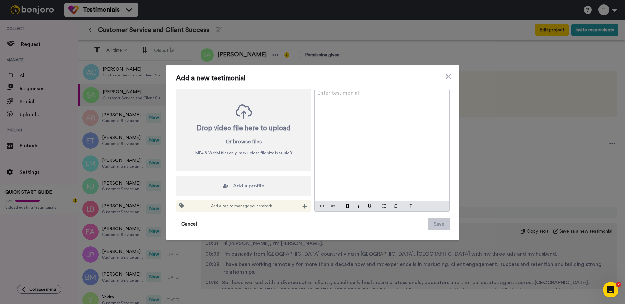
click at [482, 116] on div "Add a new testimonial Drop video file here to upload Or browse files MP4 & WebM…" at bounding box center [312, 152] width 625 height 304
click at [448, 77] on icon at bounding box center [448, 76] width 5 height 5
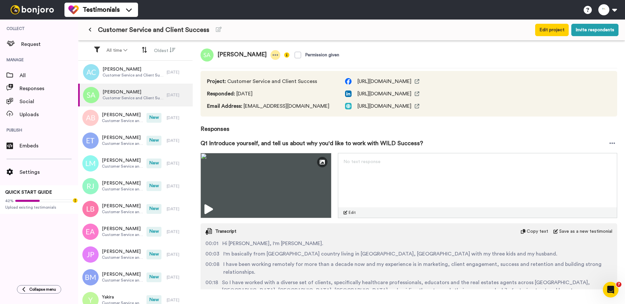
click at [272, 56] on icon at bounding box center [275, 55] width 6 height 7
click at [250, 75] on li "Delete response" at bounding box center [238, 75] width 56 height 9
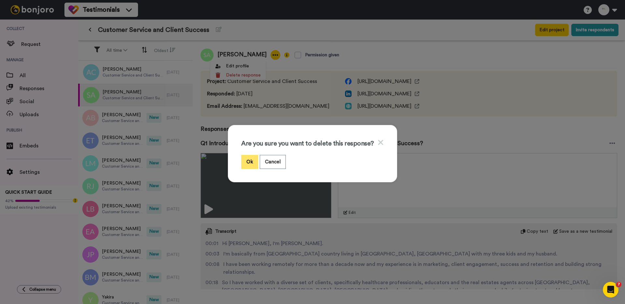
click at [251, 165] on button "Ok" at bounding box center [249, 162] width 17 height 14
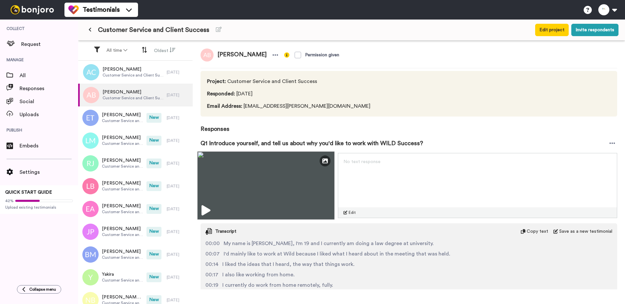
click at [232, 169] on img at bounding box center [265, 185] width 137 height 68
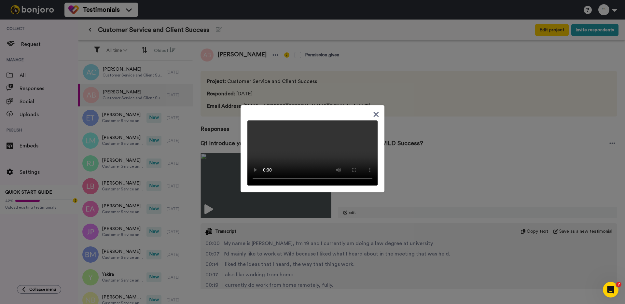
click at [228, 119] on div at bounding box center [312, 152] width 625 height 304
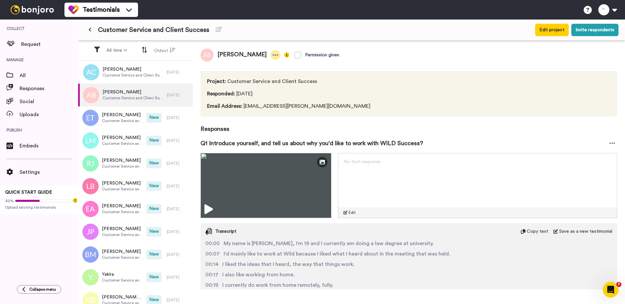
click at [271, 54] on div at bounding box center [276, 55] width 10 height 10
click at [253, 75] on li "Delete response" at bounding box center [242, 75] width 56 height 9
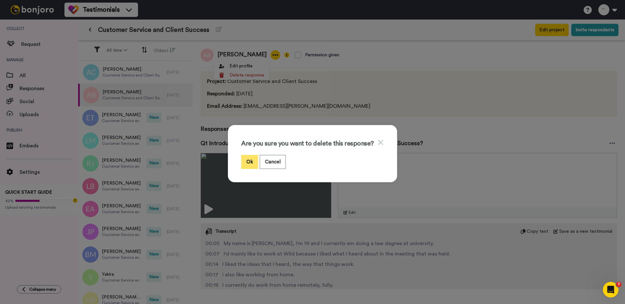
click at [246, 160] on button "Ok" at bounding box center [249, 162] width 17 height 14
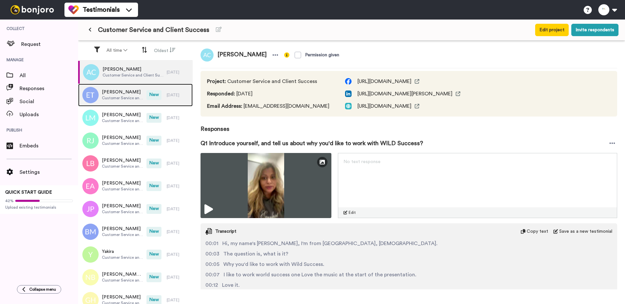
click at [134, 97] on span "Customer Service and Client Success" at bounding box center [122, 97] width 41 height 5
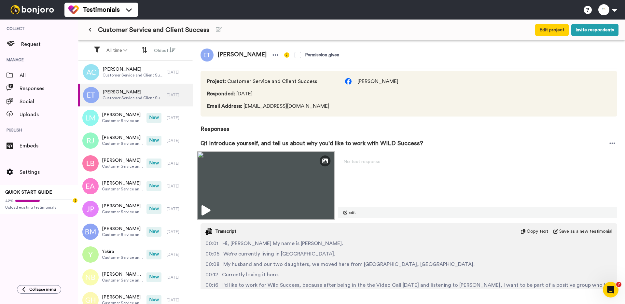
click at [247, 168] on img at bounding box center [265, 185] width 137 height 68
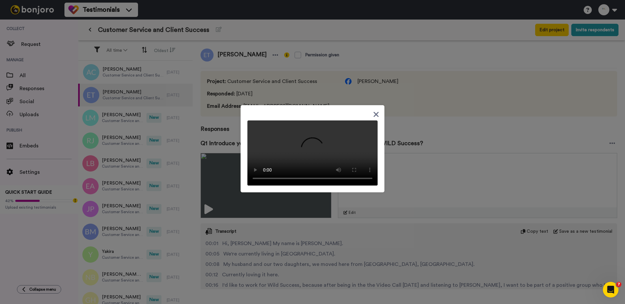
click at [228, 127] on div at bounding box center [312, 152] width 625 height 304
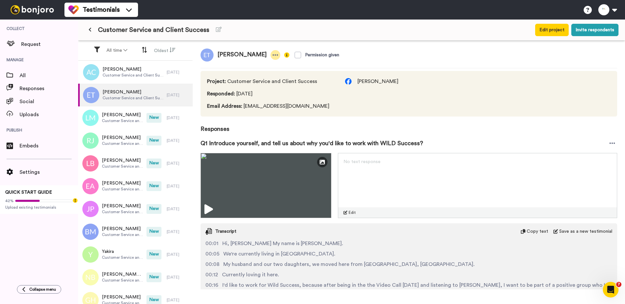
click at [272, 54] on icon at bounding box center [275, 55] width 6 height 7
click at [256, 77] on li "Delete response" at bounding box center [248, 75] width 56 height 9
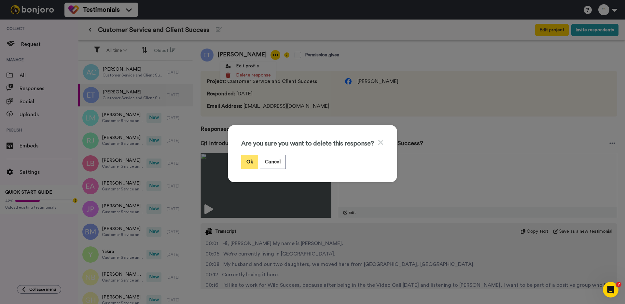
click at [248, 160] on button "Ok" at bounding box center [249, 162] width 17 height 14
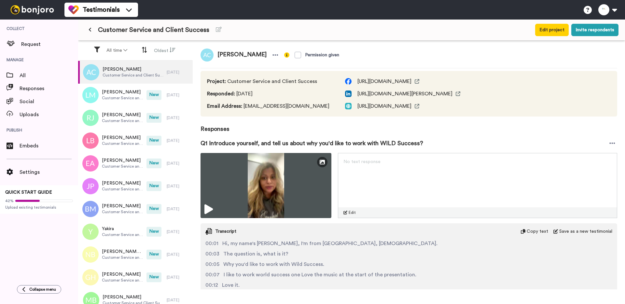
click at [141, 98] on span "Customer Service and Client Success" at bounding box center [122, 97] width 41 height 5
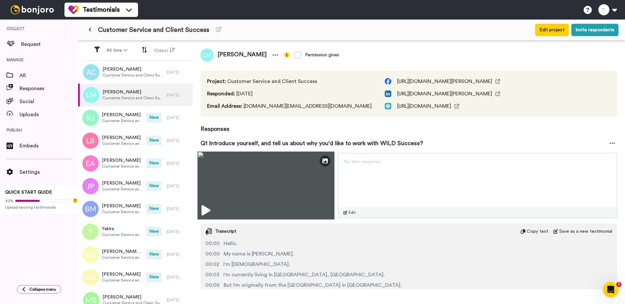
click at [232, 169] on img at bounding box center [265, 185] width 137 height 68
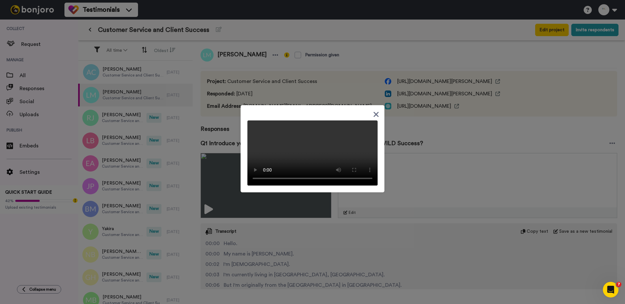
click at [266, 62] on div at bounding box center [312, 152] width 625 height 304
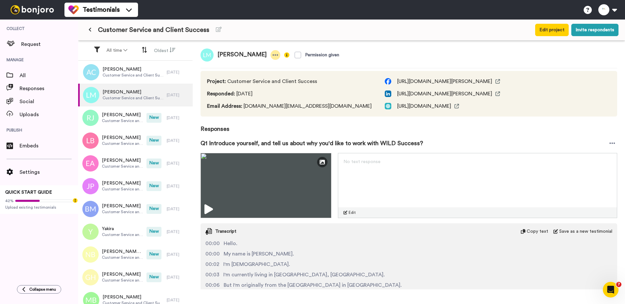
click at [273, 55] on icon at bounding box center [276, 54] width 6 height 1
click at [253, 71] on li "Delete response" at bounding box center [238, 75] width 56 height 9
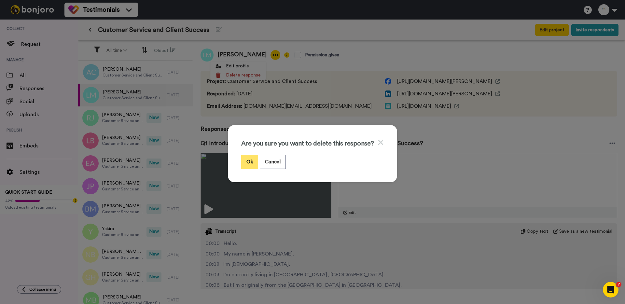
click at [251, 158] on button "Ok" at bounding box center [249, 162] width 17 height 14
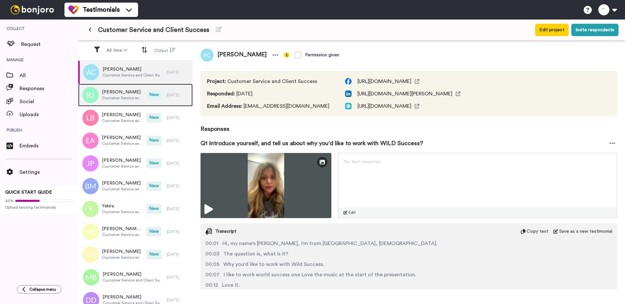
click at [142, 96] on span "Customer Service and Client Success" at bounding box center [122, 97] width 41 height 5
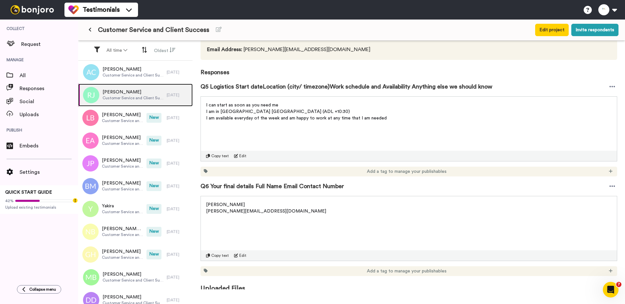
scroll to position [68, 0]
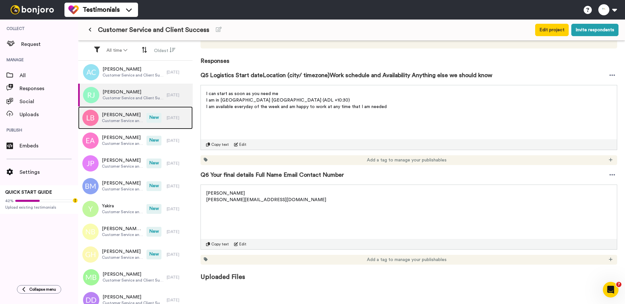
click at [147, 119] on span "New" at bounding box center [153, 118] width 15 height 10
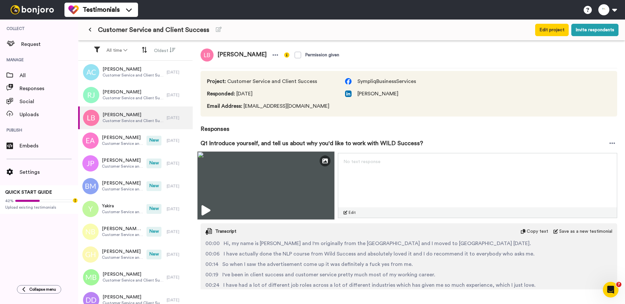
click at [265, 175] on img at bounding box center [265, 185] width 137 height 68
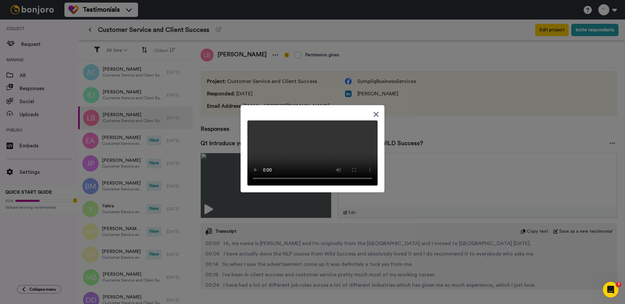
click at [266, 105] on div at bounding box center [313, 148] width 144 height 87
click at [272, 63] on div at bounding box center [312, 152] width 625 height 304
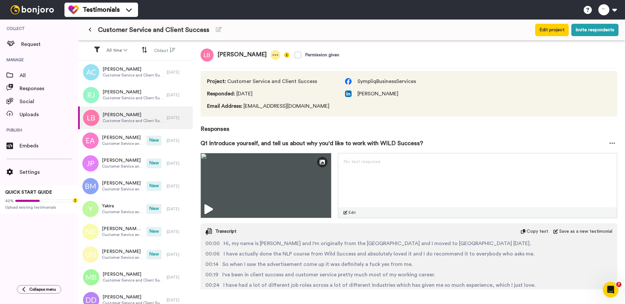
click at [273, 55] on icon at bounding box center [276, 54] width 6 height 1
click at [262, 71] on li "Delete response" at bounding box center [248, 75] width 56 height 9
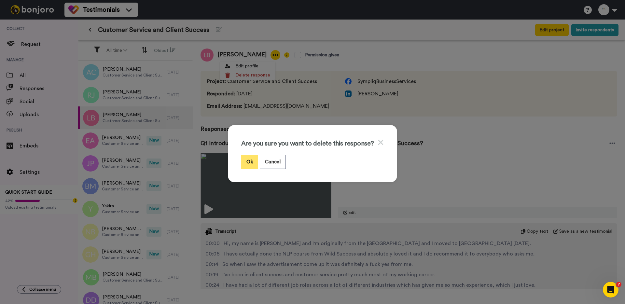
click at [252, 159] on button "Ok" at bounding box center [249, 162] width 17 height 14
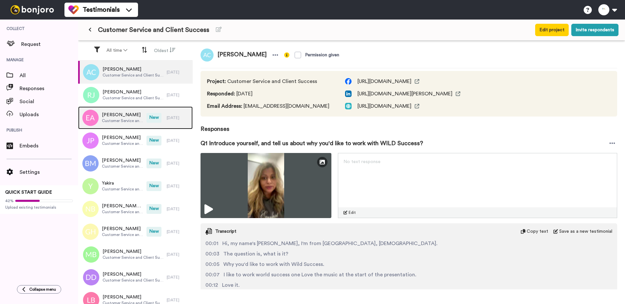
click at [141, 118] on span "[PERSON_NAME]" at bounding box center [122, 115] width 41 height 7
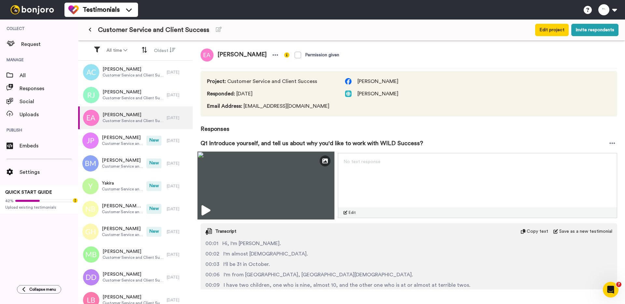
click at [271, 185] on img at bounding box center [265, 185] width 137 height 68
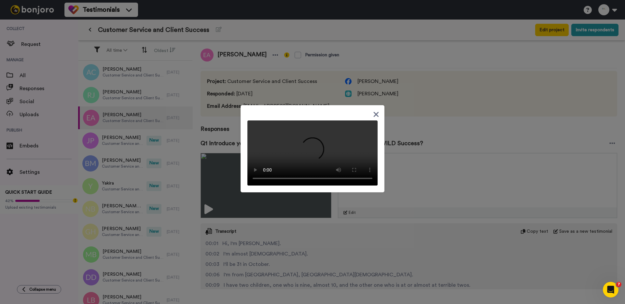
click at [236, 128] on div at bounding box center [312, 152] width 625 height 304
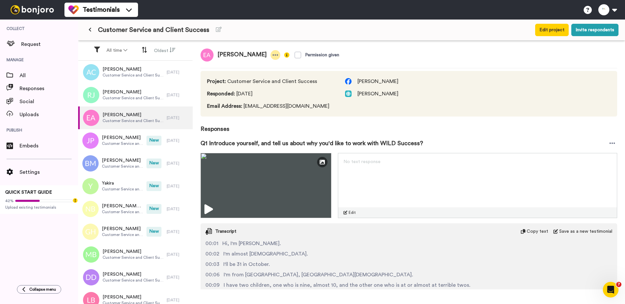
click at [271, 51] on div at bounding box center [276, 55] width 10 height 10
click at [238, 76] on li "Delete response" at bounding box center [234, 75] width 56 height 9
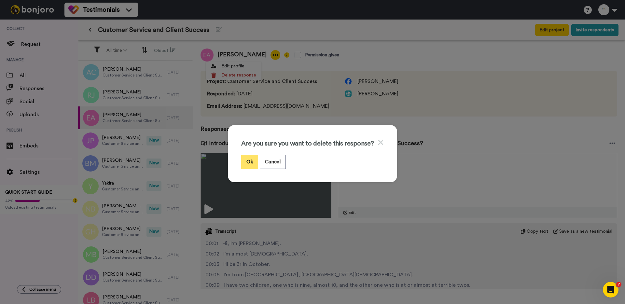
click at [250, 166] on button "Ok" at bounding box center [249, 162] width 17 height 14
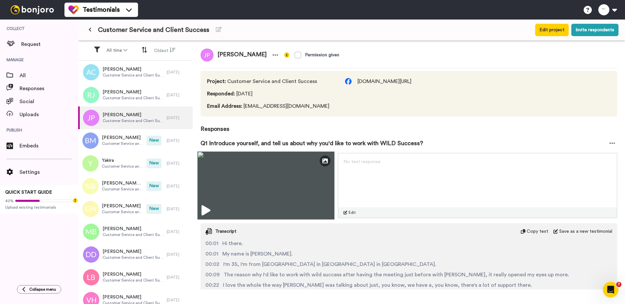
click at [242, 186] on img at bounding box center [265, 185] width 137 height 68
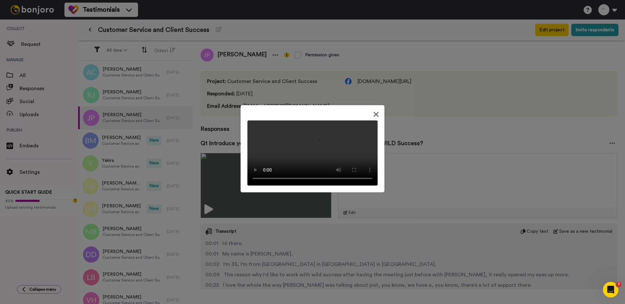
click at [230, 127] on div at bounding box center [312, 152] width 625 height 304
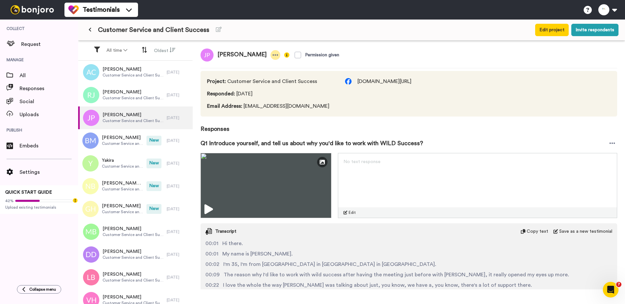
click at [272, 56] on icon at bounding box center [275, 55] width 6 height 7
click at [253, 73] on li "Delete response" at bounding box center [237, 75] width 56 height 9
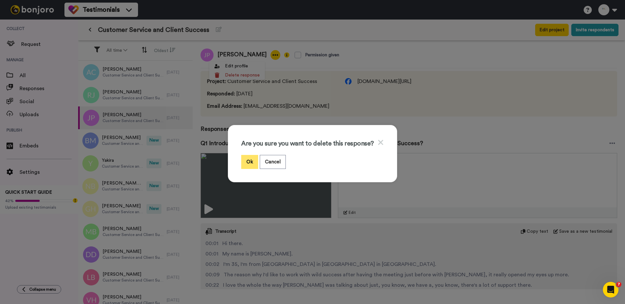
click at [247, 160] on button "Ok" at bounding box center [249, 162] width 17 height 14
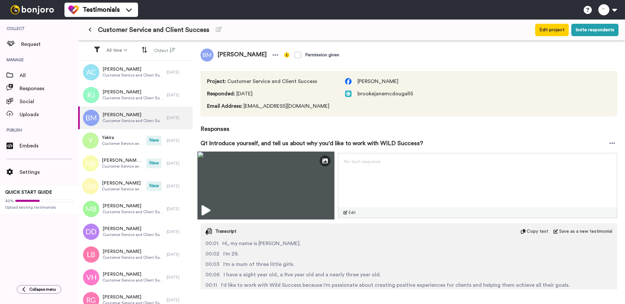
click at [246, 181] on img at bounding box center [265, 185] width 137 height 68
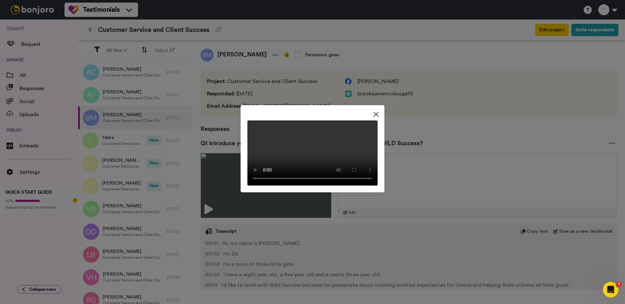
click at [217, 134] on div at bounding box center [312, 152] width 625 height 304
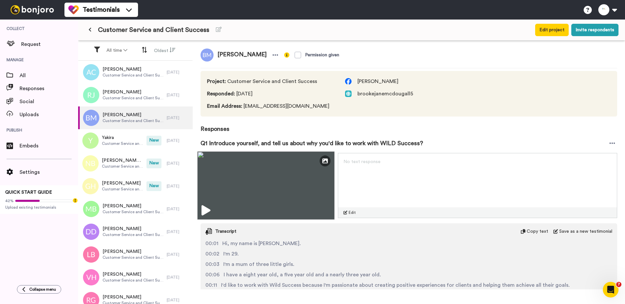
click at [243, 185] on img at bounding box center [265, 185] width 137 height 68
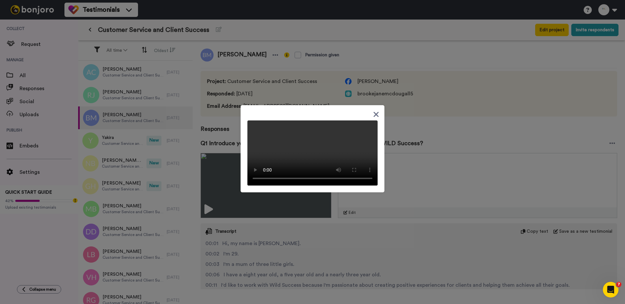
click at [400, 210] on div at bounding box center [312, 152] width 625 height 304
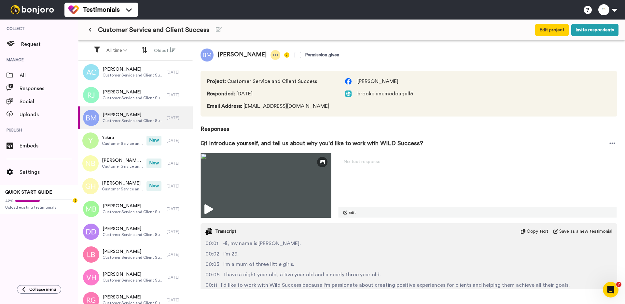
click at [274, 56] on icon at bounding box center [275, 55] width 6 height 7
click at [263, 73] on li "Delete response" at bounding box center [254, 75] width 56 height 9
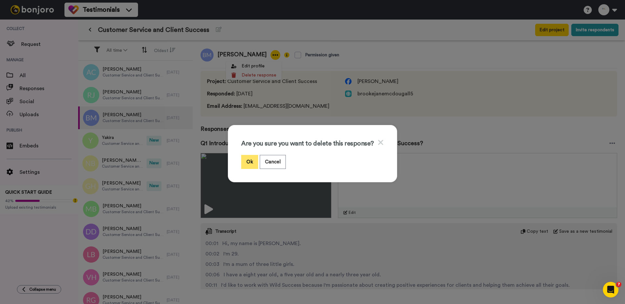
click at [255, 161] on button "Ok" at bounding box center [249, 162] width 17 height 14
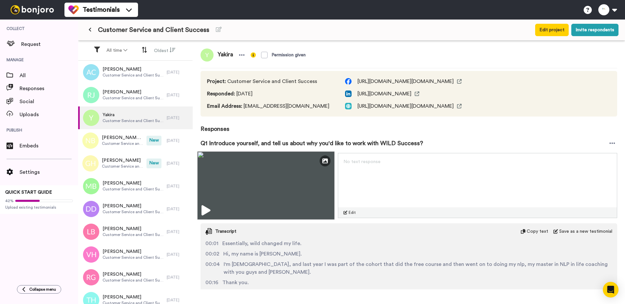
click at [247, 181] on img at bounding box center [265, 185] width 137 height 68
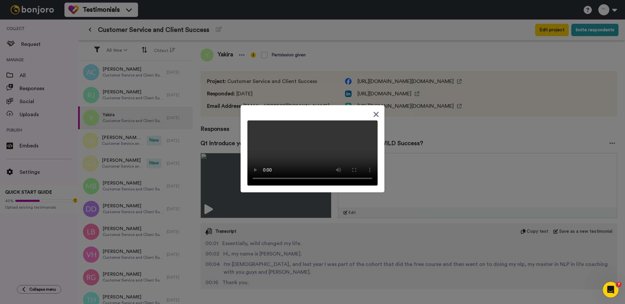
click at [244, 104] on div at bounding box center [312, 152] width 625 height 304
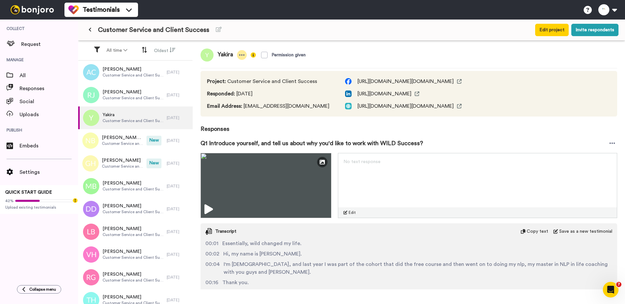
click at [243, 51] on div at bounding box center [242, 55] width 10 height 10
click at [234, 77] on li "Delete response" at bounding box center [221, 75] width 56 height 9
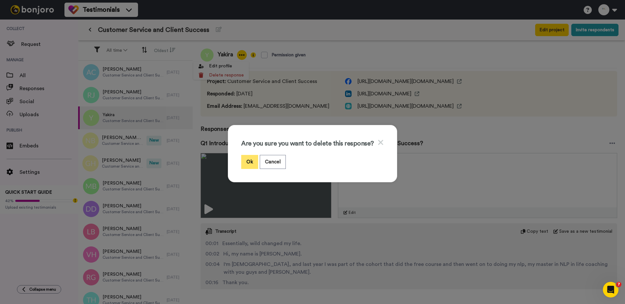
click at [248, 160] on button "Ok" at bounding box center [249, 162] width 17 height 14
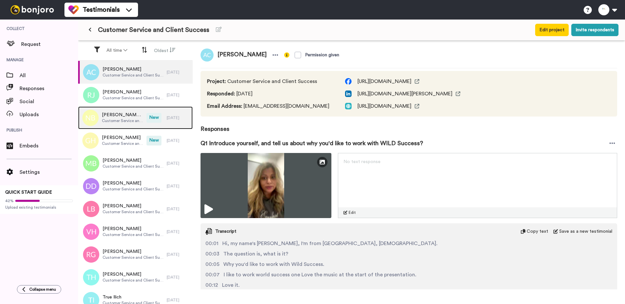
click at [133, 121] on span "Customer Service and Client Success" at bounding box center [122, 120] width 41 height 5
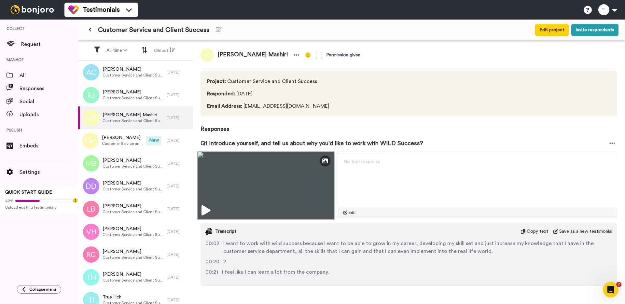
click at [262, 166] on img at bounding box center [265, 185] width 137 height 68
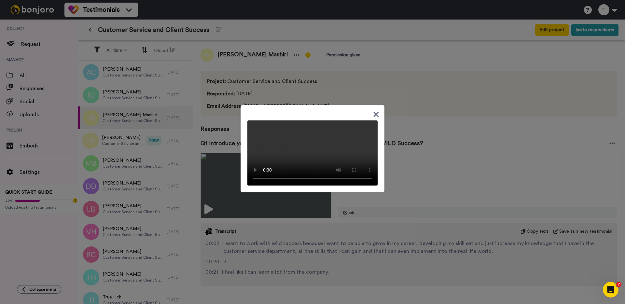
click at [217, 89] on div at bounding box center [312, 152] width 625 height 304
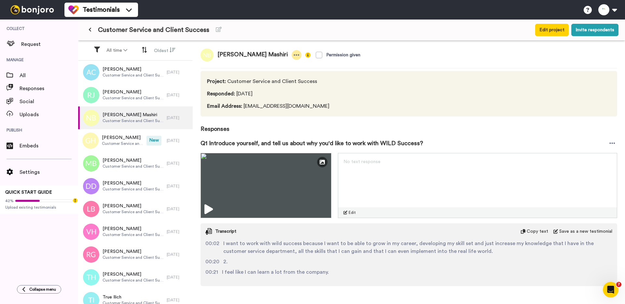
click at [294, 52] on icon at bounding box center [297, 55] width 6 height 7
click at [284, 74] on li "Delete response" at bounding box center [267, 75] width 56 height 9
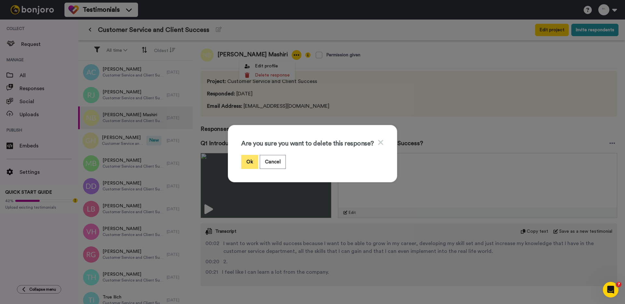
click at [256, 160] on button "Ok" at bounding box center [249, 162] width 17 height 14
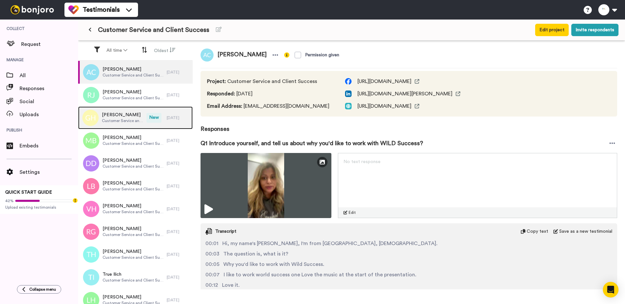
click at [139, 121] on span "Customer Service and Client Success" at bounding box center [122, 120] width 41 height 5
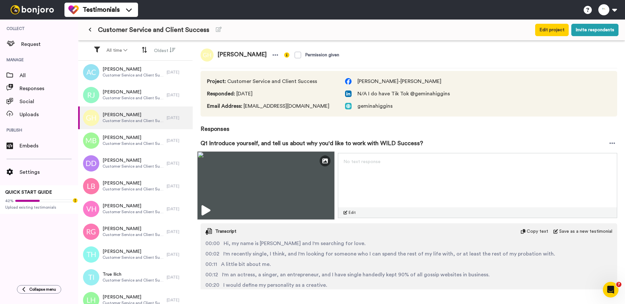
click at [279, 176] on img at bounding box center [265, 185] width 137 height 68
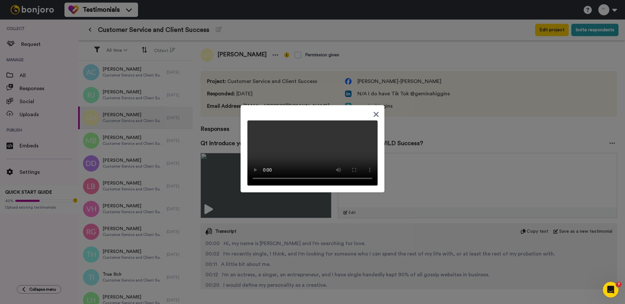
click at [449, 177] on div at bounding box center [312, 152] width 625 height 304
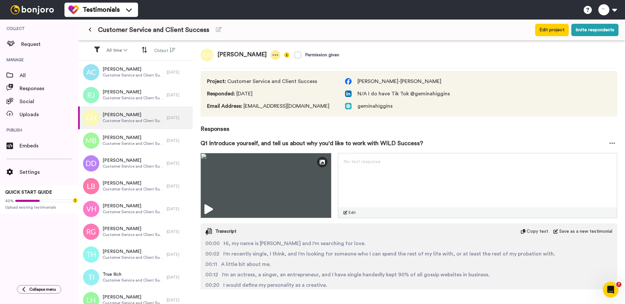
click at [273, 55] on icon at bounding box center [276, 54] width 6 height 1
click at [259, 77] on li "Delete response" at bounding box center [247, 75] width 56 height 9
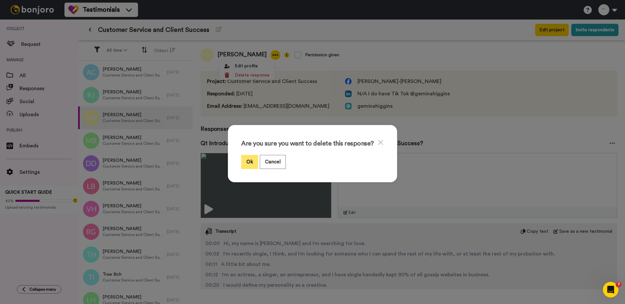
click at [251, 165] on button "Ok" at bounding box center [249, 162] width 17 height 14
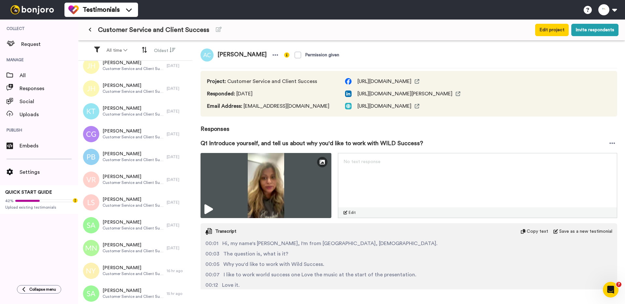
scroll to position [850, 0]
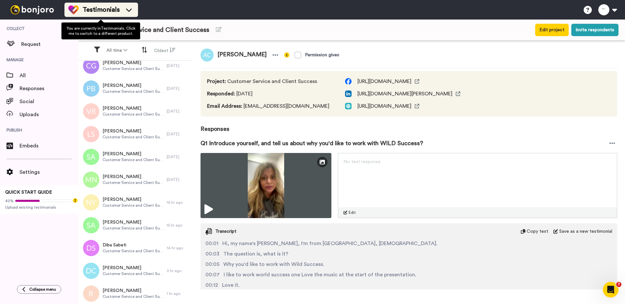
click at [109, 7] on span "Testimonials" at bounding box center [101, 9] width 37 height 9
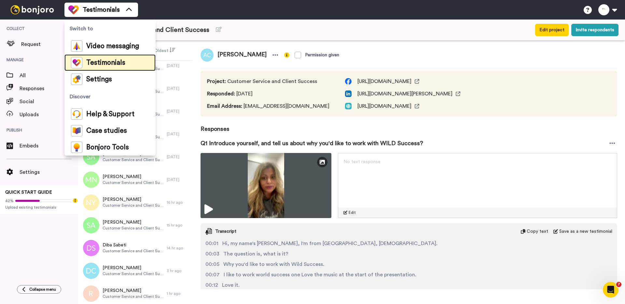
click at [97, 62] on span "Testimonials" at bounding box center [105, 63] width 39 height 7
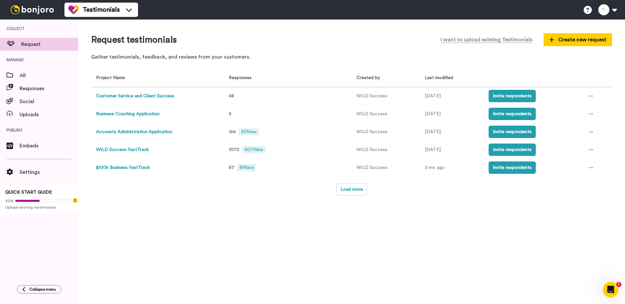
click at [150, 130] on button "Accounts Administration Application" at bounding box center [134, 132] width 76 height 7
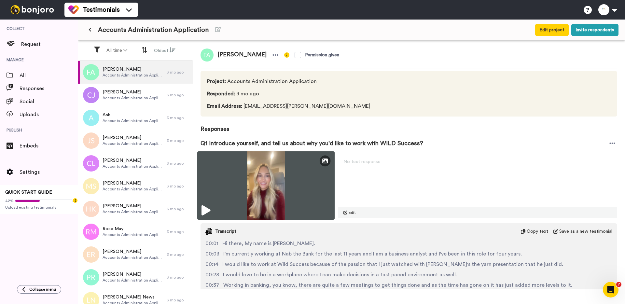
click at [235, 187] on img at bounding box center [265, 185] width 137 height 68
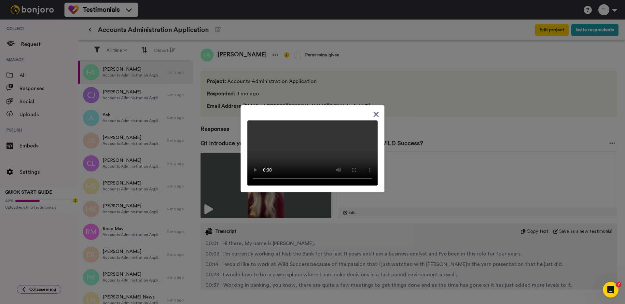
click at [195, 108] on div at bounding box center [312, 152] width 625 height 304
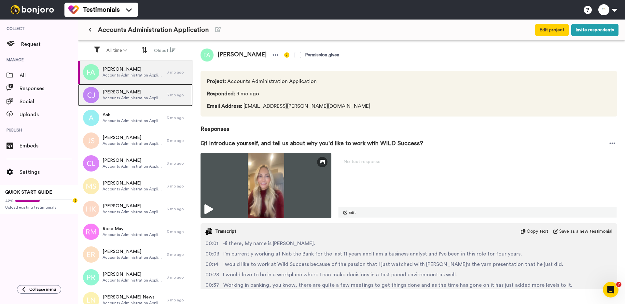
click at [136, 91] on span "[PERSON_NAME]" at bounding box center [133, 92] width 61 height 7
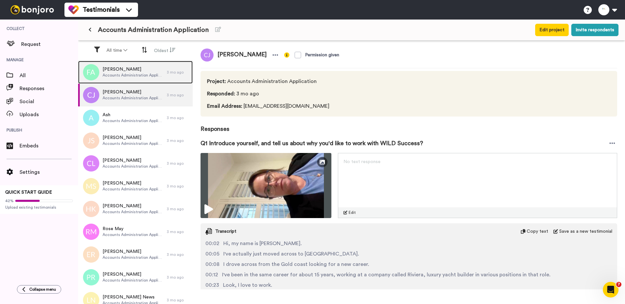
click at [141, 76] on span "Accounts Administration Application" at bounding box center [133, 75] width 61 height 5
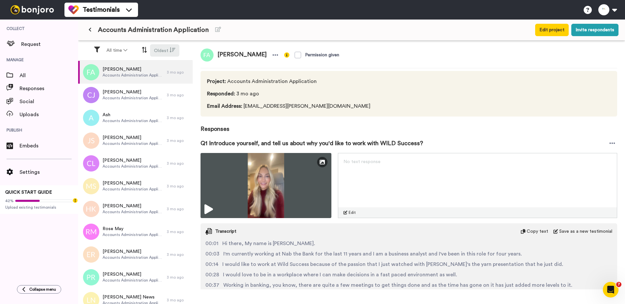
click at [160, 52] on button "Oldest" at bounding box center [164, 50] width 29 height 12
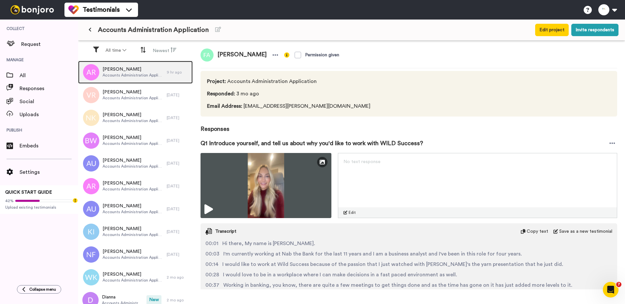
click at [145, 75] on span "Accounts Administration Application" at bounding box center [133, 75] width 61 height 5
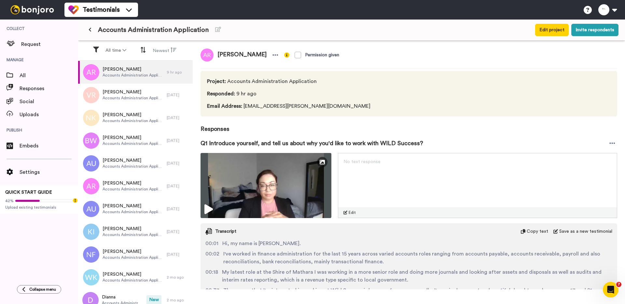
click at [95, 32] on button at bounding box center [90, 30] width 11 height 12
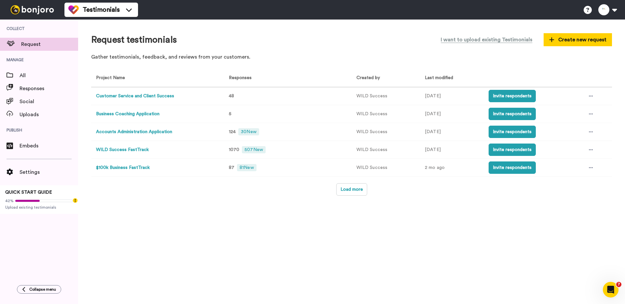
click at [148, 134] on button "Accounts Administration Application" at bounding box center [134, 132] width 76 height 7
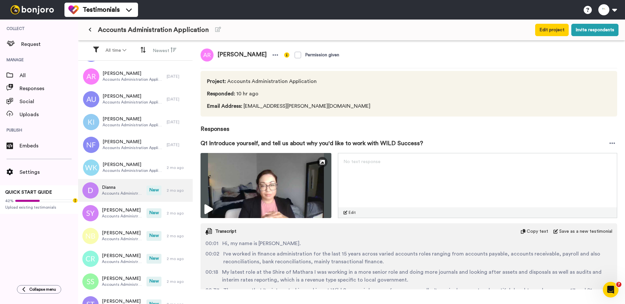
scroll to position [76, 0]
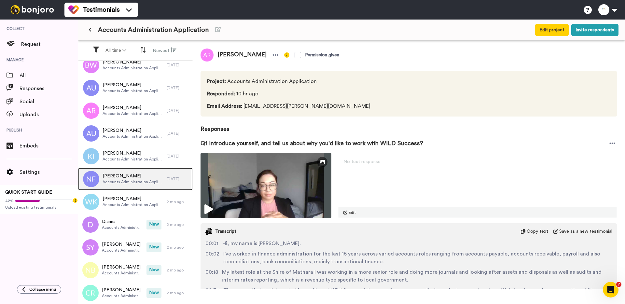
click at [129, 186] on div "Natasha Foster Accounts Administration Application" at bounding box center [122, 179] width 89 height 23
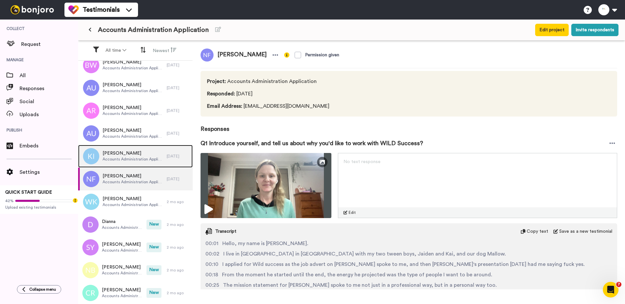
click at [130, 158] on span "Accounts Administration Application" at bounding box center [133, 159] width 61 height 5
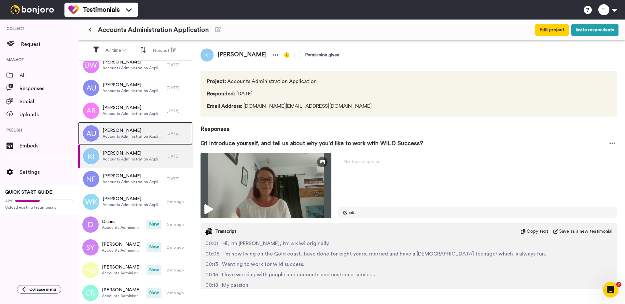
click at [131, 135] on span "Accounts Administration Application" at bounding box center [133, 136] width 61 height 5
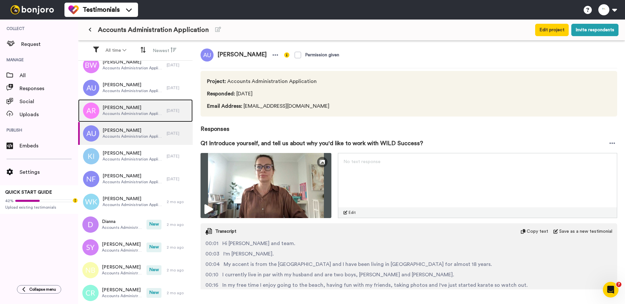
click at [129, 114] on span "Accounts Administration Application" at bounding box center [133, 113] width 61 height 5
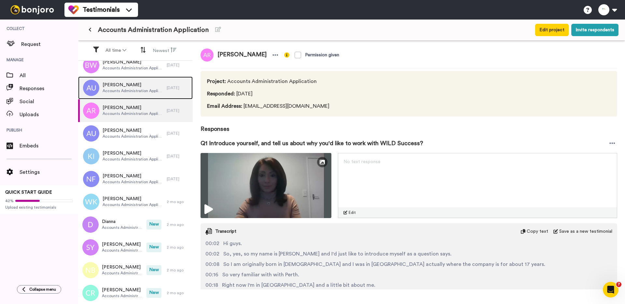
click at [126, 86] on span "Andrea Urban" at bounding box center [133, 85] width 61 height 7
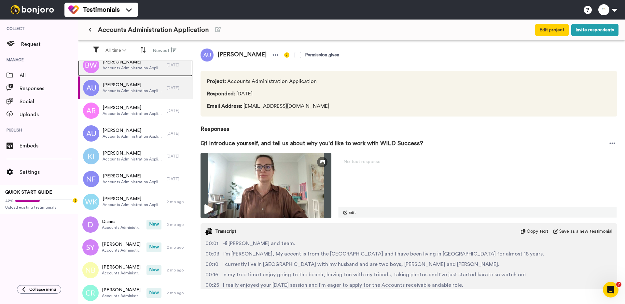
click at [126, 69] on span "Accounts Administration Application" at bounding box center [133, 67] width 61 height 5
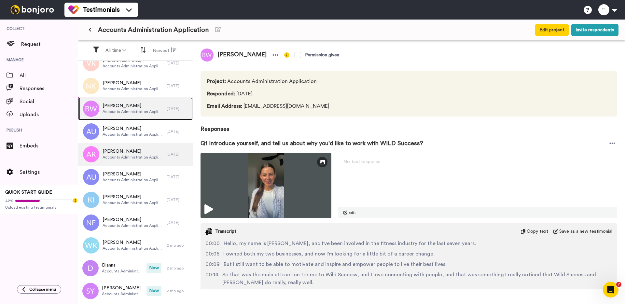
scroll to position [4, 0]
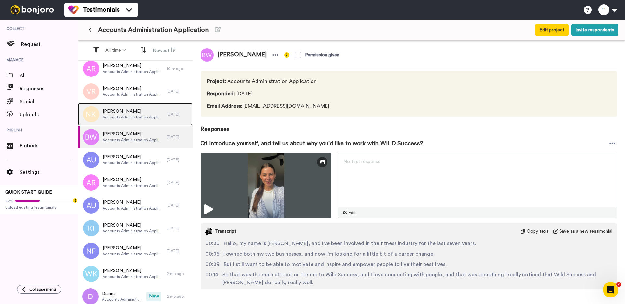
click at [128, 117] on span "Accounts Administration Application" at bounding box center [133, 117] width 61 height 5
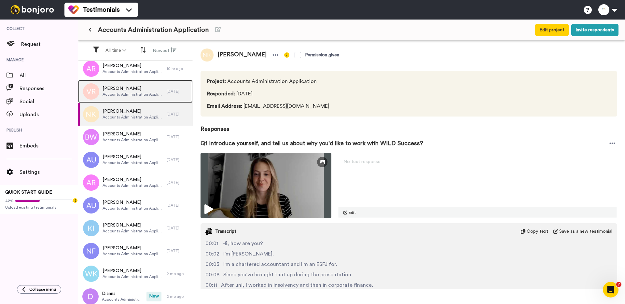
click at [128, 93] on span "Accounts Administration Application" at bounding box center [133, 94] width 61 height 5
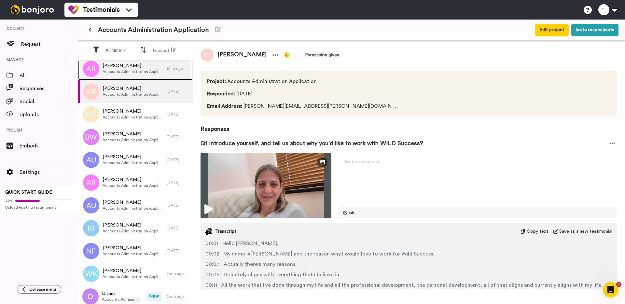
click at [126, 72] on span "Accounts Administration Application" at bounding box center [133, 71] width 61 height 5
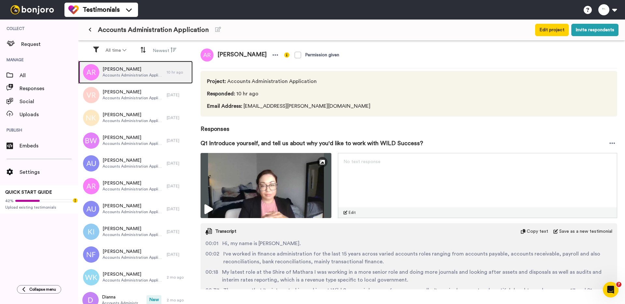
click at [128, 77] on span "Accounts Administration Application" at bounding box center [133, 75] width 61 height 5
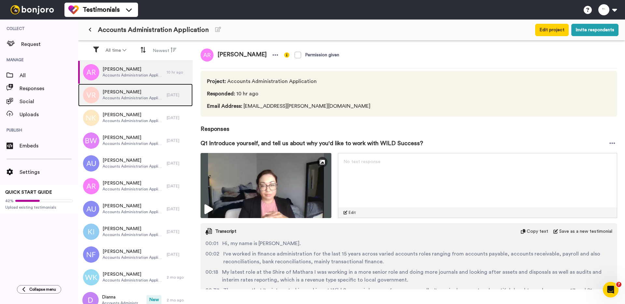
click at [126, 91] on span "[PERSON_NAME]" at bounding box center [133, 92] width 61 height 7
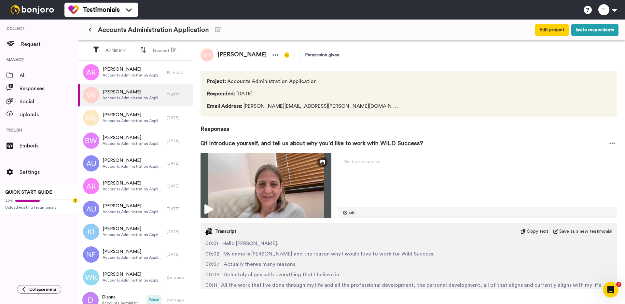
click at [118, 31] on span "Accounts Administration Application" at bounding box center [153, 29] width 111 height 9
click at [91, 29] on button at bounding box center [90, 30] width 11 height 12
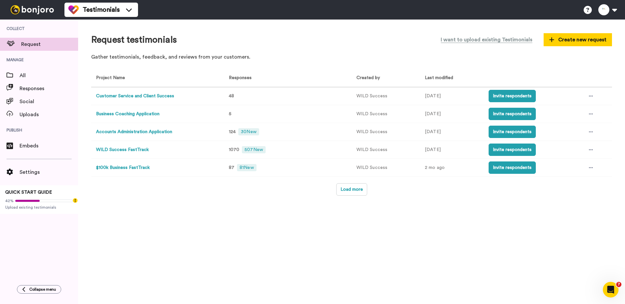
click at [134, 116] on button "Business Coaching Application" at bounding box center [127, 114] width 63 height 7
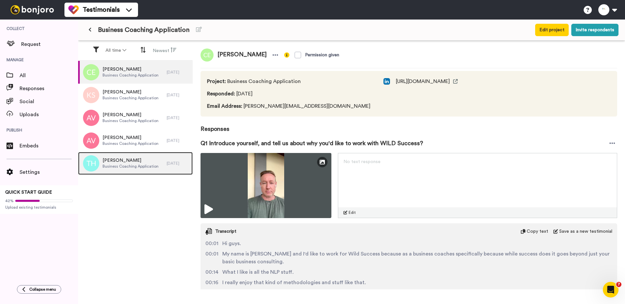
click at [140, 164] on span "Business Coaching Application" at bounding box center [131, 166] width 56 height 5
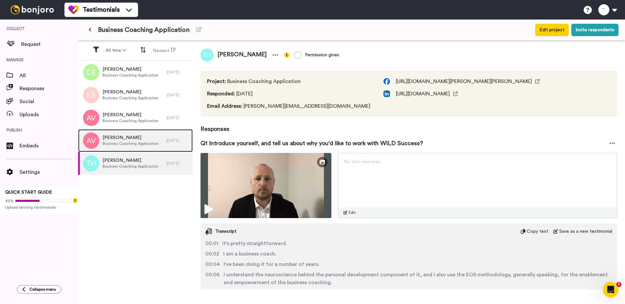
click at [127, 138] on span "Alexandra Vassilopoulos" at bounding box center [131, 137] width 56 height 7
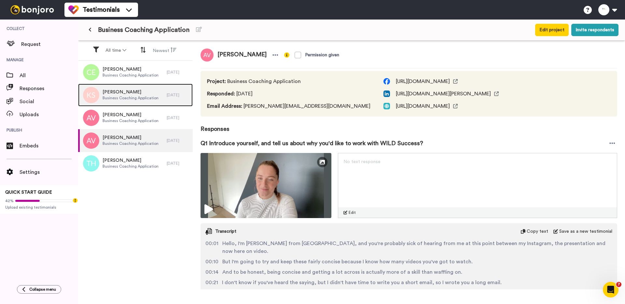
click at [126, 98] on span "Business Coaching Application" at bounding box center [131, 97] width 56 height 5
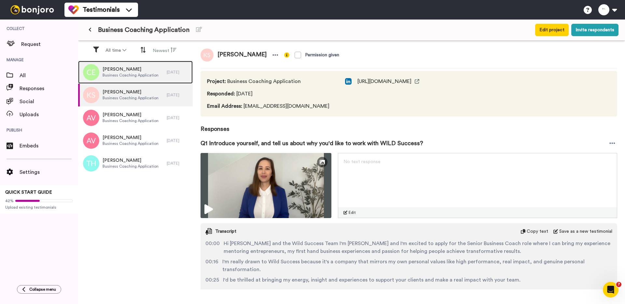
click at [126, 78] on div "Chris Elder Business Coaching Application" at bounding box center [131, 72] width 56 height 12
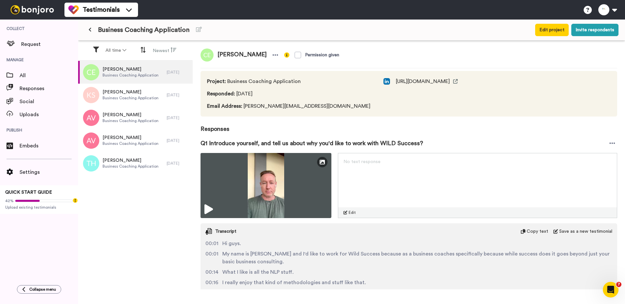
click at [90, 28] on icon at bounding box center [90, 29] width 3 height 5
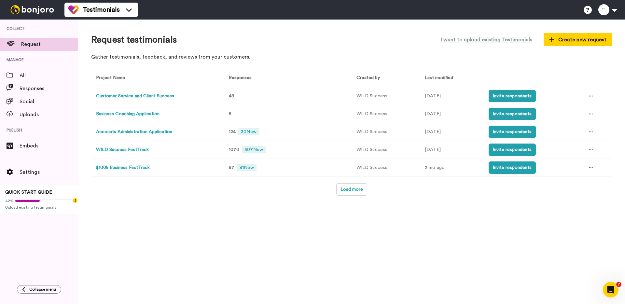
click at [132, 95] on button "Customer Service and Client Success" at bounding box center [135, 96] width 78 height 7
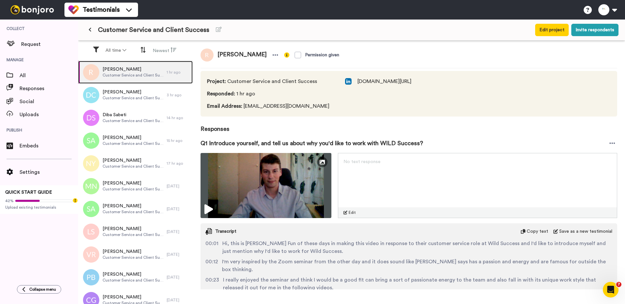
click at [129, 81] on div "Rees Customer Service and Client Success" at bounding box center [122, 72] width 89 height 23
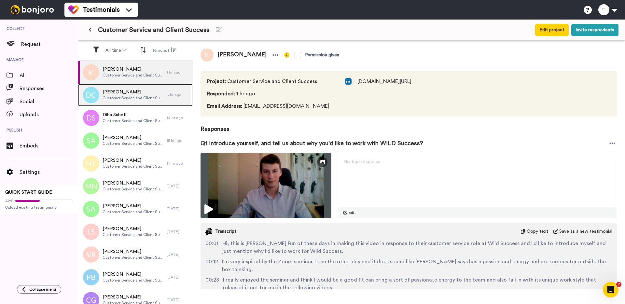
click at [125, 93] on span "[PERSON_NAME]" at bounding box center [133, 92] width 61 height 7
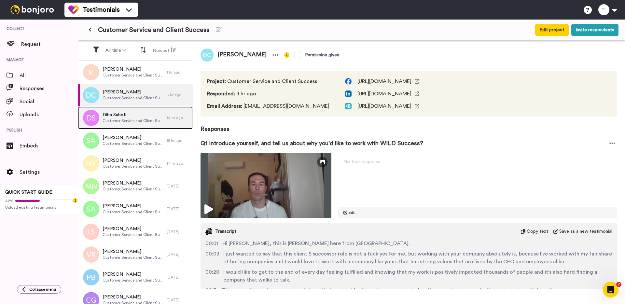
click at [126, 110] on div "Diba Sabeti Customer Service and Client Success" at bounding box center [122, 117] width 89 height 23
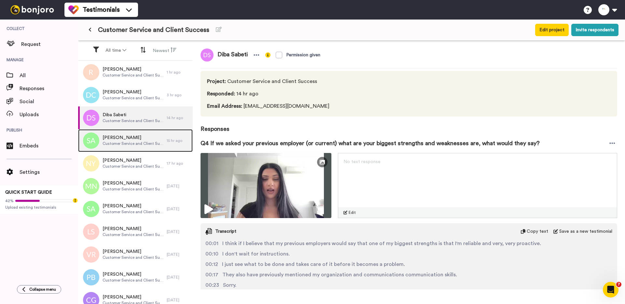
click at [123, 141] on span "Customer Service and Client Success" at bounding box center [133, 143] width 61 height 5
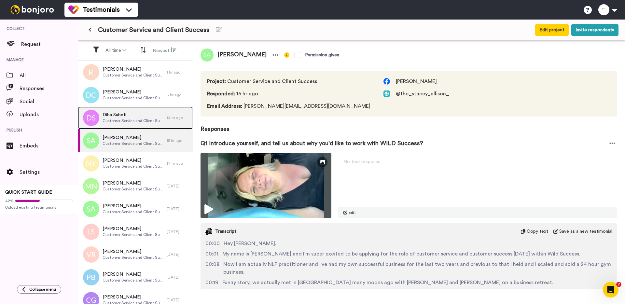
click at [124, 119] on span "Customer Service and Client Success" at bounding box center [133, 120] width 61 height 5
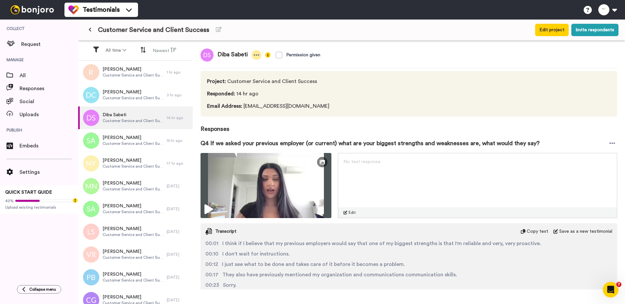
click at [257, 53] on icon at bounding box center [257, 55] width 6 height 7
click at [243, 73] on li "Delete response" at bounding box center [236, 75] width 56 height 9
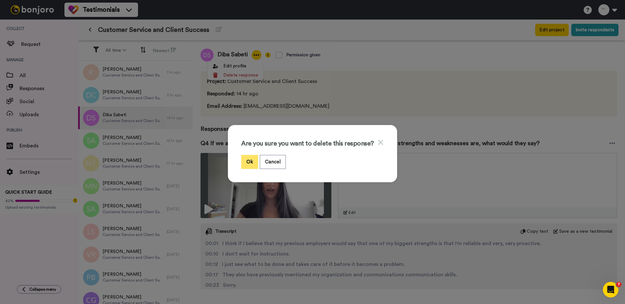
click at [250, 159] on button "Ok" at bounding box center [249, 162] width 17 height 14
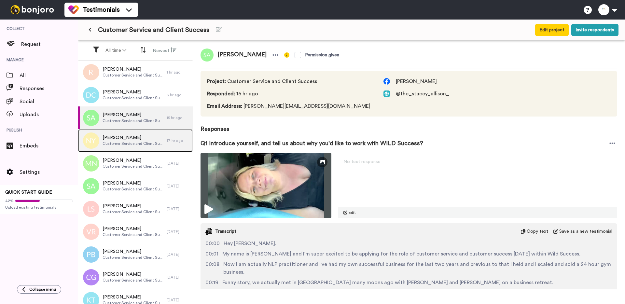
click at [128, 137] on span "[PERSON_NAME]" at bounding box center [133, 137] width 61 height 7
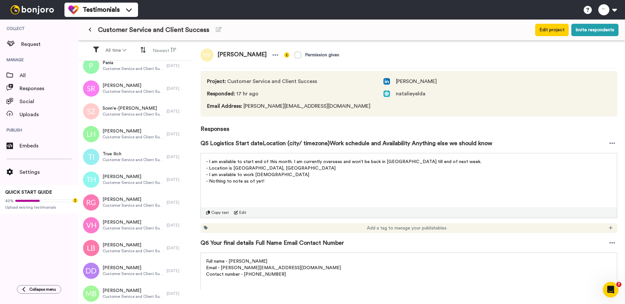
scroll to position [827, 0]
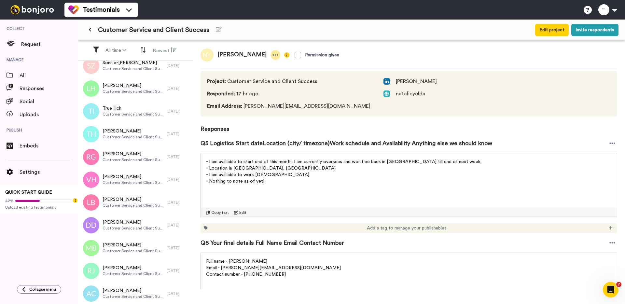
click at [272, 53] on icon at bounding box center [275, 55] width 6 height 7
click at [253, 75] on li "Delete response" at bounding box center [240, 75] width 56 height 9
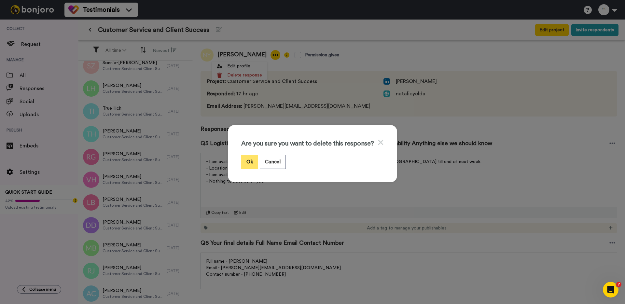
click at [250, 161] on button "Ok" at bounding box center [249, 162] width 17 height 14
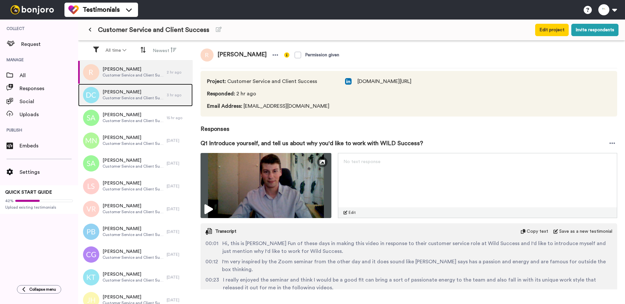
click at [142, 96] on span "Customer Service and Client Success" at bounding box center [133, 97] width 61 height 5
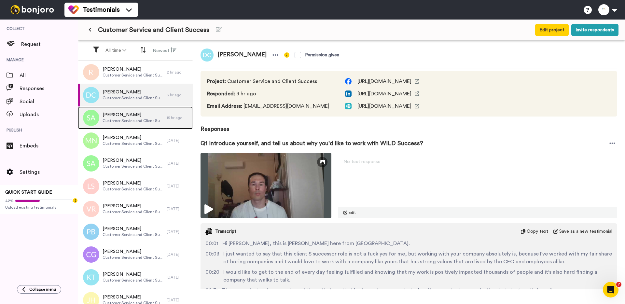
click at [138, 122] on span "Customer Service and Client Success" at bounding box center [133, 120] width 61 height 5
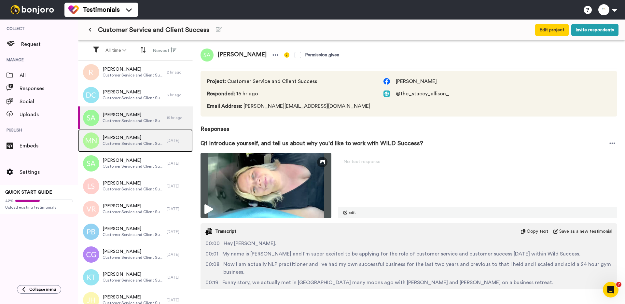
click at [134, 137] on span "[PERSON_NAME]" at bounding box center [133, 137] width 61 height 7
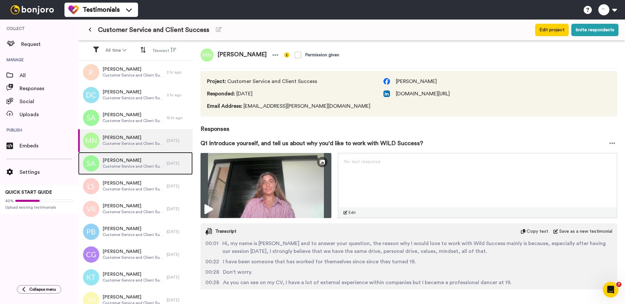
click at [133, 161] on span "[PERSON_NAME]" at bounding box center [133, 160] width 61 height 7
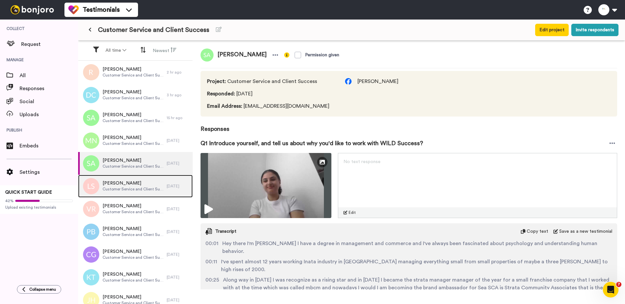
click at [130, 185] on span "[PERSON_NAME]" at bounding box center [133, 183] width 61 height 7
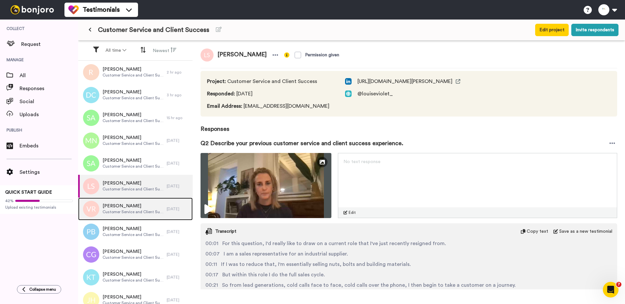
click at [128, 208] on span "[PERSON_NAME]" at bounding box center [133, 206] width 61 height 7
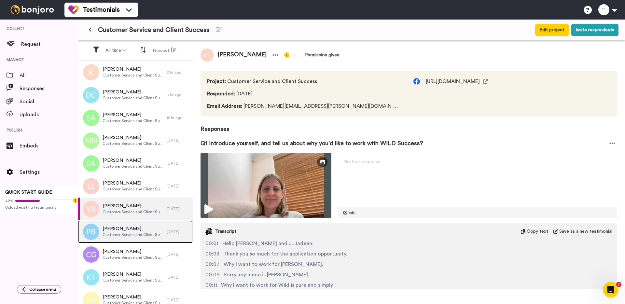
click at [126, 227] on span "[PERSON_NAME]" at bounding box center [133, 229] width 61 height 7
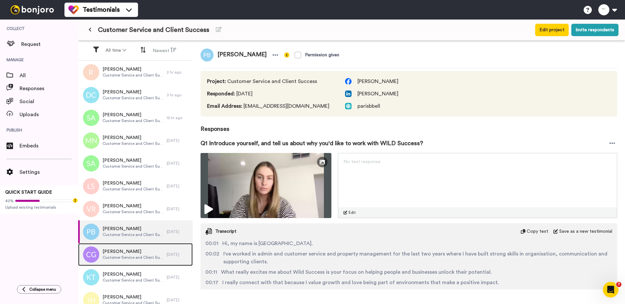
click at [127, 248] on div "Claudia Gutierrez Customer Service and Client Success" at bounding box center [122, 254] width 89 height 23
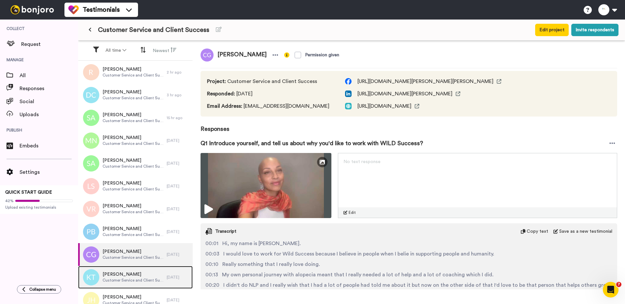
click at [131, 272] on span "[PERSON_NAME]" at bounding box center [133, 274] width 61 height 7
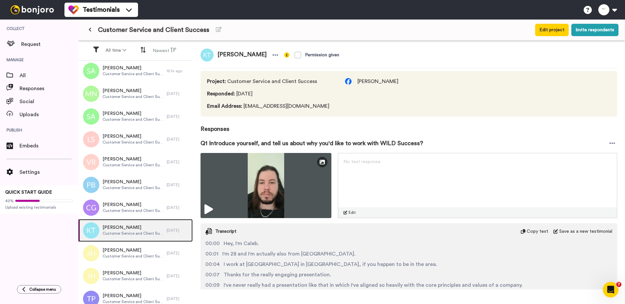
scroll to position [64, 0]
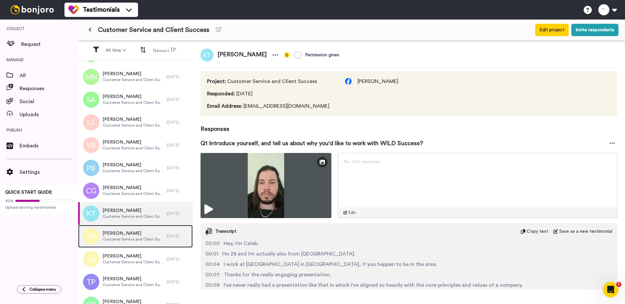
click at [131, 236] on span "[PERSON_NAME]" at bounding box center [133, 233] width 61 height 7
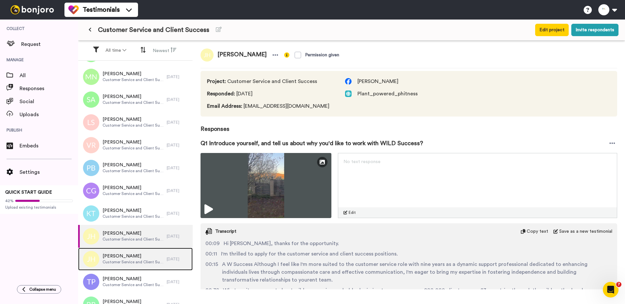
click at [131, 263] on span "Customer Service and Client Success" at bounding box center [133, 261] width 61 height 5
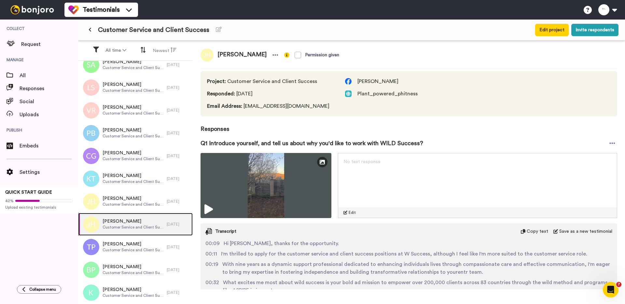
scroll to position [143, 0]
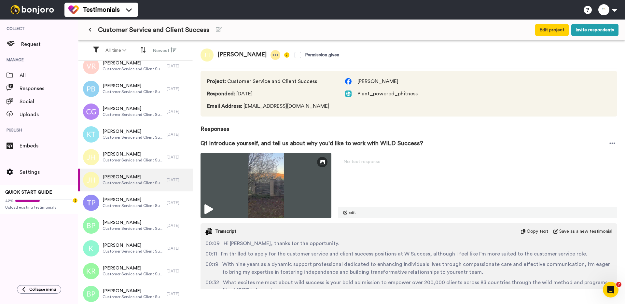
click at [272, 53] on icon at bounding box center [275, 55] width 6 height 7
click at [253, 75] on li "Delete response" at bounding box center [244, 75] width 56 height 9
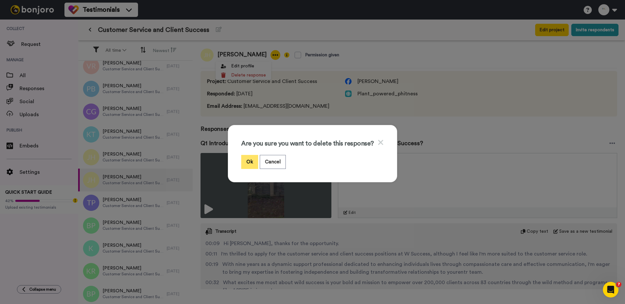
click at [250, 166] on button "Ok" at bounding box center [249, 162] width 17 height 14
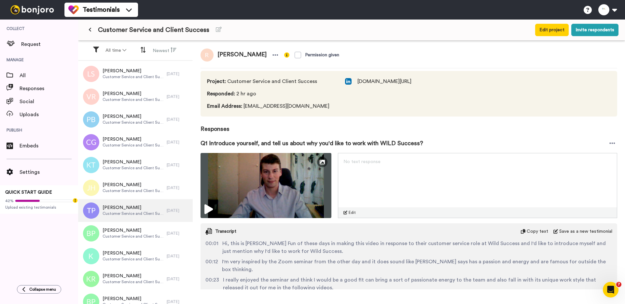
scroll to position [183, 0]
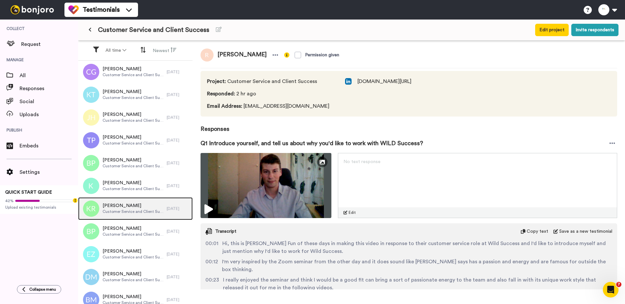
click at [133, 201] on div "[PERSON_NAME] Customer Service and Client Success" at bounding box center [122, 208] width 89 height 23
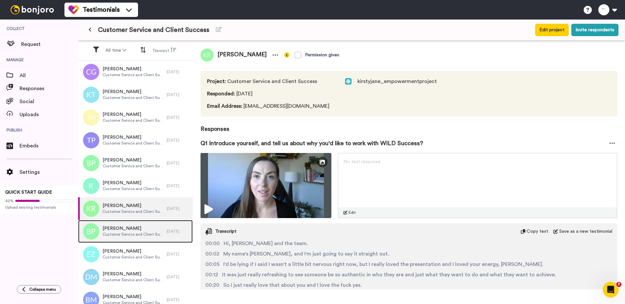
click at [132, 230] on span "[PERSON_NAME]" at bounding box center [133, 228] width 61 height 7
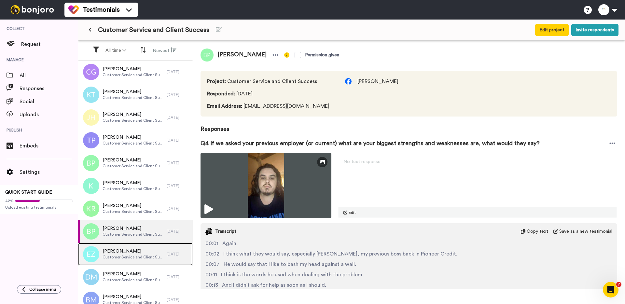
click at [134, 252] on span "[PERSON_NAME]" at bounding box center [133, 251] width 61 height 7
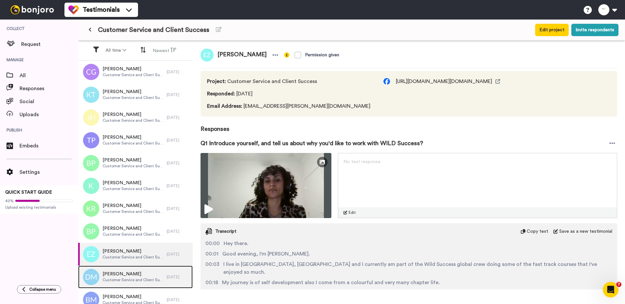
click at [135, 277] on span "[PERSON_NAME]" at bounding box center [133, 274] width 61 height 7
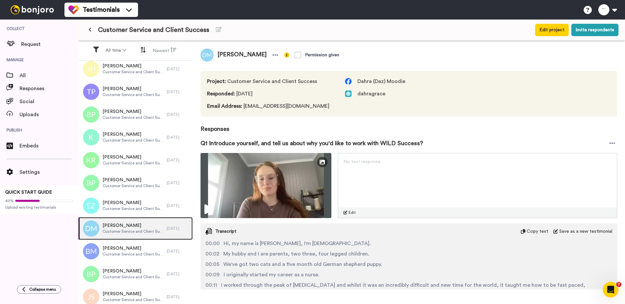
scroll to position [251, 0]
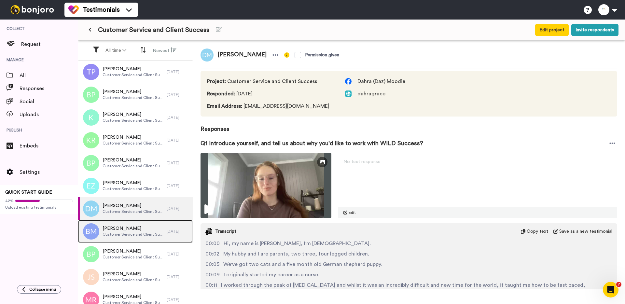
click at [135, 230] on span "[PERSON_NAME]" at bounding box center [133, 228] width 61 height 7
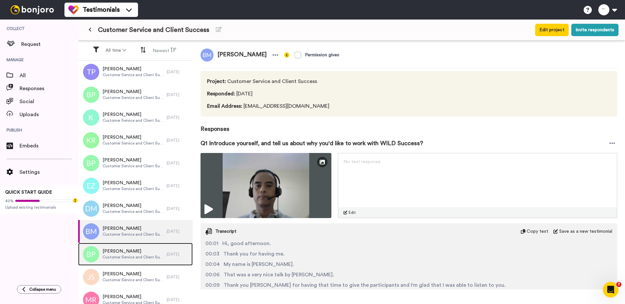
click at [136, 255] on span "Customer Service and Client Success" at bounding box center [133, 257] width 61 height 5
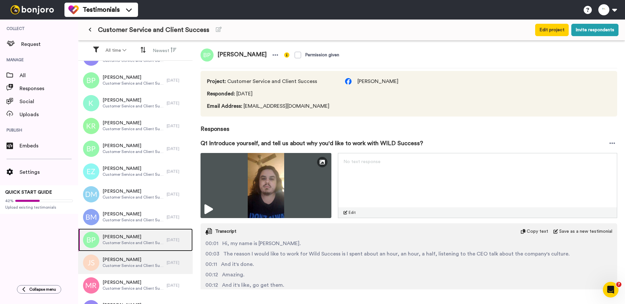
scroll to position [267, 0]
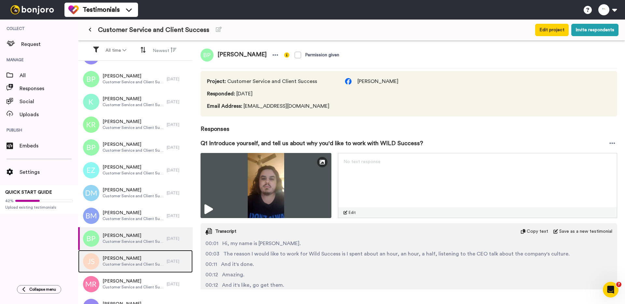
click at [136, 256] on span "[PERSON_NAME]" at bounding box center [133, 258] width 61 height 7
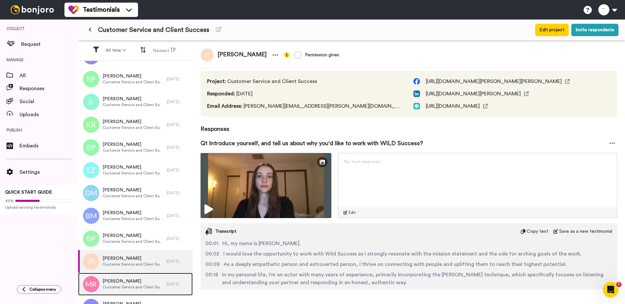
click at [139, 282] on span "[PERSON_NAME]" at bounding box center [133, 281] width 61 height 7
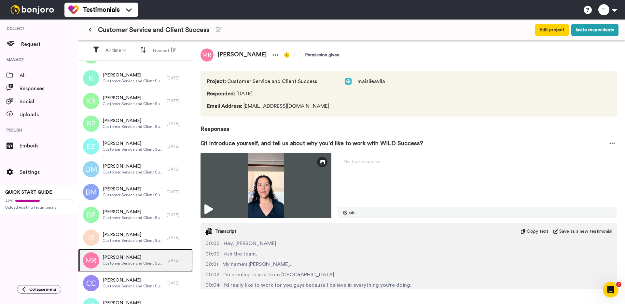
scroll to position [322, 0]
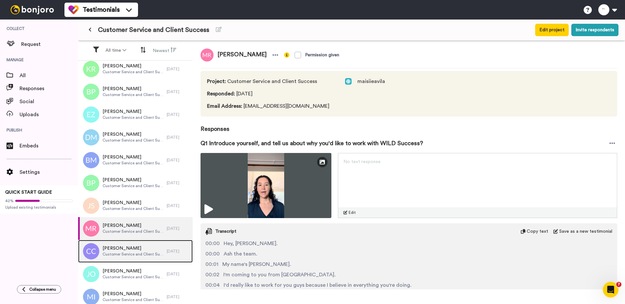
click at [134, 252] on span "Customer Service and Client Success" at bounding box center [133, 254] width 61 height 5
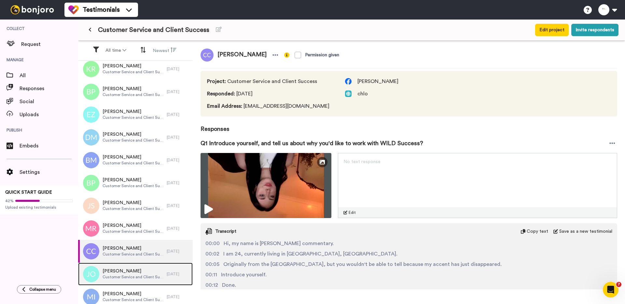
click at [136, 271] on span "[PERSON_NAME]" at bounding box center [133, 271] width 61 height 7
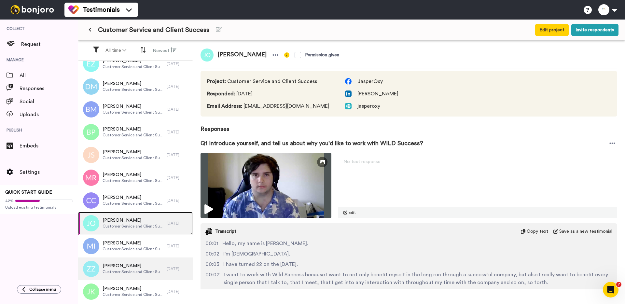
scroll to position [395, 0]
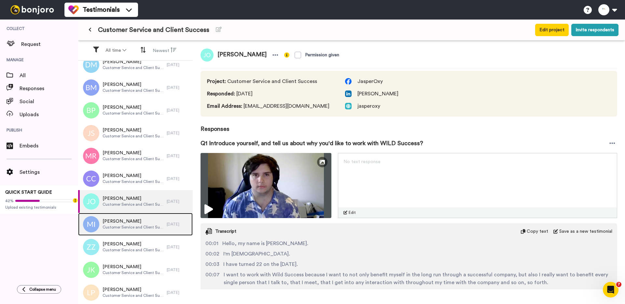
click at [130, 232] on div "Melissa Ingram Customer Service and Client Success" at bounding box center [122, 224] width 89 height 23
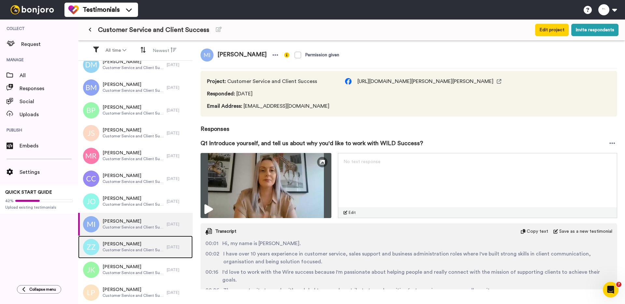
click at [131, 245] on span "[PERSON_NAME]" at bounding box center [133, 244] width 61 height 7
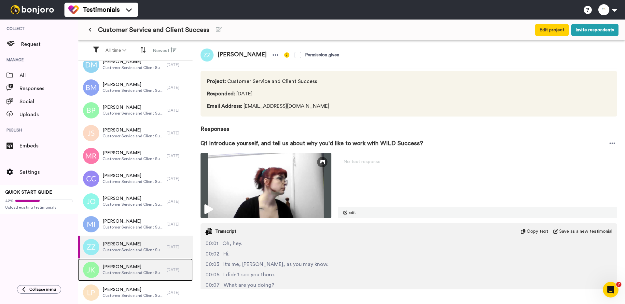
click at [131, 265] on span "[PERSON_NAME]" at bounding box center [133, 267] width 61 height 7
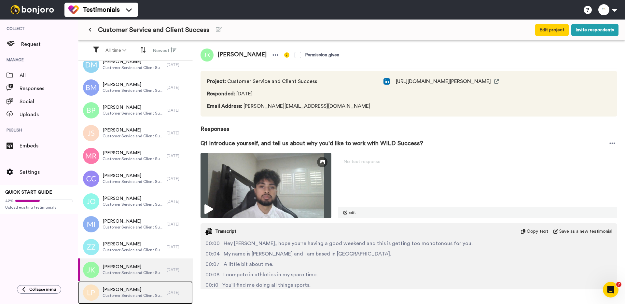
click at [131, 284] on div "Lyneir Powell Customer Service and Client Success" at bounding box center [122, 292] width 89 height 23
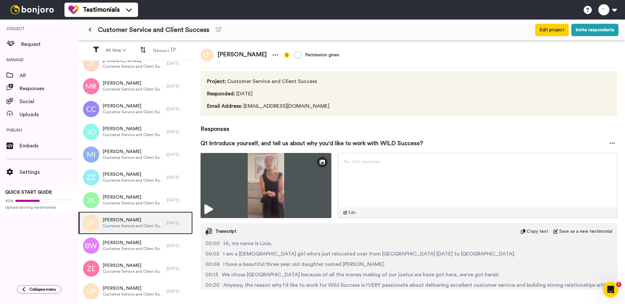
scroll to position [496, 0]
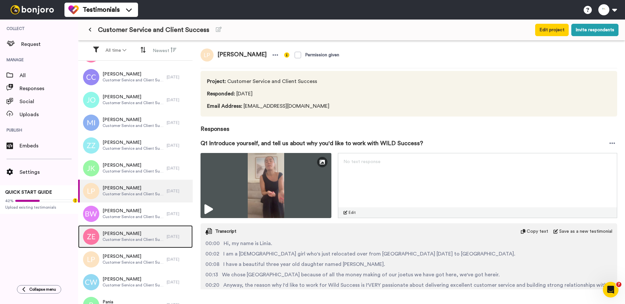
click at [129, 237] on span "Customer Service and Client Success" at bounding box center [133, 239] width 61 height 5
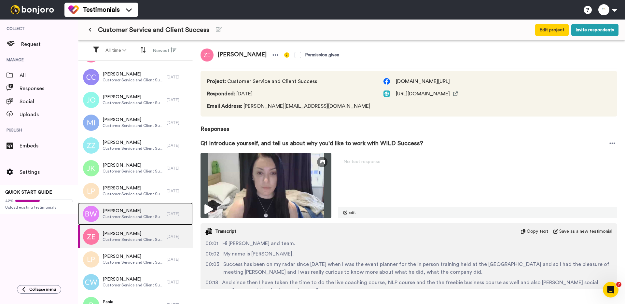
click at [130, 217] on span "Customer Service and Client Success" at bounding box center [133, 216] width 61 height 5
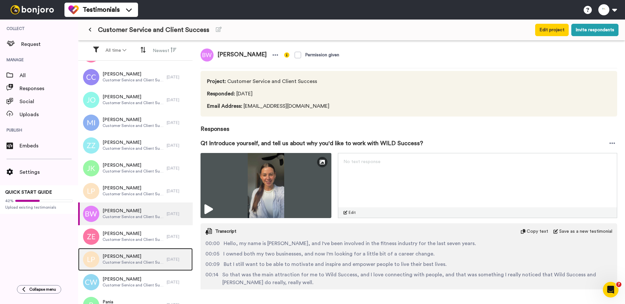
click at [130, 257] on span "[PERSON_NAME]" at bounding box center [133, 256] width 61 height 7
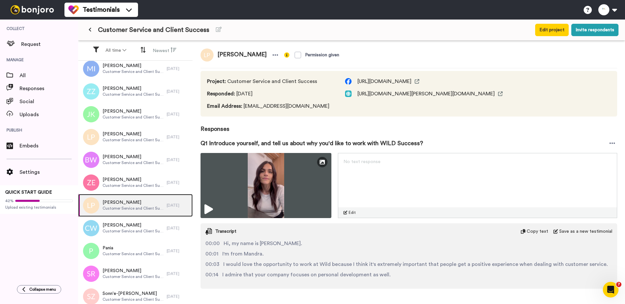
scroll to position [569, 0]
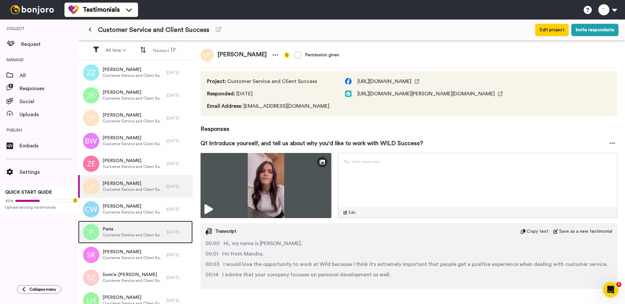
click at [133, 233] on span "Customer Service and Client Success" at bounding box center [133, 234] width 61 height 5
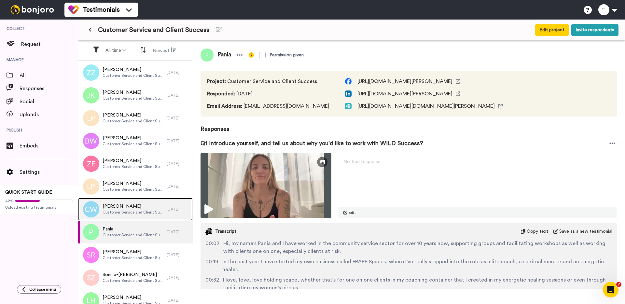
click at [134, 212] on span "Customer Service and Client Success" at bounding box center [133, 212] width 61 height 5
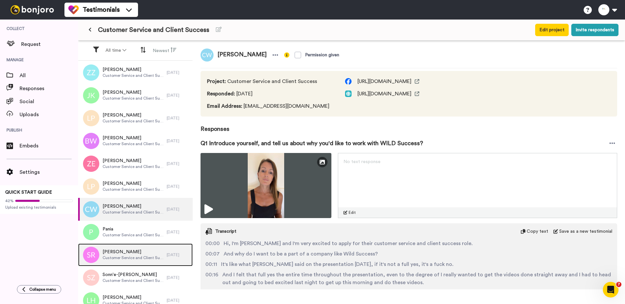
click at [134, 245] on div "[PERSON_NAME] Customer Service and Client Success" at bounding box center [122, 254] width 89 height 23
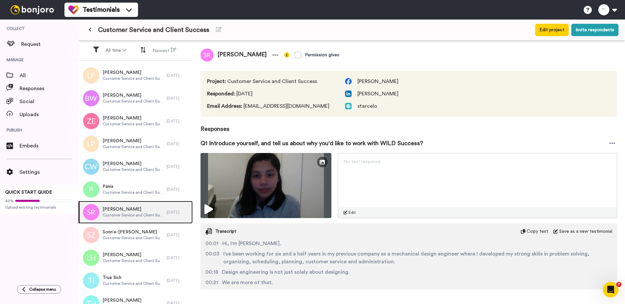
scroll to position [618, 0]
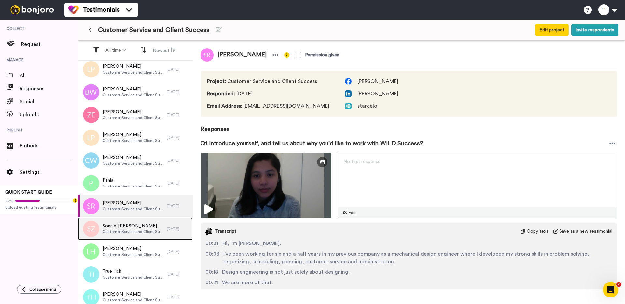
click at [132, 234] on span "Customer Service and Client Success" at bounding box center [133, 231] width 61 height 5
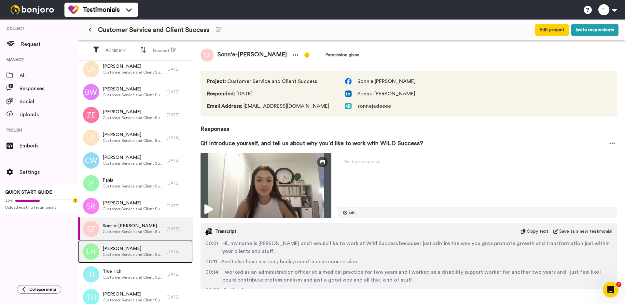
click at [134, 251] on span "[PERSON_NAME]" at bounding box center [133, 248] width 61 height 7
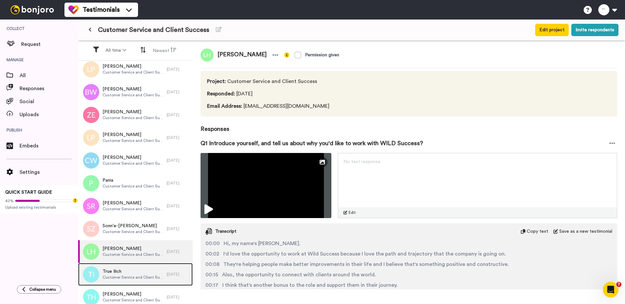
click at [135, 267] on div "True Ilich Customer Service and Client Success" at bounding box center [122, 274] width 89 height 23
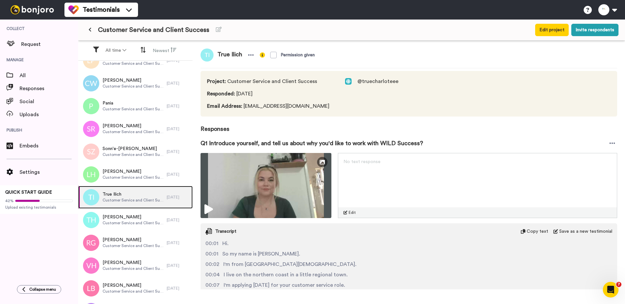
scroll to position [722, 0]
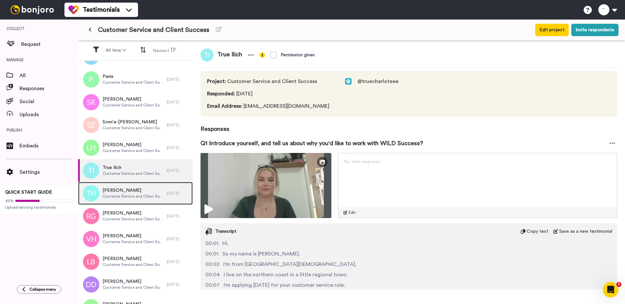
click at [132, 197] on span "Customer Service and Client Success" at bounding box center [133, 196] width 61 height 5
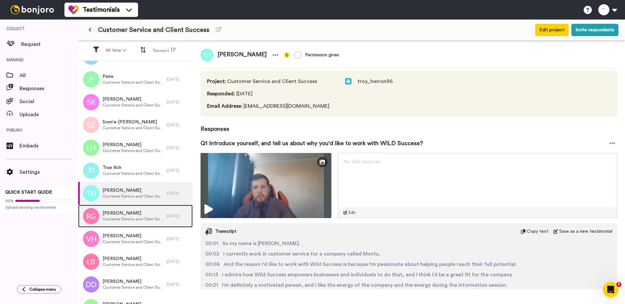
click at [132, 215] on span "Rebekah Geerling" at bounding box center [133, 213] width 61 height 7
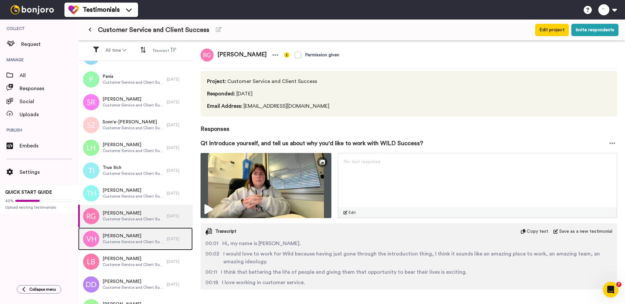
click at [128, 237] on span "[PERSON_NAME]" at bounding box center [133, 236] width 61 height 7
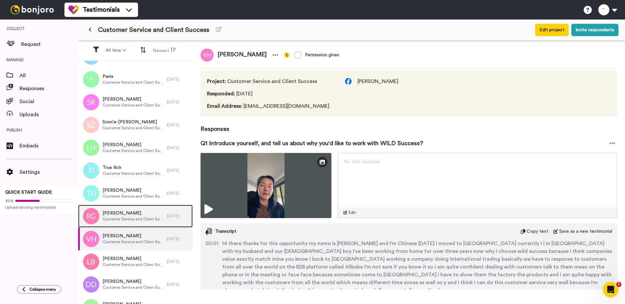
click at [126, 218] on span "Customer Service and Client Success" at bounding box center [133, 218] width 61 height 5
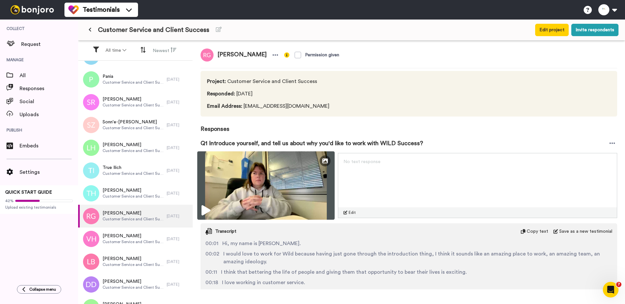
click at [219, 194] on img at bounding box center [265, 185] width 137 height 68
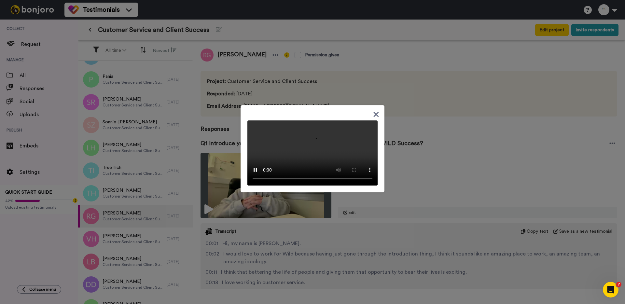
click at [221, 154] on div at bounding box center [312, 152] width 625 height 304
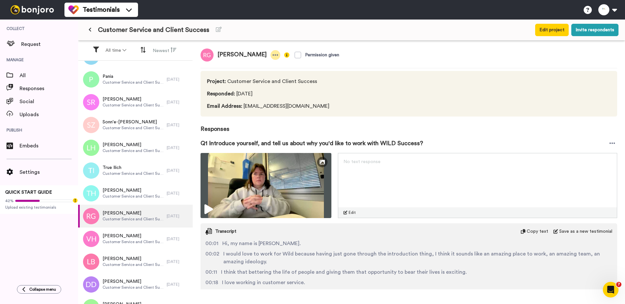
click at [274, 58] on icon at bounding box center [275, 55] width 6 height 7
click at [266, 80] on span "Project : Customer Service and Client Success" at bounding box center [269, 81] width 125 height 8
click at [266, 78] on span "Project : Customer Service and Client Success" at bounding box center [269, 81] width 125 height 8
click at [272, 55] on icon at bounding box center [275, 55] width 6 height 7
click at [270, 73] on li "Delete response" at bounding box center [252, 75] width 56 height 9
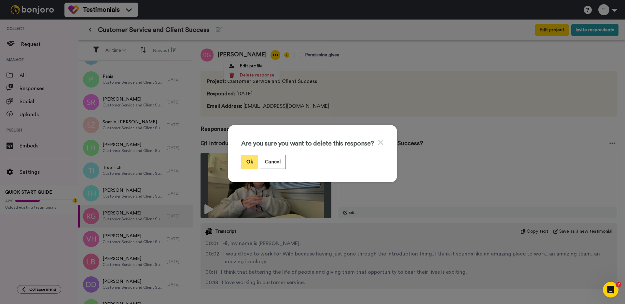
click at [254, 155] on button "Ok" at bounding box center [249, 162] width 17 height 14
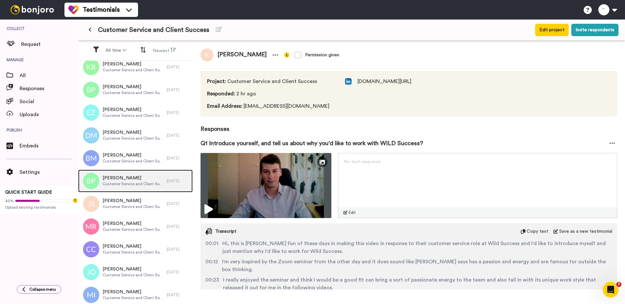
click at [129, 184] on span "Customer Service and Client Success" at bounding box center [133, 183] width 61 height 5
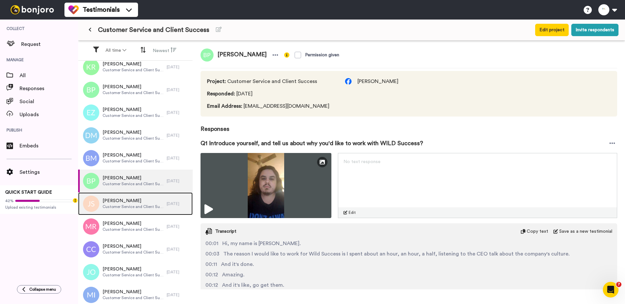
click at [129, 206] on span "Customer Service and Client Success" at bounding box center [133, 206] width 61 height 5
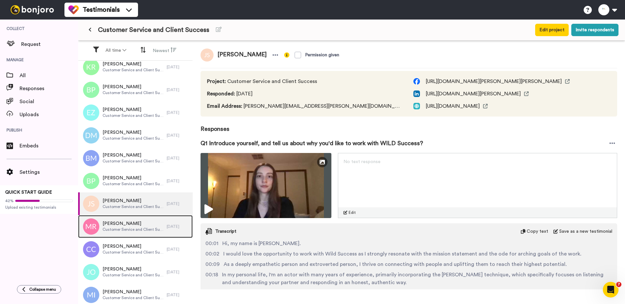
click at [129, 226] on span "[PERSON_NAME]" at bounding box center [133, 223] width 61 height 7
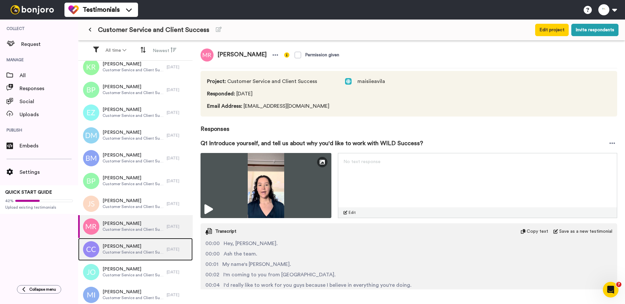
click at [129, 250] on span "Customer Service and Client Success" at bounding box center [133, 252] width 61 height 5
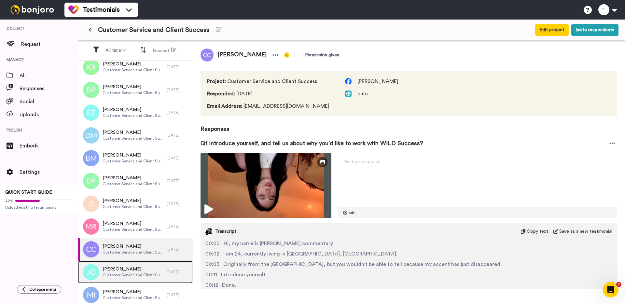
click at [128, 266] on span "[PERSON_NAME]" at bounding box center [133, 269] width 61 height 7
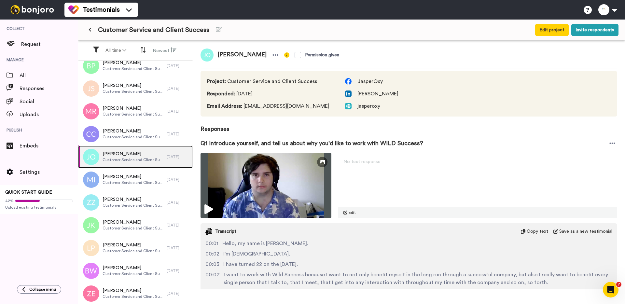
scroll to position [495, 0]
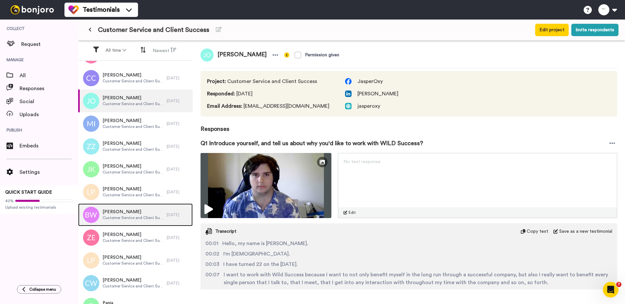
click at [130, 209] on span "[PERSON_NAME]" at bounding box center [133, 212] width 61 height 7
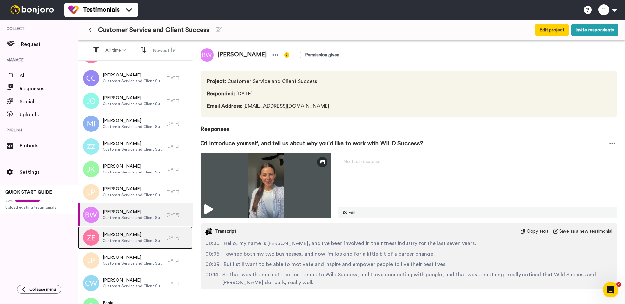
click at [130, 230] on div "Zoe Elman Customer Service and Client Success" at bounding box center [122, 237] width 89 height 23
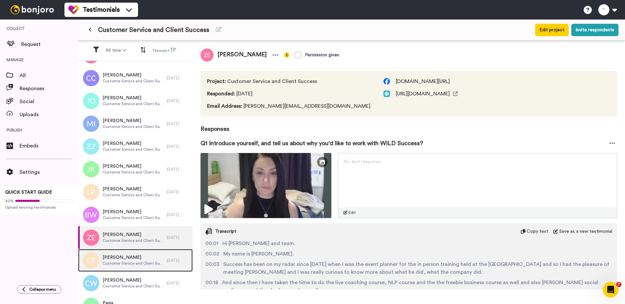
click at [131, 253] on div "Laura Powell Customer Service and Client Success" at bounding box center [122, 260] width 89 height 23
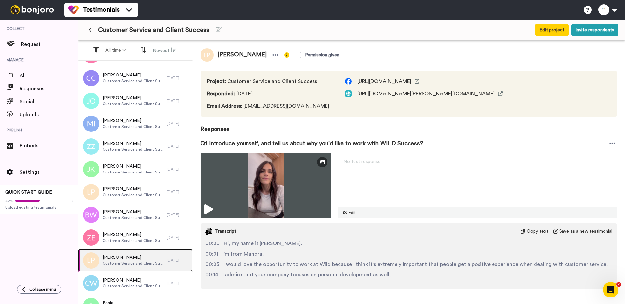
scroll to position [534, 0]
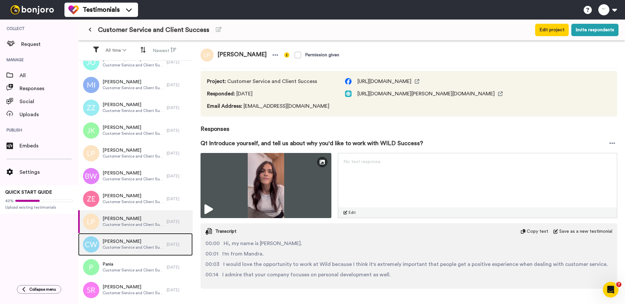
click at [131, 244] on span "[PERSON_NAME]" at bounding box center [133, 241] width 61 height 7
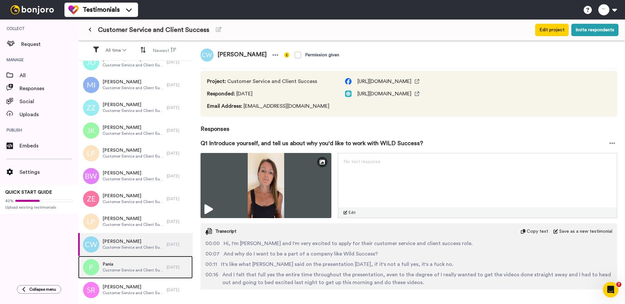
click at [129, 267] on span "Pania" at bounding box center [133, 264] width 61 height 7
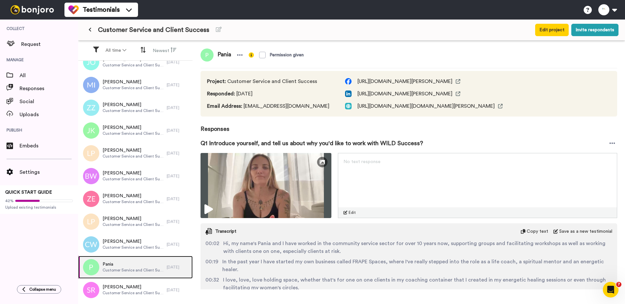
scroll to position [621, 0]
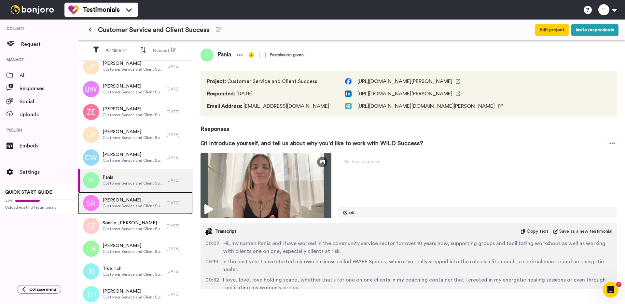
click at [129, 209] on div "Shayne Rojas Customer Service and Client Success" at bounding box center [133, 203] width 61 height 12
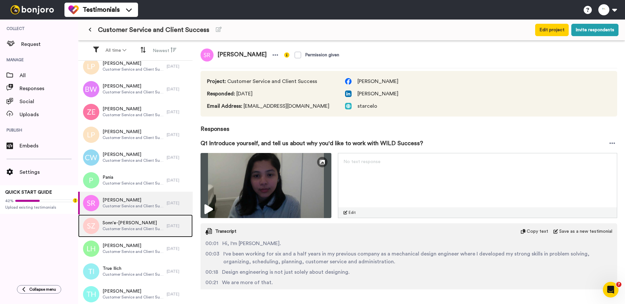
click at [130, 228] on span "Customer Service and Client Success" at bounding box center [133, 228] width 61 height 5
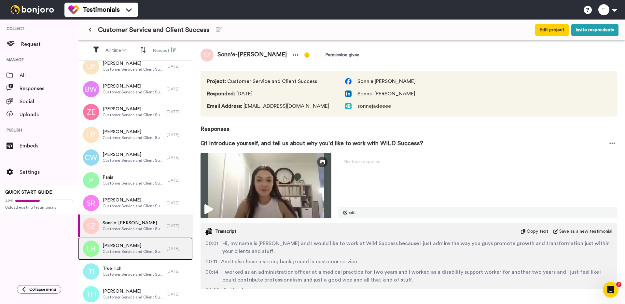
click at [130, 251] on span "Customer Service and Client Success" at bounding box center [133, 251] width 61 height 5
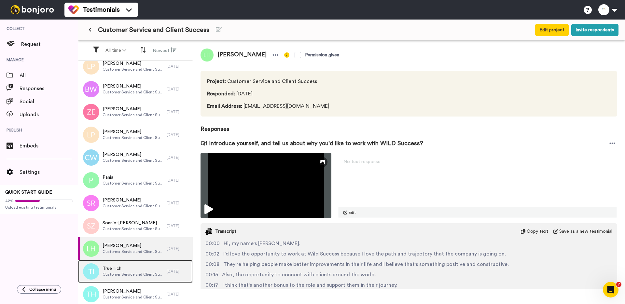
click at [129, 273] on span "Customer Service and Client Success" at bounding box center [133, 274] width 61 height 5
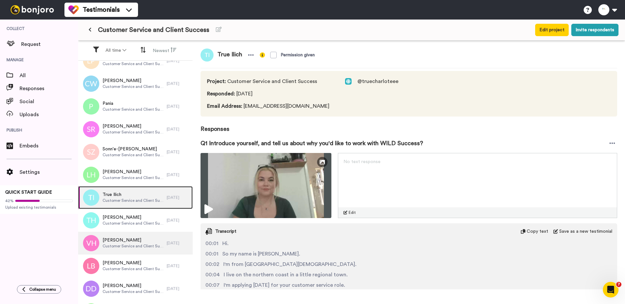
scroll to position [708, 0]
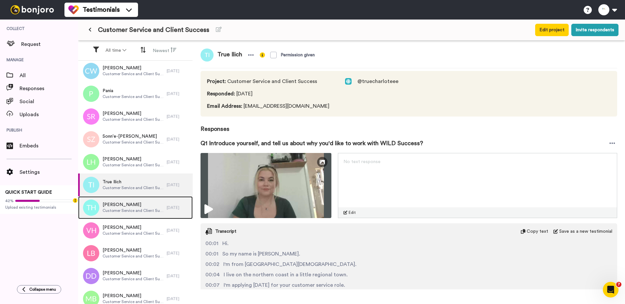
click at [128, 214] on div "Troy Herron Customer Service and Client Success" at bounding box center [133, 208] width 61 height 12
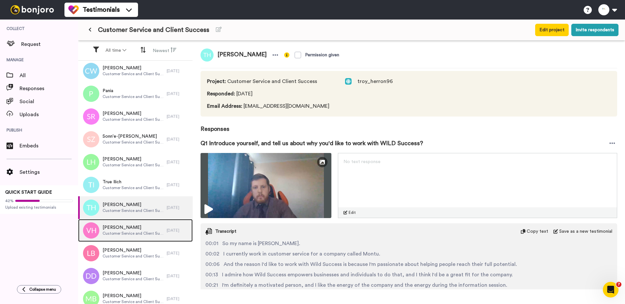
click at [128, 229] on span "[PERSON_NAME]" at bounding box center [133, 227] width 61 height 7
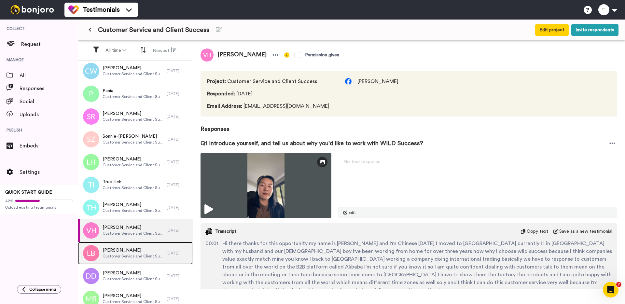
click at [128, 252] on span "[PERSON_NAME]" at bounding box center [133, 250] width 61 height 7
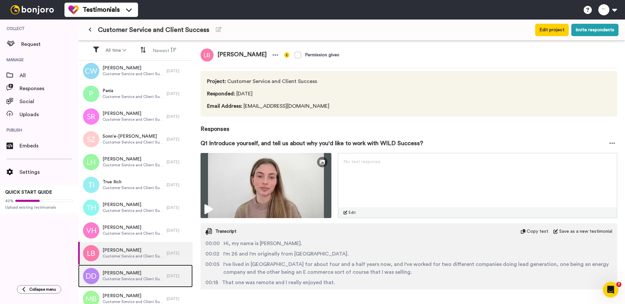
click at [127, 274] on span "[PERSON_NAME]" at bounding box center [133, 273] width 61 height 7
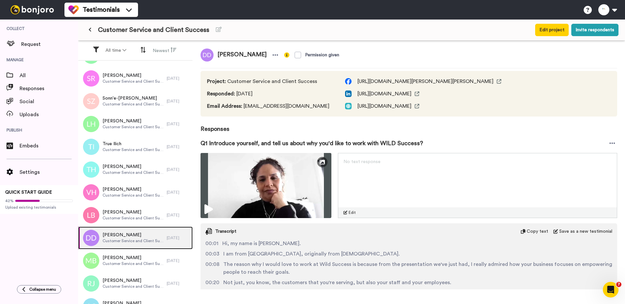
scroll to position [758, 0]
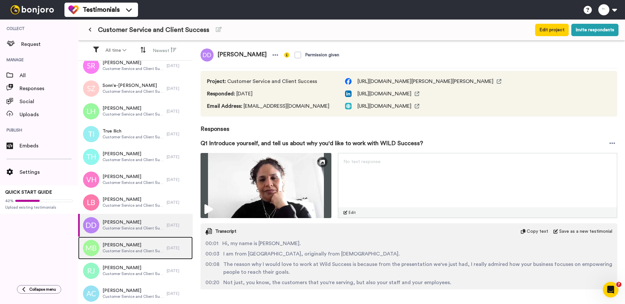
click at [125, 243] on span "Michael Bertoni" at bounding box center [133, 245] width 61 height 7
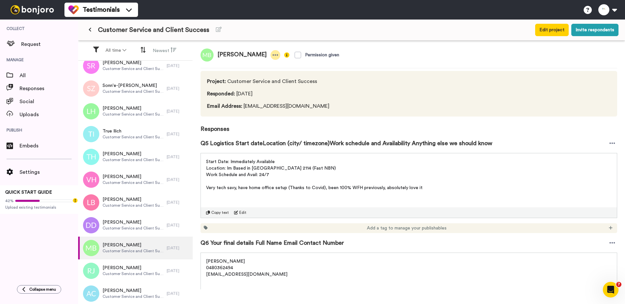
click at [272, 56] on icon at bounding box center [275, 55] width 6 height 7
click at [254, 78] on li "Delete response" at bounding box center [247, 75] width 56 height 9
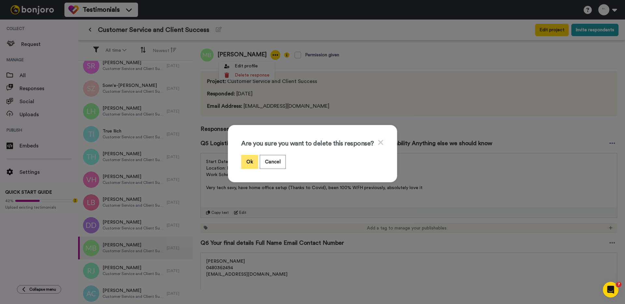
click at [252, 159] on button "Ok" at bounding box center [249, 162] width 17 height 14
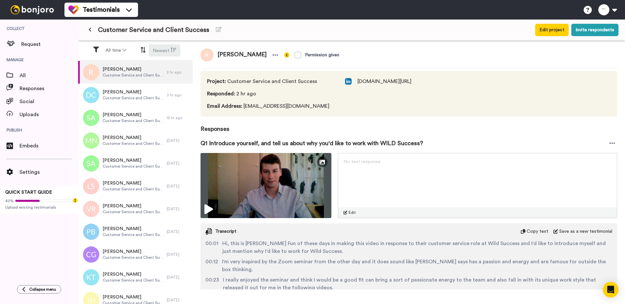
click at [166, 49] on button "Newest" at bounding box center [165, 50] width 32 height 12
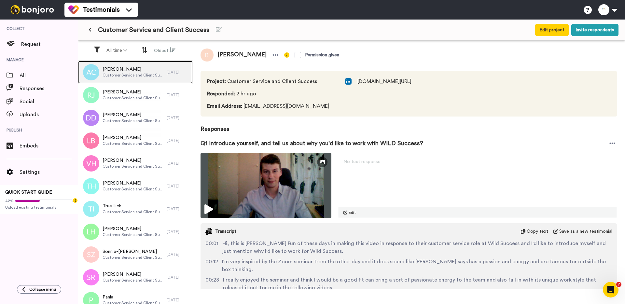
click at [143, 74] on span "Customer Service and Client Success" at bounding box center [133, 75] width 61 height 5
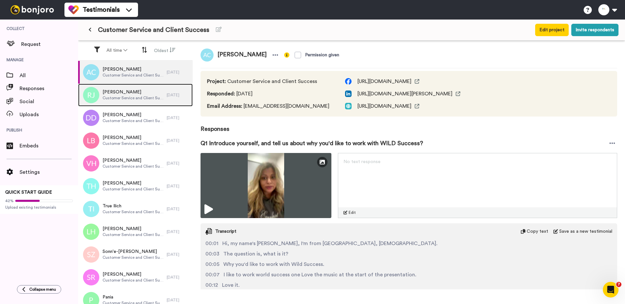
click at [135, 98] on span "Customer Service and Client Success" at bounding box center [133, 97] width 61 height 5
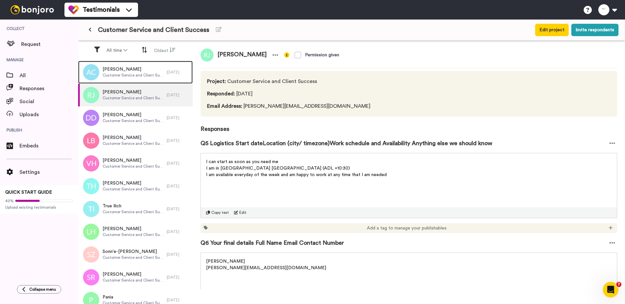
click at [138, 75] on span "Customer Service and Client Success" at bounding box center [133, 75] width 61 height 5
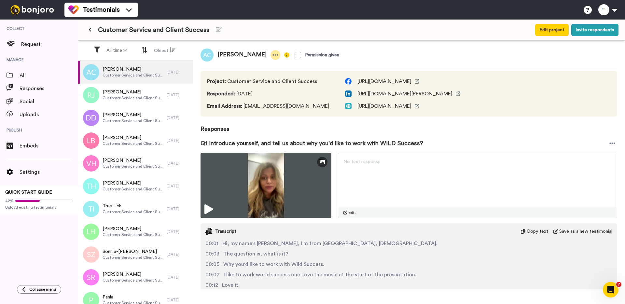
click at [272, 54] on icon at bounding box center [275, 55] width 6 height 7
click at [267, 72] on li "Delete response" at bounding box center [251, 75] width 56 height 9
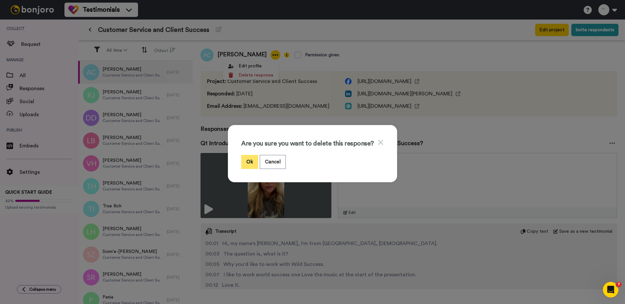
click at [258, 166] on button "Ok" at bounding box center [249, 162] width 17 height 14
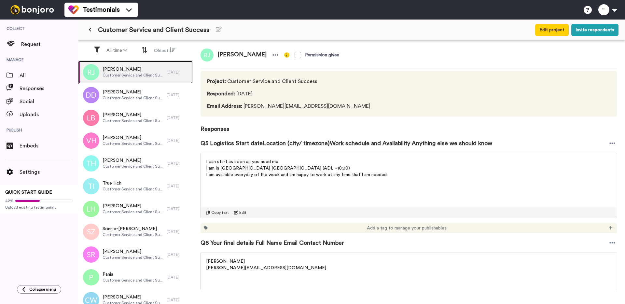
click at [131, 76] on span "Customer Service and Client Success" at bounding box center [133, 75] width 61 height 5
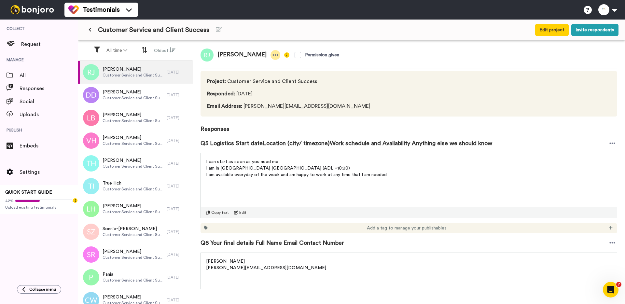
click at [275, 52] on icon at bounding box center [275, 55] width 6 height 7
click at [264, 75] on li "Delete response" at bounding box center [252, 75] width 56 height 9
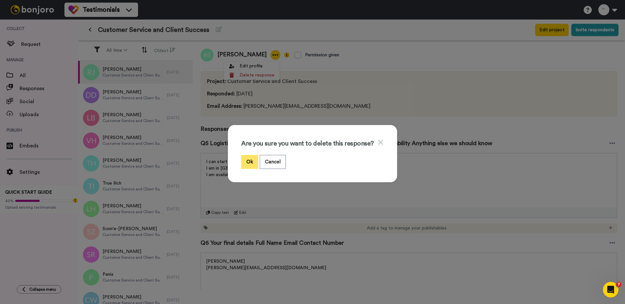
click at [249, 159] on button "Ok" at bounding box center [249, 162] width 17 height 14
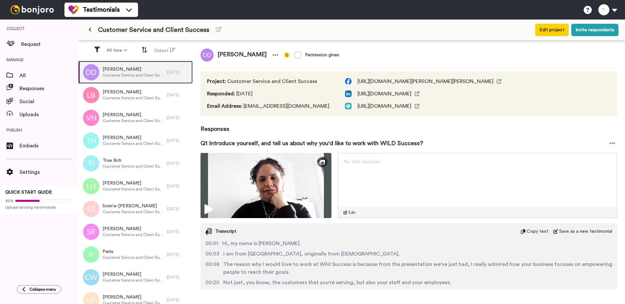
click at [125, 77] on span "Customer Service and Client Success" at bounding box center [133, 75] width 61 height 5
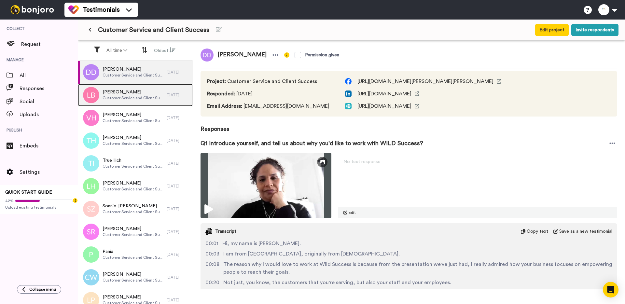
click at [124, 97] on span "Customer Service and Client Success" at bounding box center [133, 97] width 61 height 5
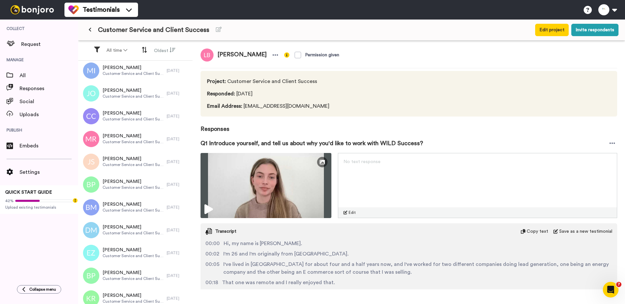
scroll to position [394, 0]
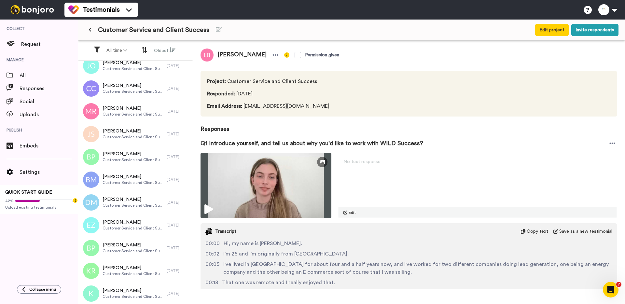
click at [91, 27] on button at bounding box center [90, 30] width 11 height 12
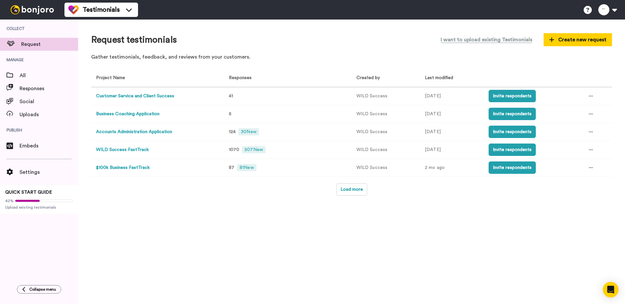
click at [126, 93] on button "Customer Service and Client Success" at bounding box center [135, 96] width 78 height 7
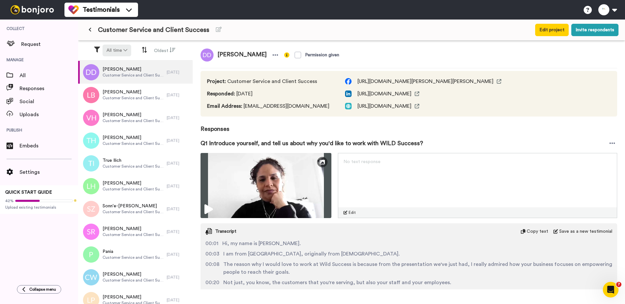
click at [124, 50] on icon at bounding box center [125, 50] width 4 height 5
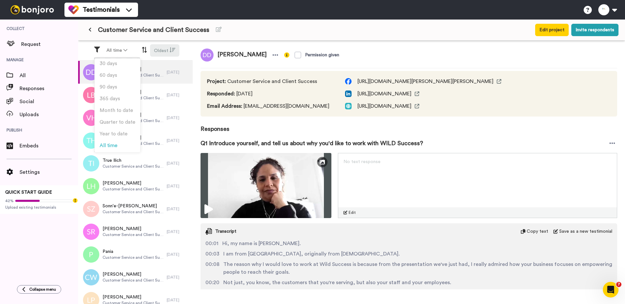
click at [154, 50] on button "Oldest" at bounding box center [164, 50] width 29 height 12
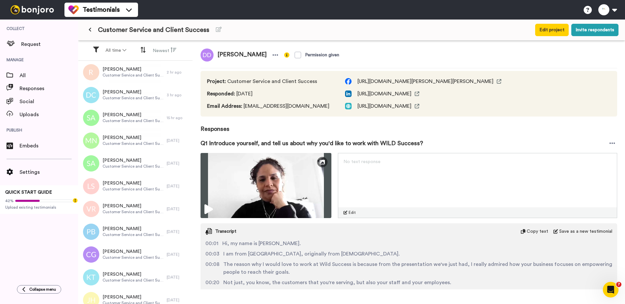
click at [144, 51] on icon at bounding box center [143, 49] width 6 height 11
click at [97, 48] on icon at bounding box center [95, 50] width 11 height 6
click at [95, 49] on icon at bounding box center [95, 50] width 11 height 6
click at [96, 51] on icon at bounding box center [95, 50] width 11 height 6
click at [165, 50] on button "Newest" at bounding box center [165, 50] width 32 height 12
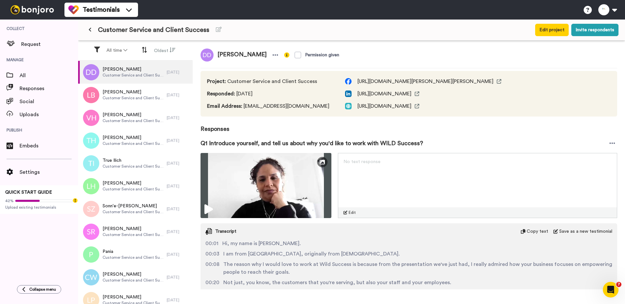
click at [88, 27] on button at bounding box center [90, 30] width 11 height 12
